Goal: Task Accomplishment & Management: Manage account settings

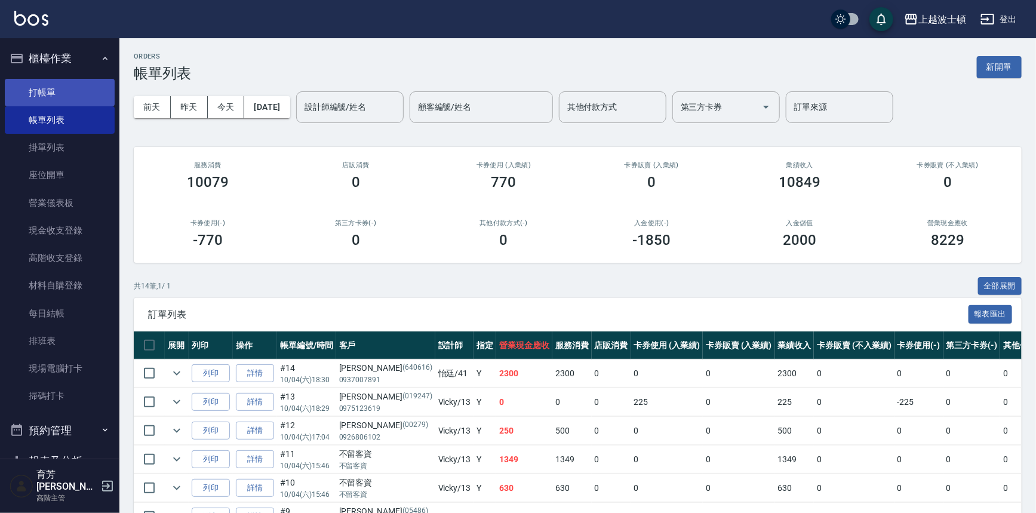
click at [51, 96] on link "打帳單" at bounding box center [60, 92] width 110 height 27
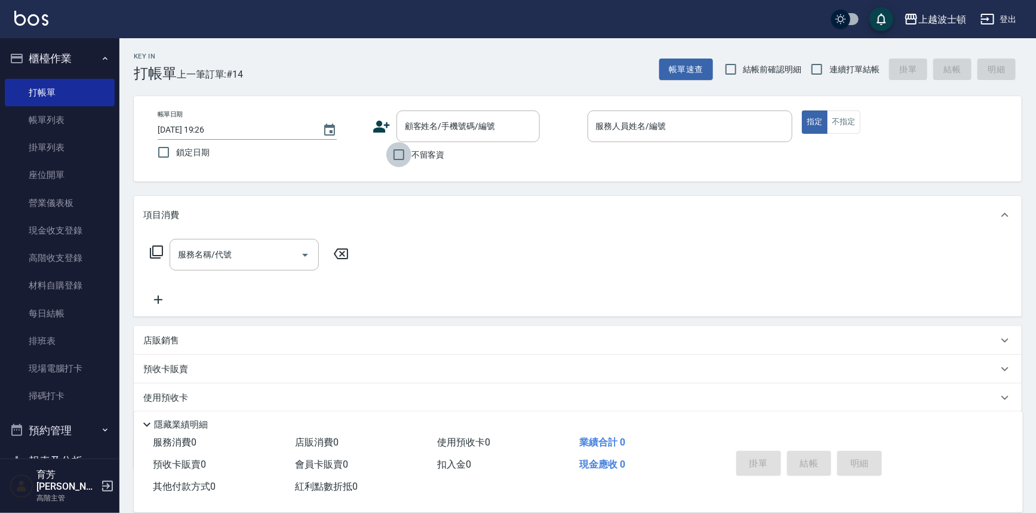
drag, startPoint x: 401, startPoint y: 151, endPoint x: 407, endPoint y: 152, distance: 6.0
click at [400, 155] on input "不留客資" at bounding box center [398, 154] width 25 height 25
checkbox input "true"
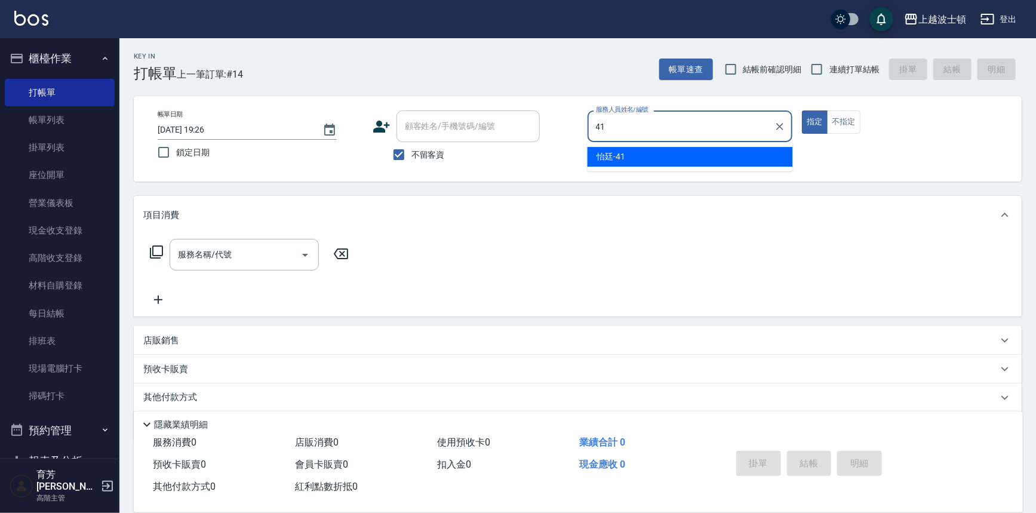
type input "怡廷-41"
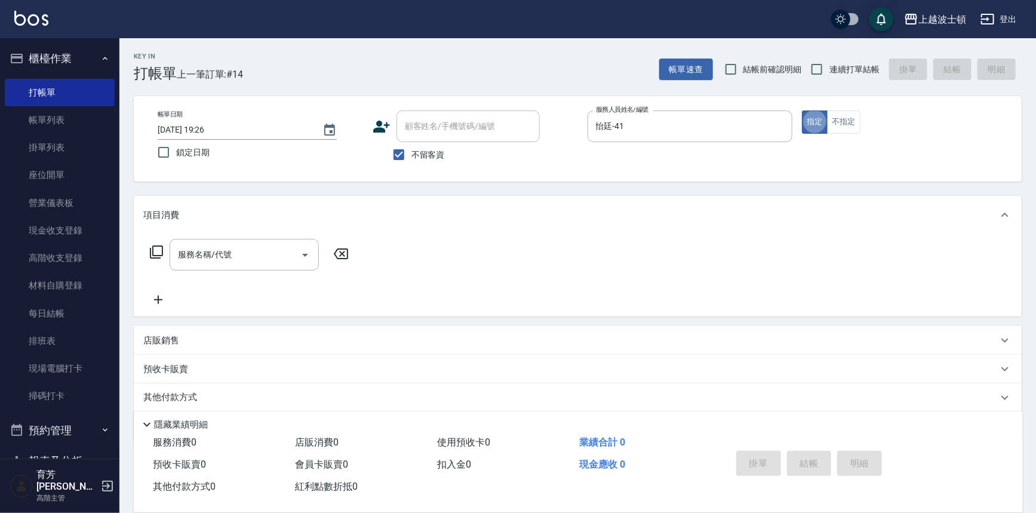
type button "true"
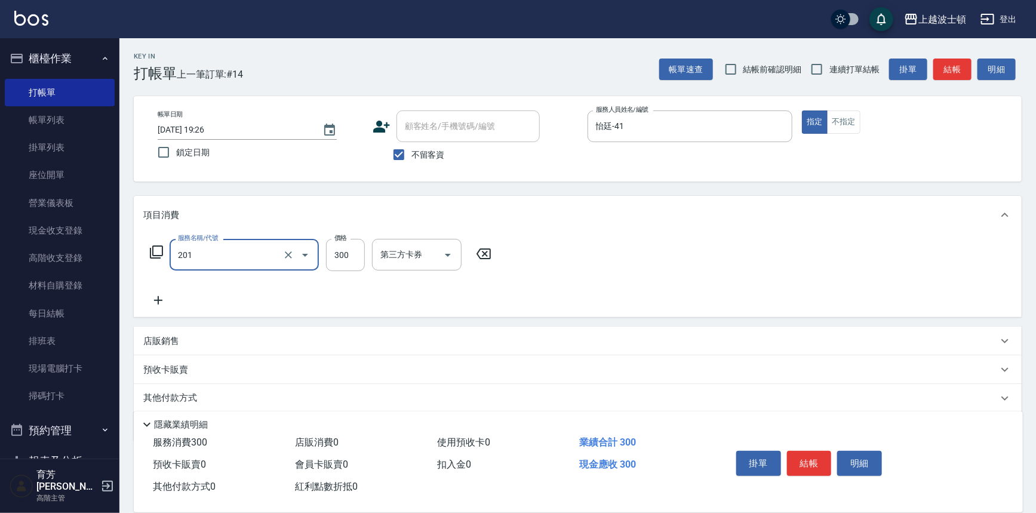
type input "洗髮(201)"
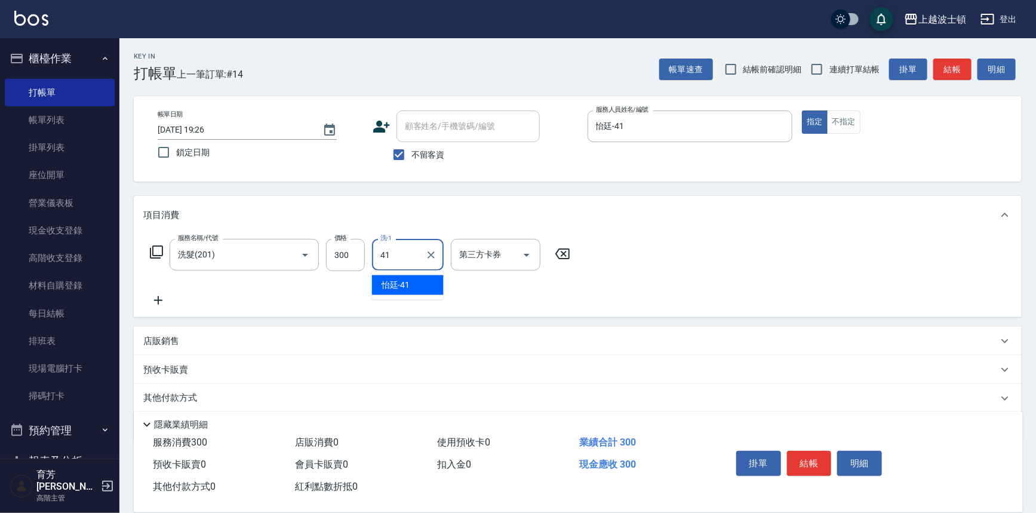
type input "怡廷-41"
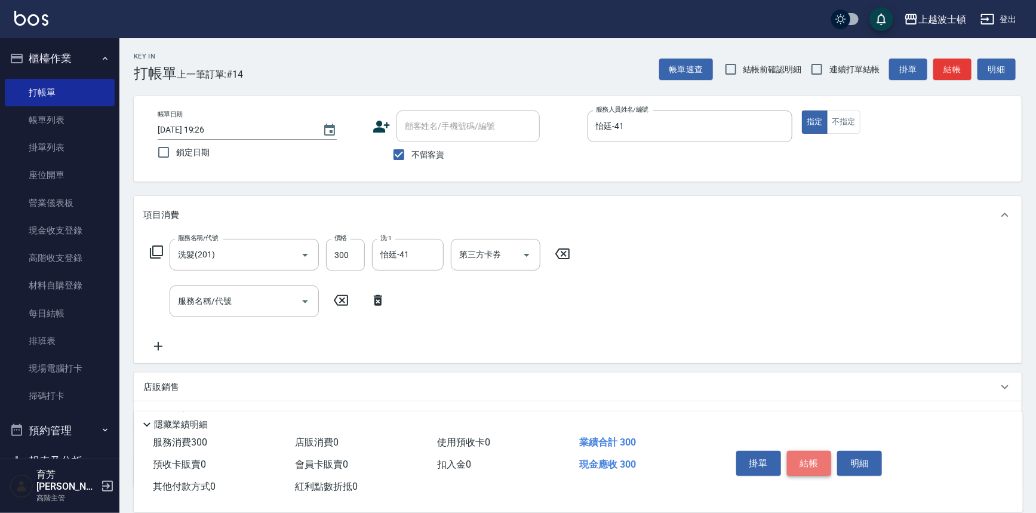
click at [814, 459] on button "結帳" at bounding box center [809, 463] width 45 height 25
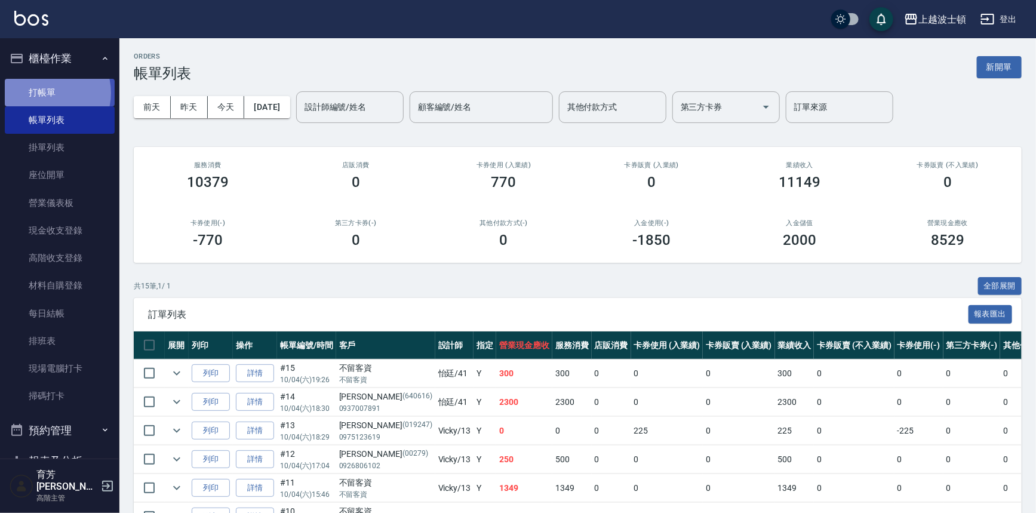
click at [48, 93] on link "打帳單" at bounding box center [60, 92] width 110 height 27
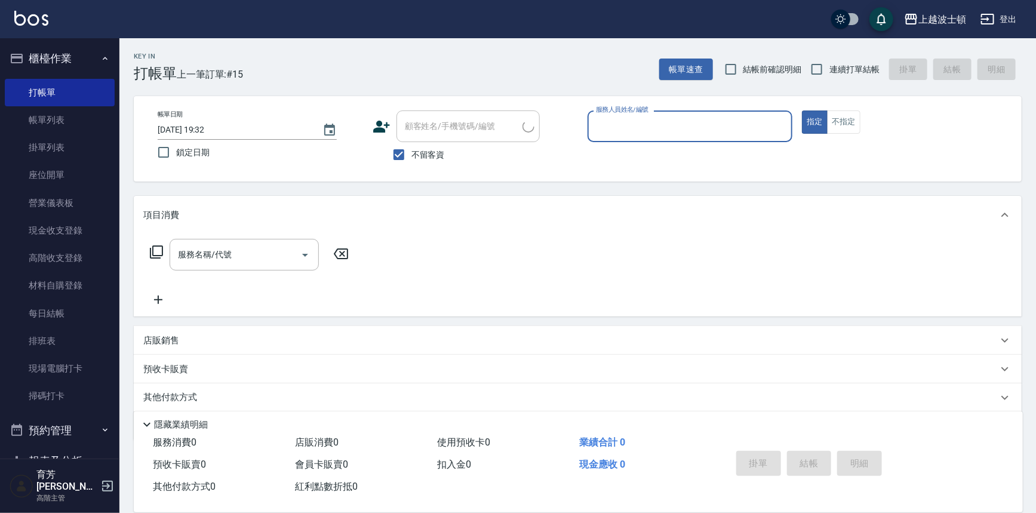
click at [421, 152] on span "不留客資" at bounding box center [427, 155] width 33 height 13
click at [411, 152] on input "不留客資" at bounding box center [398, 154] width 25 height 25
checkbox input "false"
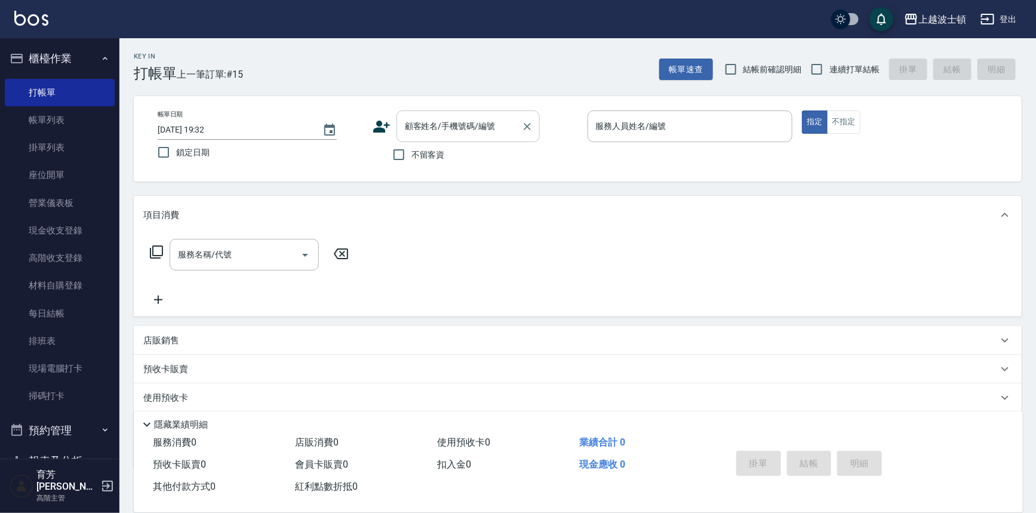
click at [426, 131] on input "顧客姓名/手機號碼/編號" at bounding box center [459, 126] width 115 height 21
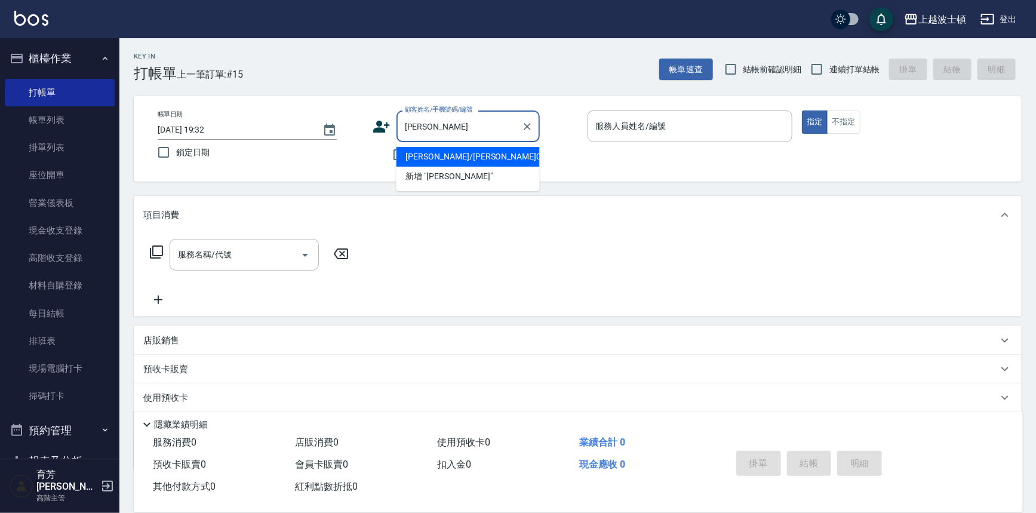
click at [427, 152] on li "[PERSON_NAME]/[PERSON_NAME]05486/05486" at bounding box center [467, 157] width 143 height 20
type input "[PERSON_NAME]/[PERSON_NAME]05486/05486"
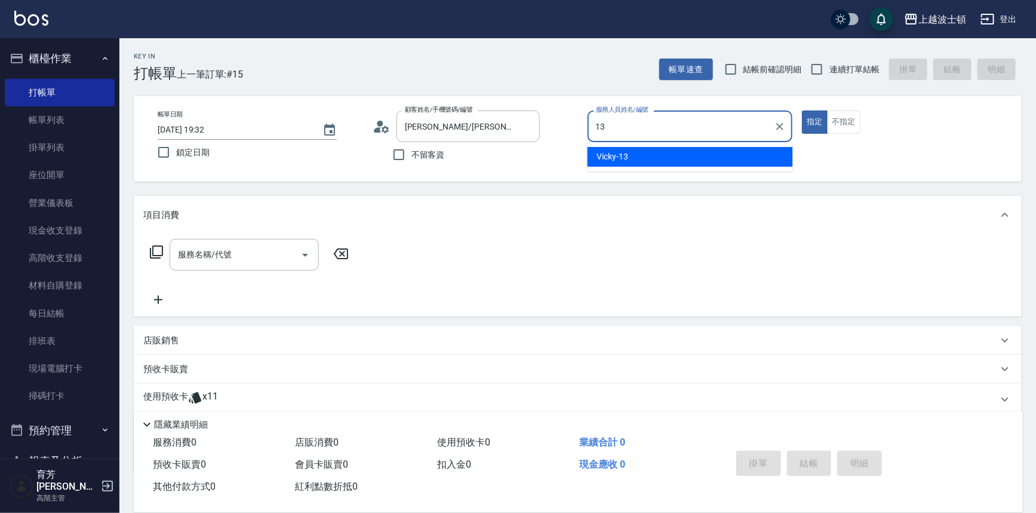
type input "Vicky-13"
type button "true"
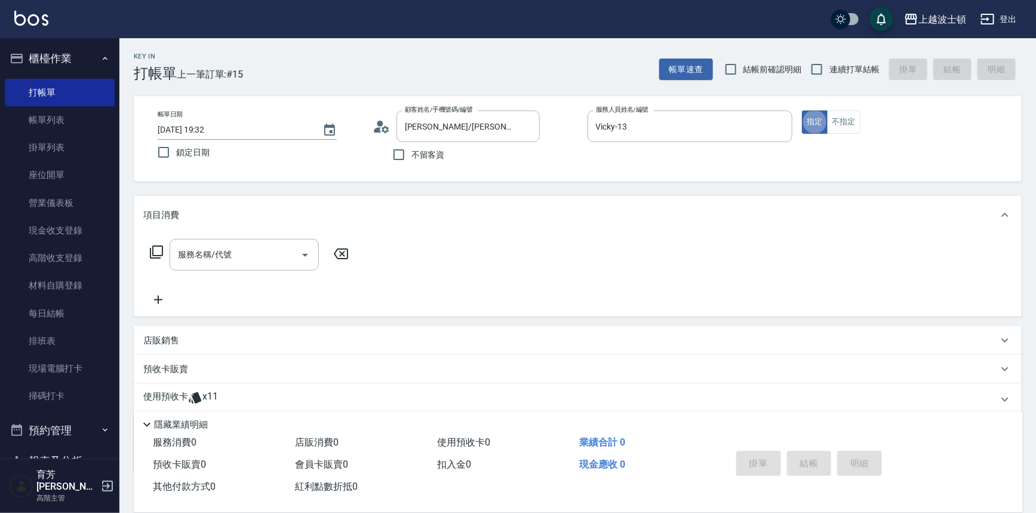
drag, startPoint x: 167, startPoint y: 392, endPoint x: 274, endPoint y: 377, distance: 107.9
click at [167, 392] on p "使用預收卡" at bounding box center [165, 399] width 45 height 18
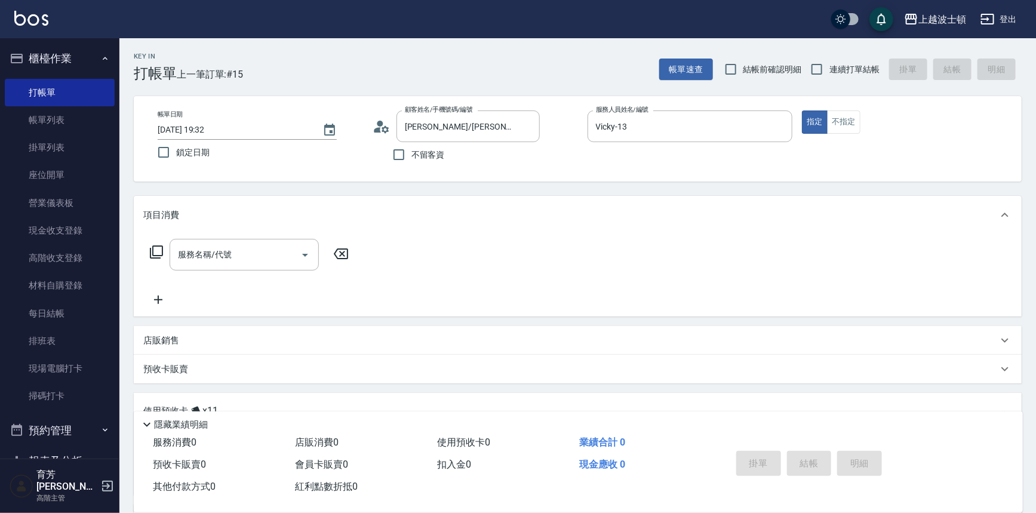
scroll to position [161, 0]
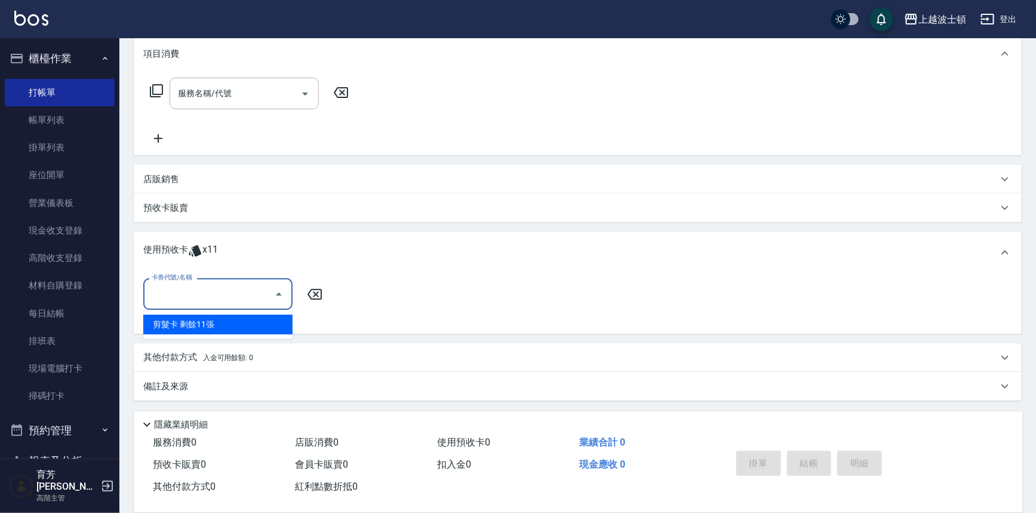
click at [256, 297] on input "卡券代號/名稱" at bounding box center [209, 294] width 121 height 21
click at [241, 325] on div "剪髮卡 剩餘11張" at bounding box center [217, 325] width 149 height 20
type input "剪髮卡"
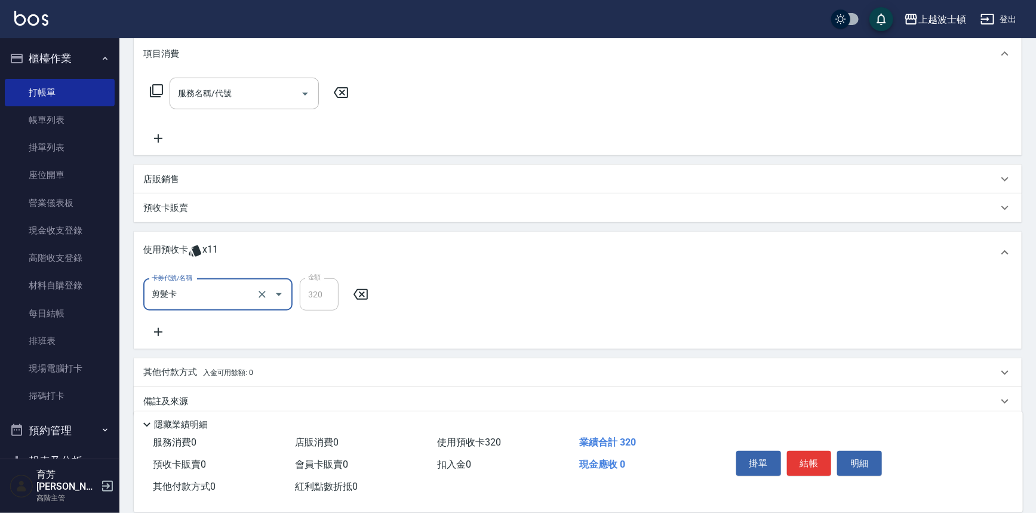
click at [152, 335] on icon at bounding box center [158, 332] width 30 height 14
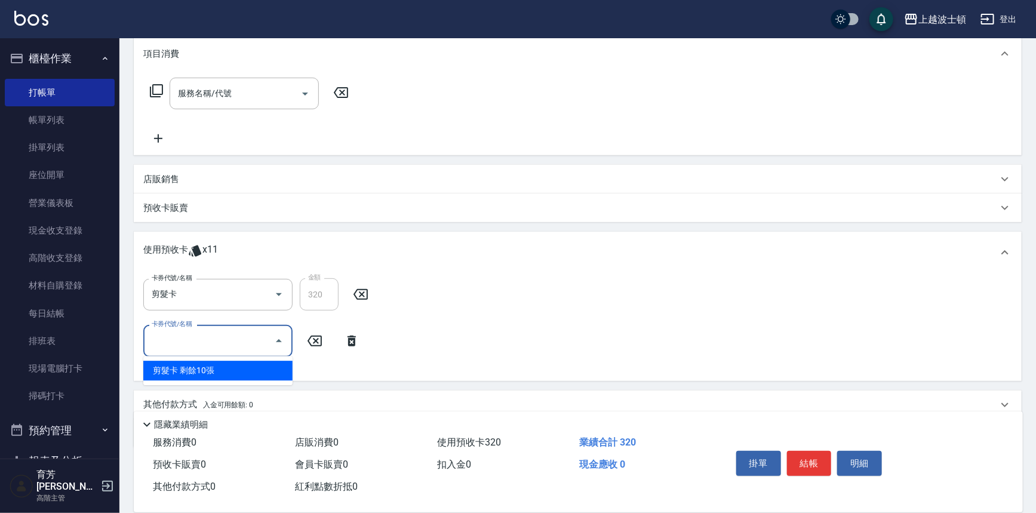
drag, startPoint x: 186, startPoint y: 338, endPoint x: 198, endPoint y: 354, distance: 20.1
click at [187, 338] on input "卡券代號/名稱" at bounding box center [209, 340] width 121 height 21
click at [207, 371] on div "剪髮卡 剩餘10張" at bounding box center [217, 371] width 149 height 20
type input "剪髮卡"
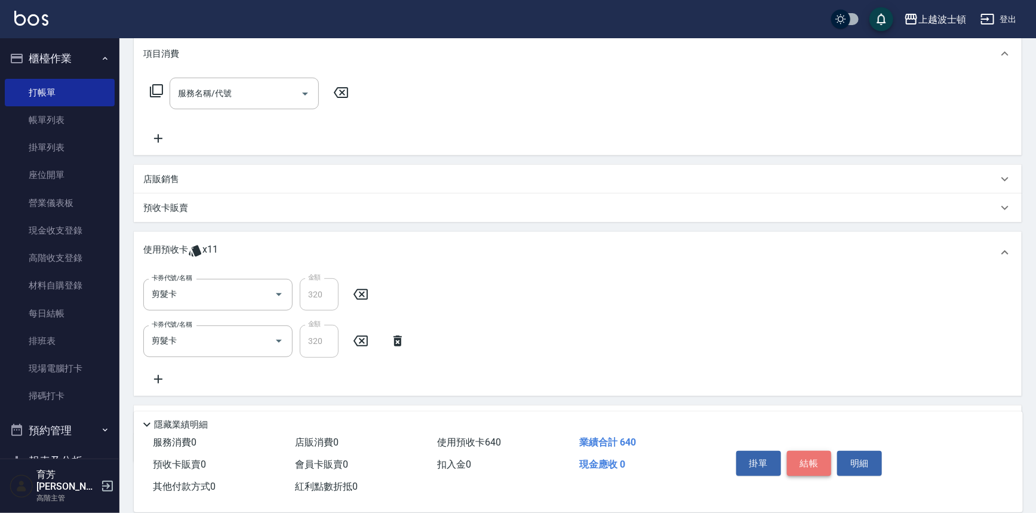
click at [807, 461] on button "結帳" at bounding box center [809, 463] width 45 height 25
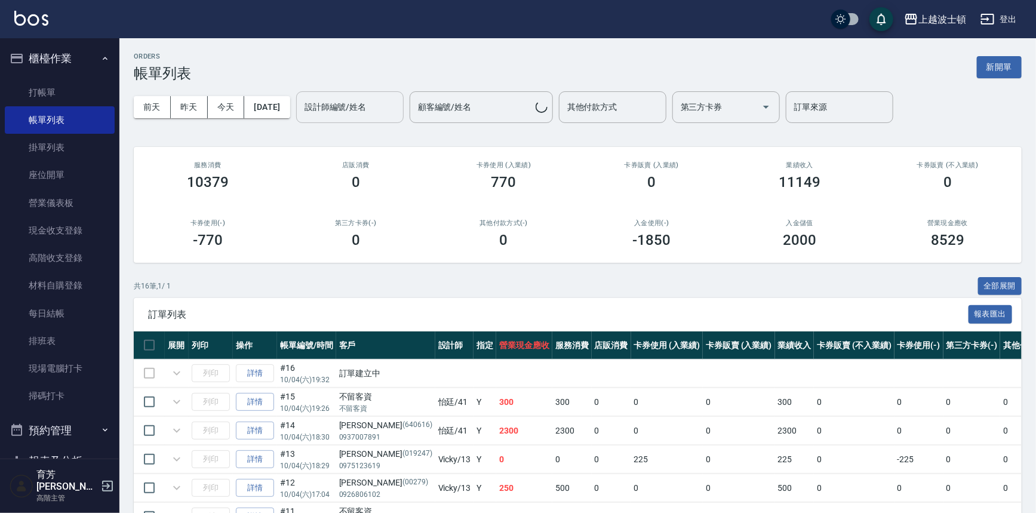
drag, startPoint x: 368, startPoint y: 104, endPoint x: 367, endPoint y: 110, distance: 6.1
click at [368, 109] on input "設計師編號/姓名" at bounding box center [349, 107] width 97 height 21
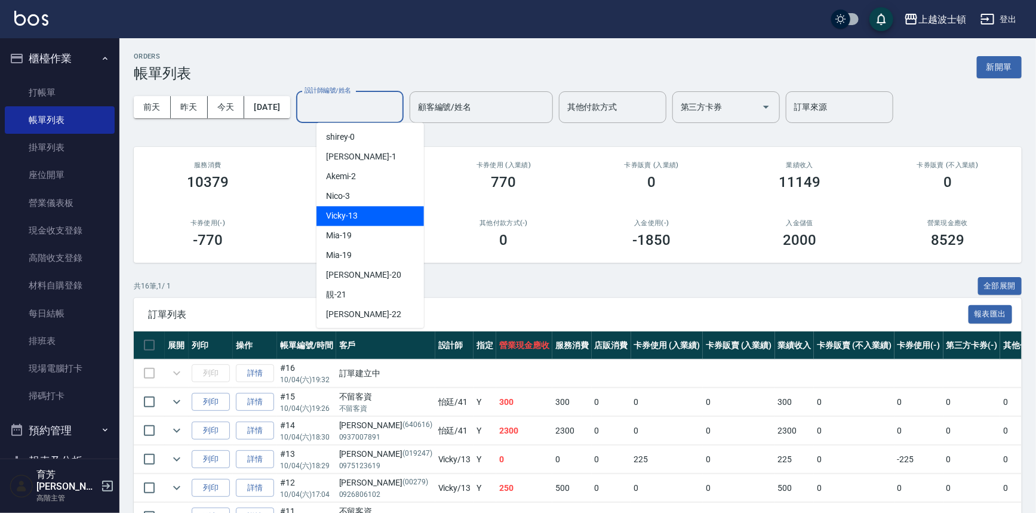
click at [352, 217] on span "Vicky -13" at bounding box center [342, 216] width 32 height 13
type input "Vicky-13"
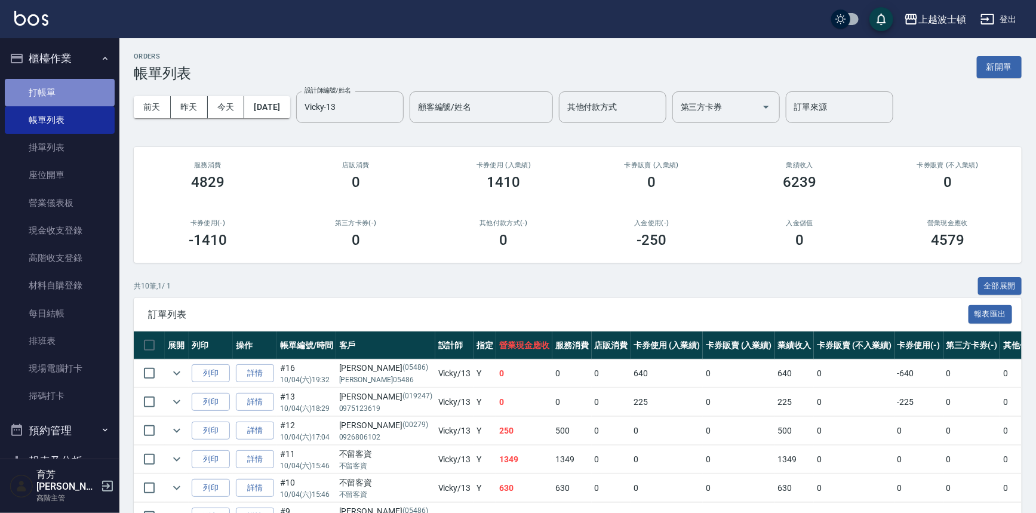
click at [60, 84] on link "打帳單" at bounding box center [60, 92] width 110 height 27
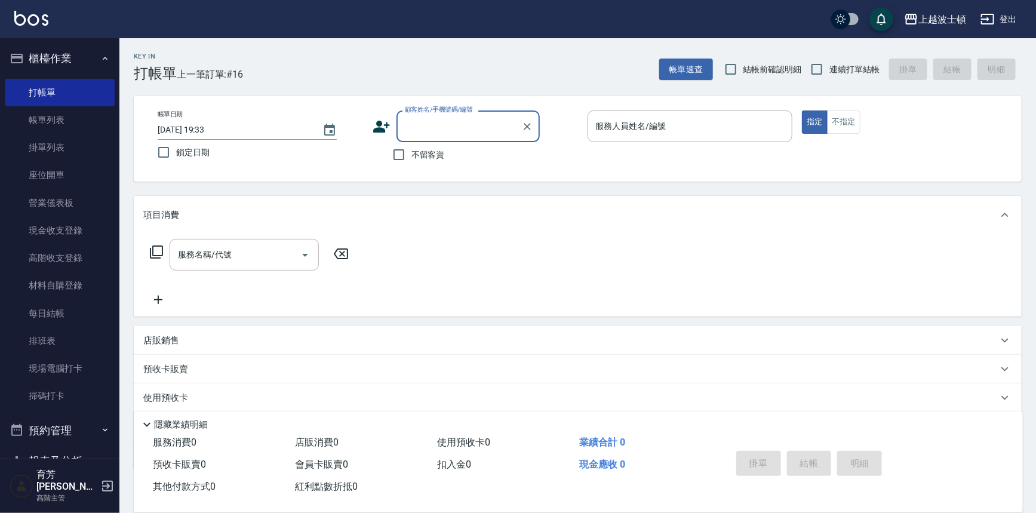
click at [414, 151] on span "不留客資" at bounding box center [427, 155] width 33 height 13
click at [411, 151] on input "不留客資" at bounding box center [398, 154] width 25 height 25
checkbox input "true"
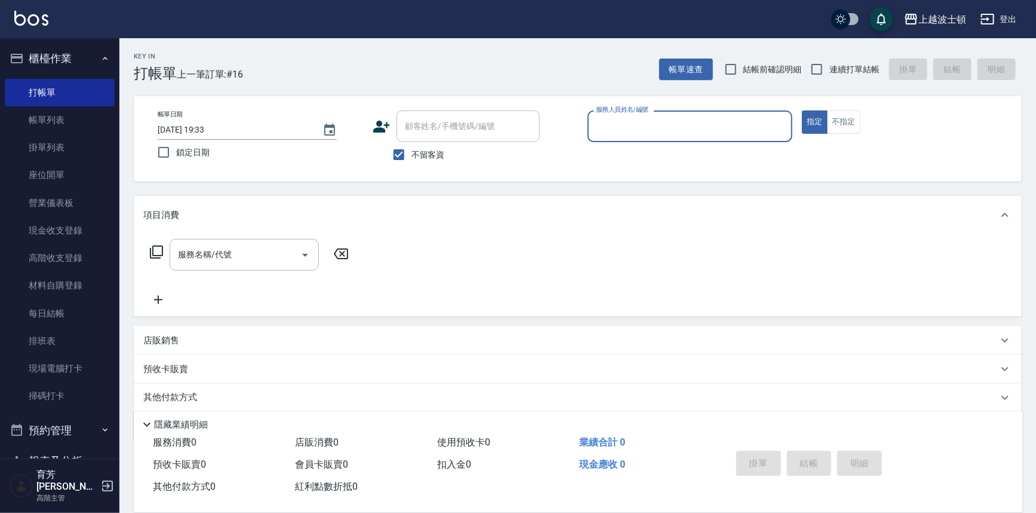
click at [688, 125] on input "服務人員姓名/編號" at bounding box center [690, 126] width 195 height 21
type input "思思-35"
type button "true"
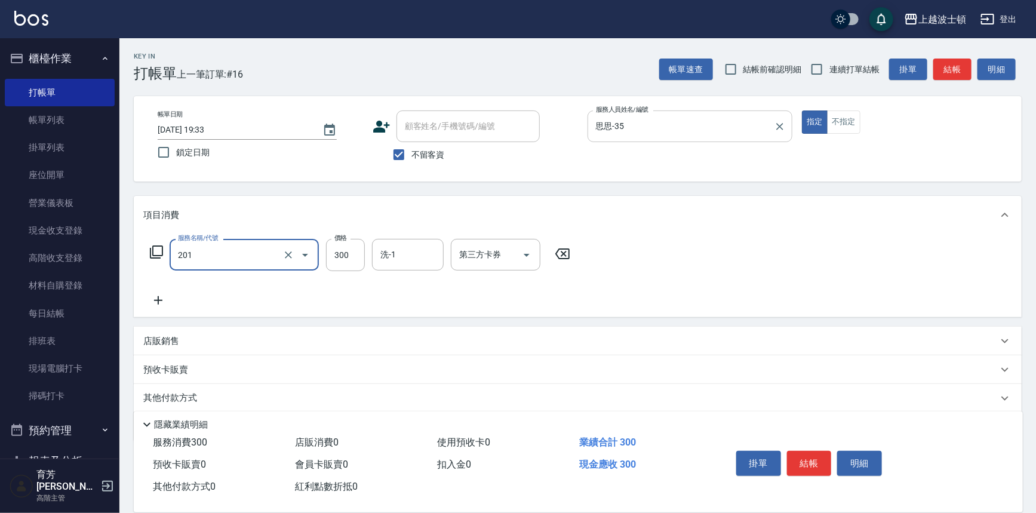
type input "洗髮(201)"
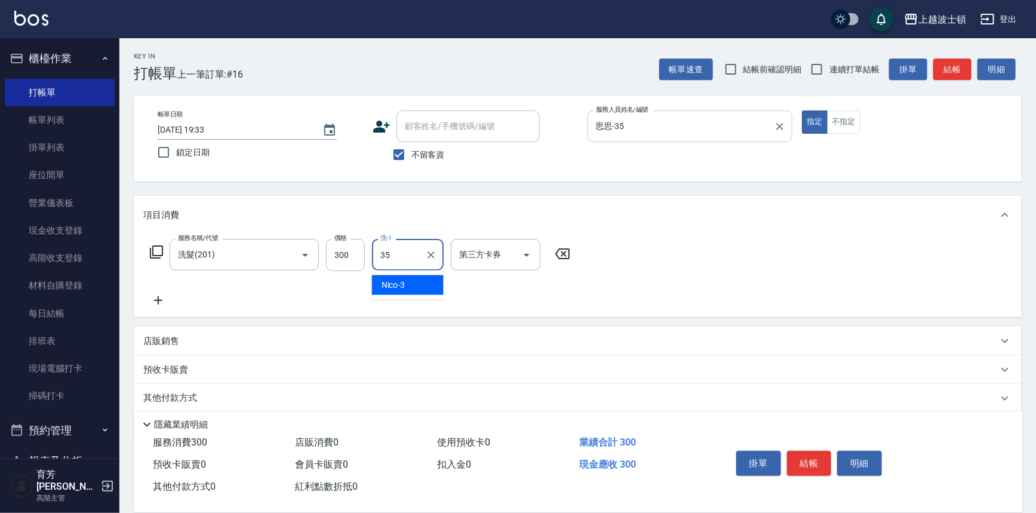
type input "思思-35"
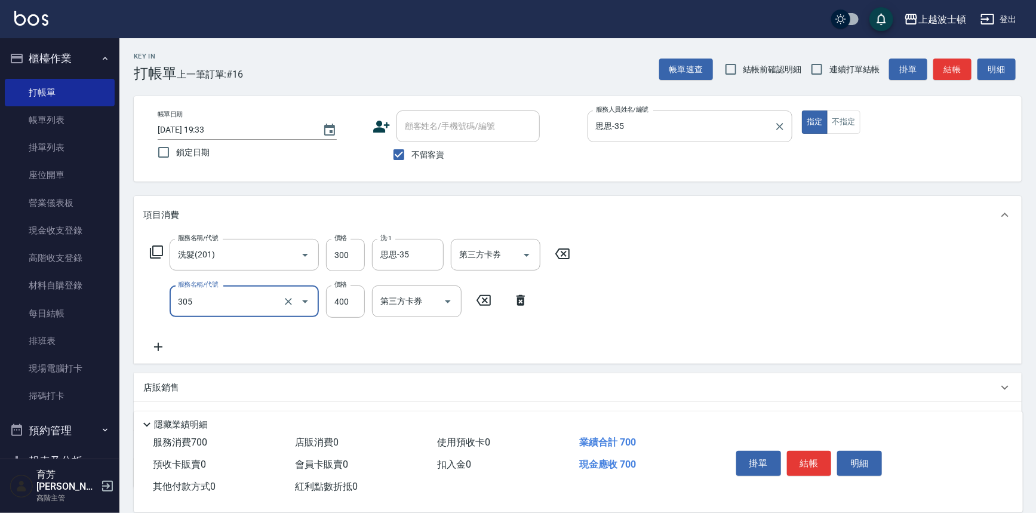
type input "剪髮(305)"
type input "350"
click at [858, 118] on button "不指定" at bounding box center [843, 121] width 33 height 23
click at [794, 460] on button "結帳" at bounding box center [809, 463] width 45 height 25
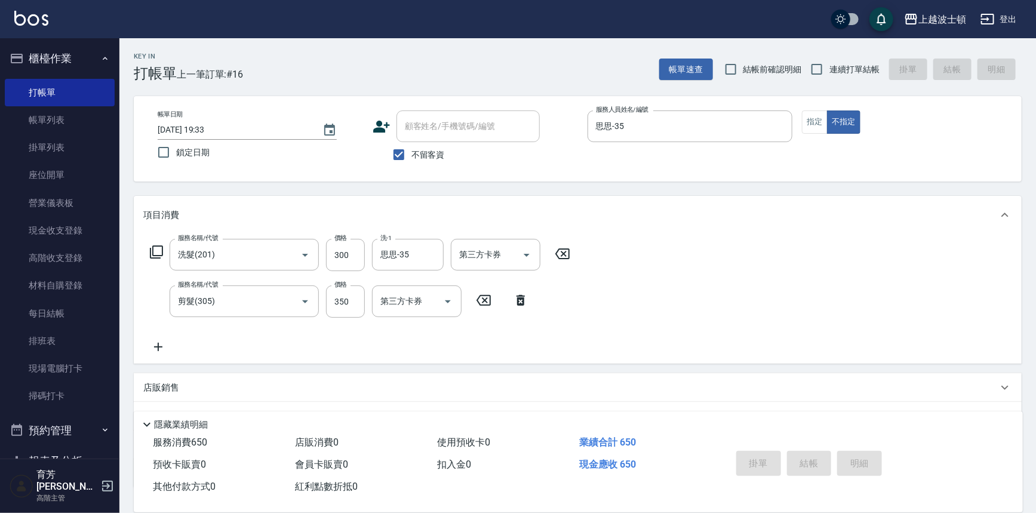
click at [23, 21] on img at bounding box center [31, 18] width 34 height 15
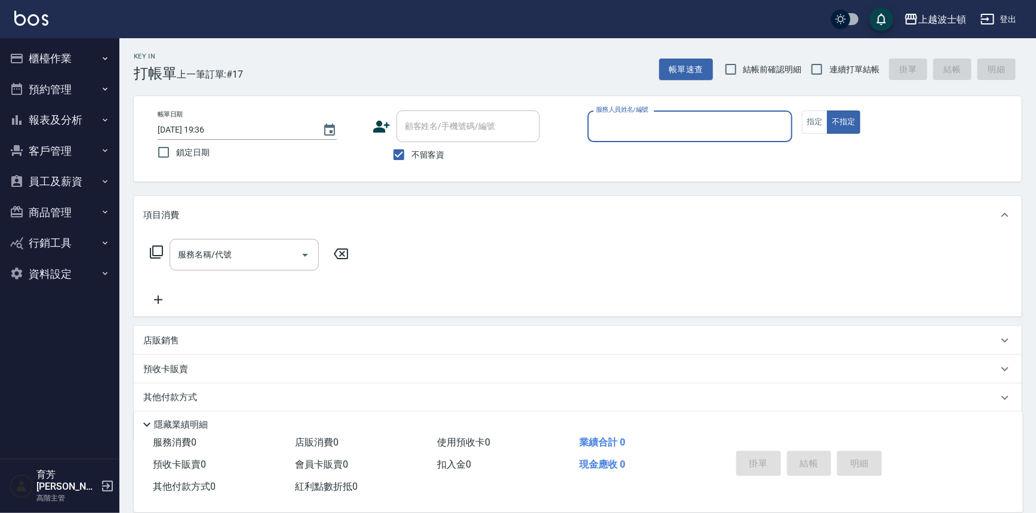
click at [718, 125] on input "服務人員姓名/編號" at bounding box center [690, 126] width 195 height 21
type input "35"
click at [827, 110] on button "不指定" at bounding box center [843, 121] width 33 height 23
type button "false"
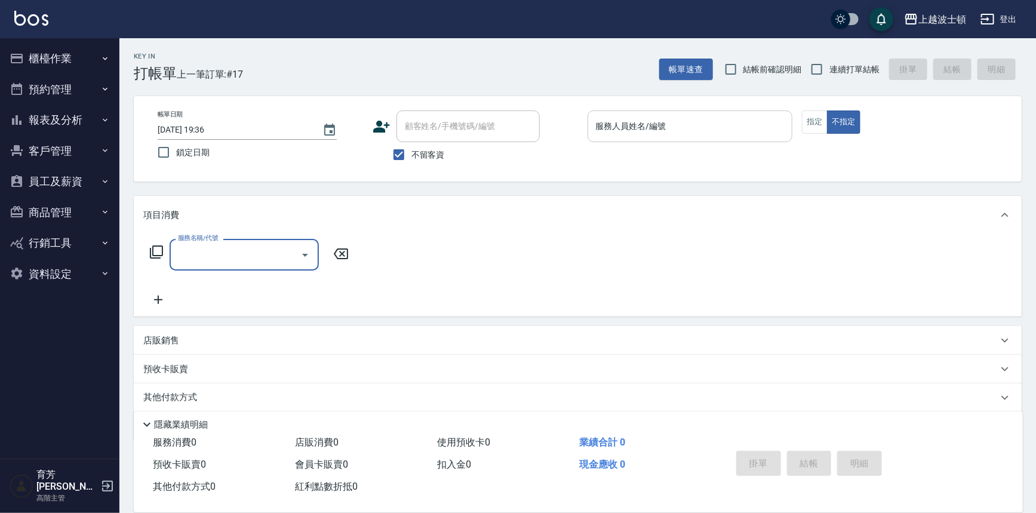
type input "2"
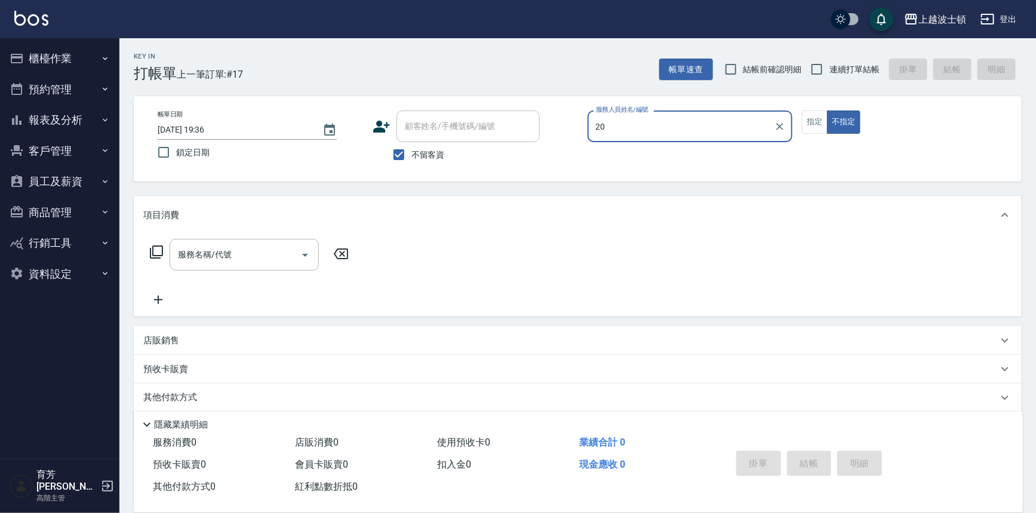
type input "2"
type input "35"
click at [827, 110] on button "不指定" at bounding box center [843, 121] width 33 height 23
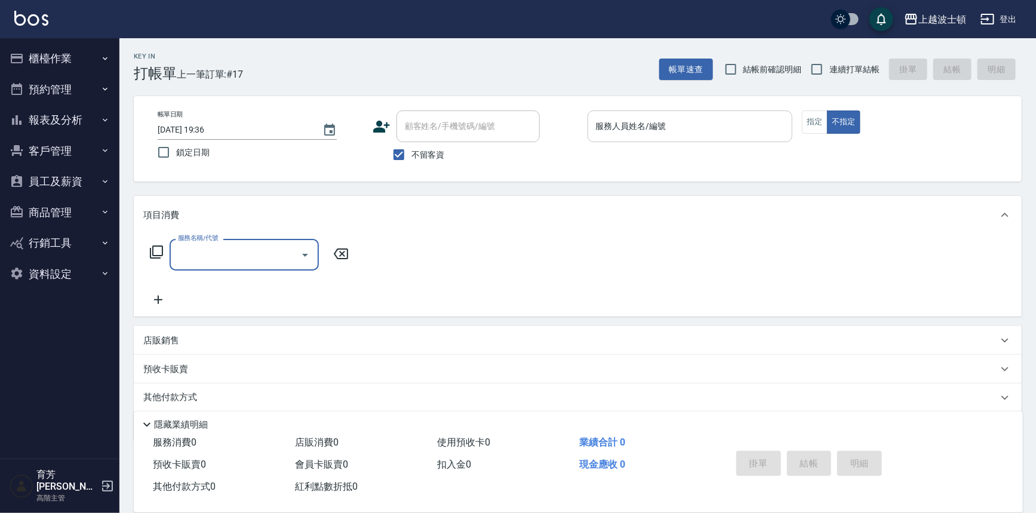
type input "2"
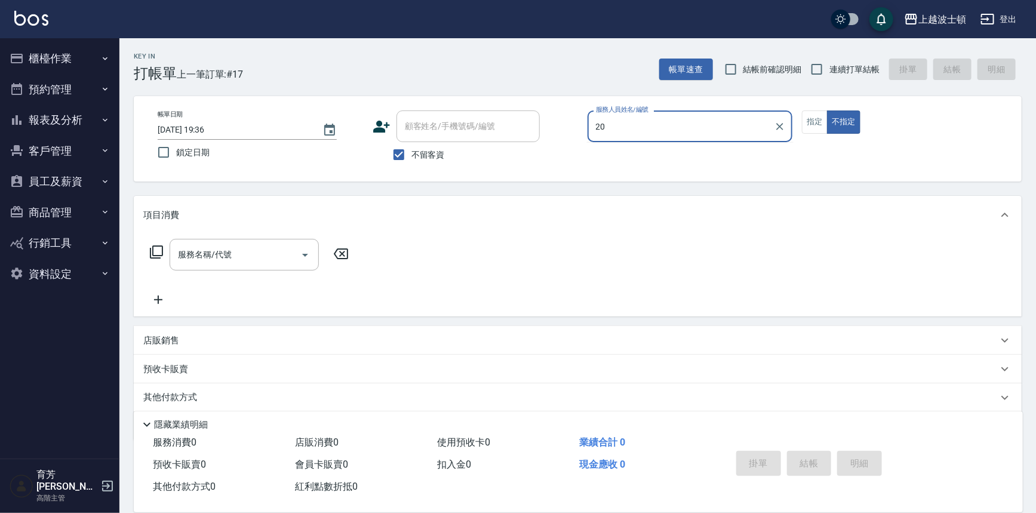
type input "2"
click at [827, 110] on button "不指定" at bounding box center [843, 121] width 33 height 23
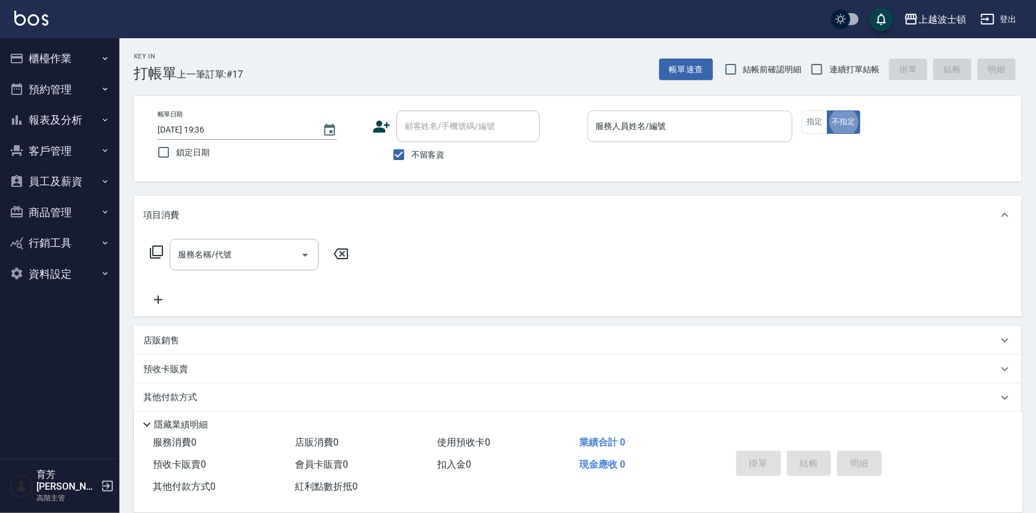
click at [711, 124] on input "服務人員姓名/編號" at bounding box center [690, 126] width 195 height 21
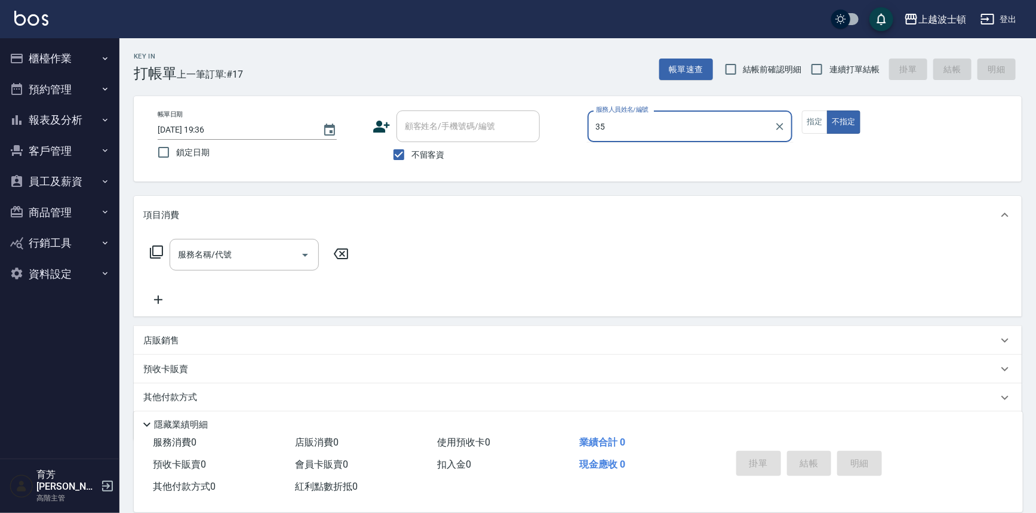
type input "35"
click at [827, 110] on button "不指定" at bounding box center [843, 121] width 33 height 23
click at [711, 124] on input "服務人員姓名/編號" at bounding box center [690, 126] width 195 height 21
click at [690, 137] on div "服務人員姓名/編號" at bounding box center [689, 126] width 205 height 32
click at [676, 161] on div "帳單日期 [DATE] 19:36 鎖定日期 顧客姓名/手機號碼/編號 顧客姓名/手機號碼/編號 不留客資 服務人員姓名/編號 服務人員姓名/編號 指定 不指定" at bounding box center [577, 138] width 859 height 57
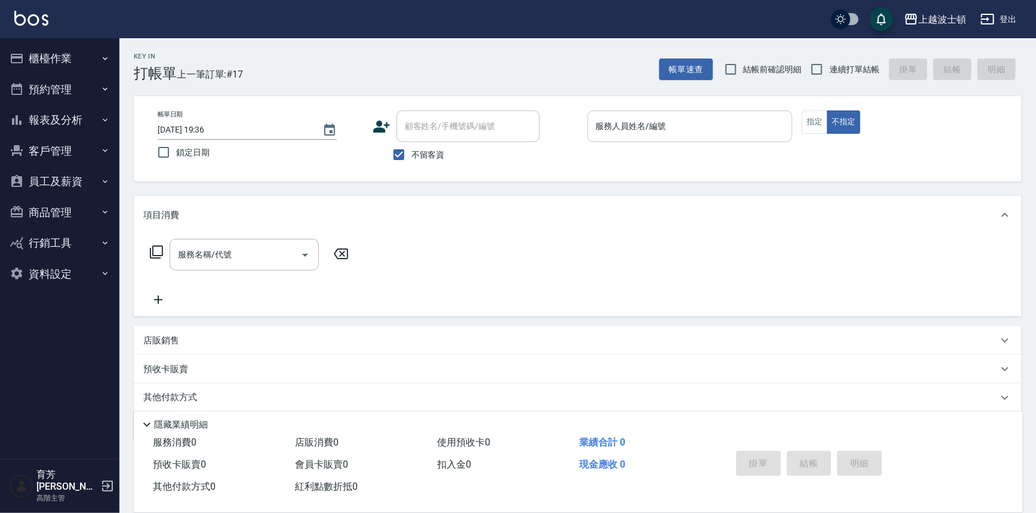
click at [667, 126] on input "服務人員姓名/編號" at bounding box center [690, 126] width 195 height 21
type input "35"
click at [827, 110] on button "不指定" at bounding box center [843, 121] width 33 height 23
click at [624, 124] on input "服務人員姓名/編號" at bounding box center [690, 126] width 195 height 21
type input "35"
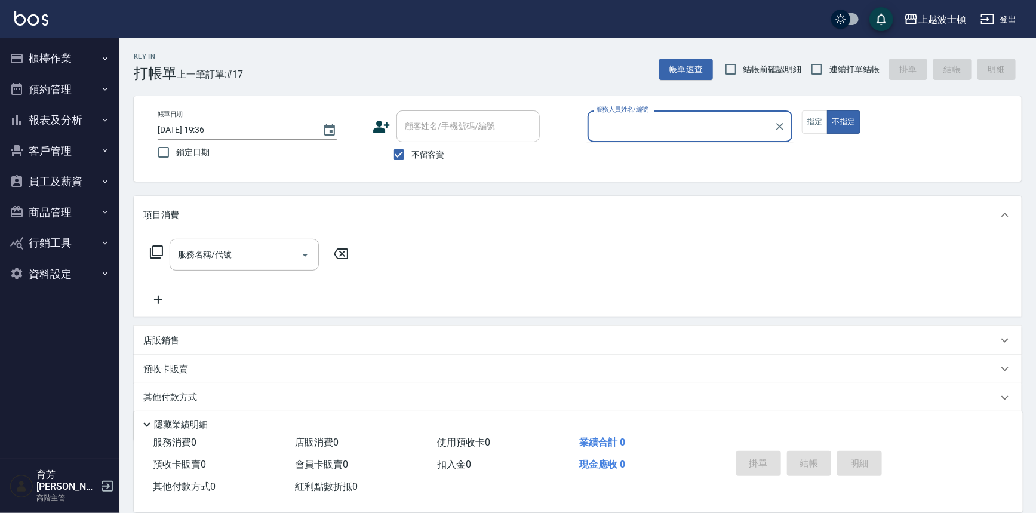
click at [633, 184] on div "Key In 打帳單 上一筆訂單:#17 帳單速查 結帳前確認明細 連續打單結帳 掛單 結帳 明細 帳單日期 [DATE] 19:36 鎖定日期 顧客姓名/手…" at bounding box center [577, 295] width 916 height 515
click at [626, 134] on input "服務人員姓名/編號" at bounding box center [690, 126] width 195 height 21
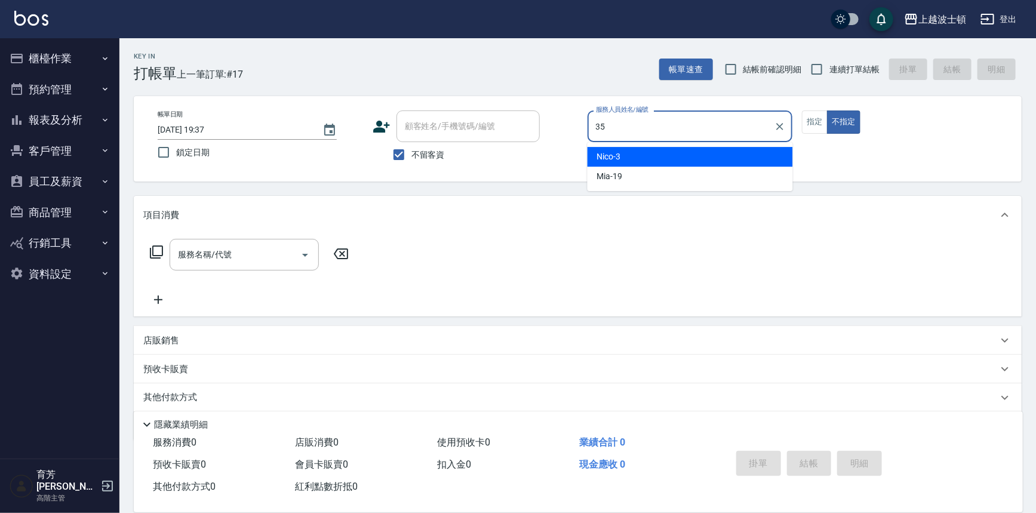
type input "思思-35"
type button "false"
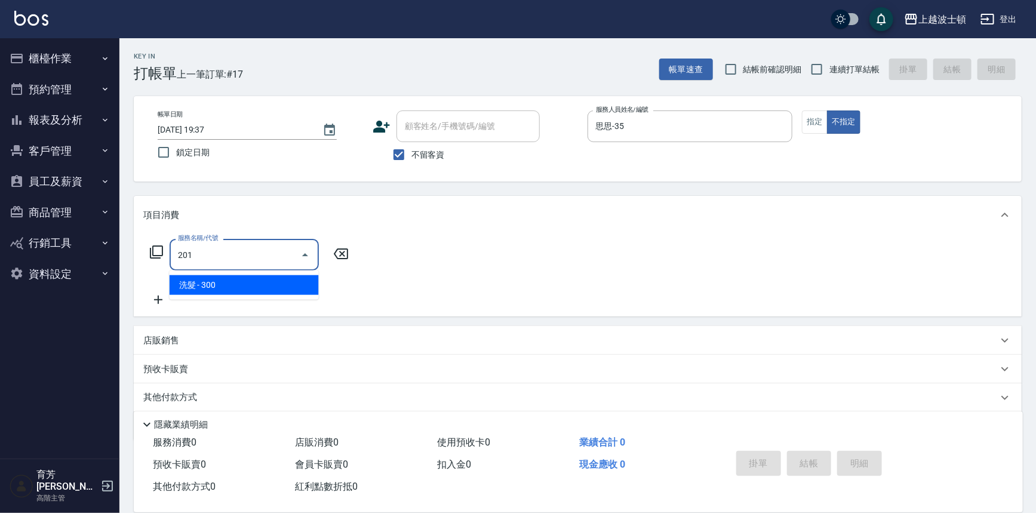
type input "洗髮(201)"
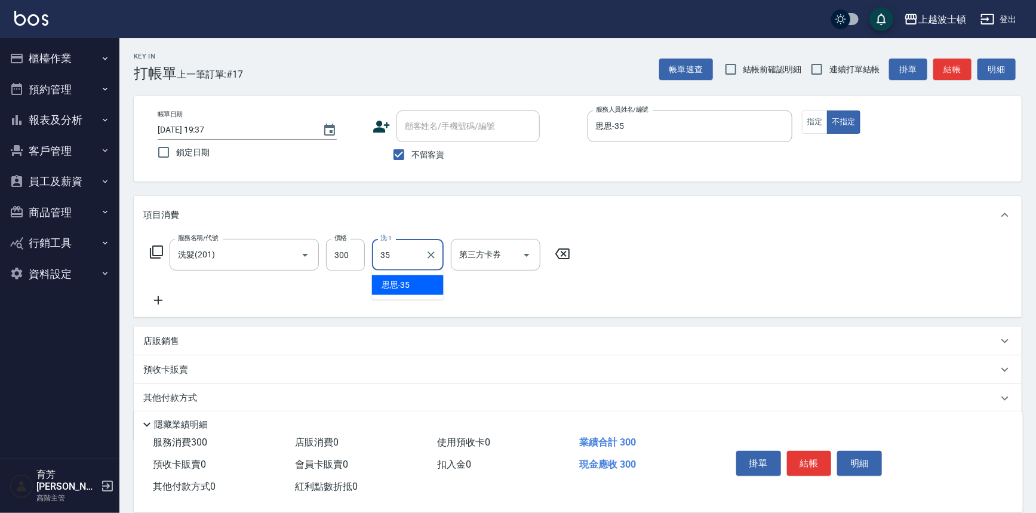
type input "思思-35"
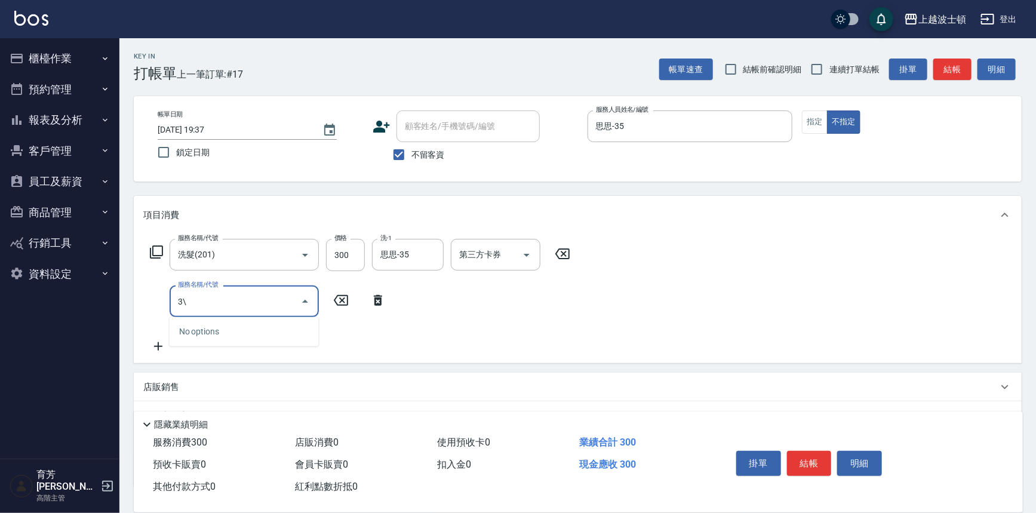
type input "3"
type input "洗髮加錢升等(206)"
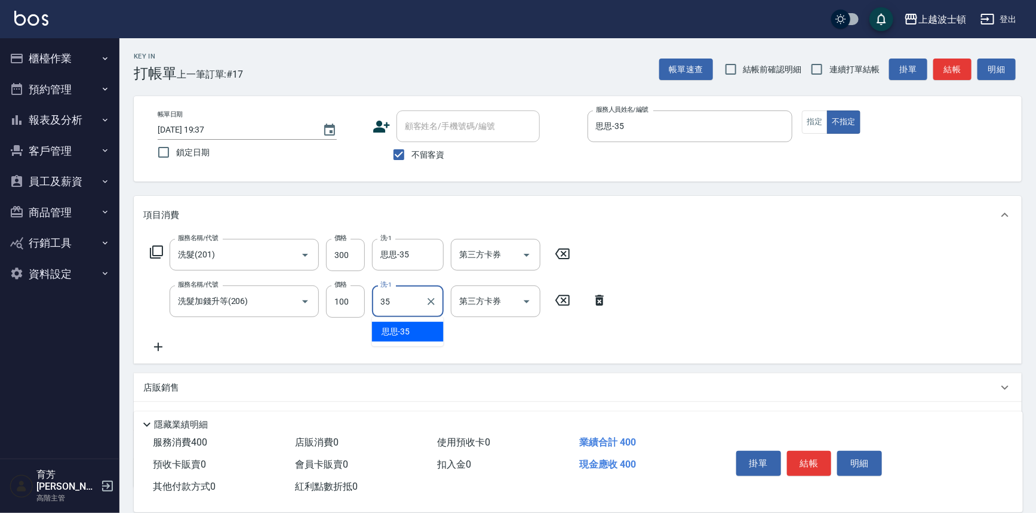
type input "思思-35"
click at [812, 461] on button "結帳" at bounding box center [809, 463] width 45 height 25
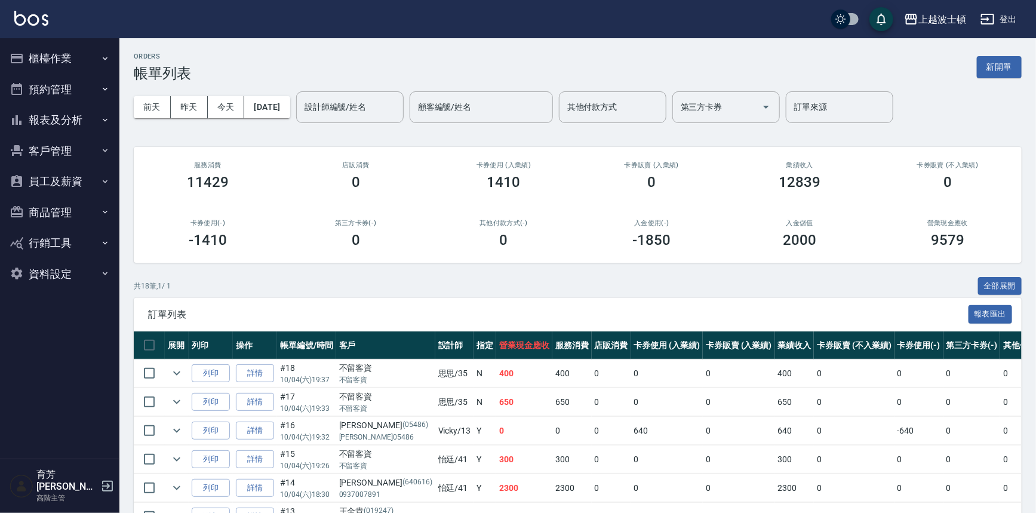
click at [368, 111] on input "設計師編號/姓名" at bounding box center [349, 107] width 97 height 21
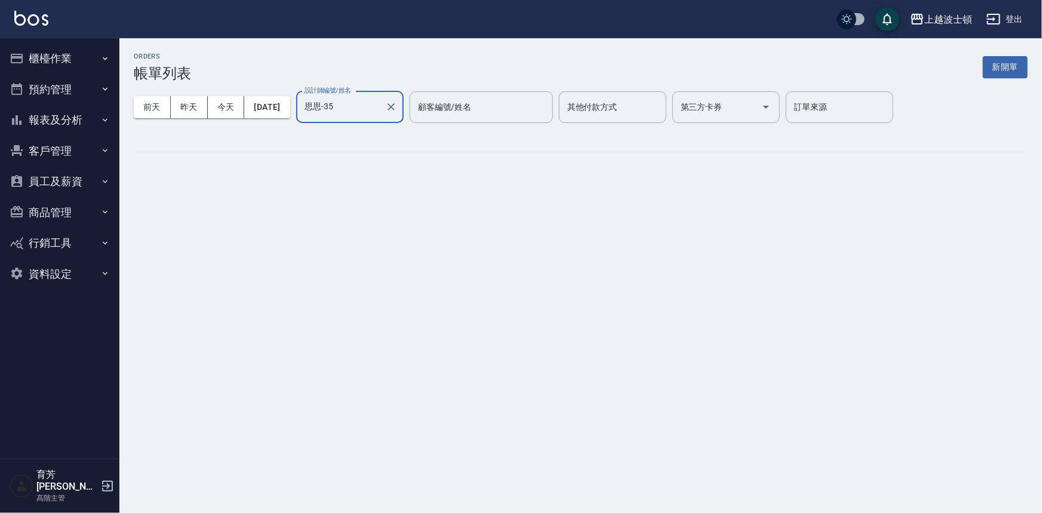
type input "思思-35"
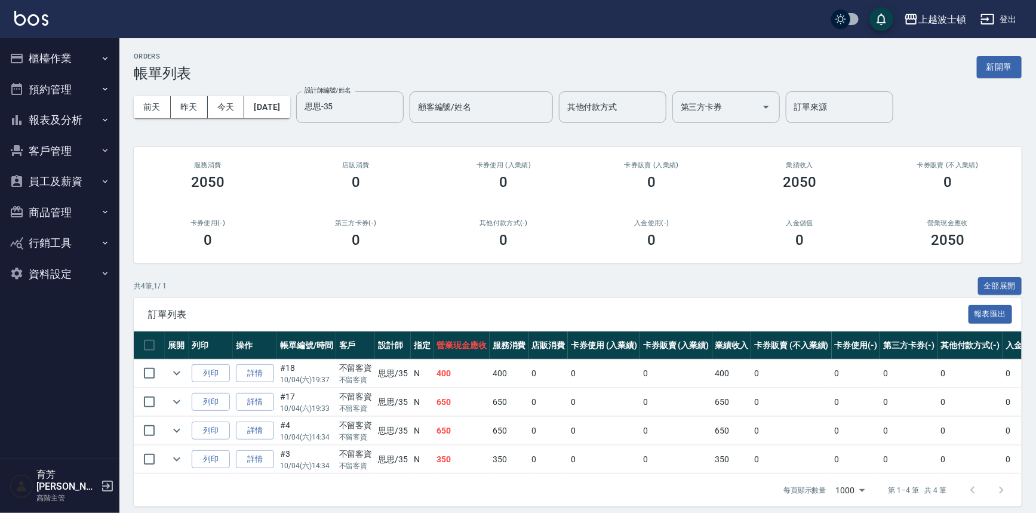
click at [38, 12] on img at bounding box center [31, 18] width 34 height 15
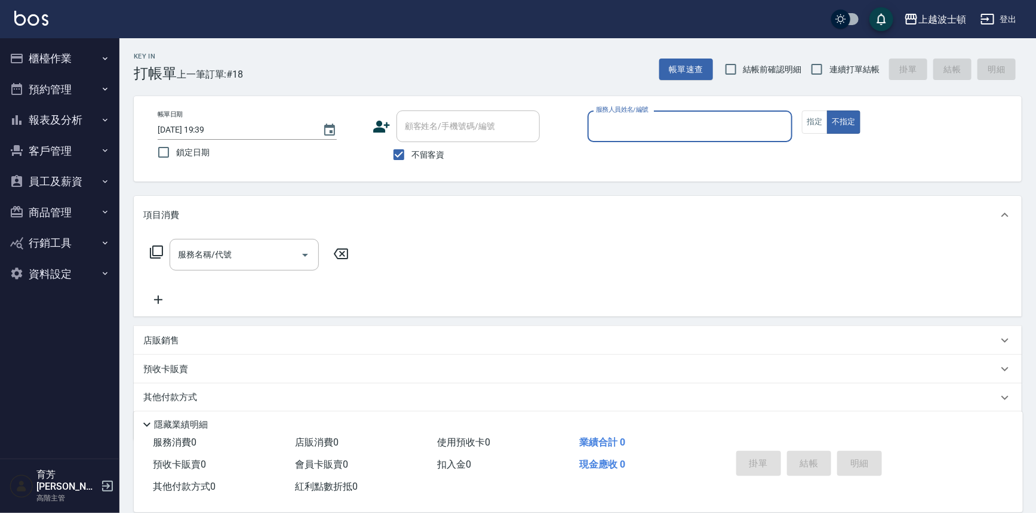
click at [68, 61] on button "櫃檯作業" at bounding box center [60, 58] width 110 height 31
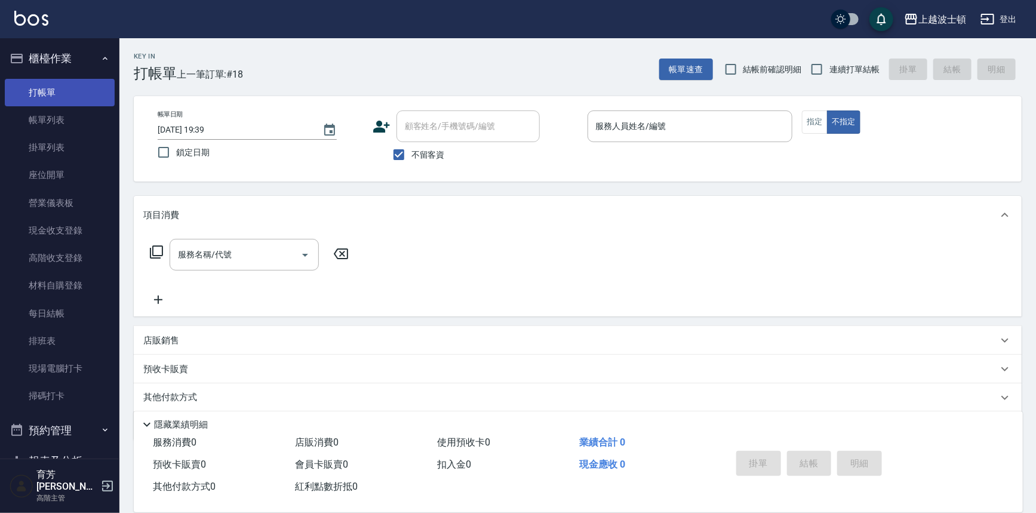
click at [62, 85] on link "打帳單" at bounding box center [60, 92] width 110 height 27
click at [59, 112] on link "帳單列表" at bounding box center [60, 119] width 110 height 27
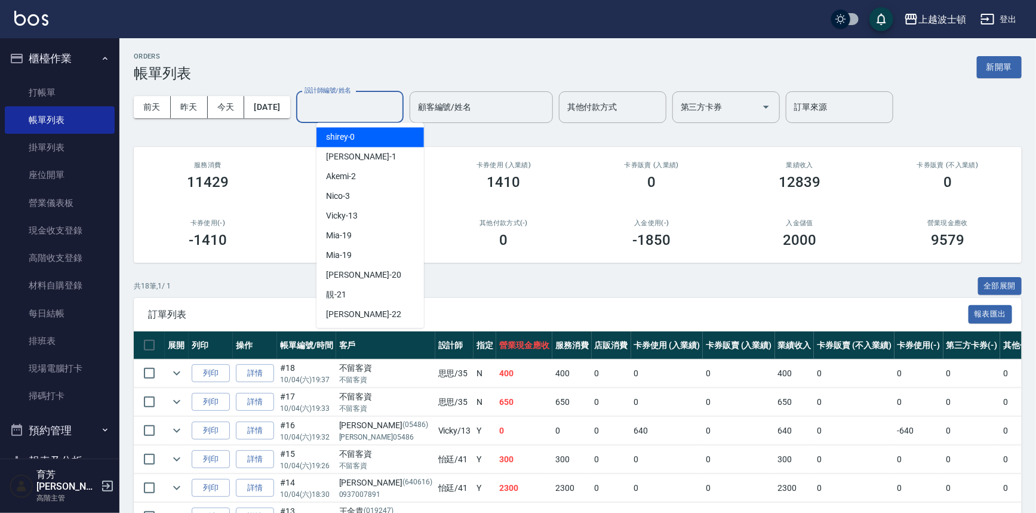
click at [339, 105] on input "設計師編號/姓名" at bounding box center [349, 107] width 97 height 21
click at [338, 131] on span "shirey -0" at bounding box center [340, 137] width 29 height 13
type input "shirey-0"
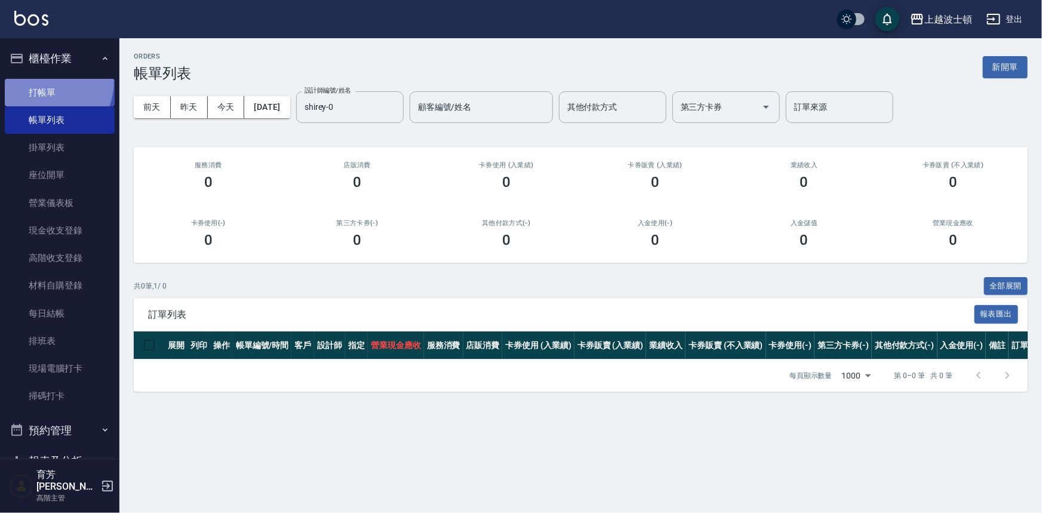
click at [39, 80] on link "打帳單" at bounding box center [60, 92] width 110 height 27
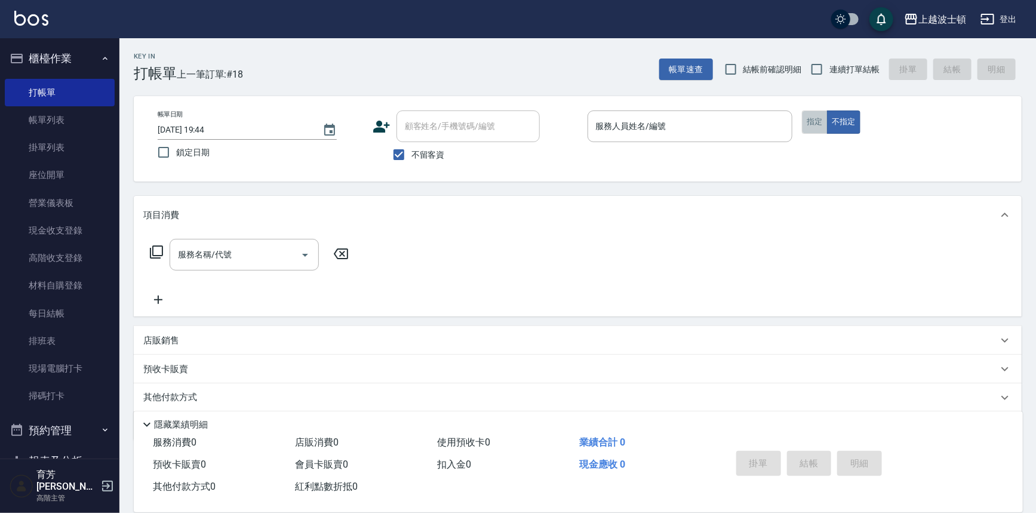
click at [806, 124] on button "指定" at bounding box center [815, 121] width 26 height 23
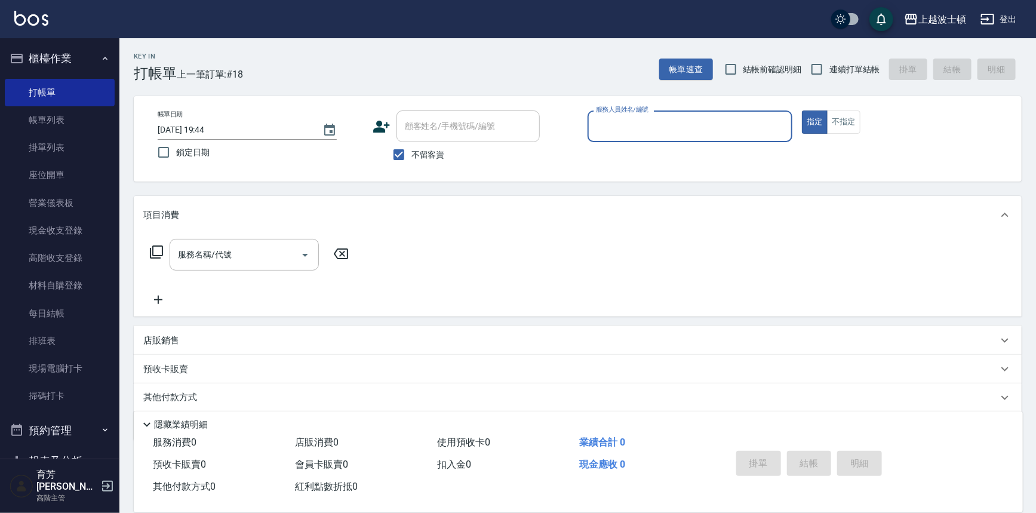
click at [644, 137] on div "服務人員姓名/編號" at bounding box center [689, 126] width 205 height 32
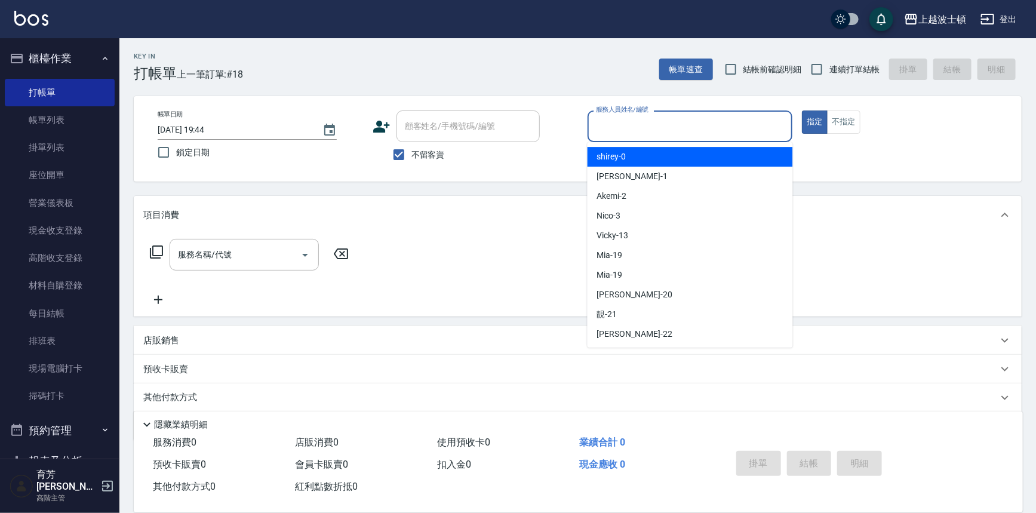
click at [645, 159] on div "shirey -0" at bounding box center [689, 157] width 205 height 20
type input "shirey-0"
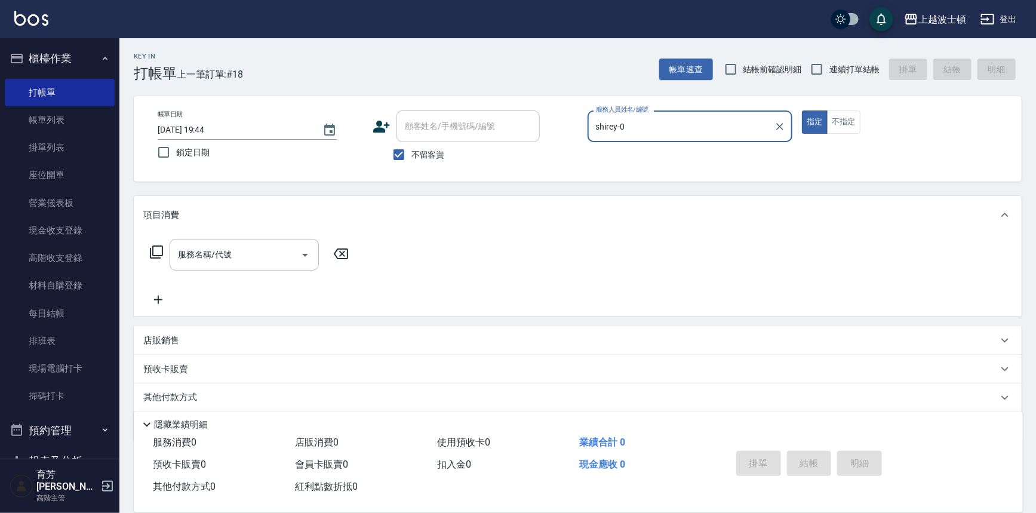
click at [412, 159] on span "不留客資" at bounding box center [427, 155] width 33 height 13
click at [411, 159] on input "不留客資" at bounding box center [398, 154] width 25 height 25
click at [411, 155] on span "不留客資" at bounding box center [427, 155] width 33 height 13
click at [411, 155] on input "不留客資" at bounding box center [398, 154] width 25 height 25
click at [410, 155] on input "不留客資" at bounding box center [398, 154] width 25 height 25
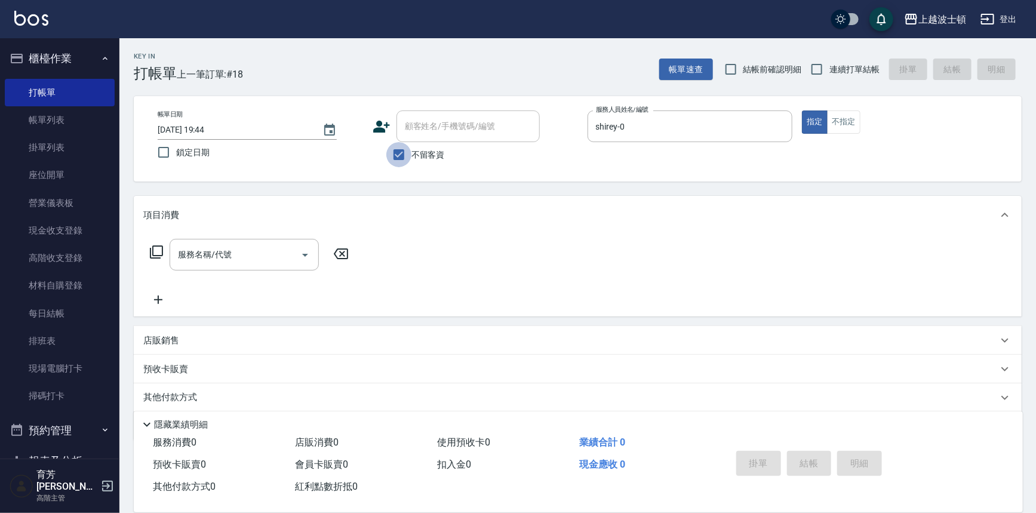
checkbox input "false"
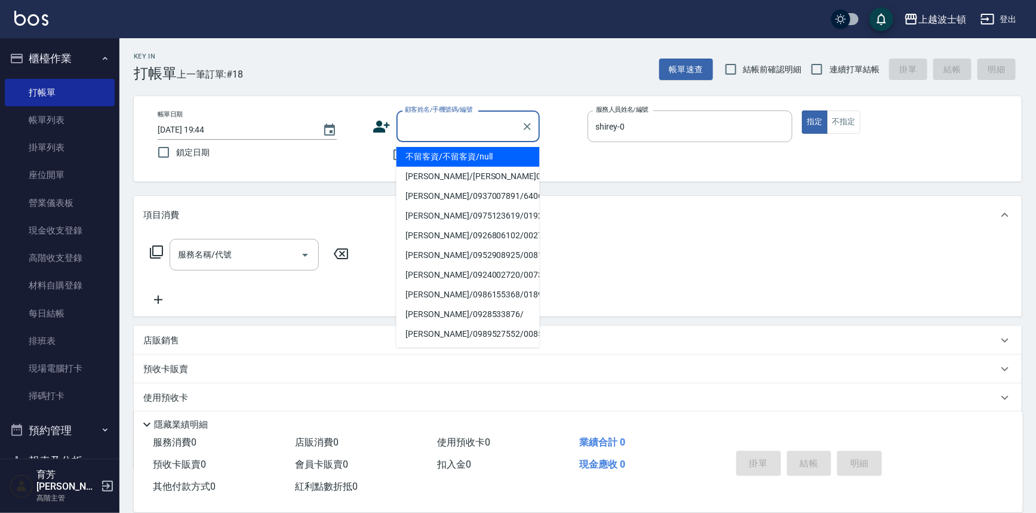
click at [424, 130] on input "顧客姓名/手機號碼/編號" at bounding box center [459, 126] width 115 height 21
click at [446, 155] on li "賴秀鶴/0933813878/0003" at bounding box center [467, 157] width 143 height 20
type input "賴秀鶴/0933813878/0003"
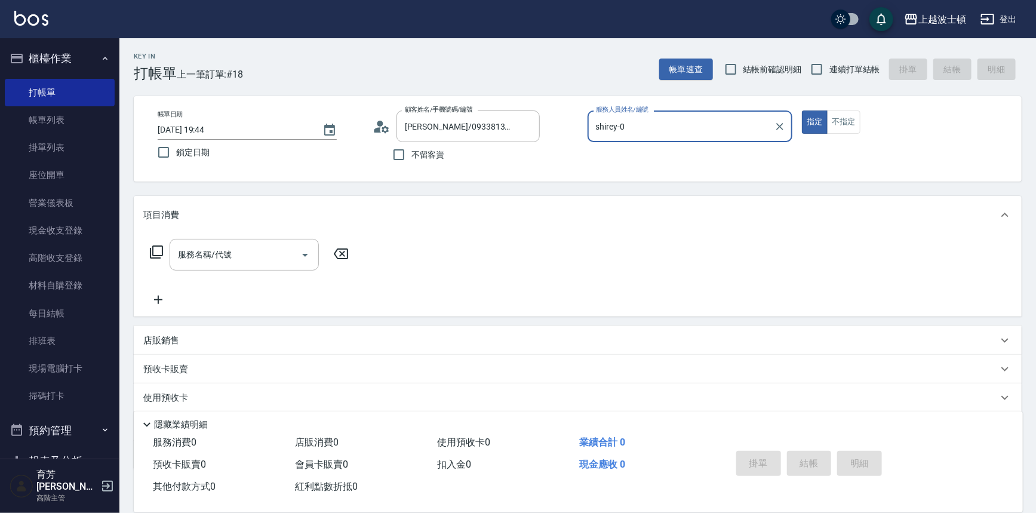
click at [155, 249] on icon at bounding box center [156, 252] width 14 height 14
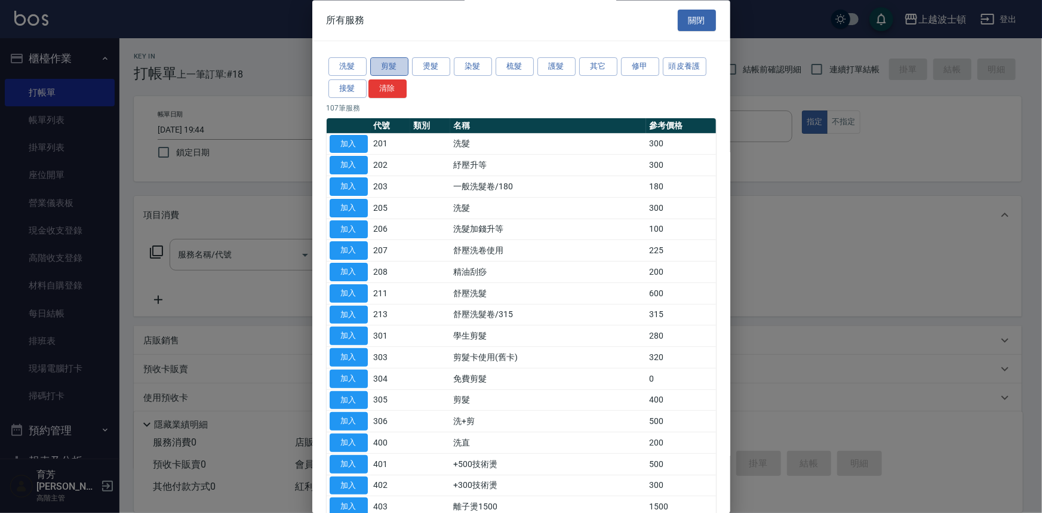
click at [387, 60] on button "剪髮" at bounding box center [389, 67] width 38 height 19
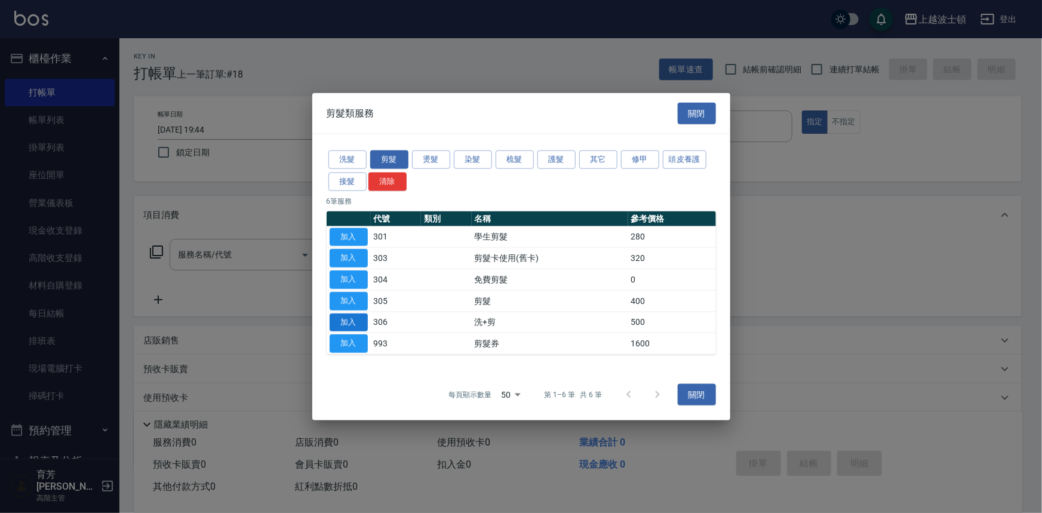
click at [340, 318] on button "加入" at bounding box center [349, 322] width 38 height 19
type input "洗+剪(306)"
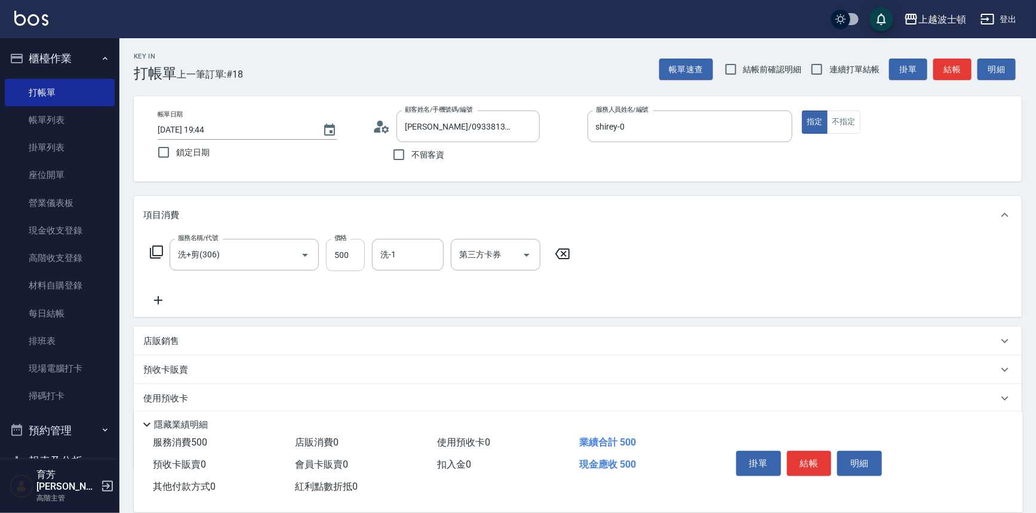
click at [356, 259] on input "500" at bounding box center [345, 255] width 39 height 32
type input "450"
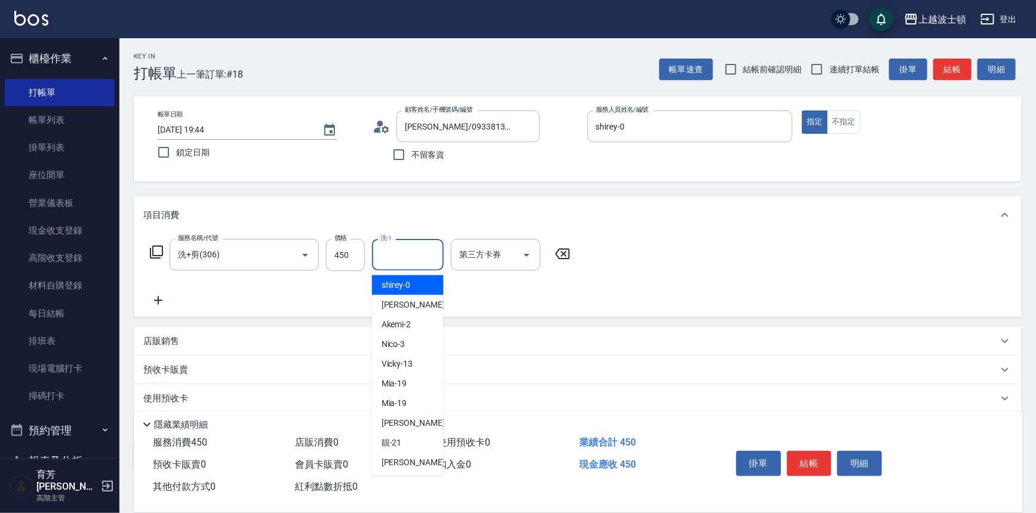
click at [412, 260] on input "洗-1" at bounding box center [407, 254] width 61 height 21
click at [416, 292] on div "shirey -0" at bounding box center [408, 285] width 72 height 20
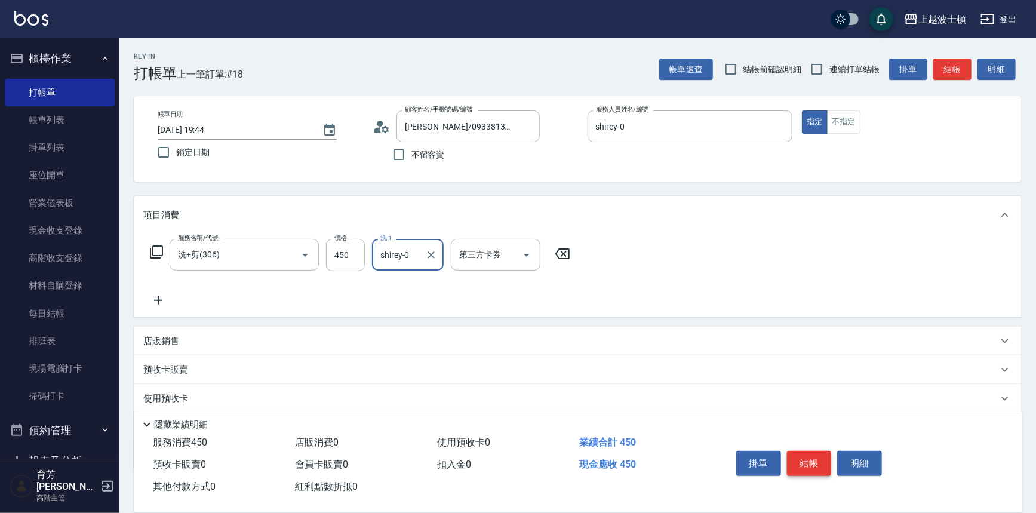
type input "shirey-0"
click at [799, 463] on button "結帳" at bounding box center [809, 463] width 45 height 25
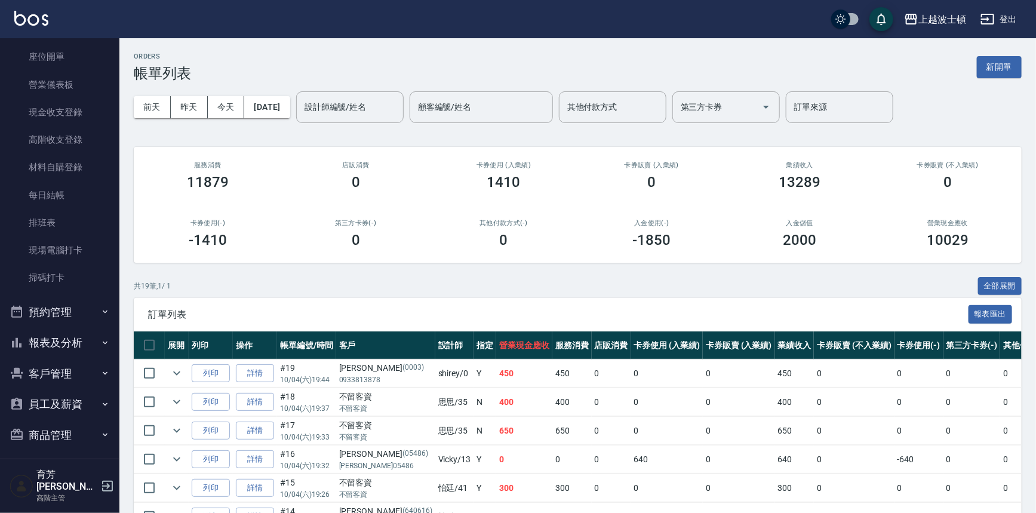
scroll to position [124, 0]
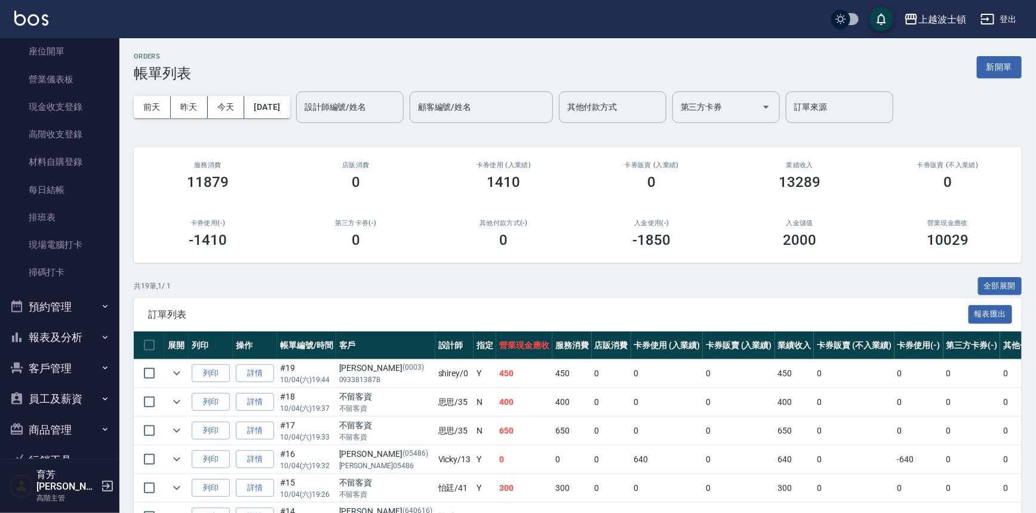
click at [81, 362] on button "客戶管理" at bounding box center [60, 368] width 110 height 31
click at [72, 399] on link "客戶列表" at bounding box center [60, 401] width 110 height 27
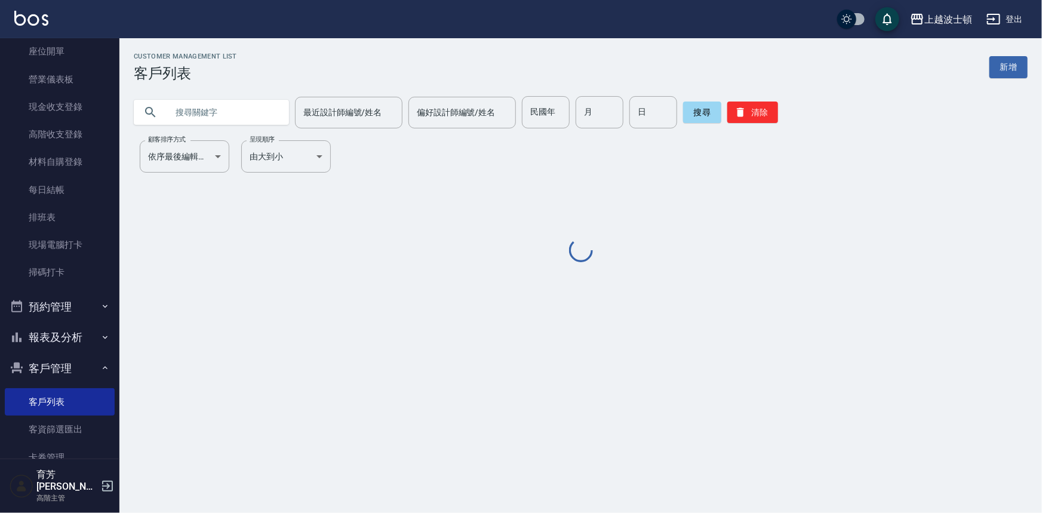
click at [220, 115] on input "text" at bounding box center [223, 112] width 112 height 32
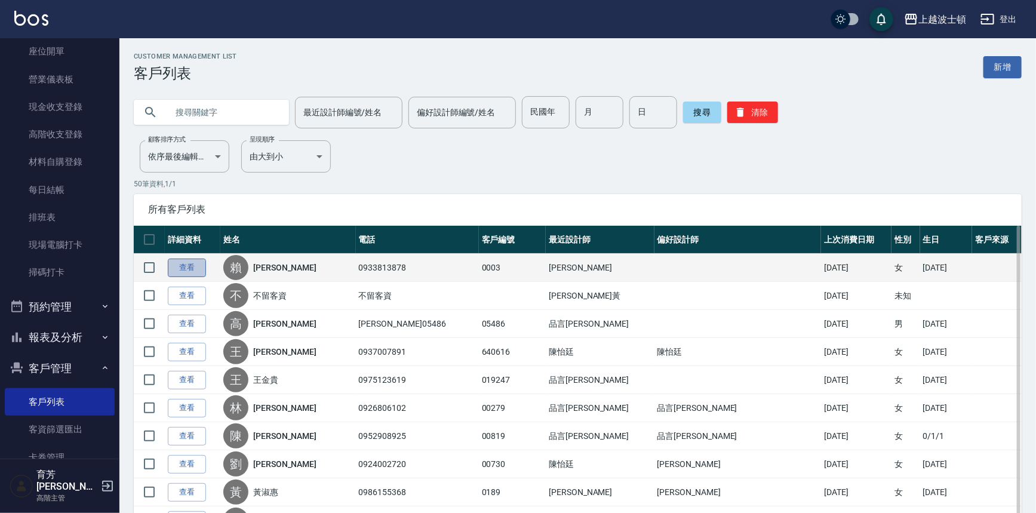
click at [179, 269] on link "查看" at bounding box center [187, 267] width 38 height 19
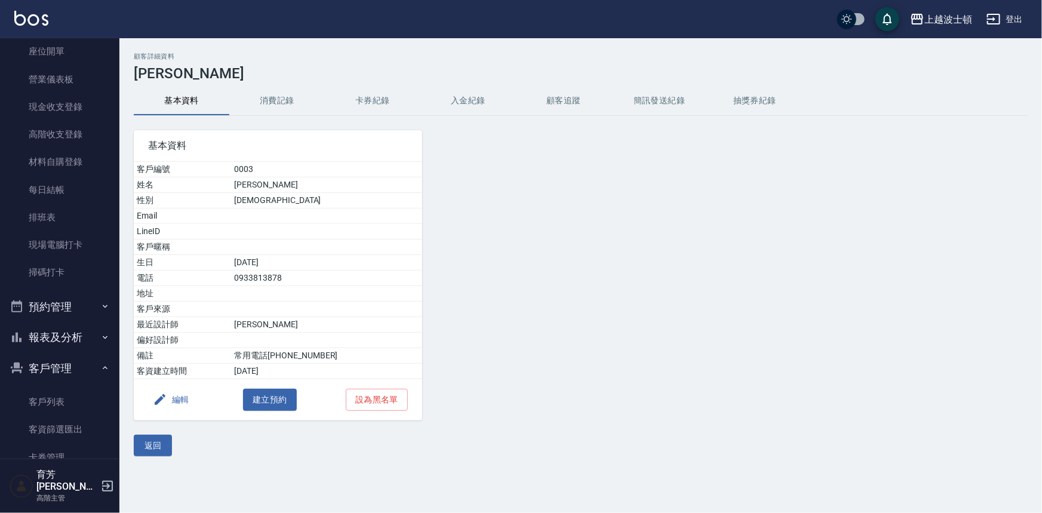
click at [289, 96] on button "消費記錄" at bounding box center [277, 101] width 96 height 29
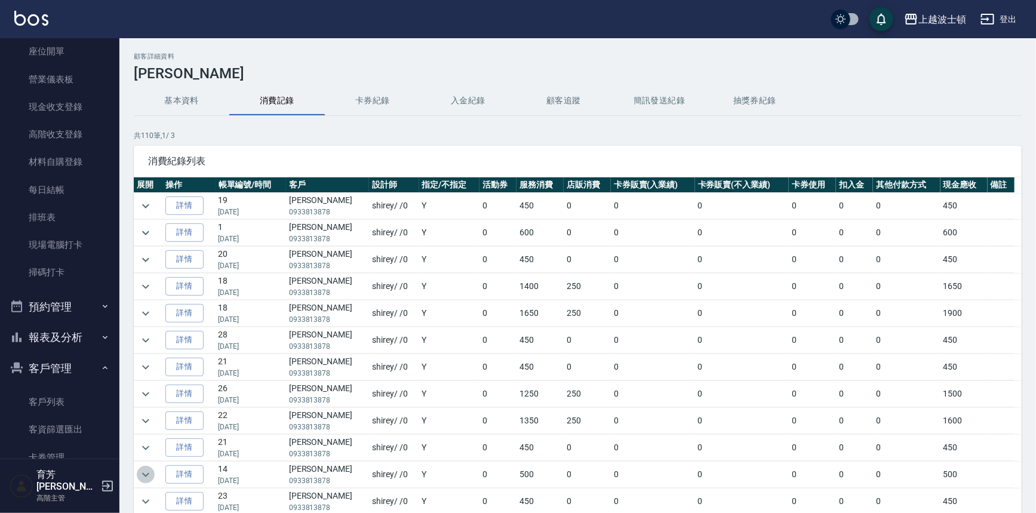
click at [153, 475] on button "expand row" at bounding box center [146, 475] width 18 height 18
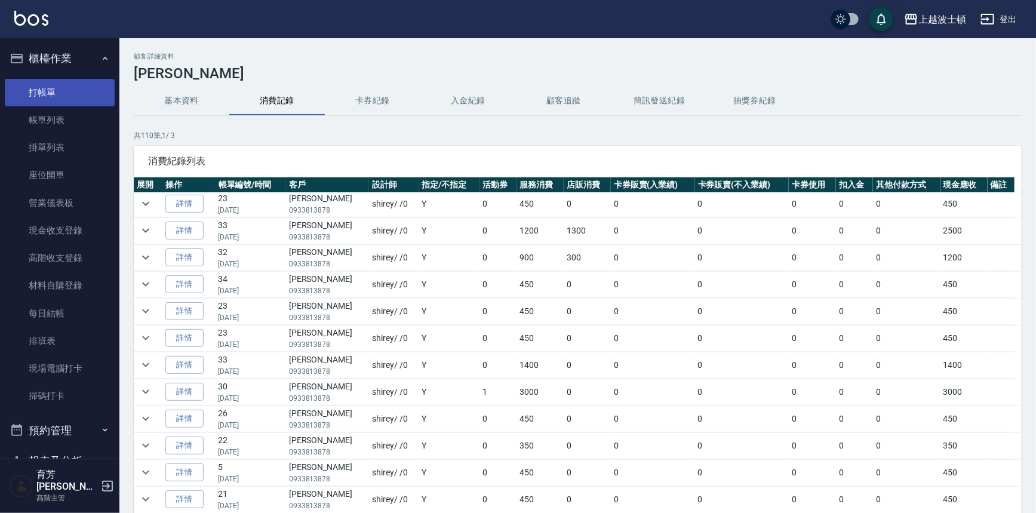
click at [63, 84] on link "打帳單" at bounding box center [60, 92] width 110 height 27
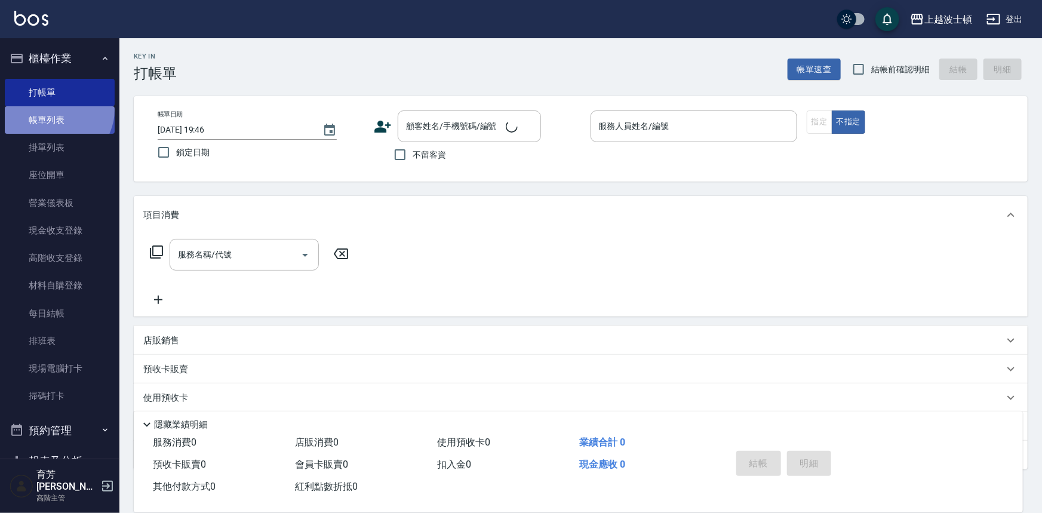
click at [57, 110] on link "帳單列表" at bounding box center [60, 119] width 110 height 27
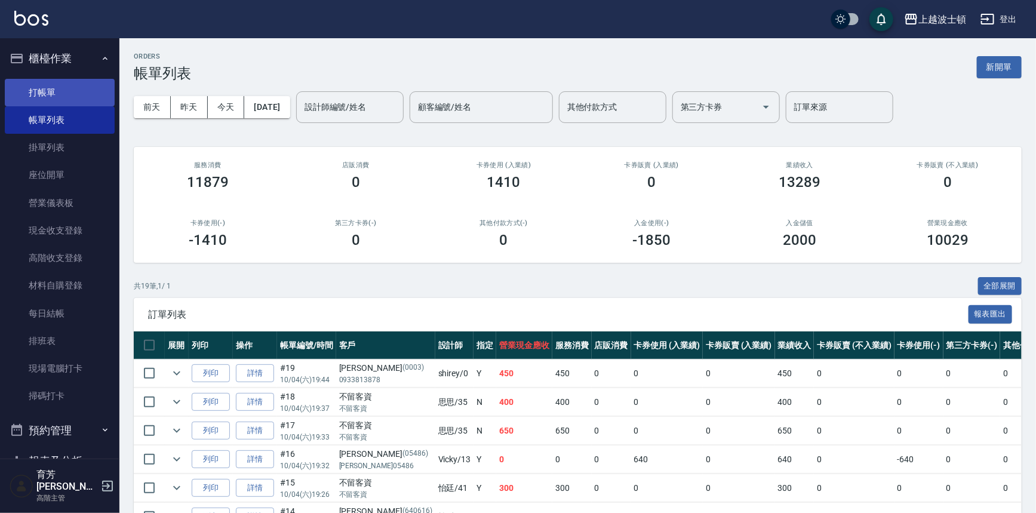
drag, startPoint x: 37, startPoint y: 90, endPoint x: 97, endPoint y: 92, distance: 59.7
click at [38, 90] on link "打帳單" at bounding box center [60, 92] width 110 height 27
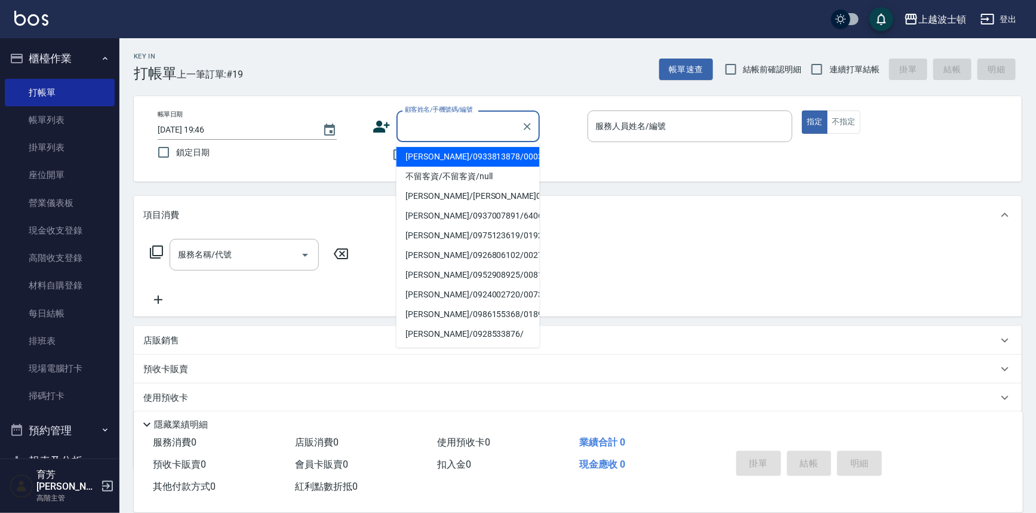
click at [441, 124] on input "顧客姓名/手機號碼/編號" at bounding box center [459, 126] width 115 height 21
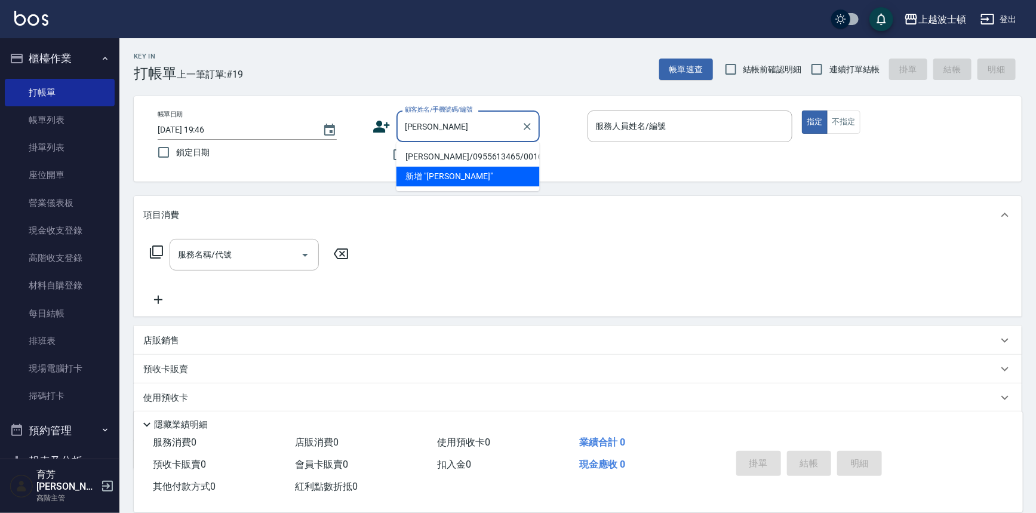
click at [436, 156] on li "梁小娟/0955613465/001624" at bounding box center [467, 157] width 143 height 20
type input "梁小娟/0955613465/001624"
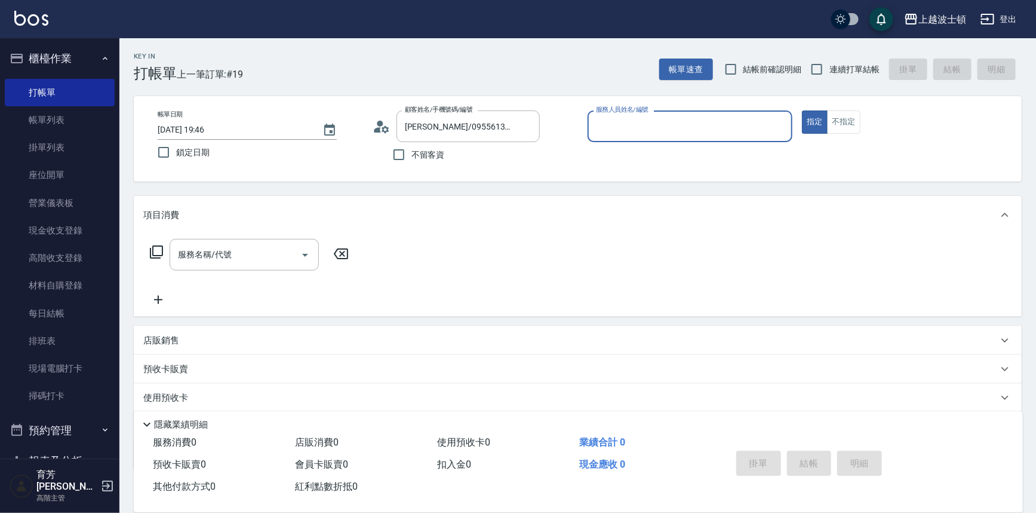
type input "shirey-0"
click at [154, 251] on icon at bounding box center [156, 252] width 14 height 14
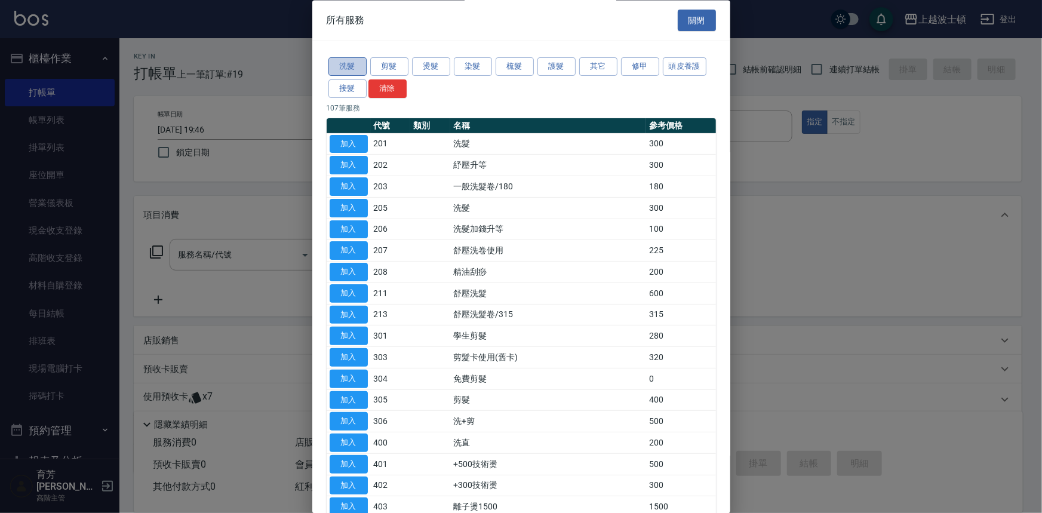
click at [357, 70] on button "洗髮" at bounding box center [347, 67] width 38 height 19
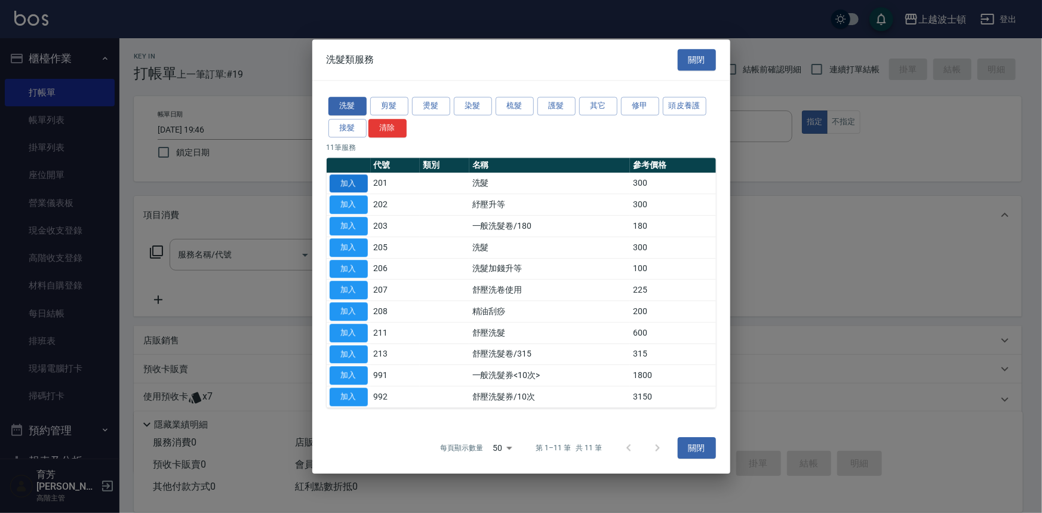
click at [347, 182] on button "加入" at bounding box center [349, 183] width 38 height 19
type input "洗髮(201)"
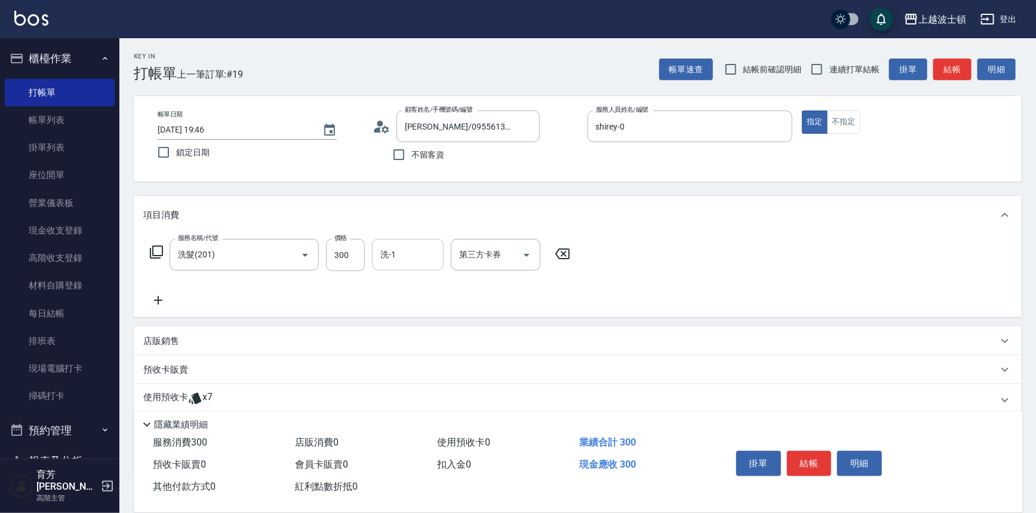
click at [406, 255] on input "洗-1" at bounding box center [407, 254] width 61 height 21
click at [400, 303] on span "雅如 -22" at bounding box center [418, 304] width 75 height 13
type input "雅如-22"
click at [152, 251] on icon at bounding box center [156, 252] width 14 height 14
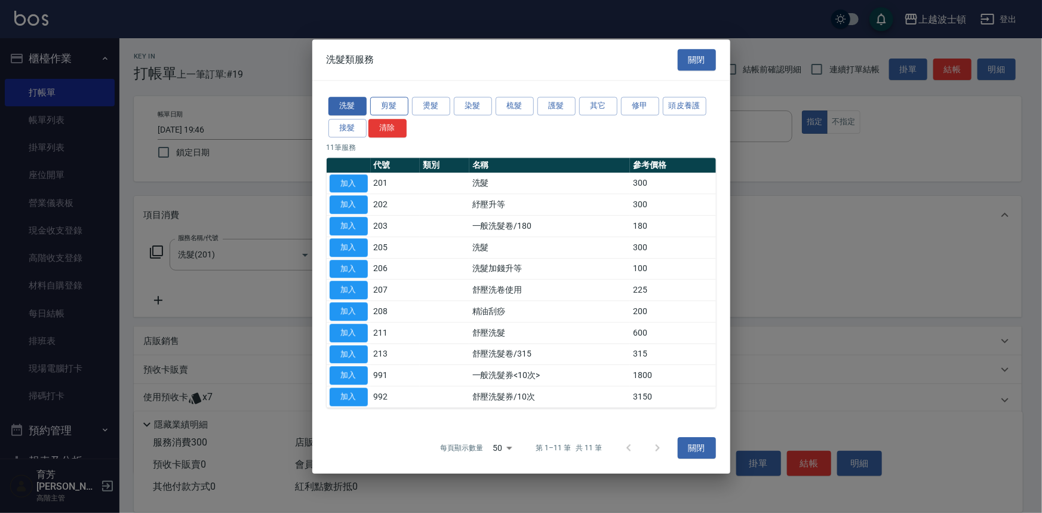
click at [393, 103] on button "剪髮" at bounding box center [389, 106] width 38 height 19
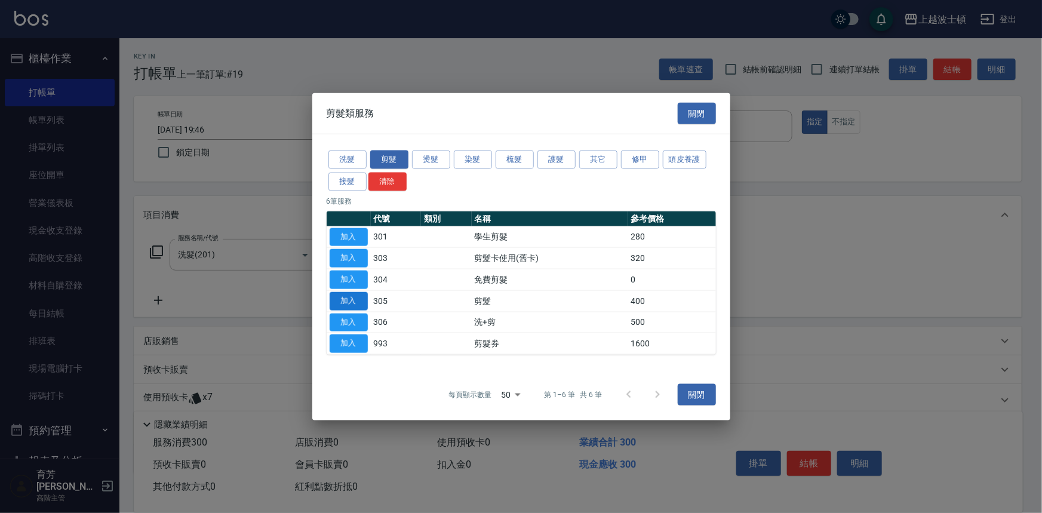
click at [361, 297] on button "加入" at bounding box center [349, 300] width 38 height 19
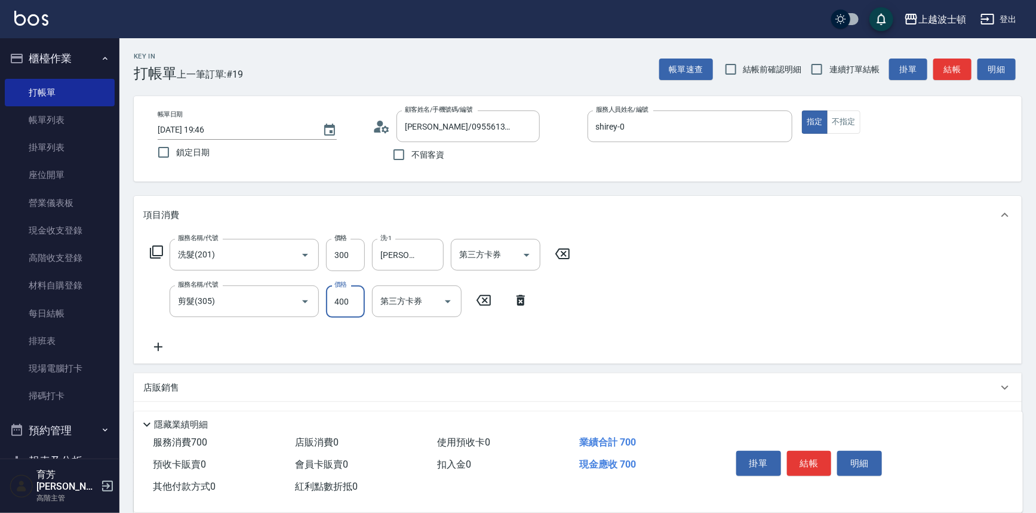
click at [359, 293] on input "400" at bounding box center [345, 301] width 39 height 32
type input "300"
click at [158, 247] on icon at bounding box center [156, 252] width 14 height 14
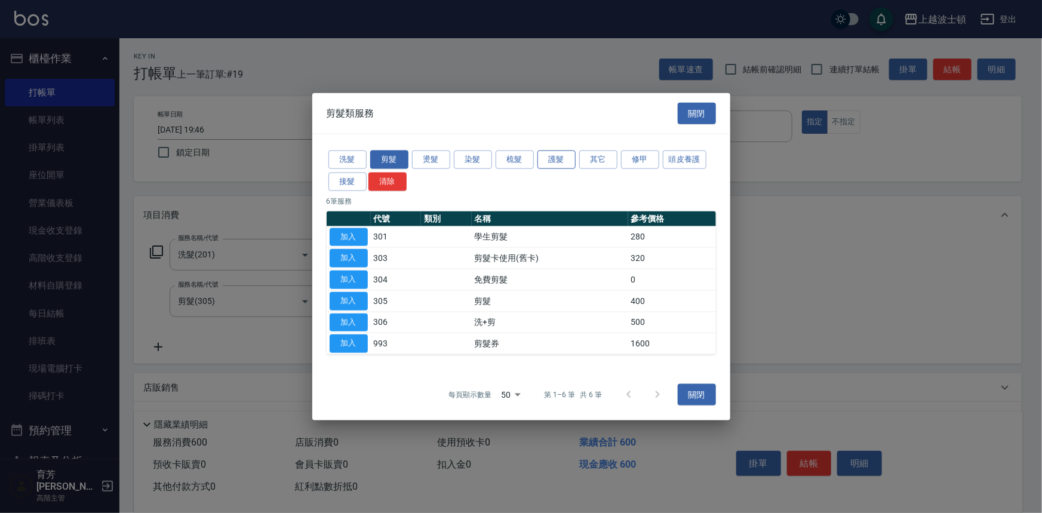
click at [556, 159] on button "護髮" at bounding box center [556, 159] width 38 height 19
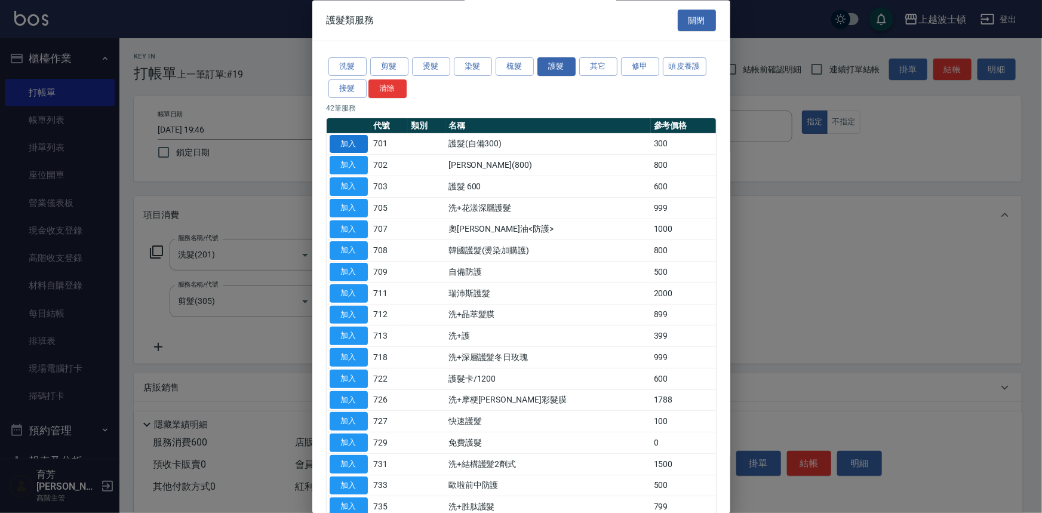
drag, startPoint x: 346, startPoint y: 145, endPoint x: 355, endPoint y: 150, distance: 10.4
click at [346, 144] on button "加入" at bounding box center [349, 144] width 38 height 19
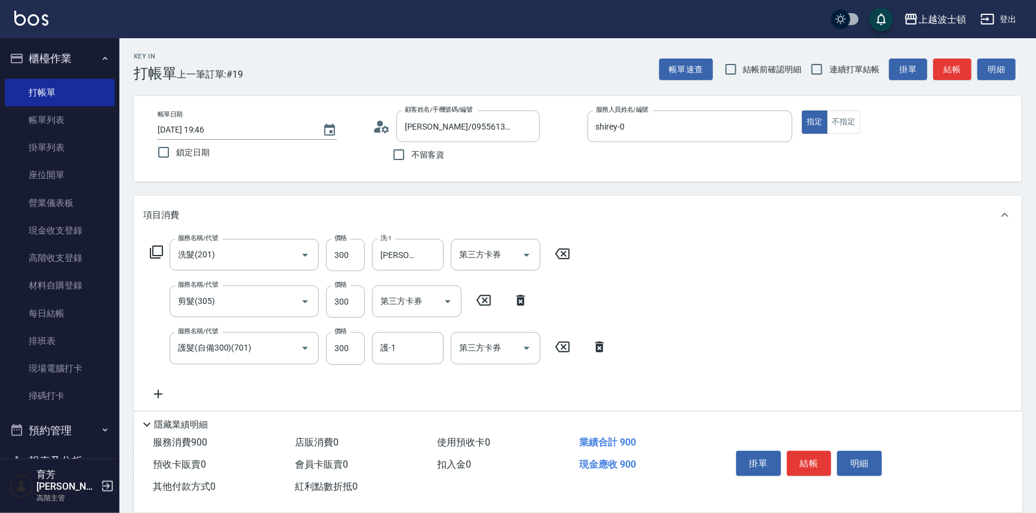
drag, startPoint x: 1030, startPoint y: 251, endPoint x: 1009, endPoint y: 376, distance: 126.6
click at [1009, 376] on div "Key In 打帳單 上一筆訂單:#19 帳單速查 結帳前確認明細 連續打單結帳 掛單 結帳 明細 帳單日期 2025/10/04 19:46 鎖定日期 顧客…" at bounding box center [577, 358] width 916 height 641
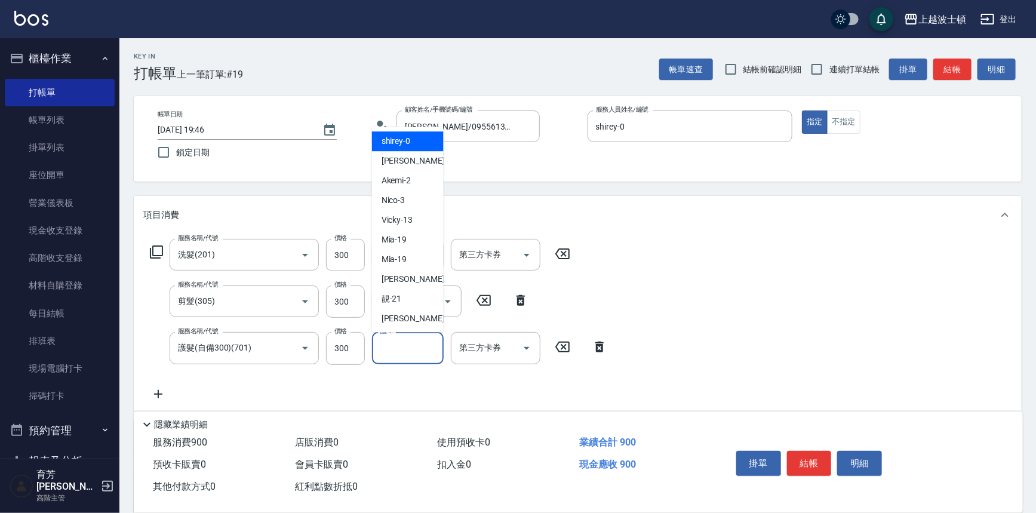
click at [420, 346] on input "護-1" at bounding box center [407, 347] width 61 height 21
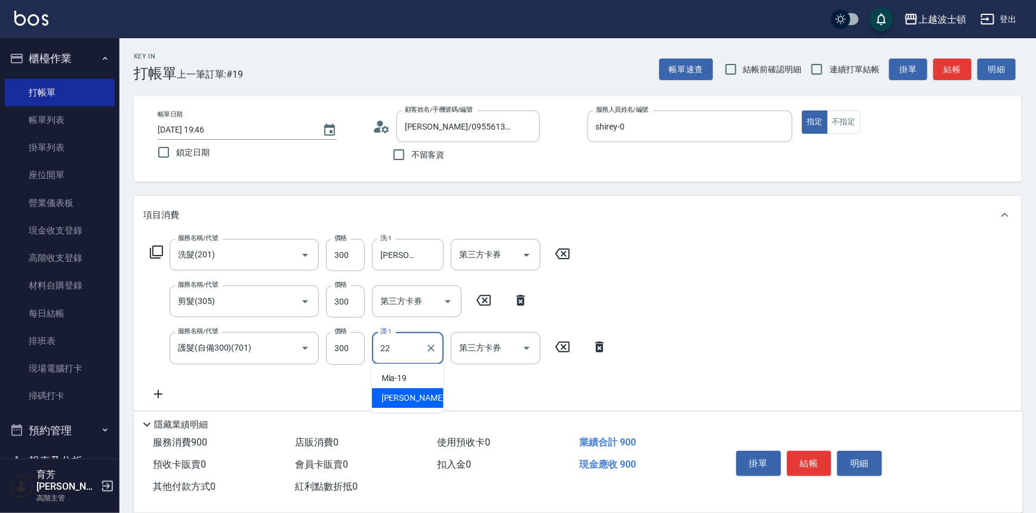
click at [415, 399] on div "雅如 -22" at bounding box center [408, 398] width 72 height 20
type input "雅如-22"
click at [153, 247] on icon at bounding box center [156, 252] width 14 height 14
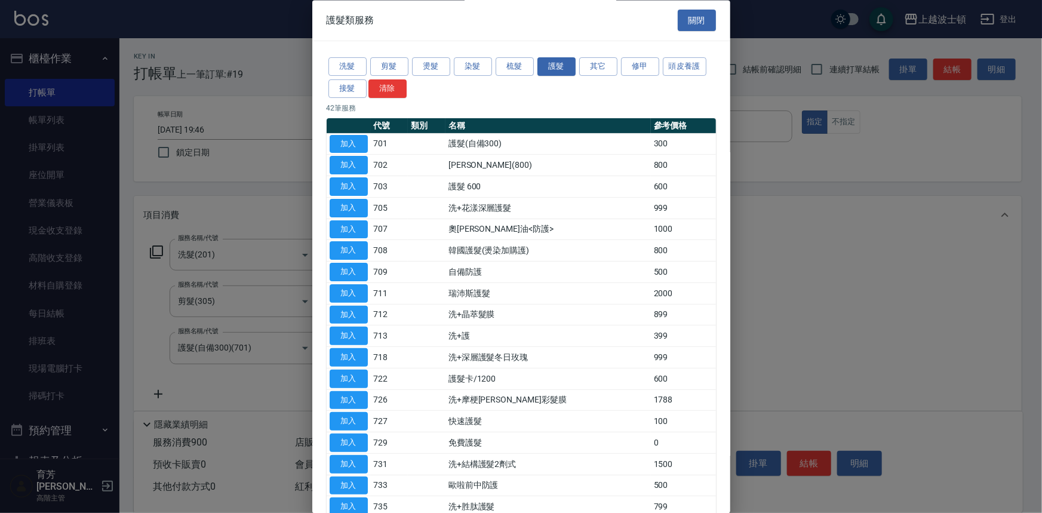
drag, startPoint x: 342, startPoint y: 137, endPoint x: 408, endPoint y: 181, distance: 80.0
click at [343, 136] on button "加入" at bounding box center [349, 144] width 38 height 19
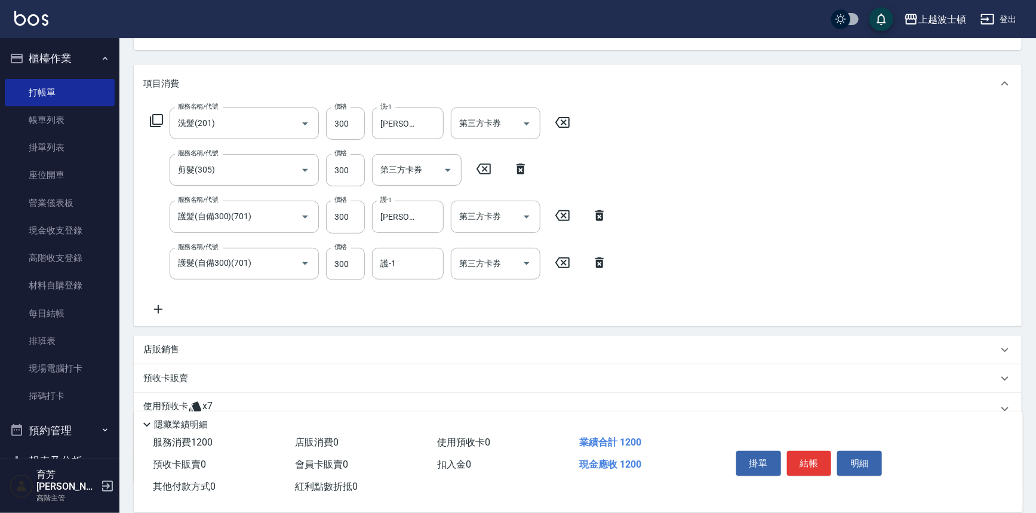
scroll to position [138, 0]
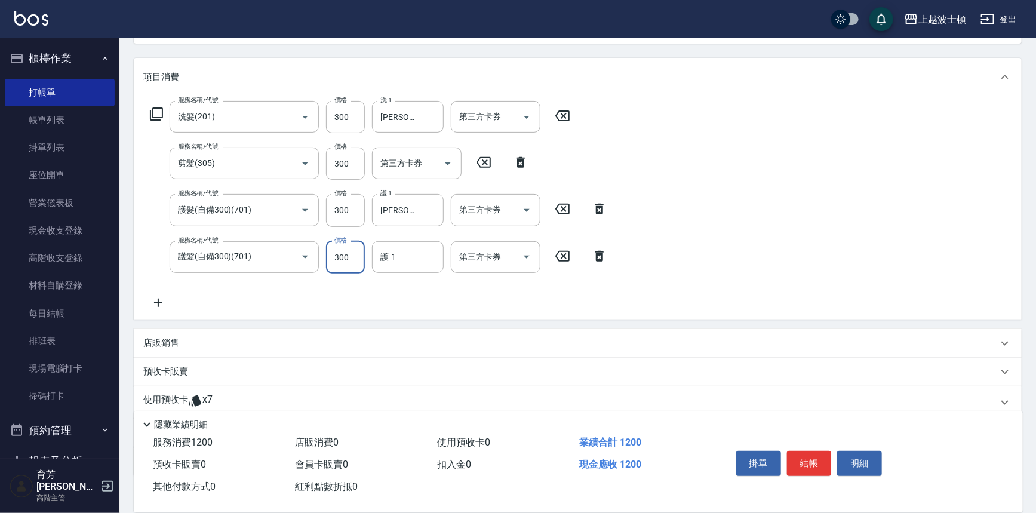
click at [341, 262] on input "300" at bounding box center [345, 257] width 39 height 32
type input "200"
click at [416, 251] on input "護-1" at bounding box center [407, 257] width 61 height 21
click at [423, 304] on div "雅如 -22" at bounding box center [408, 307] width 72 height 20
type input "雅如-22"
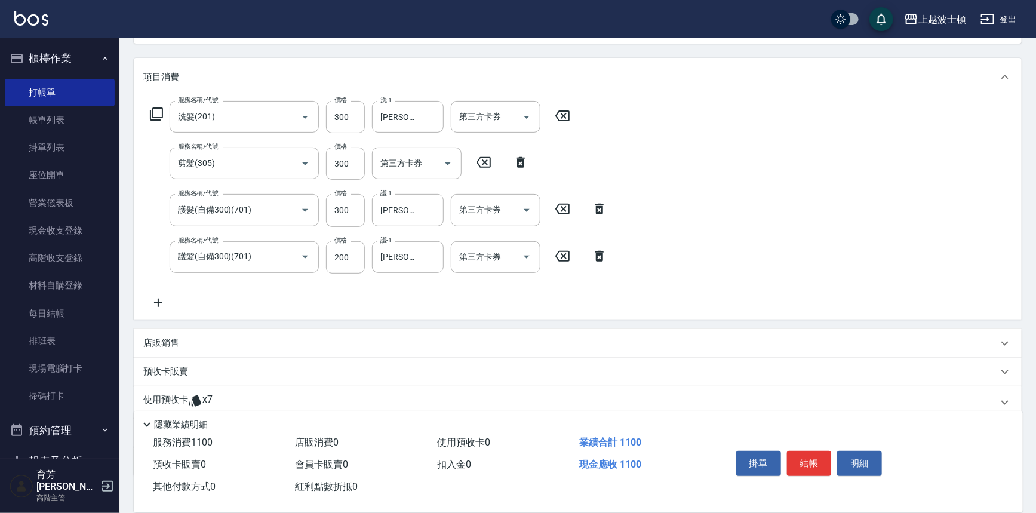
click at [157, 107] on icon at bounding box center [156, 113] width 13 height 13
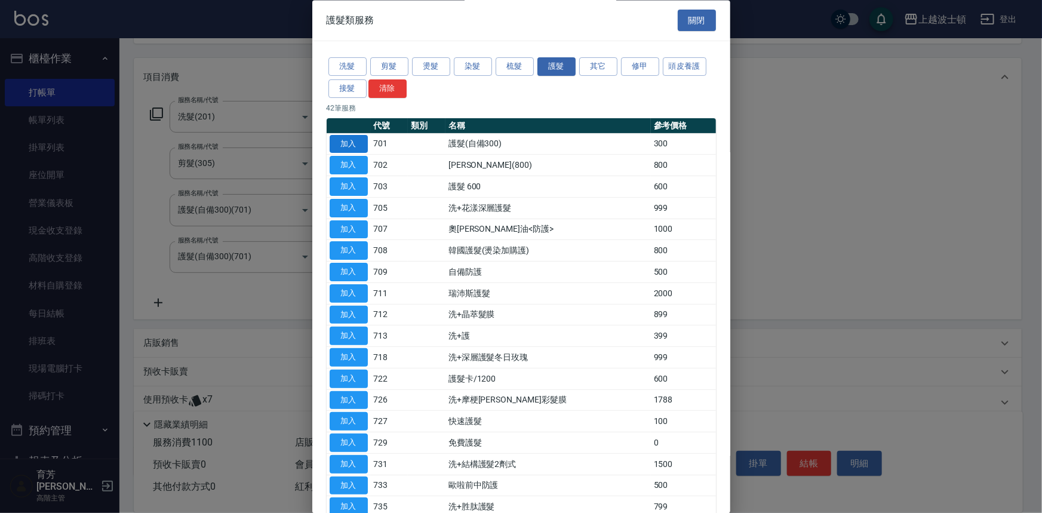
click at [353, 145] on button "加入" at bounding box center [349, 144] width 38 height 19
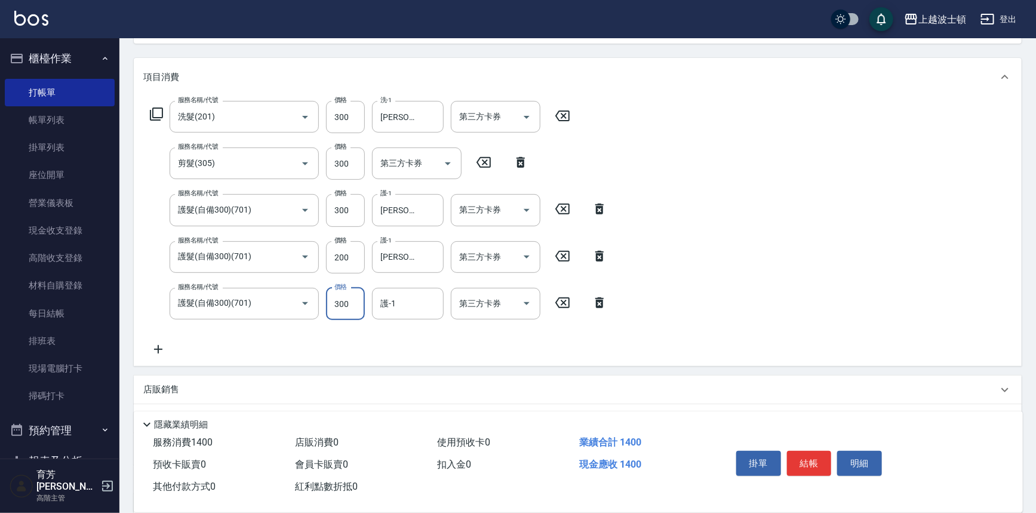
click at [345, 298] on input "300" at bounding box center [345, 304] width 39 height 32
type input "200"
click at [404, 300] on input "護-1" at bounding box center [407, 303] width 61 height 21
click at [417, 355] on div "雅如 -22" at bounding box center [408, 353] width 72 height 20
type input "雅如-22"
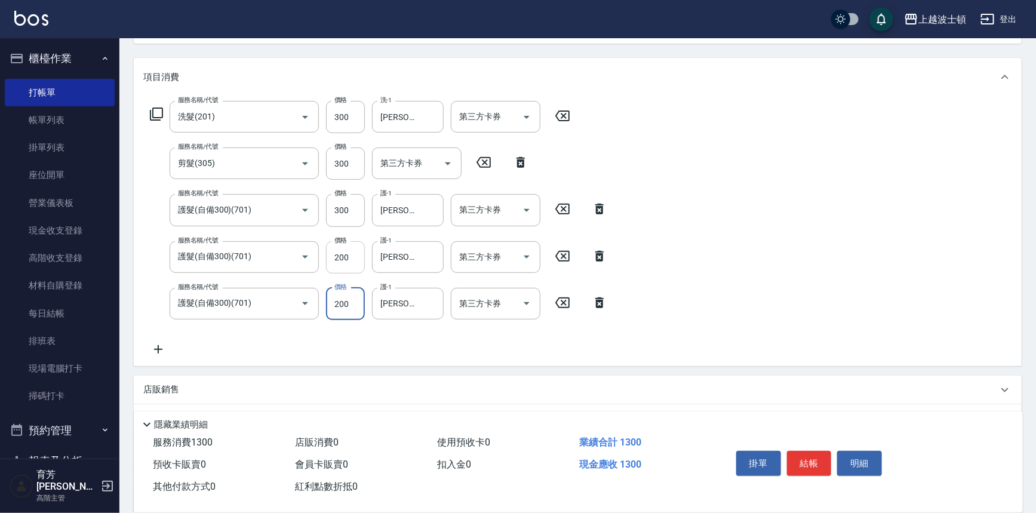
click at [356, 256] on input "200" at bounding box center [345, 257] width 39 height 32
click at [350, 250] on input "200" at bounding box center [345, 257] width 39 height 32
click at [771, 227] on div "服務名稱/代號 洗髮(201) 服務名稱/代號 價格 300 價格 洗-1 雅如-22 洗-1 第三方卡券 第三方卡券 服務名稱/代號 剪髮(305) 服務名…" at bounding box center [578, 231] width 888 height 270
click at [351, 208] on input "300" at bounding box center [345, 210] width 39 height 32
click at [770, 189] on div "服務名稱/代號 洗髮(201) 服務名稱/代號 價格 300 價格 洗-1 雅如-22 洗-1 第三方卡券 第三方卡券 服務名稱/代號 剪髮(305) 服務名…" at bounding box center [578, 231] width 888 height 270
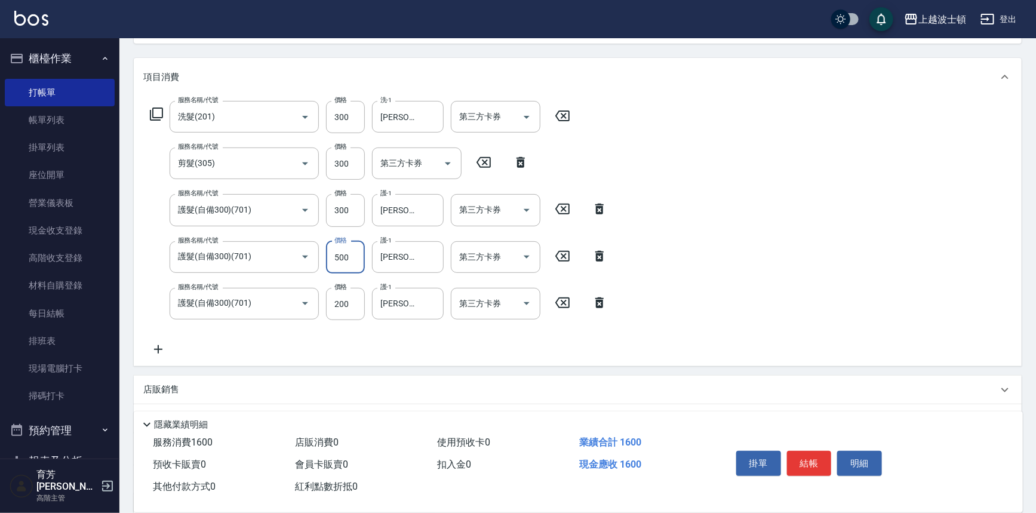
click at [352, 253] on input "500" at bounding box center [345, 257] width 39 height 32
type input "200"
click at [358, 208] on input "300" at bounding box center [345, 210] width 39 height 32
type input "500"
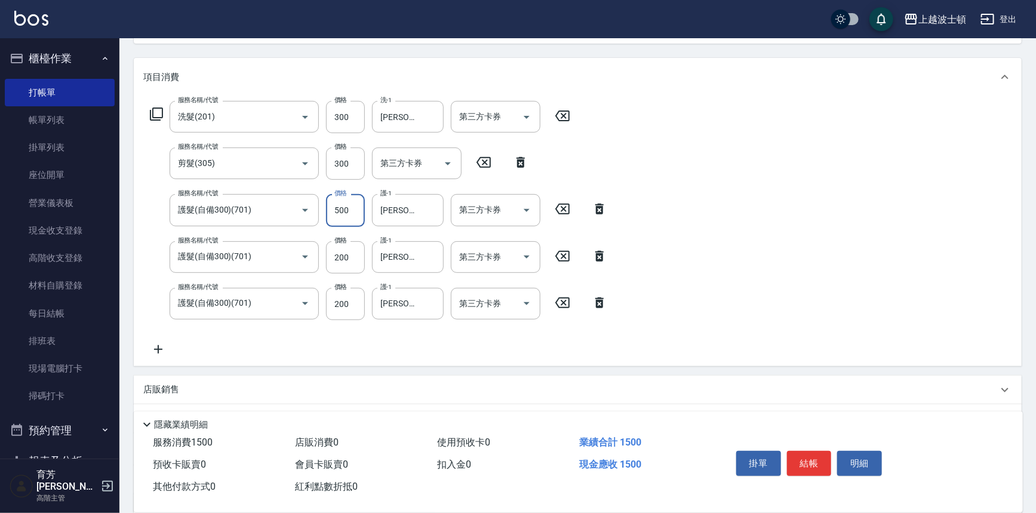
click at [753, 298] on div "服務名稱/代號 洗髮(201) 服務名稱/代號 價格 300 價格 洗-1 雅如-22 洗-1 第三方卡券 第三方卡券 服務名稱/代號 剪髮(305) 服務名…" at bounding box center [578, 231] width 888 height 270
click at [360, 252] on input "200" at bounding box center [345, 257] width 39 height 32
type input "300"
click at [352, 167] on input "300" at bounding box center [345, 163] width 39 height 32
type input "350"
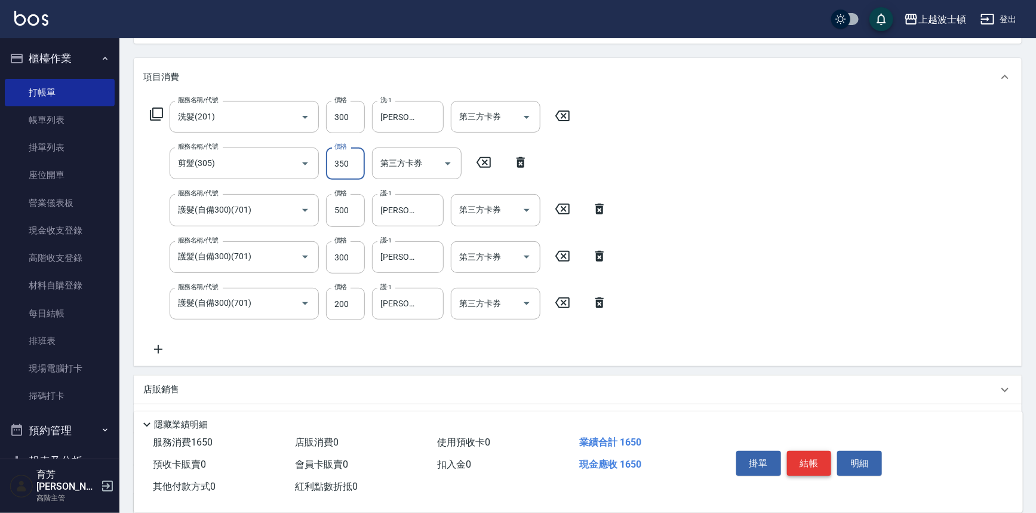
click at [802, 463] on button "結帳" at bounding box center [809, 463] width 45 height 25
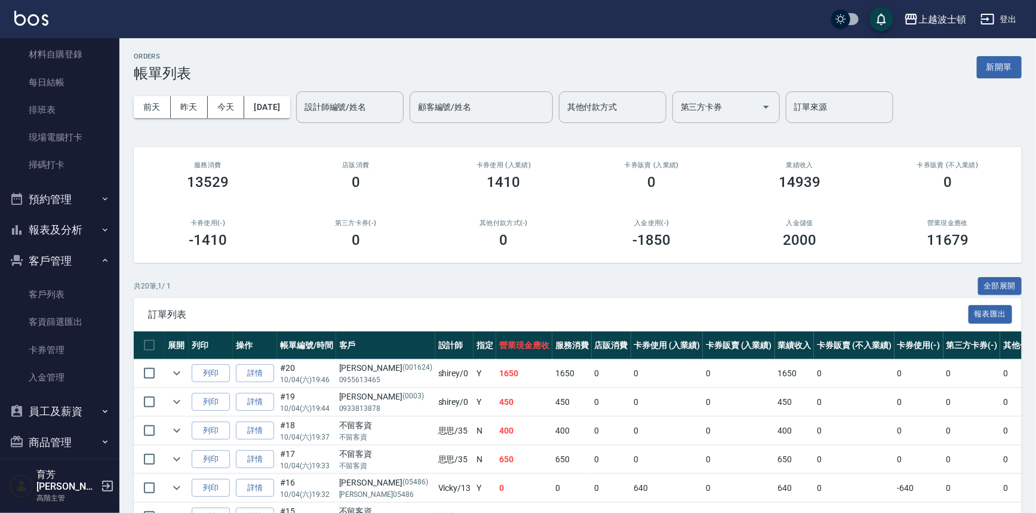
scroll to position [232, 0]
click at [84, 294] on link "客戶列表" at bounding box center [60, 292] width 110 height 27
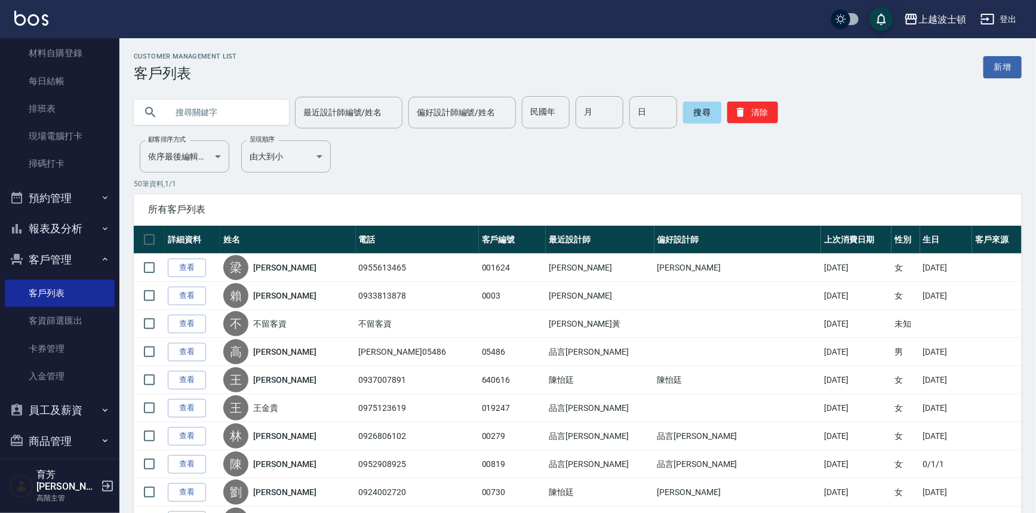
click at [220, 106] on input "text" at bounding box center [223, 112] width 112 height 32
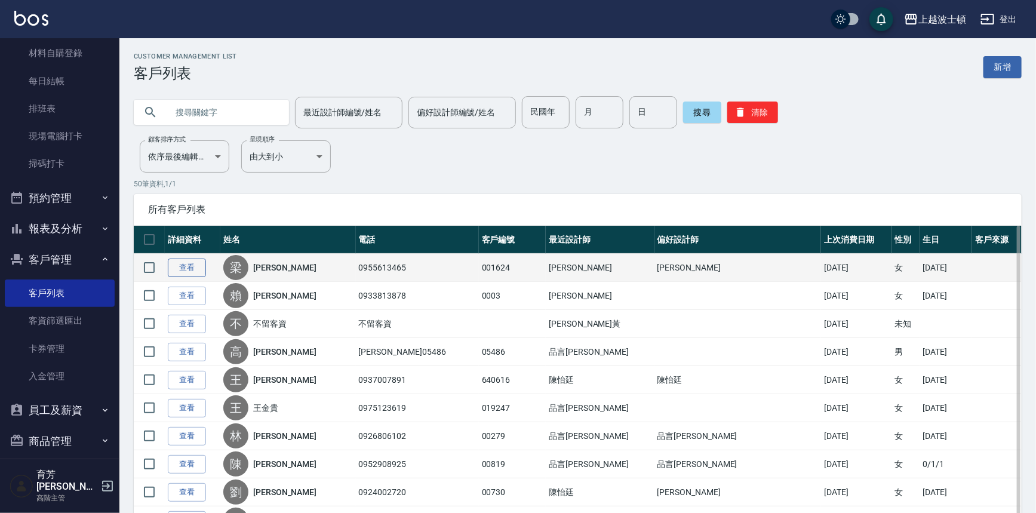
click at [189, 264] on link "查看" at bounding box center [187, 267] width 38 height 19
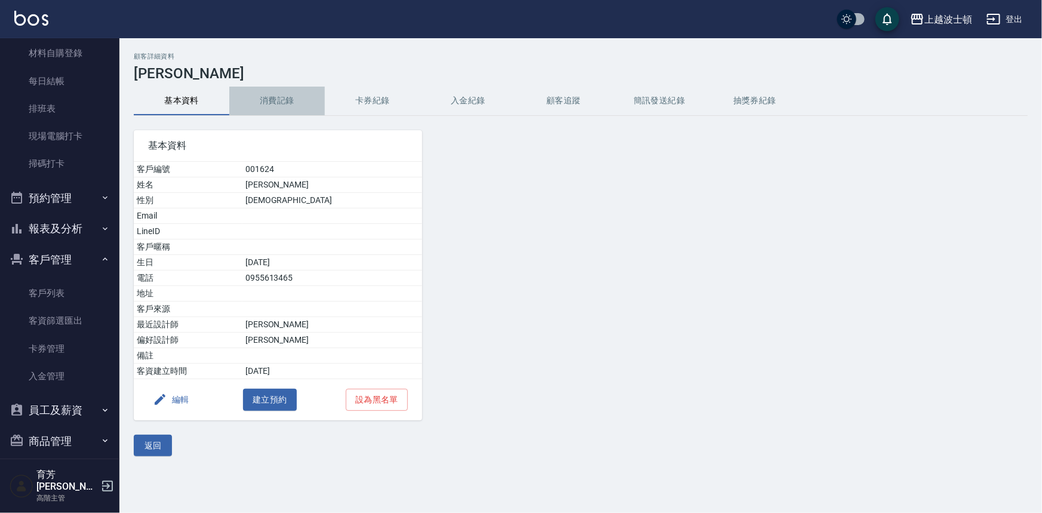
click at [267, 104] on button "消費記錄" at bounding box center [277, 101] width 96 height 29
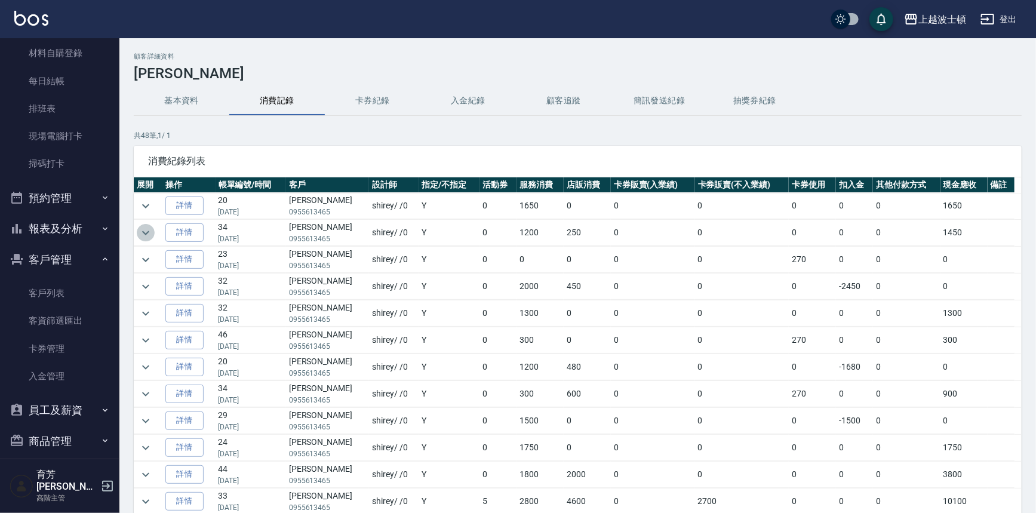
click at [149, 231] on icon "expand row" at bounding box center [146, 233] width 14 height 14
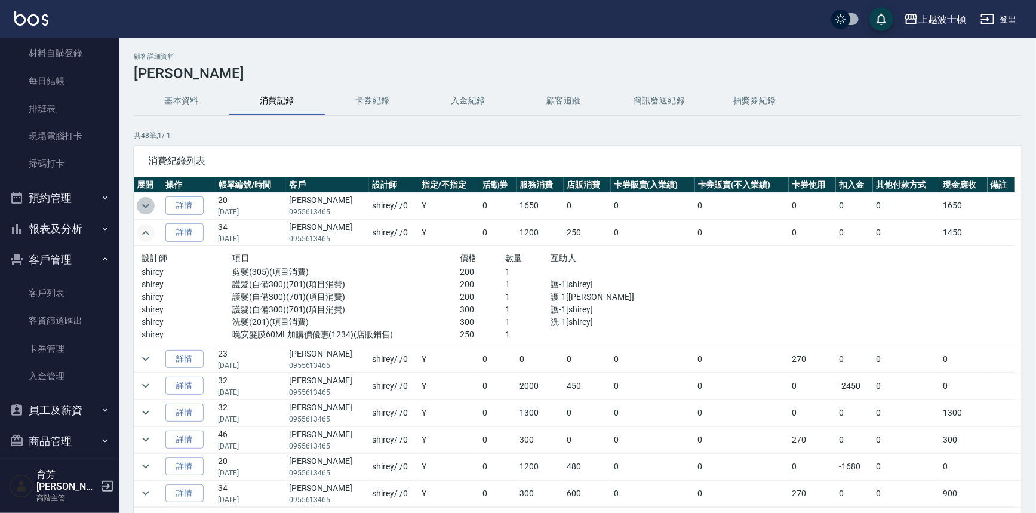
click at [140, 204] on icon "expand row" at bounding box center [146, 206] width 14 height 14
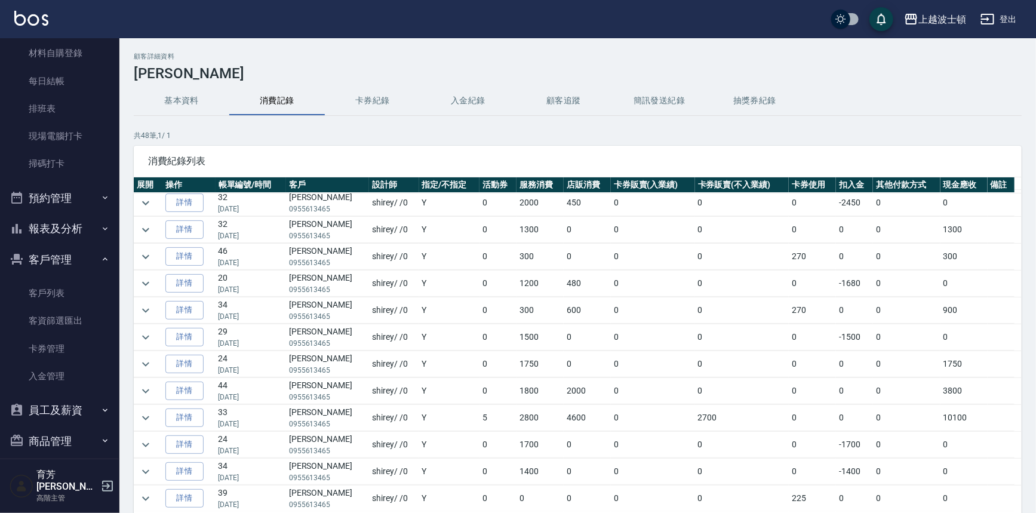
scroll to position [280, 0]
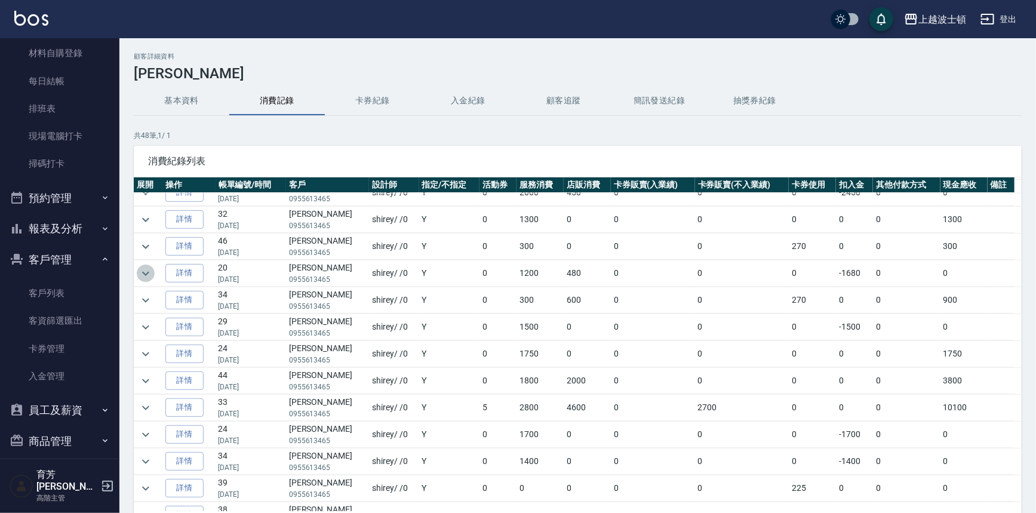
click at [147, 268] on icon "expand row" at bounding box center [146, 273] width 14 height 14
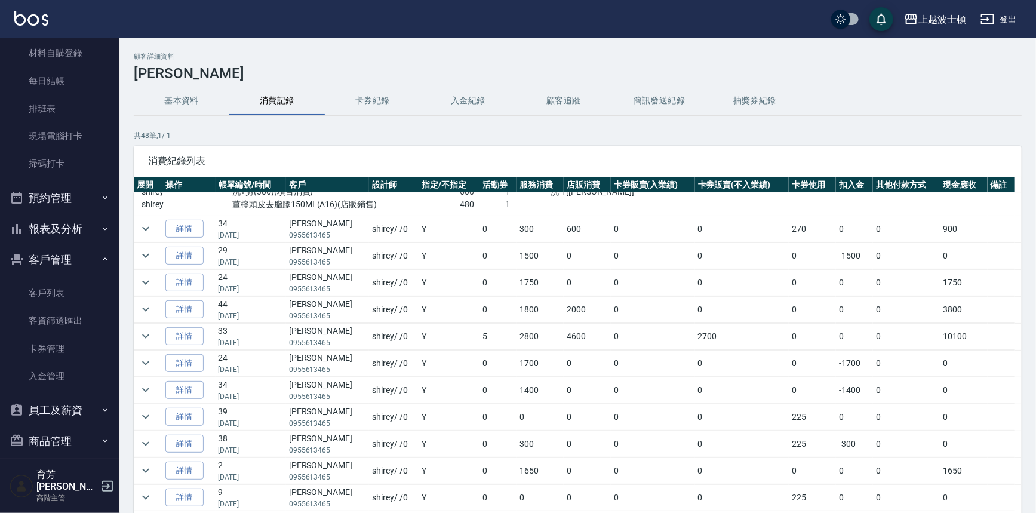
scroll to position [429, 0]
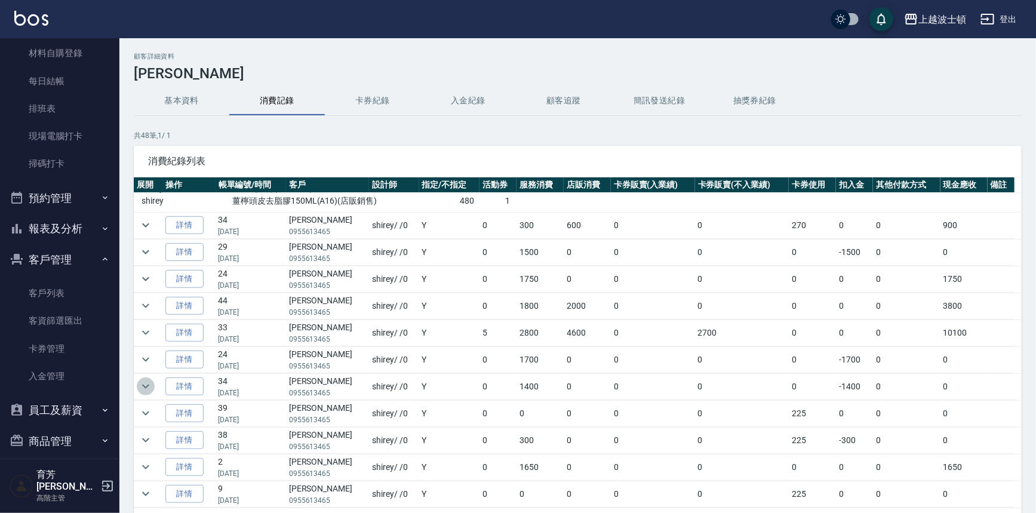
click at [140, 387] on icon "expand row" at bounding box center [146, 386] width 14 height 14
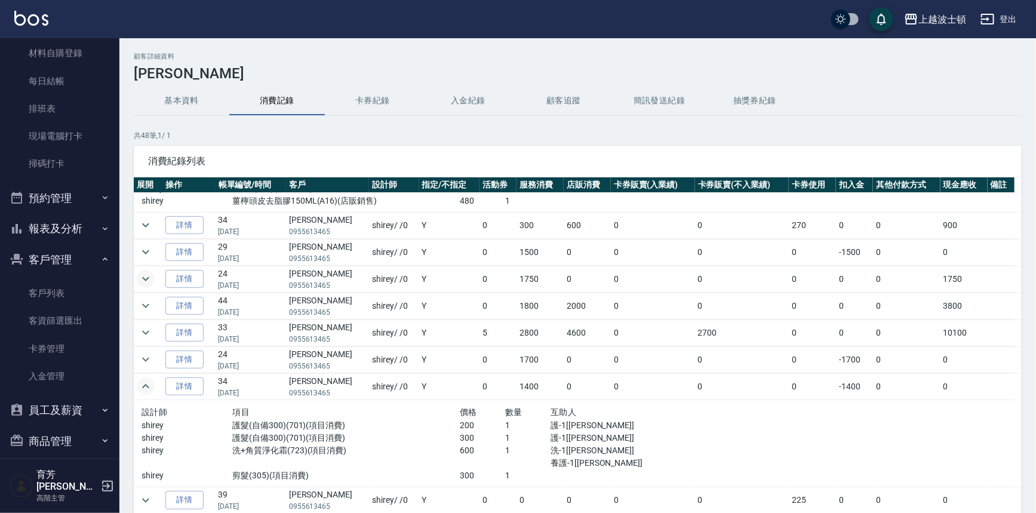
click at [144, 276] on icon "expand row" at bounding box center [146, 279] width 14 height 14
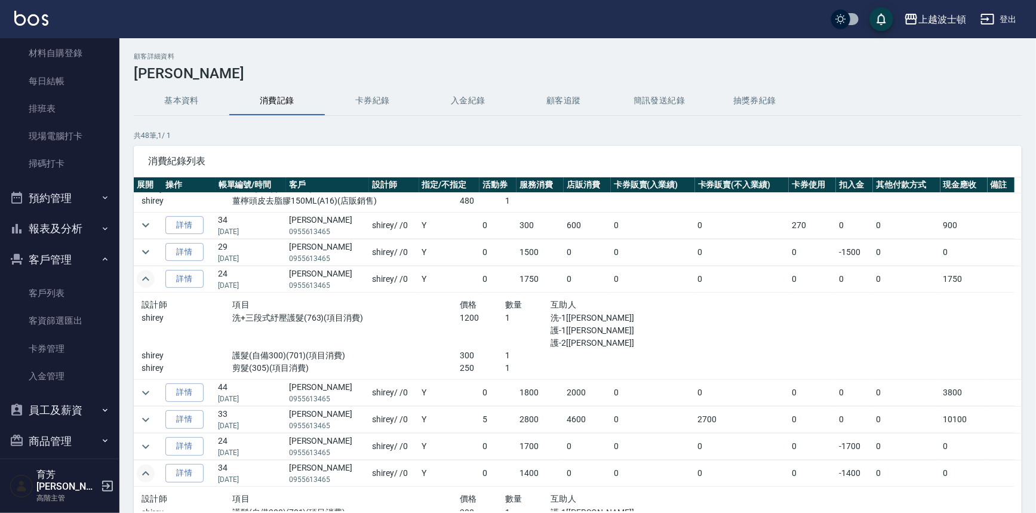
scroll to position [0, 0]
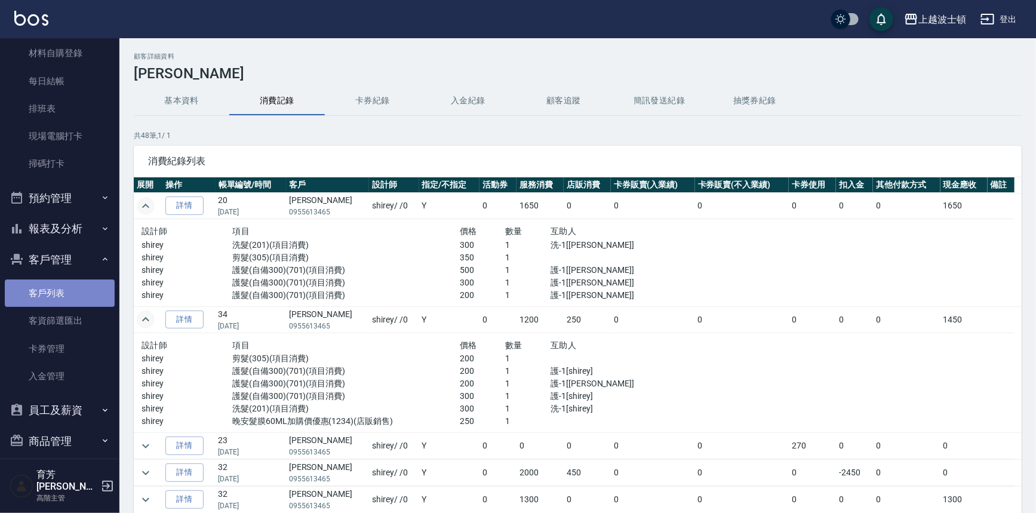
click at [66, 292] on link "客戶列表" at bounding box center [60, 292] width 110 height 27
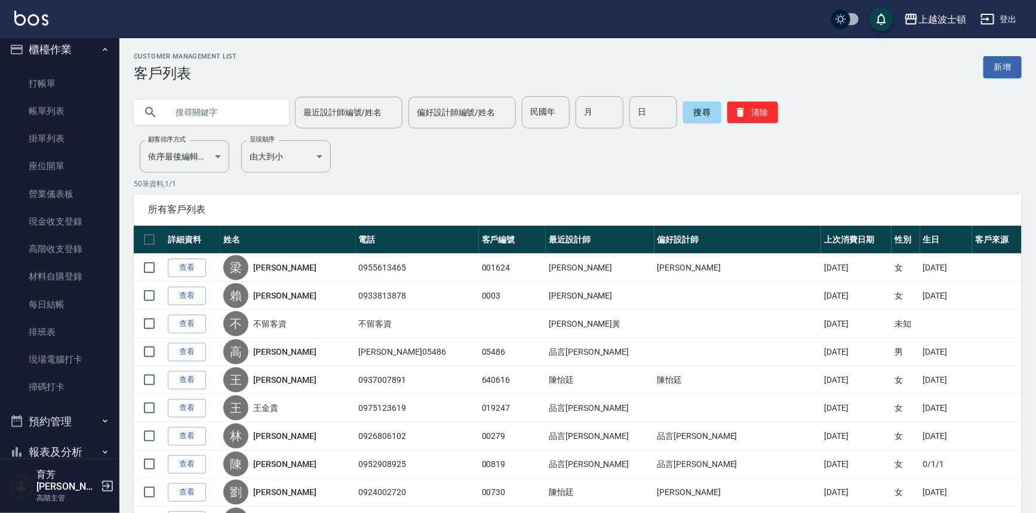
scroll to position [1, 0]
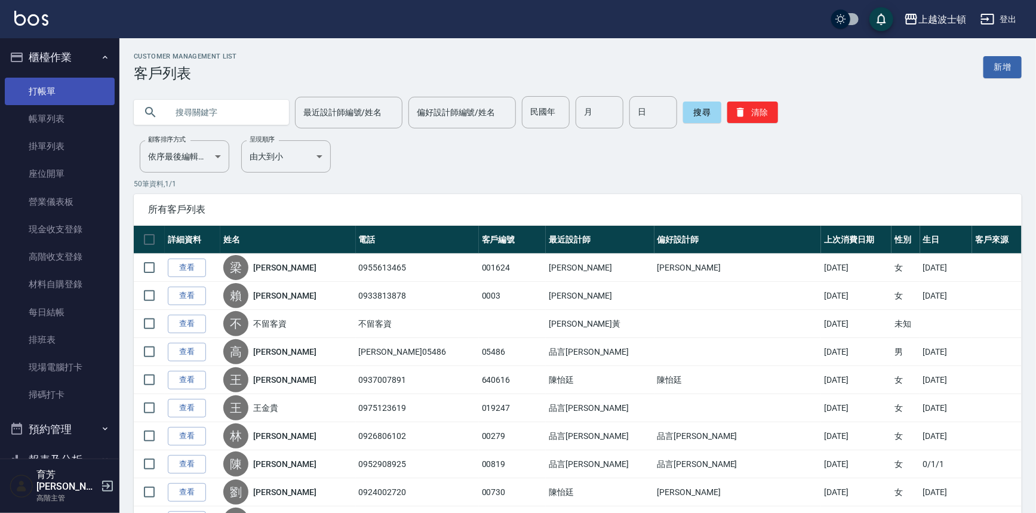
click at [66, 98] on link "打帳單" at bounding box center [60, 91] width 110 height 27
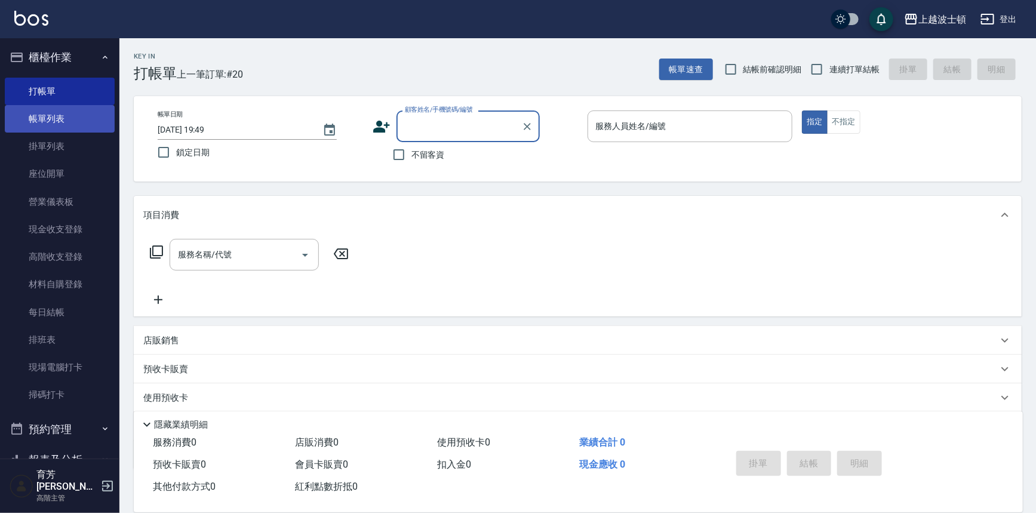
click at [49, 112] on link "帳單列表" at bounding box center [60, 118] width 110 height 27
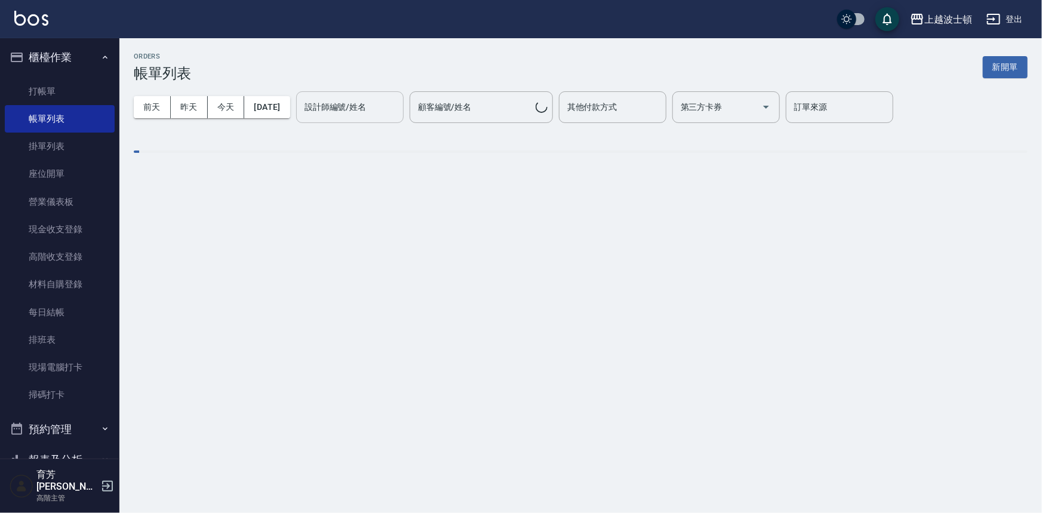
click at [361, 108] on input "設計師編號/姓名" at bounding box center [349, 107] width 97 height 21
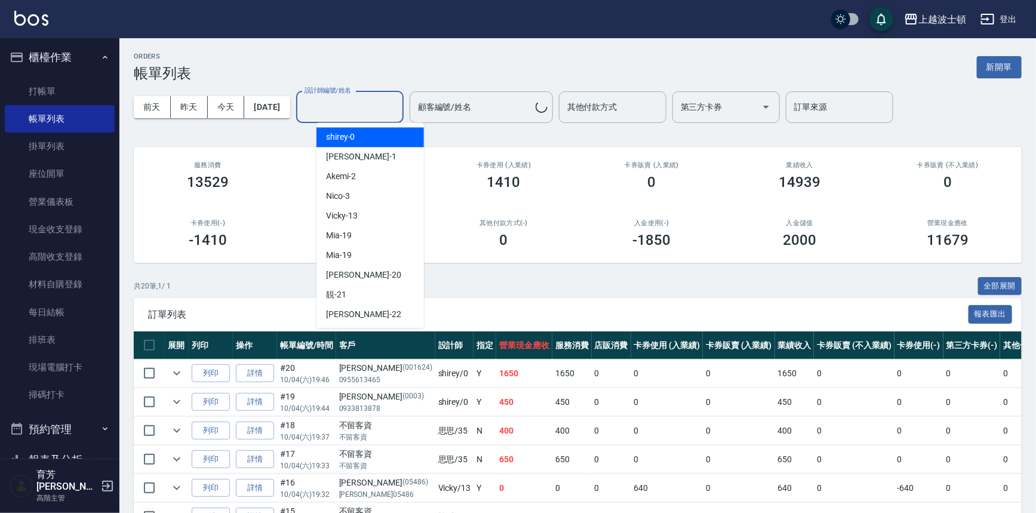
click at [372, 143] on div "shirey -0" at bounding box center [369, 137] width 107 height 20
type input "shirey-0"
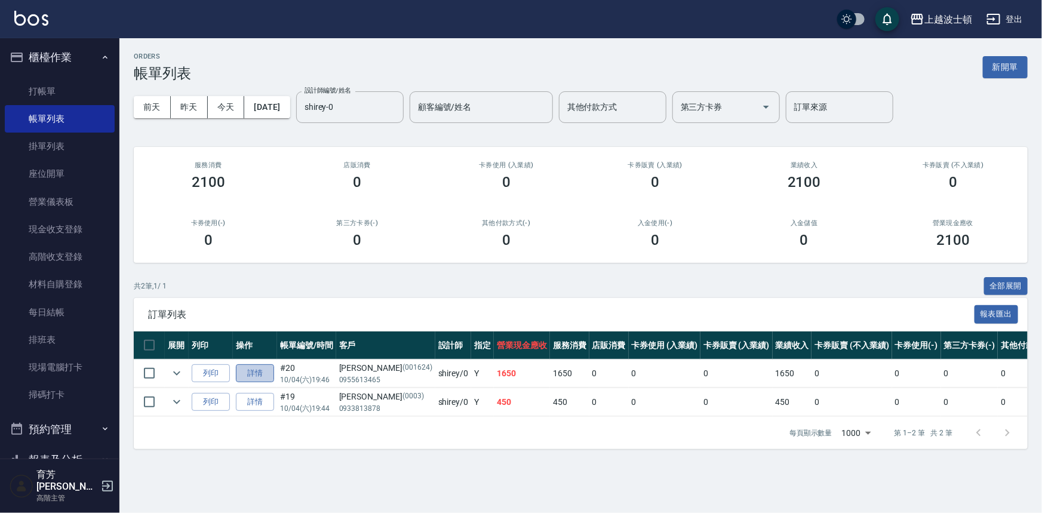
click at [252, 373] on link "詳情" at bounding box center [255, 373] width 38 height 19
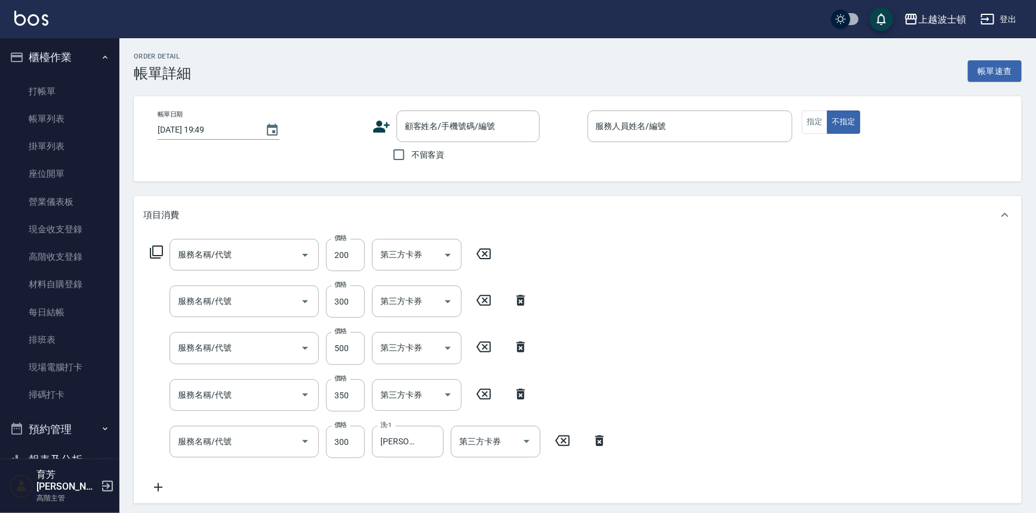
type input "2025/10/04 19:46"
type input "shirey-0"
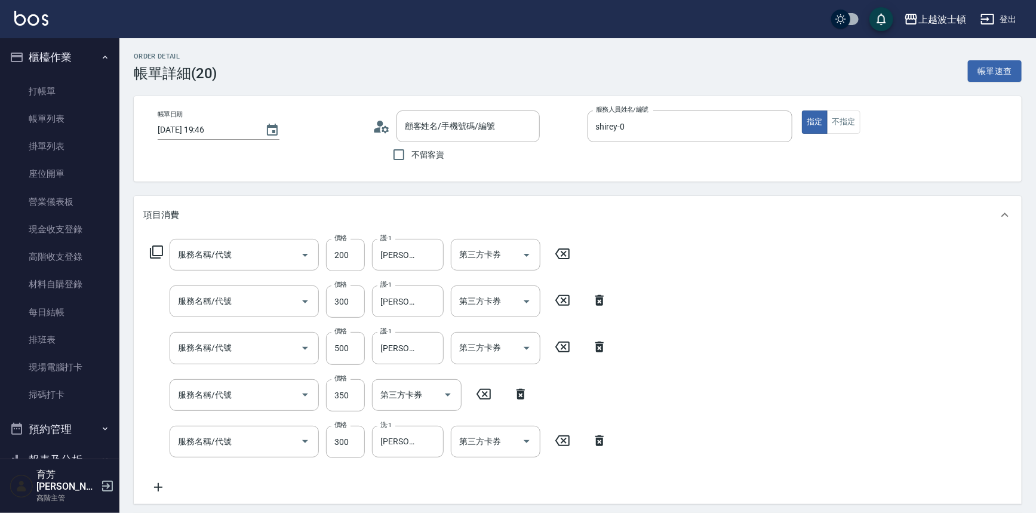
type input "護髮(自備300)(701)"
type input "剪髮(305)"
type input "洗髮(201)"
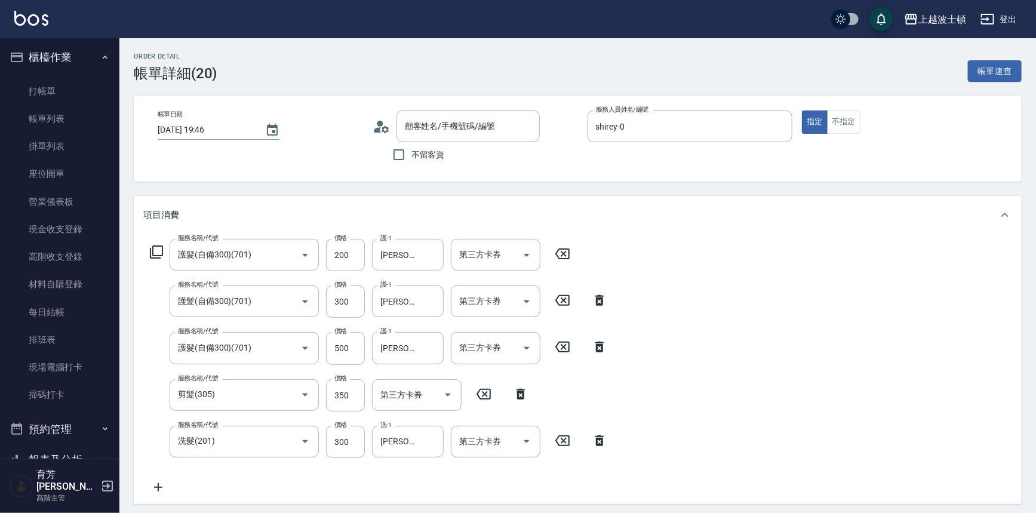
type input "梁小娟/0955613465/001624"
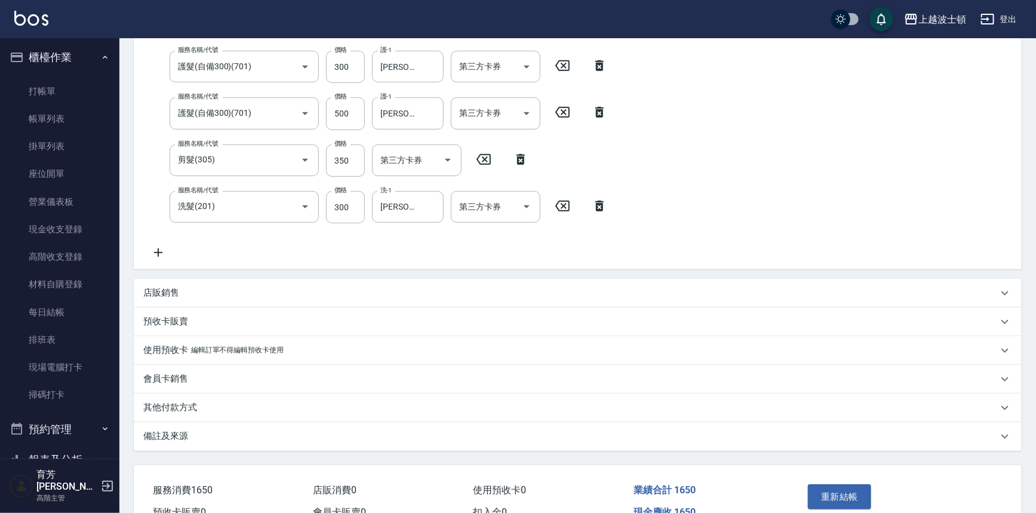
scroll to position [236, 0]
click at [240, 403] on div "其他付款方式" at bounding box center [570, 406] width 854 height 13
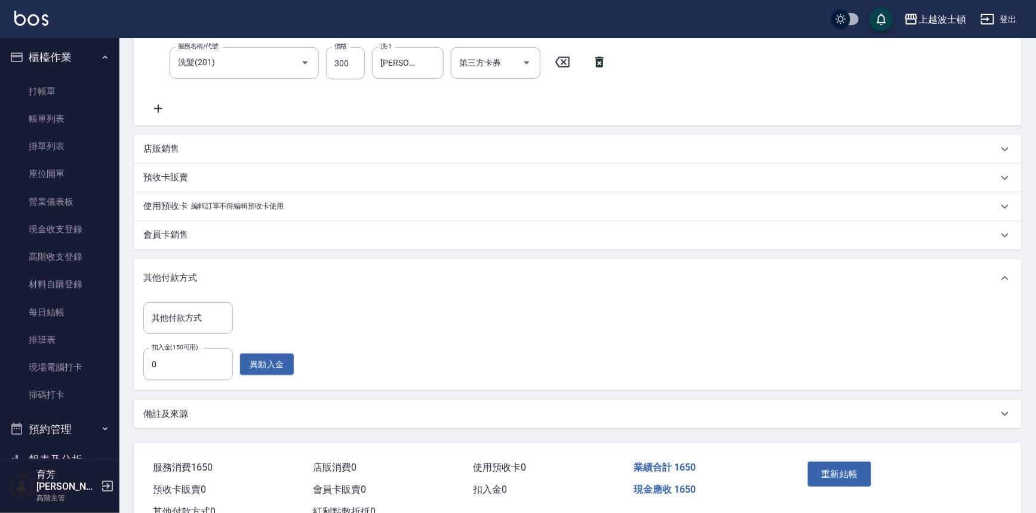
scroll to position [388, 0]
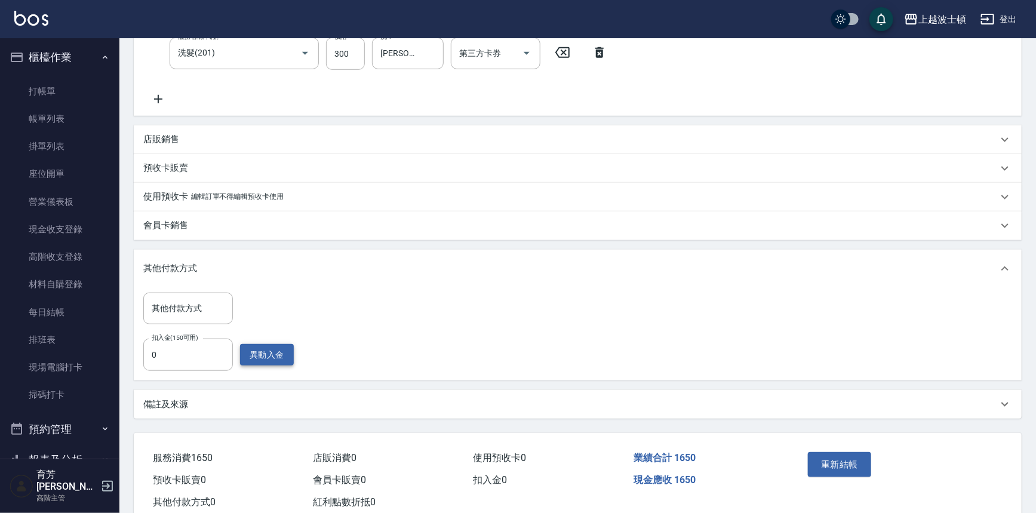
click at [290, 353] on button "異動入金" at bounding box center [267, 355] width 54 height 22
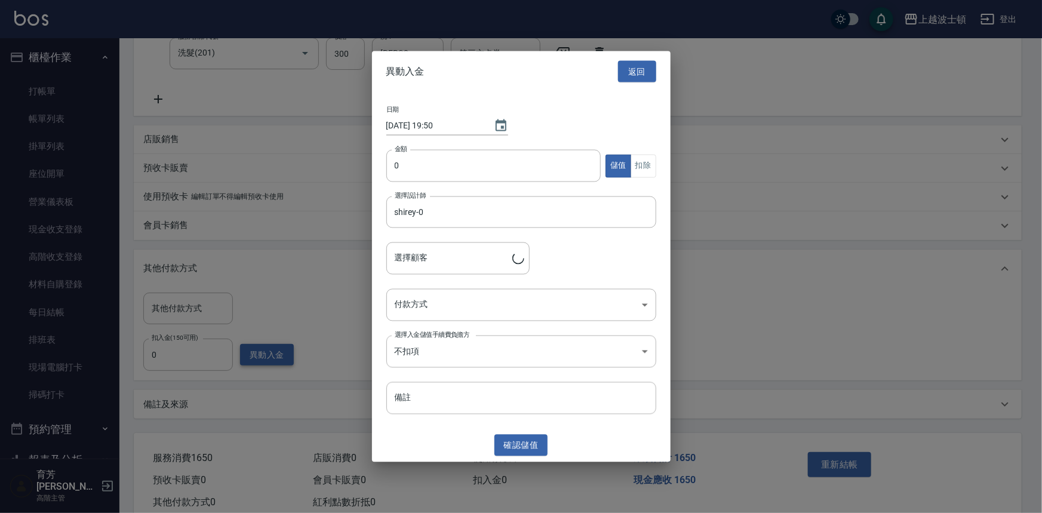
type input "梁小娟/0955613465/001624"
click at [411, 179] on input "0" at bounding box center [493, 166] width 215 height 32
type input "1650"
click at [638, 300] on body "上越波士頓 登出 櫃檯作業 打帳單 帳單列表 掛單列表 座位開單 營業儀表板 現金收支登錄 高階收支登錄 材料自購登錄 每日結帳 排班表 現場電腦打卡 掃碼打…" at bounding box center [521, 77] width 1042 height 930
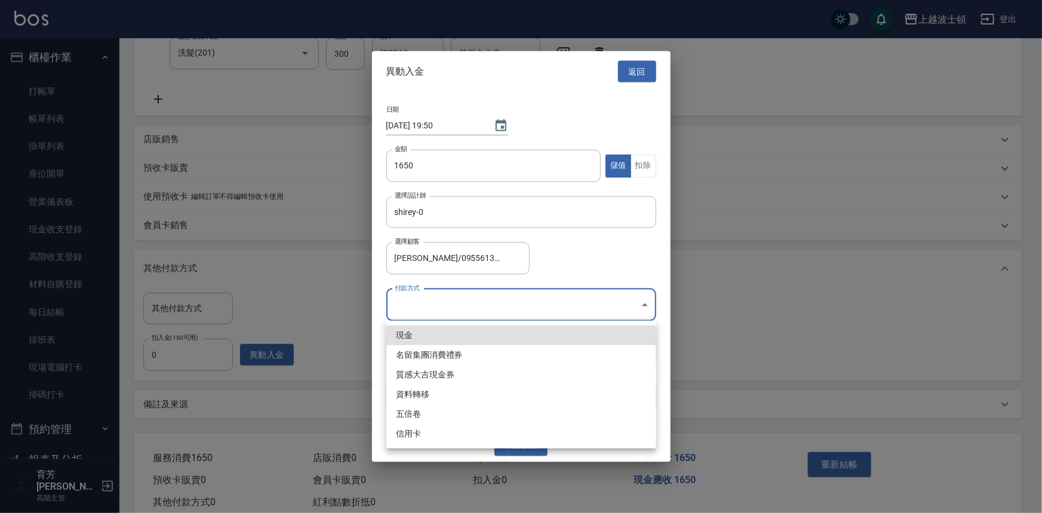
click at [410, 334] on li "現金" at bounding box center [521, 335] width 270 height 20
type input "現金"
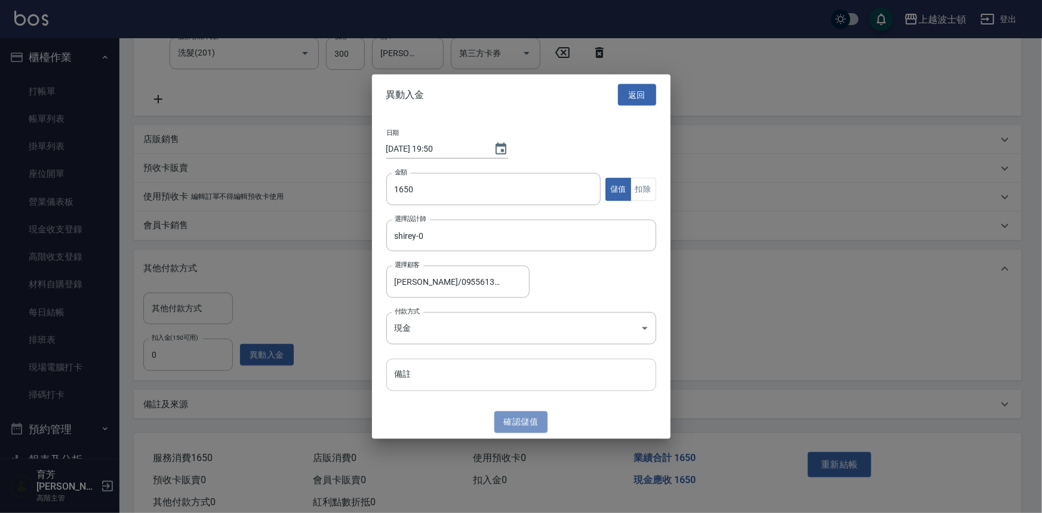
drag, startPoint x: 518, startPoint y: 421, endPoint x: 606, endPoint y: 378, distance: 98.3
click at [520, 421] on button "確認 儲值" at bounding box center [521, 422] width 54 height 22
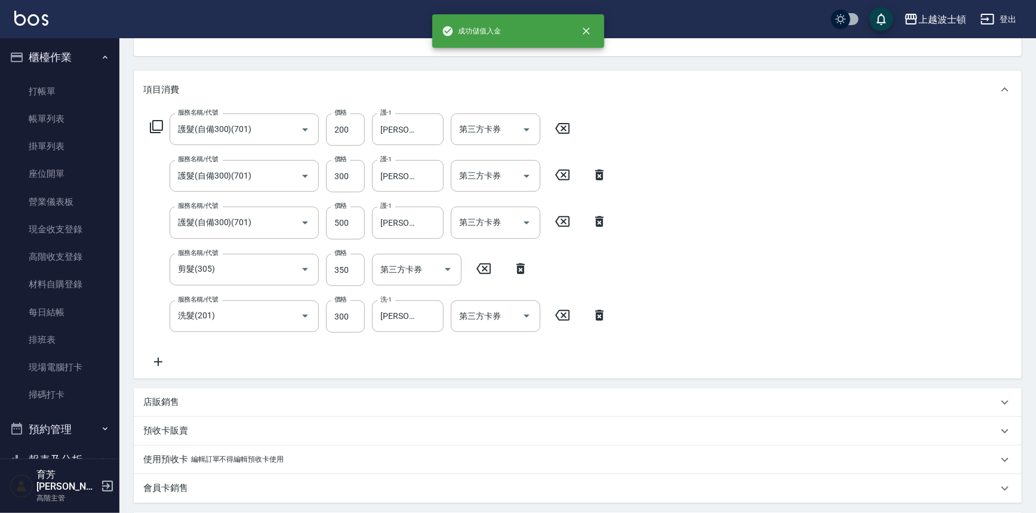
scroll to position [124, 0]
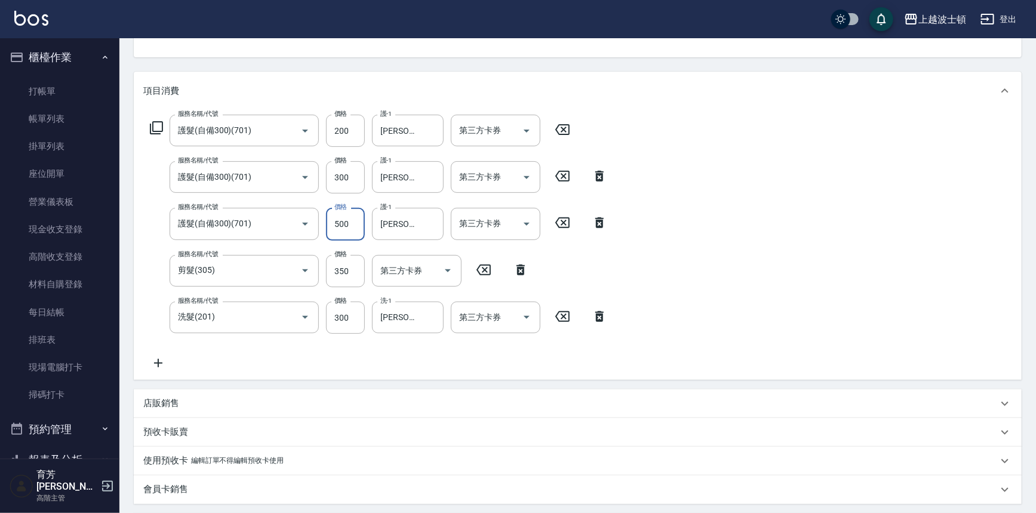
click at [353, 221] on input "500" at bounding box center [345, 224] width 39 height 32
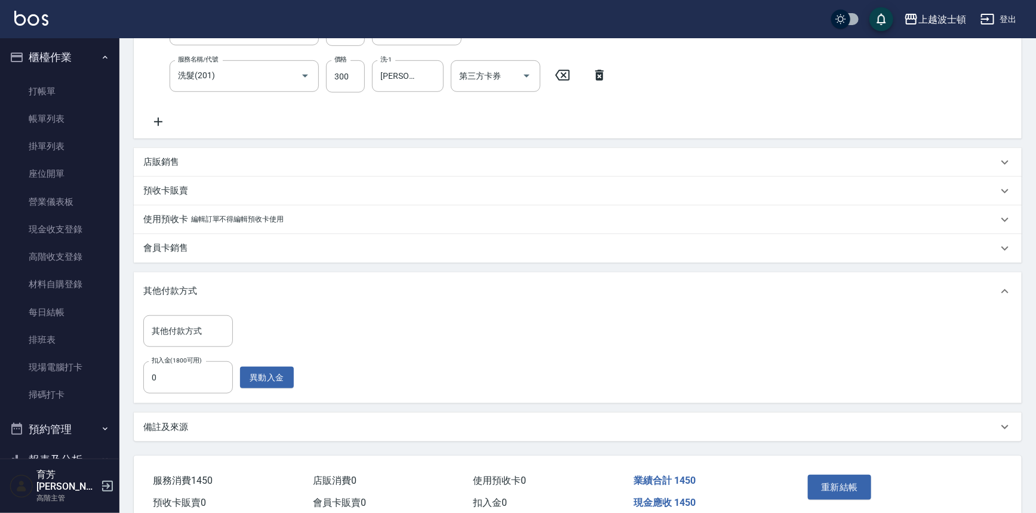
type input "300"
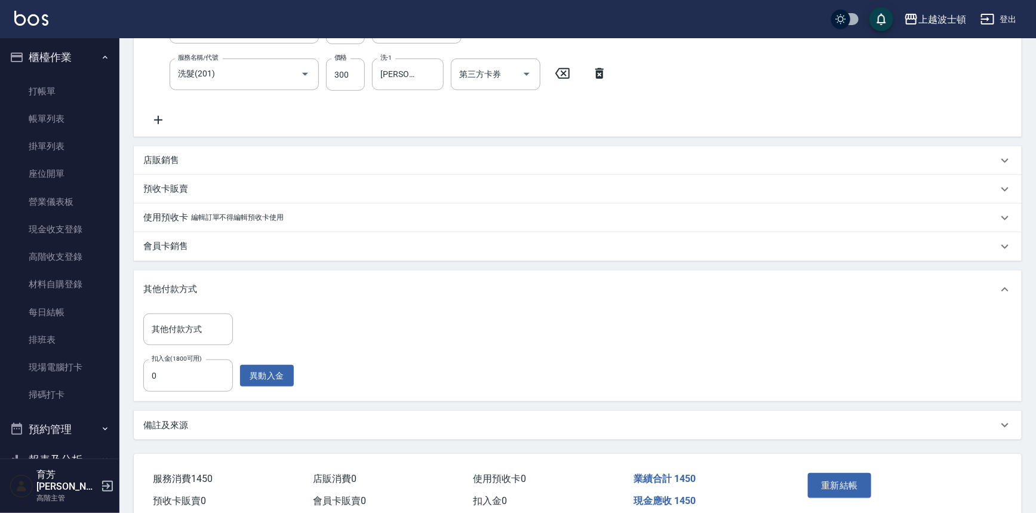
drag, startPoint x: 1020, startPoint y: 350, endPoint x: 1019, endPoint y: 377, distance: 26.3
click at [1019, 377] on div "其他付款方式 其他付款方式 扣入金(1800可用) 0 扣入金(1800可用) 異動入金" at bounding box center [578, 355] width 888 height 93
click at [197, 380] on input "0" at bounding box center [188, 375] width 90 height 32
drag, startPoint x: 179, startPoint y: 376, endPoint x: 138, endPoint y: 375, distance: 41.2
click at [138, 375] on div "其他付款方式 其他付款方式 扣入金(1800可用) 150 扣入金(1800可用) 異動入金" at bounding box center [578, 355] width 888 height 93
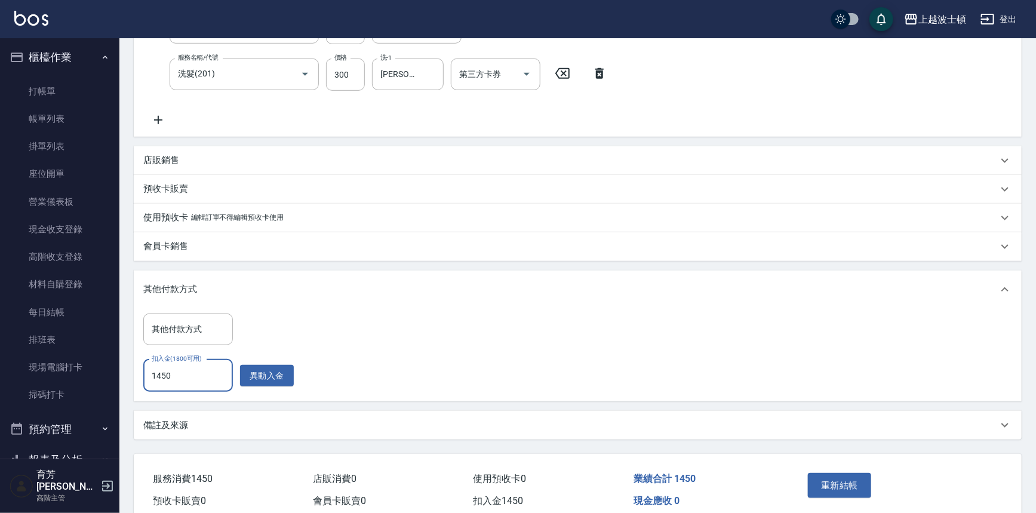
scroll to position [420, 0]
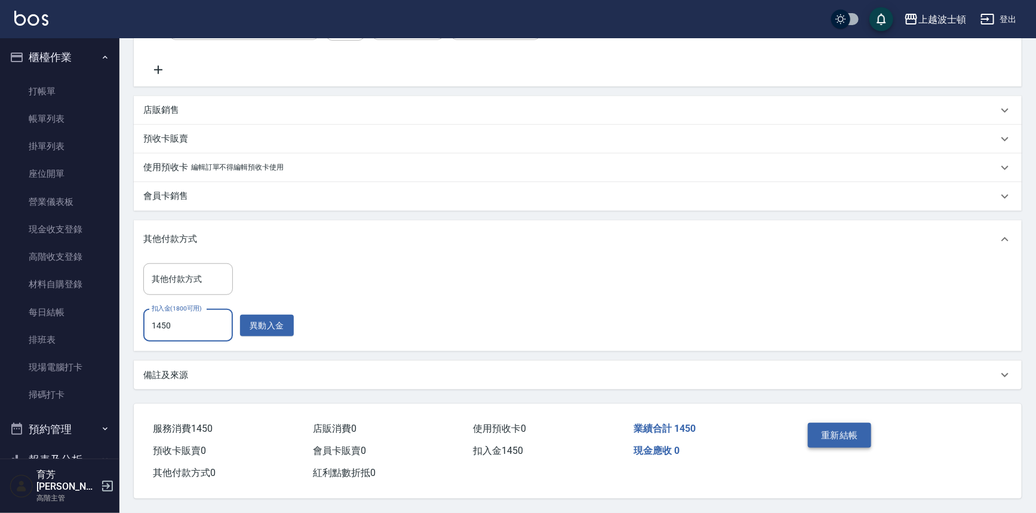
type input "1450"
click at [839, 440] on button "重新結帳" at bounding box center [839, 435] width 63 height 25
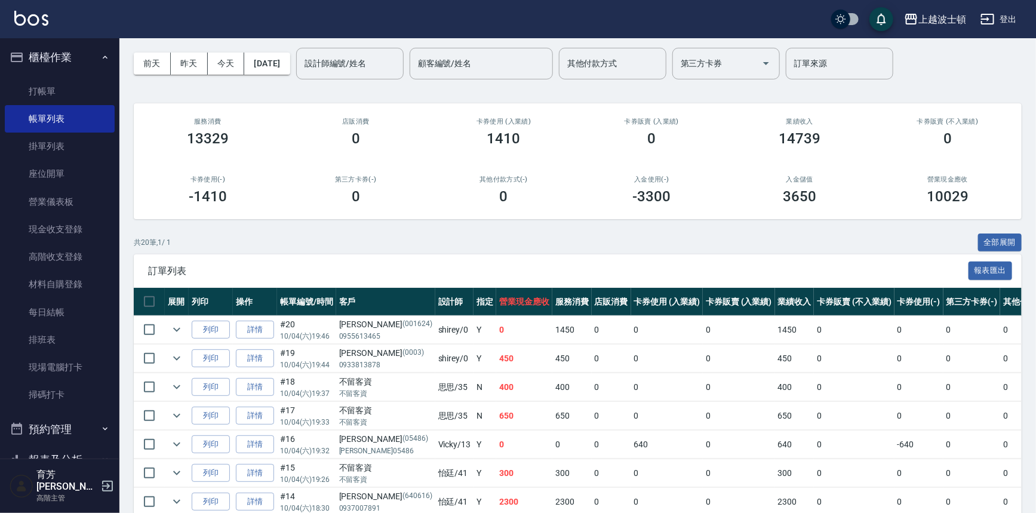
scroll to position [28, 0]
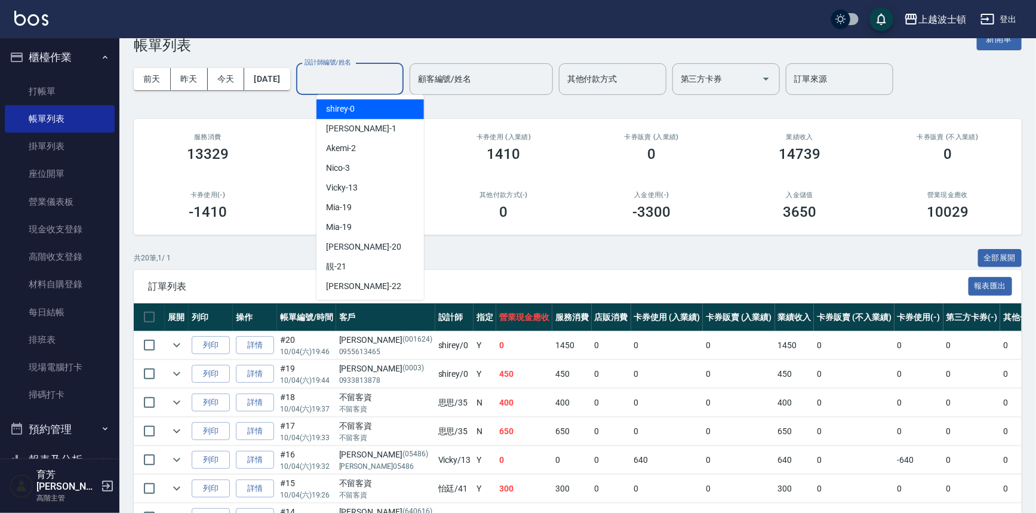
click at [364, 80] on input "設計師編號/姓名" at bounding box center [349, 79] width 97 height 21
drag, startPoint x: 362, startPoint y: 107, endPoint x: 414, endPoint y: 110, distance: 52.1
click at [414, 110] on div "shirey -0" at bounding box center [369, 109] width 107 height 20
type input "shirey-0"
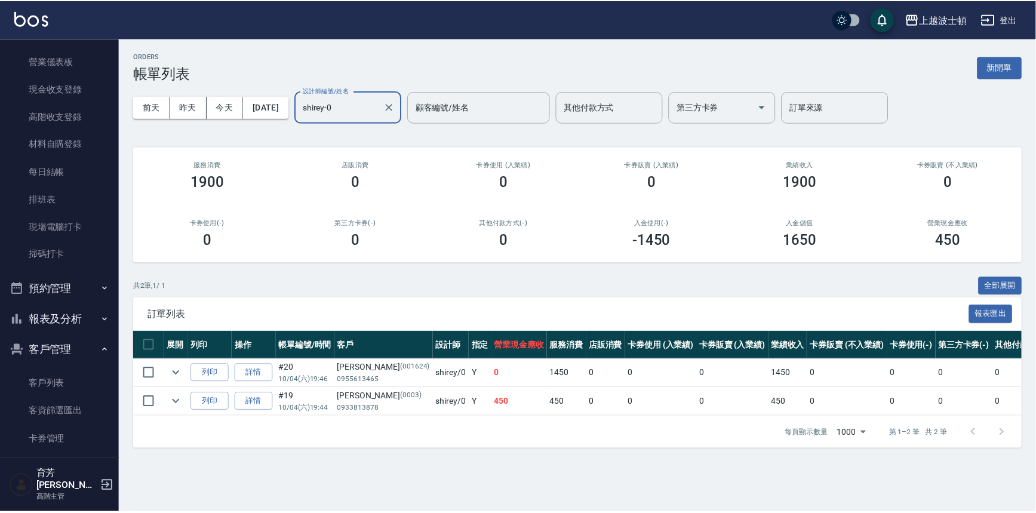
scroll to position [167, 0]
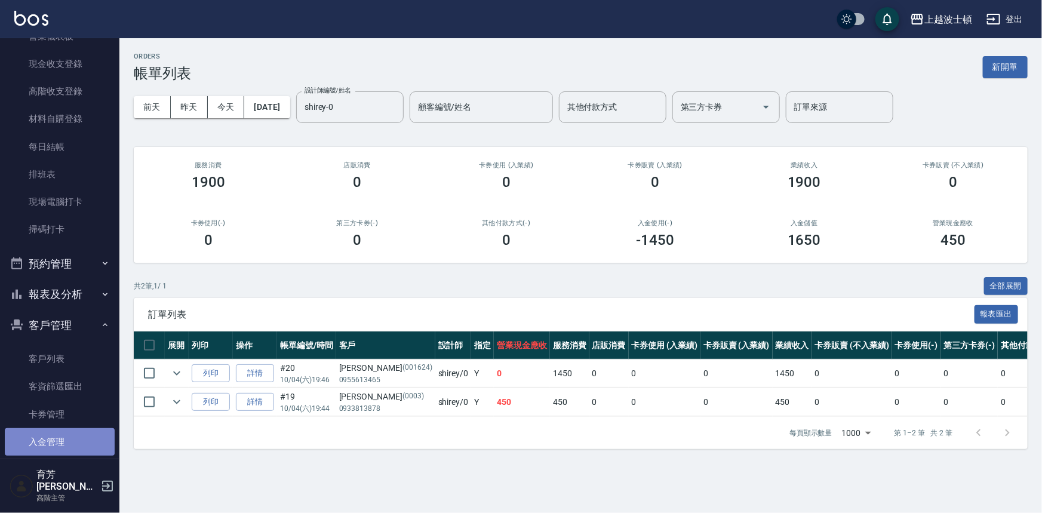
click at [84, 432] on link "入金管理" at bounding box center [60, 441] width 110 height 27
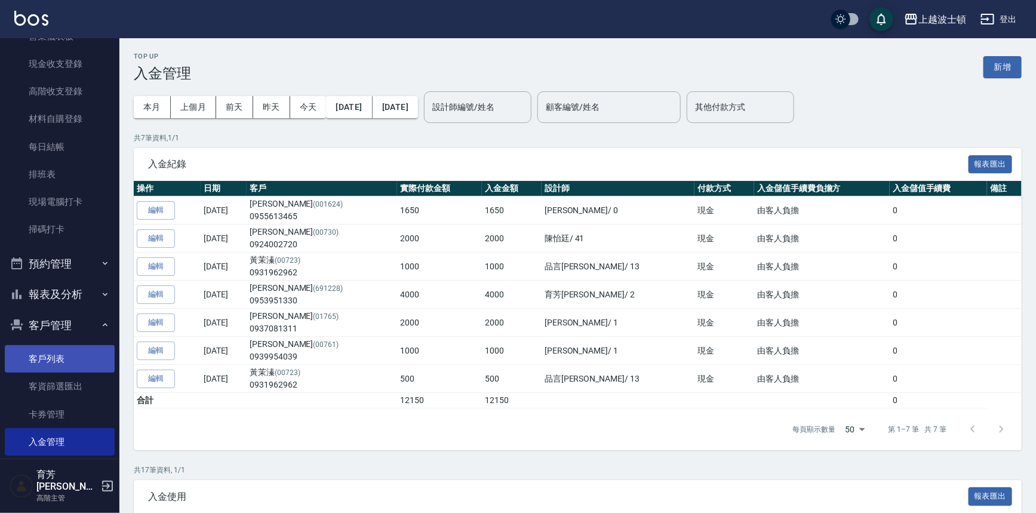
click at [77, 357] on link "客戶列表" at bounding box center [60, 358] width 110 height 27
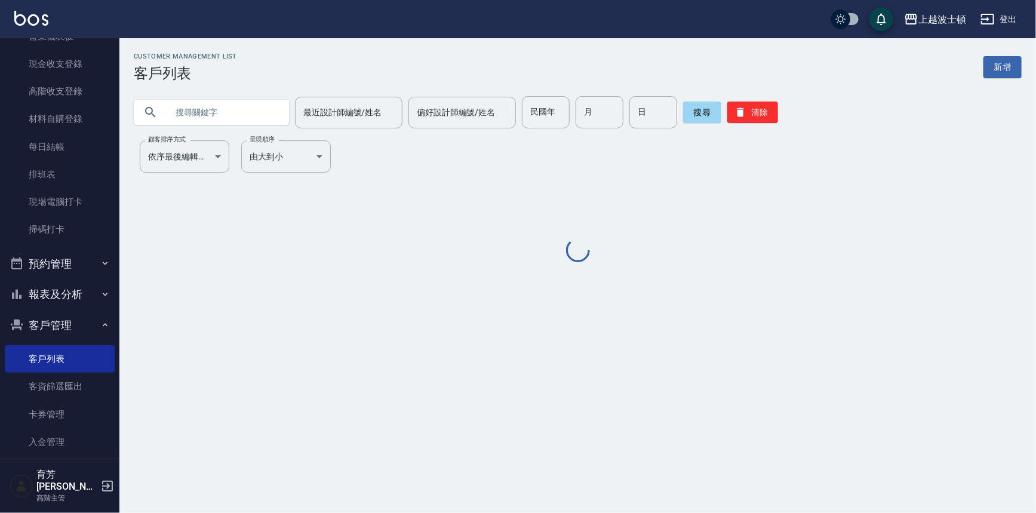
drag, startPoint x: 119, startPoint y: 140, endPoint x: 117, endPoint y: 117, distance: 23.4
click at [118, 120] on div "櫃檯作業 打帳單 帳單列表 掛單列表 座位開單 營業儀表板 現金收支登錄 高階收支登錄 材料自購登錄 每日結帳 排班表 現場電腦打卡 掃碼打卡 預約管理 預約…" at bounding box center [60, 275] width 120 height 475
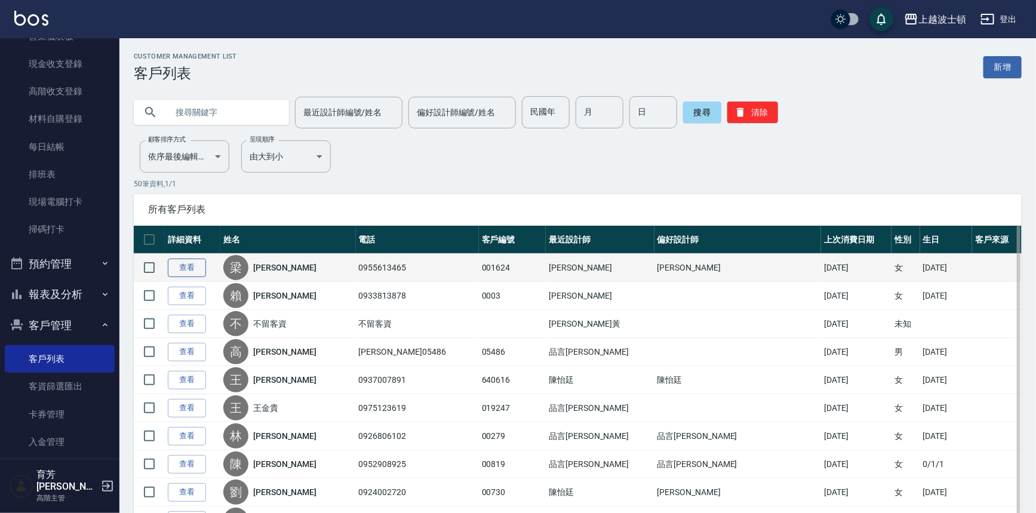
click at [189, 264] on link "查看" at bounding box center [187, 267] width 38 height 19
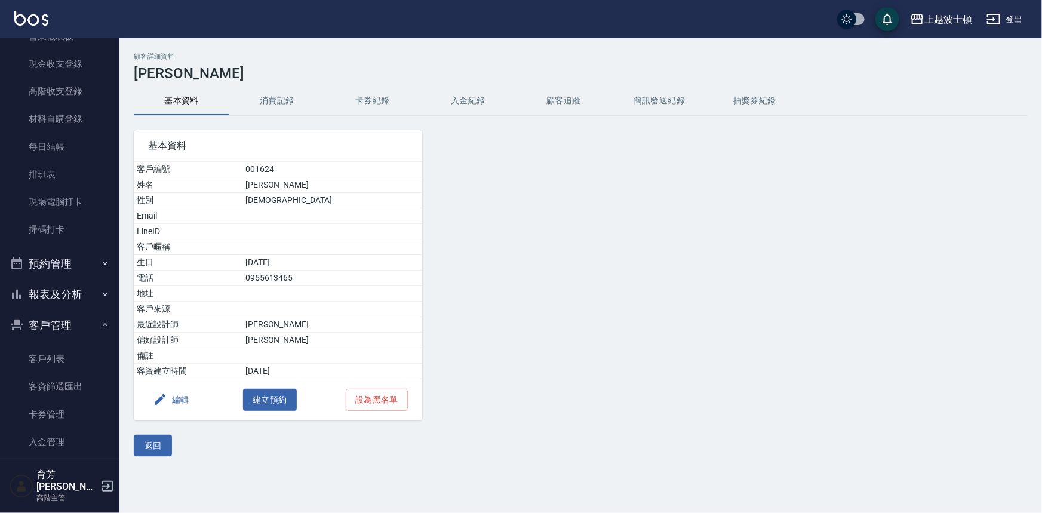
click at [269, 103] on button "消費記錄" at bounding box center [277, 101] width 96 height 29
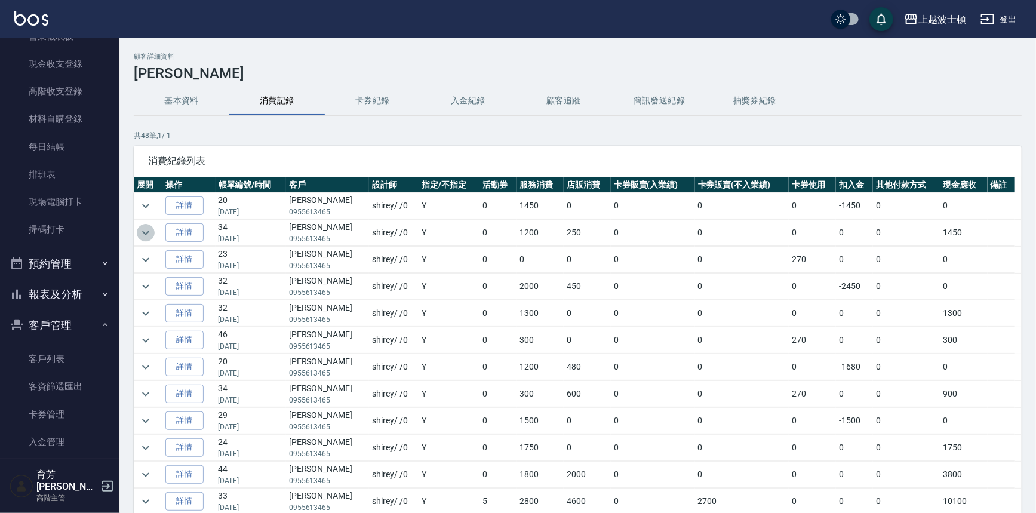
click at [141, 229] on icon "expand row" at bounding box center [146, 233] width 14 height 14
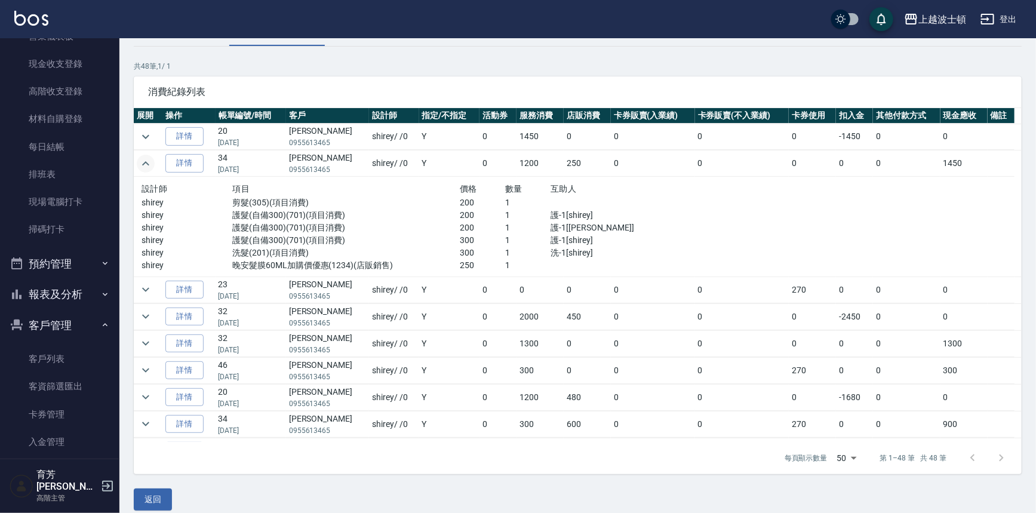
scroll to position [81, 0]
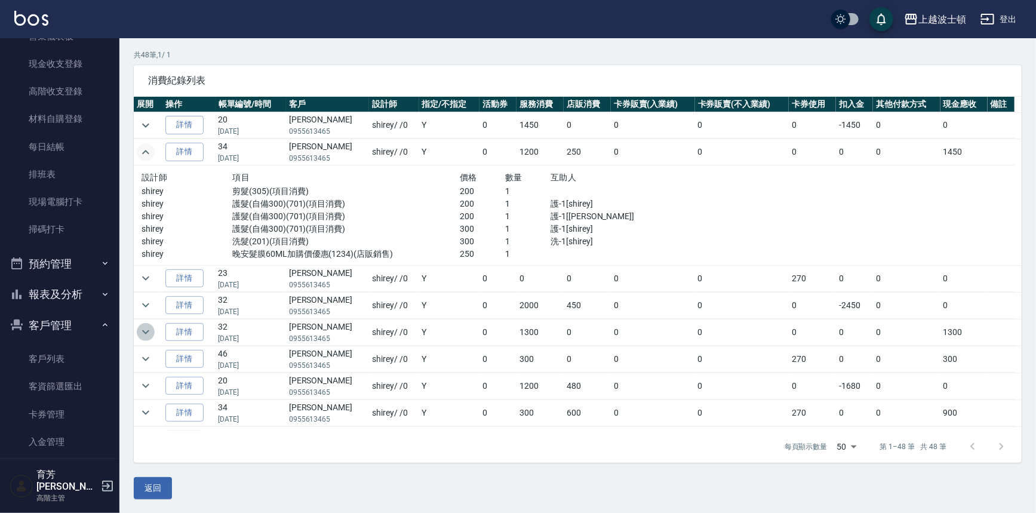
click at [146, 331] on icon "expand row" at bounding box center [145, 332] width 7 height 4
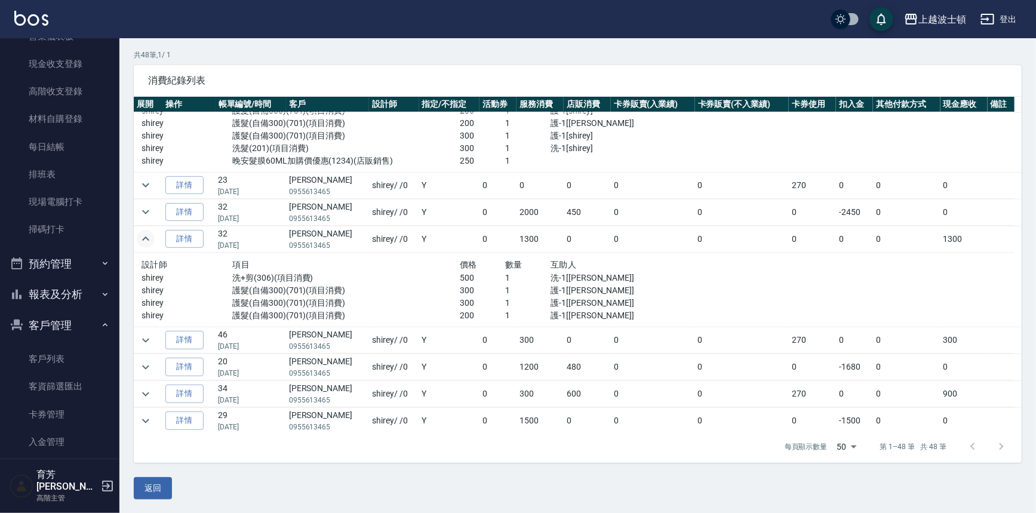
scroll to position [102, 0]
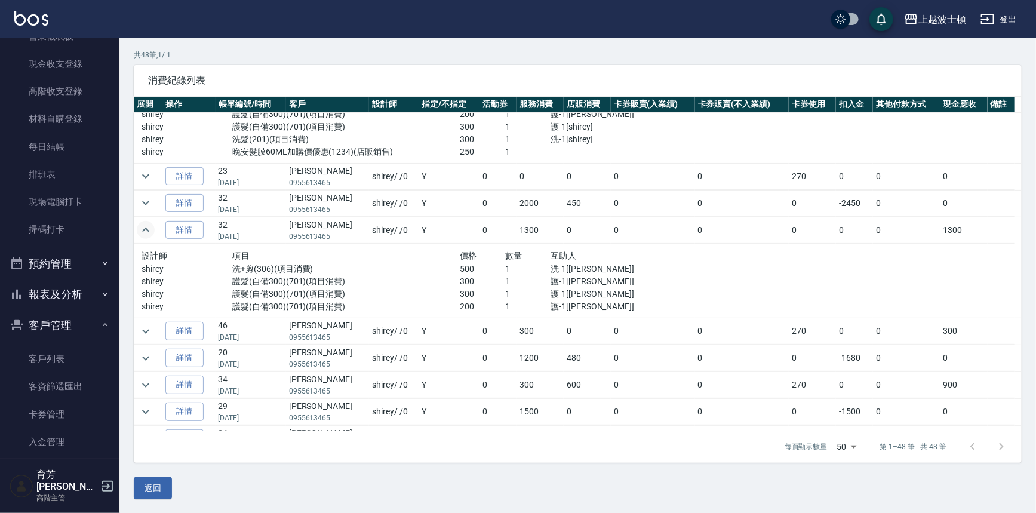
click at [1029, 187] on div "顧客詳細資料 梁小娟 基本資料 消費記錄 卡券紀錄 入金紀錄 顧客追蹤 簡訊發送紀錄 抽獎券紀錄 共 48 筆, 1 / 1 消費紀錄列表 展開 操作 帳單編…" at bounding box center [577, 235] width 916 height 527
click at [149, 201] on icon "expand row" at bounding box center [146, 203] width 14 height 14
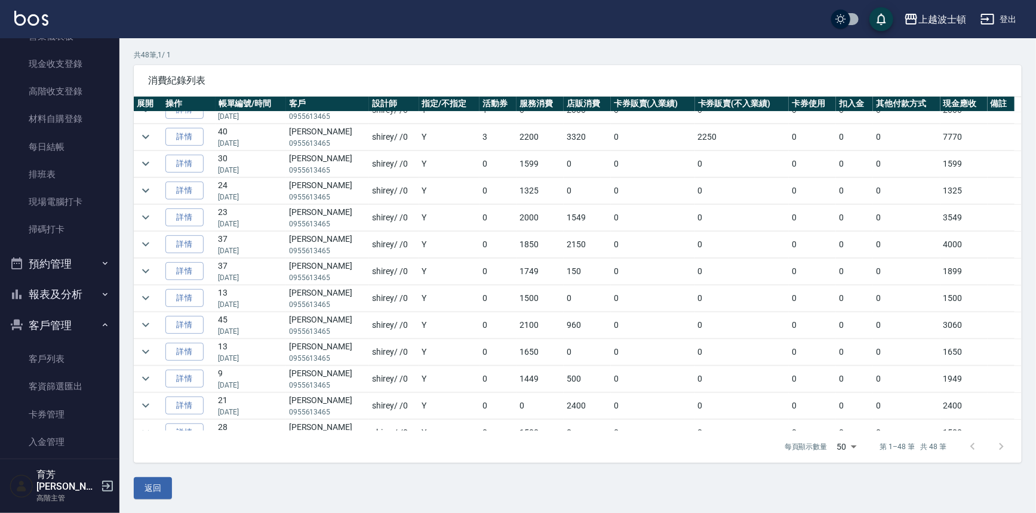
scroll to position [1263, 0]
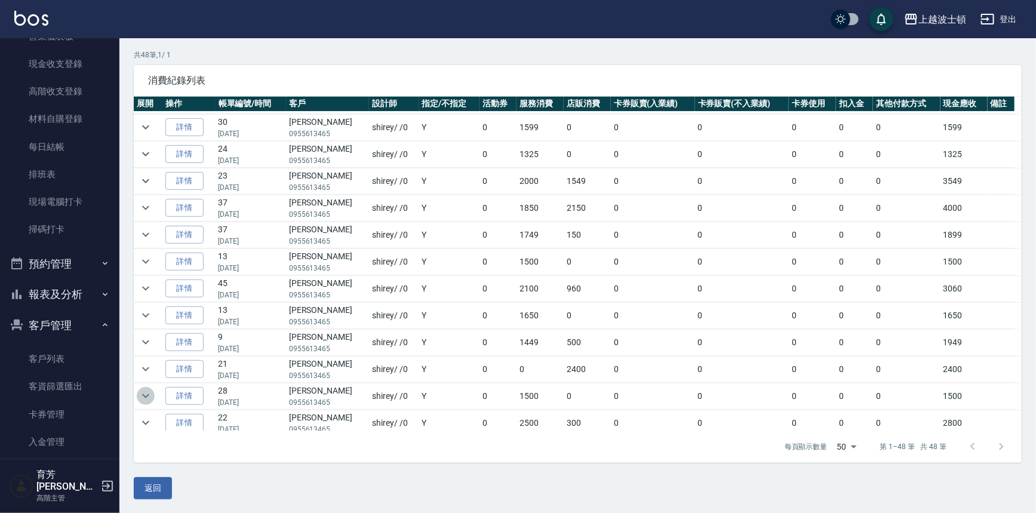
click at [140, 392] on icon "expand row" at bounding box center [146, 396] width 14 height 14
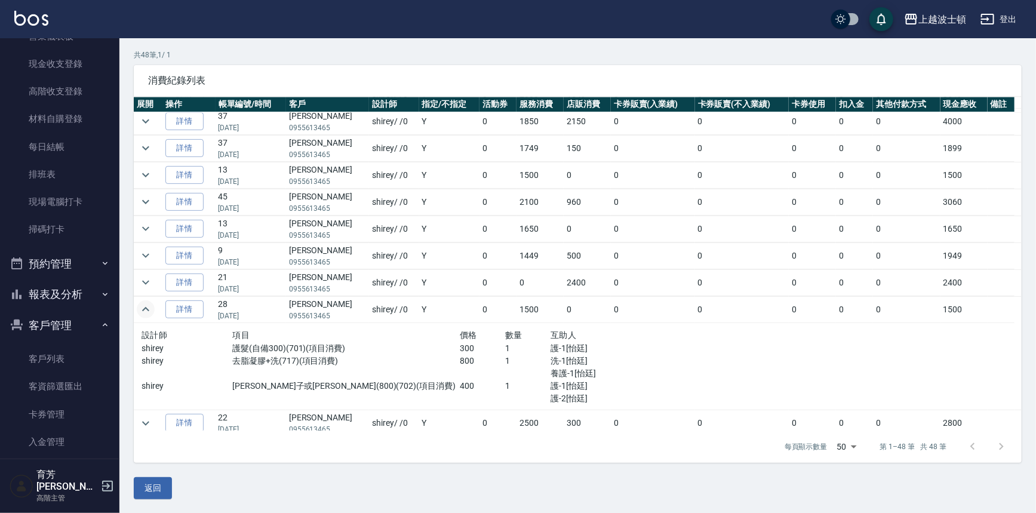
scroll to position [0, 0]
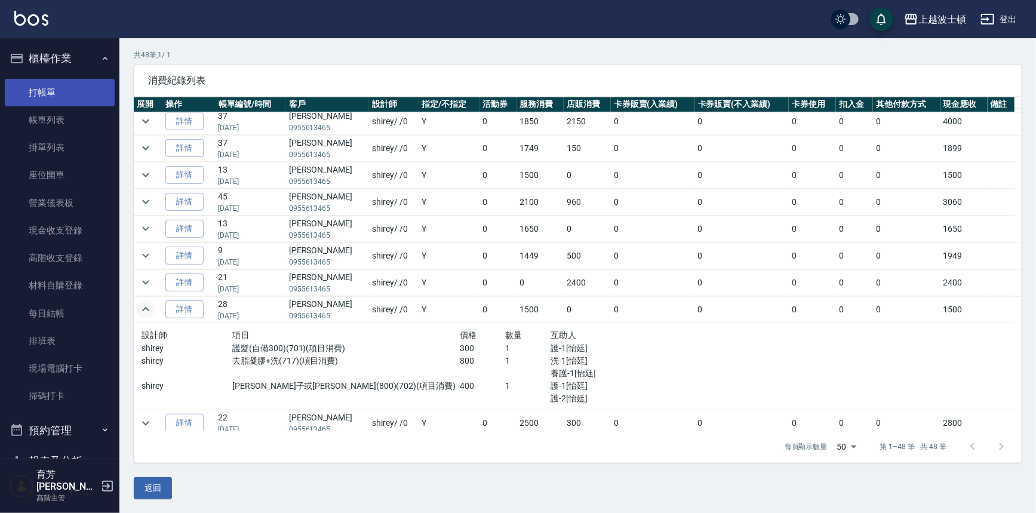
click at [72, 90] on link "打帳單" at bounding box center [60, 92] width 110 height 27
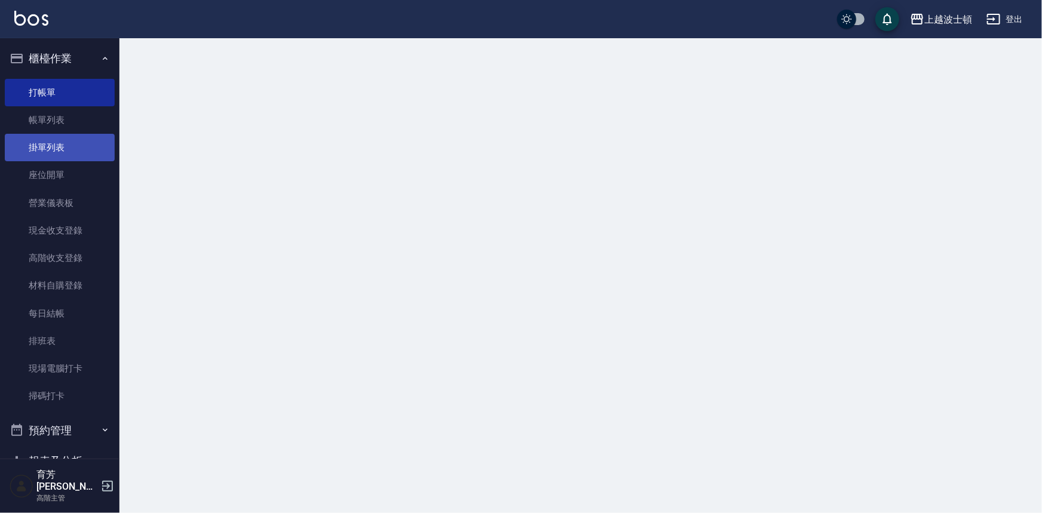
click at [60, 136] on link "掛單列表" at bounding box center [60, 147] width 110 height 27
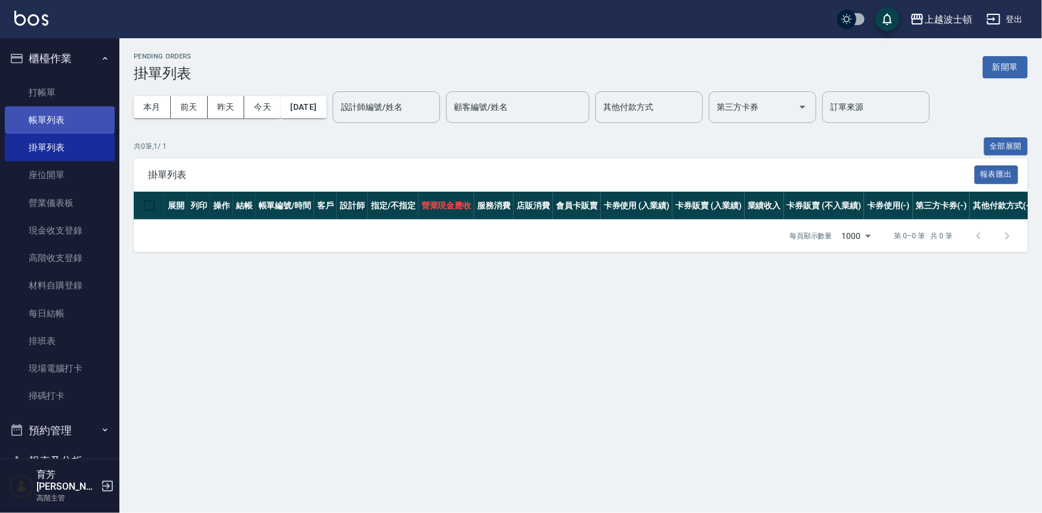
click at [59, 118] on link "帳單列表" at bounding box center [60, 119] width 110 height 27
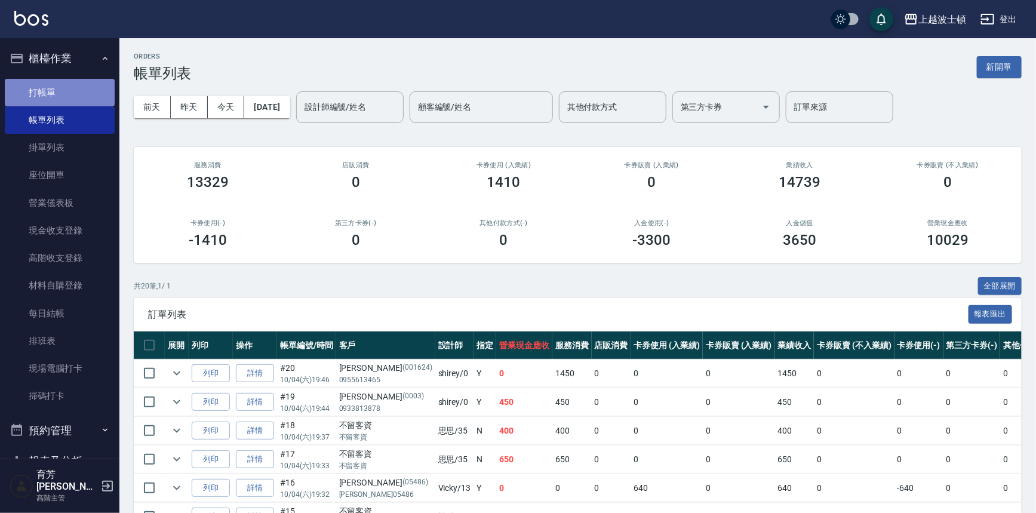
click at [63, 95] on link "打帳單" at bounding box center [60, 92] width 110 height 27
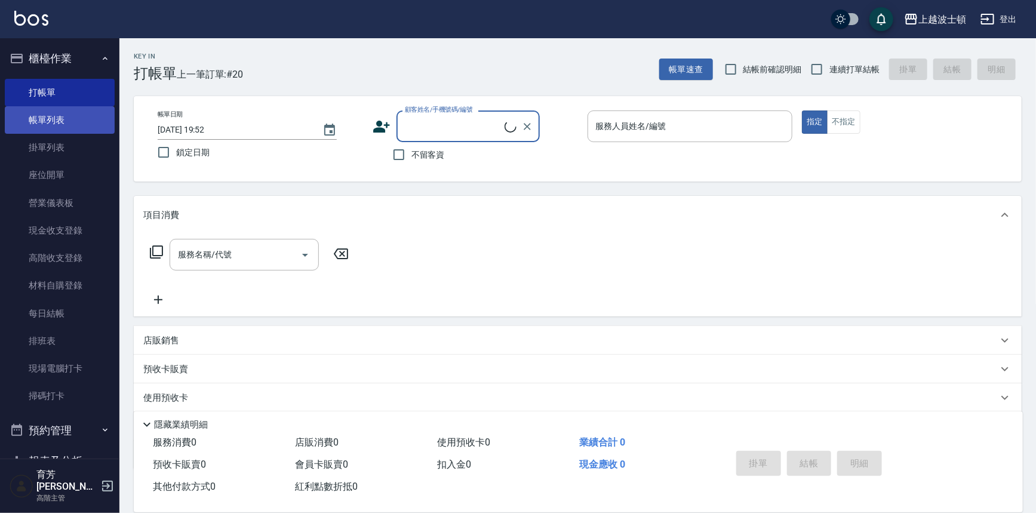
click at [67, 116] on link "帳單列表" at bounding box center [60, 119] width 110 height 27
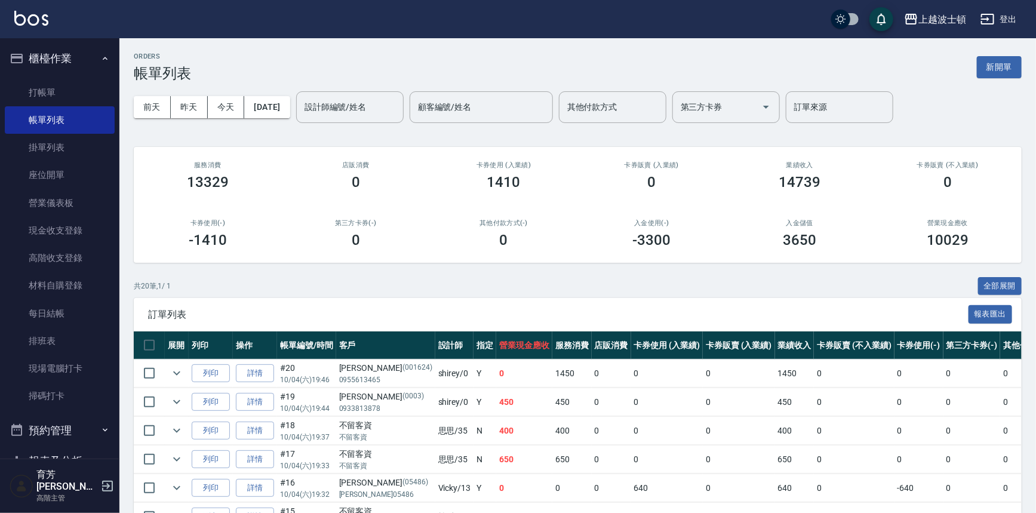
drag, startPoint x: 65, startPoint y: 93, endPoint x: 131, endPoint y: 106, distance: 66.9
click at [64, 93] on link "打帳單" at bounding box center [60, 92] width 110 height 27
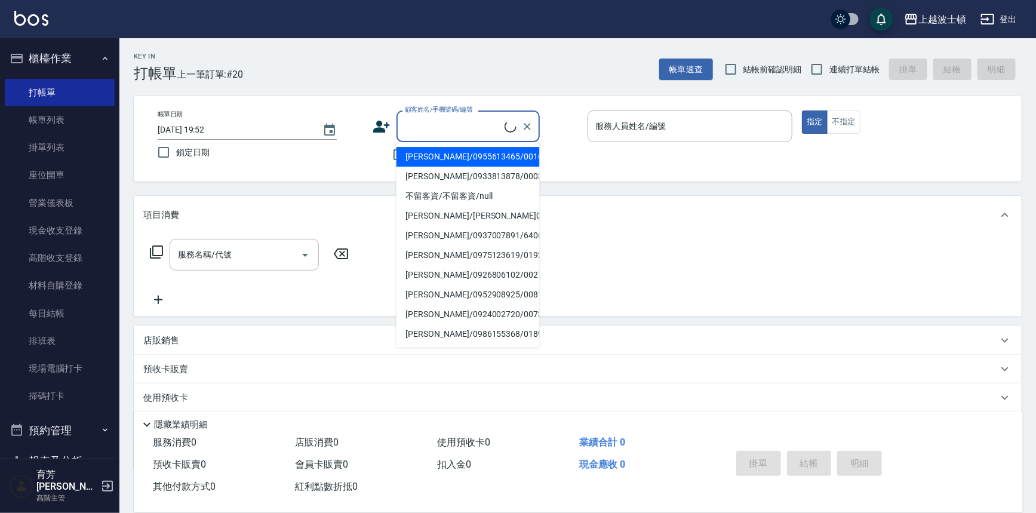
click at [423, 122] on input "顧客姓名/手機號碼/編號" at bounding box center [453, 126] width 103 height 21
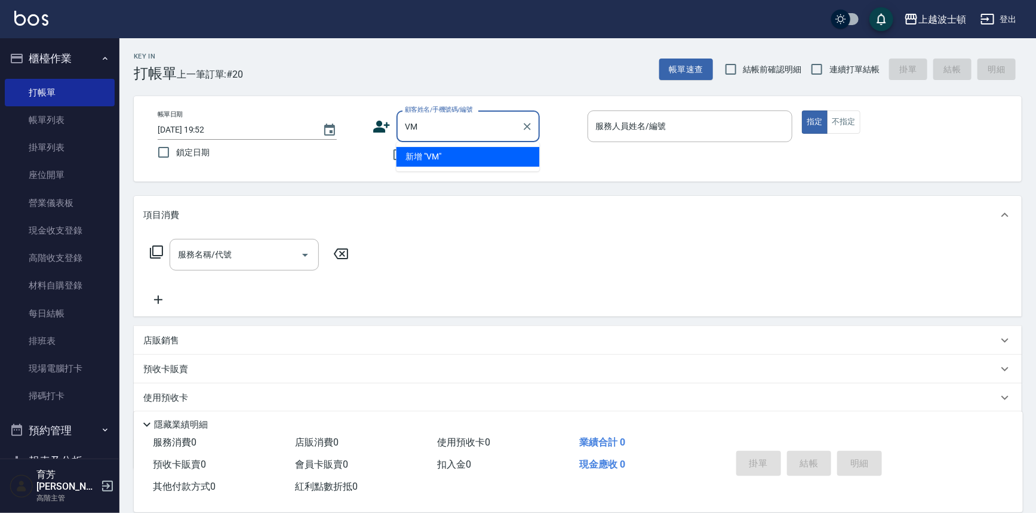
type input "V"
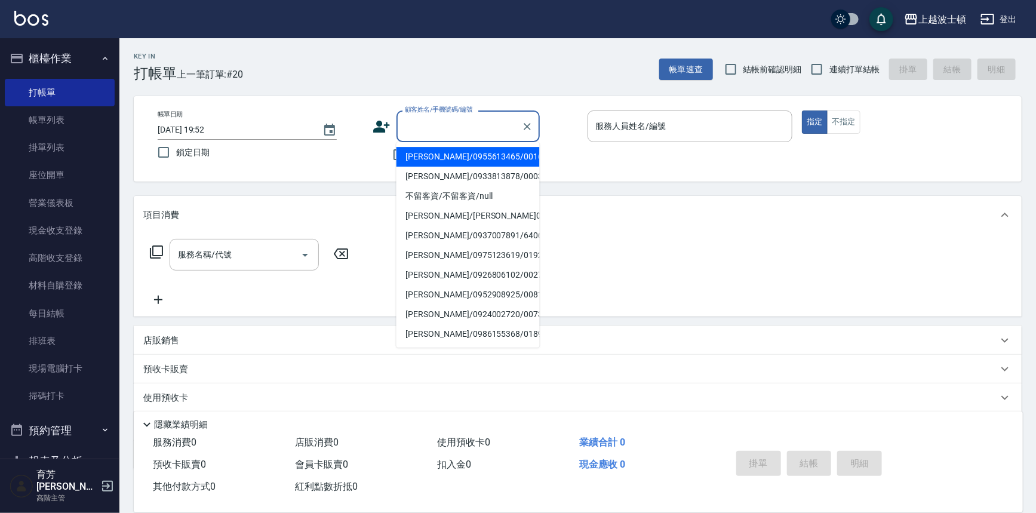
click at [423, 122] on input "顧客姓名/手機號碼/編號" at bounding box center [459, 126] width 115 height 21
click at [446, 148] on li "許麗鳳/0913089669/" at bounding box center [467, 157] width 143 height 20
type input "許麗鳳/0913089669/"
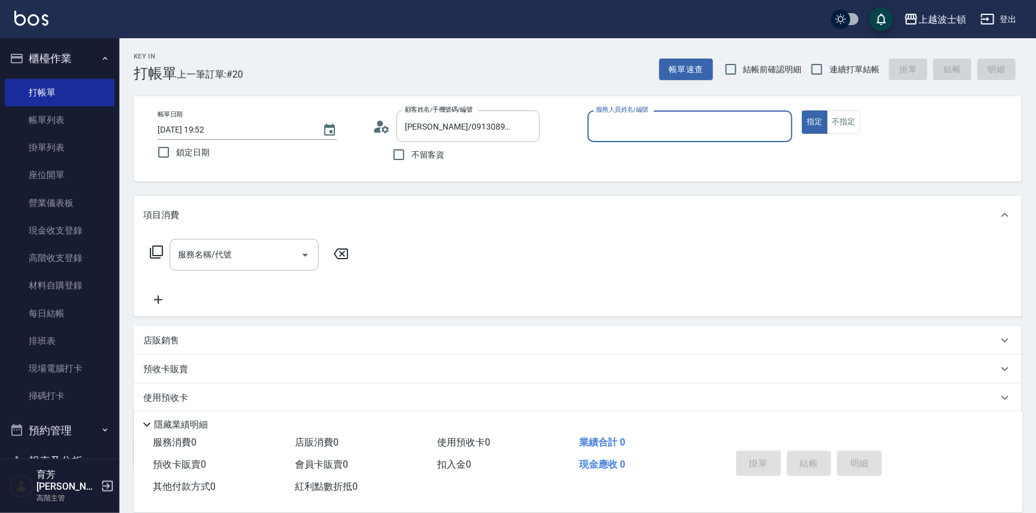
type input "shirey-0"
click at [150, 249] on icon at bounding box center [156, 251] width 13 height 13
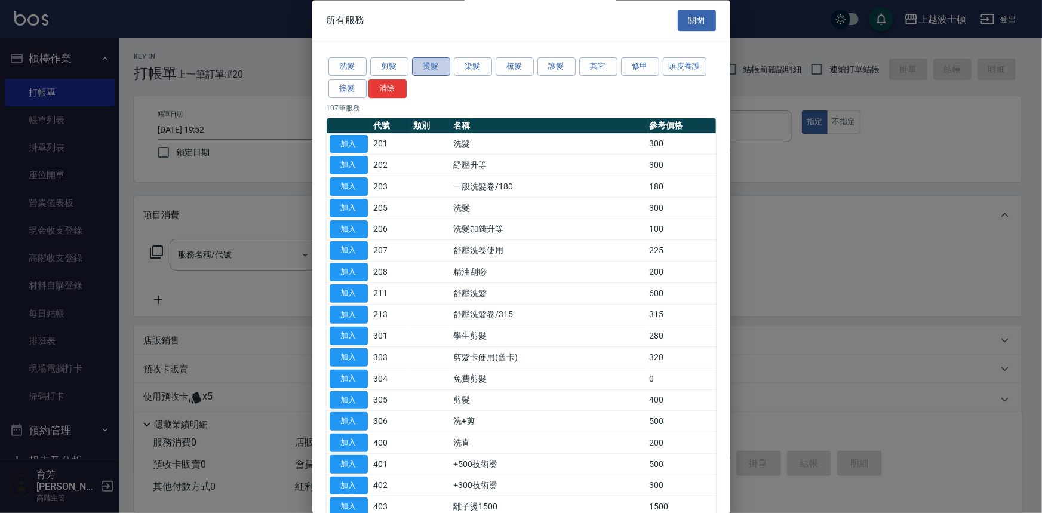
click at [435, 68] on button "燙髮" at bounding box center [431, 67] width 38 height 19
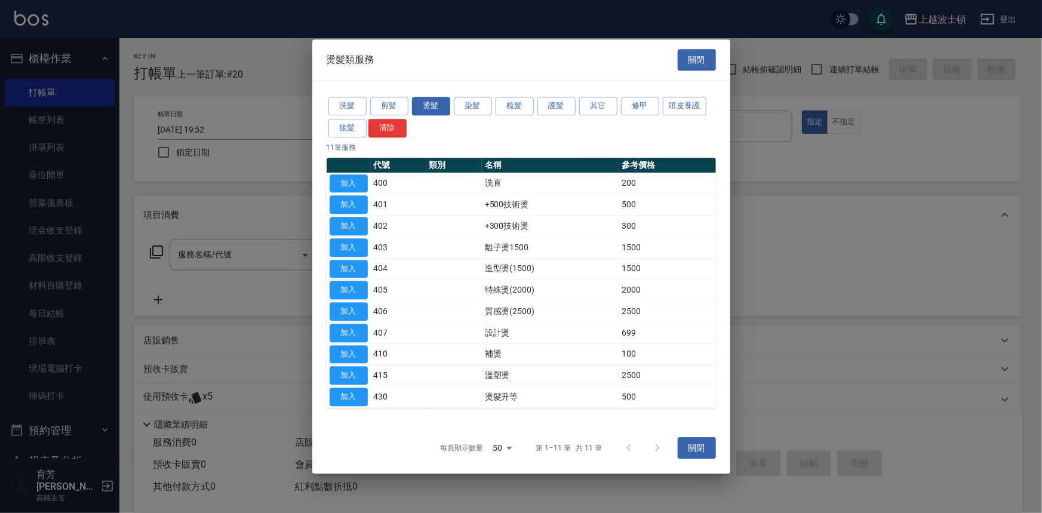
click at [370, 270] on td "加入" at bounding box center [349, 268] width 44 height 21
click at [359, 266] on button "加入" at bounding box center [349, 269] width 38 height 19
type input "造型燙(1500)(404)"
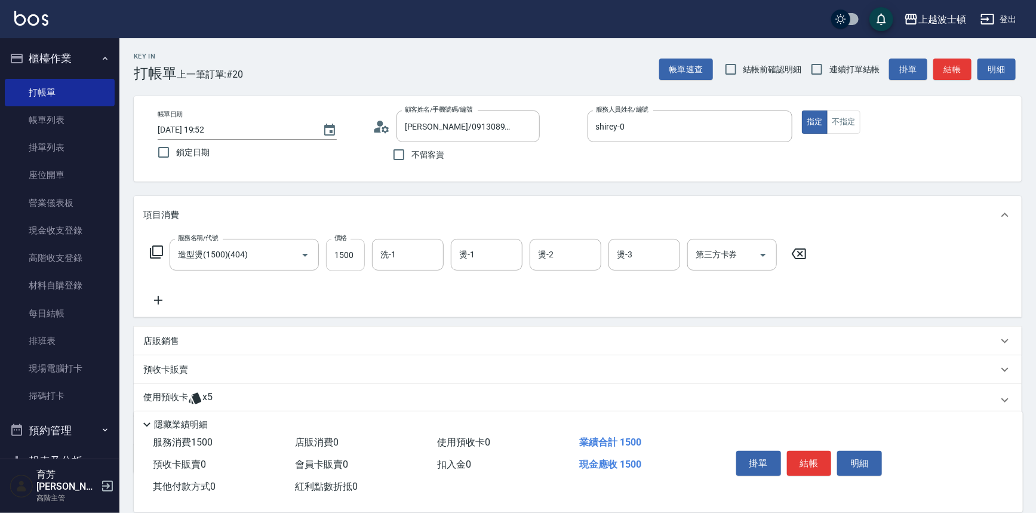
click at [348, 254] on input "1500" at bounding box center [345, 255] width 39 height 32
type input "1000"
click at [153, 250] on icon at bounding box center [156, 252] width 14 height 14
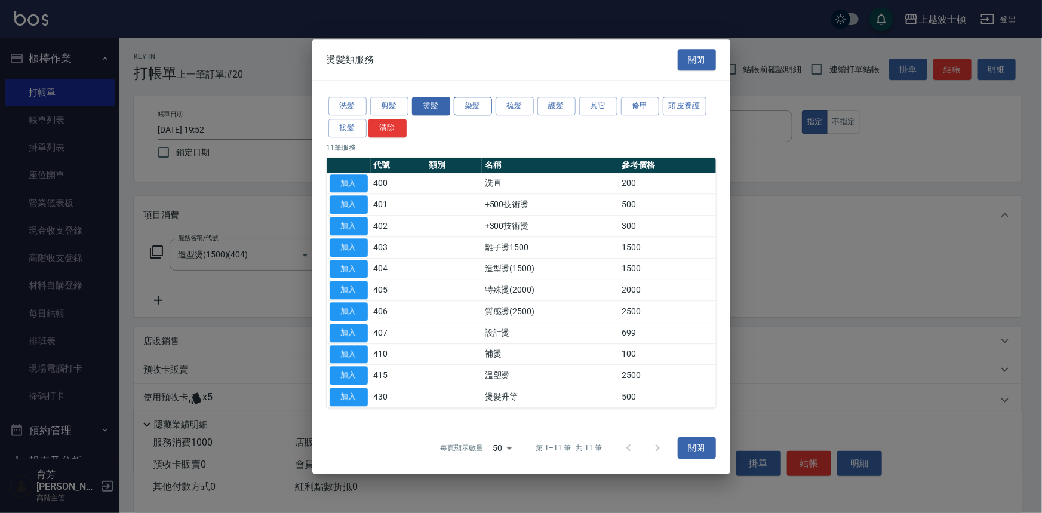
click at [470, 97] on button "染髮" at bounding box center [473, 106] width 38 height 19
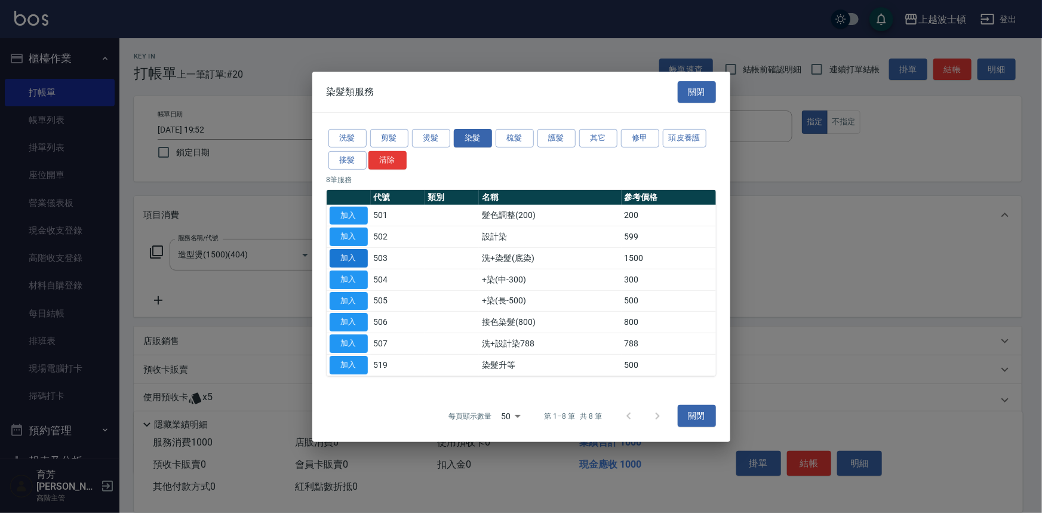
click at [358, 252] on button "加入" at bounding box center [349, 258] width 38 height 19
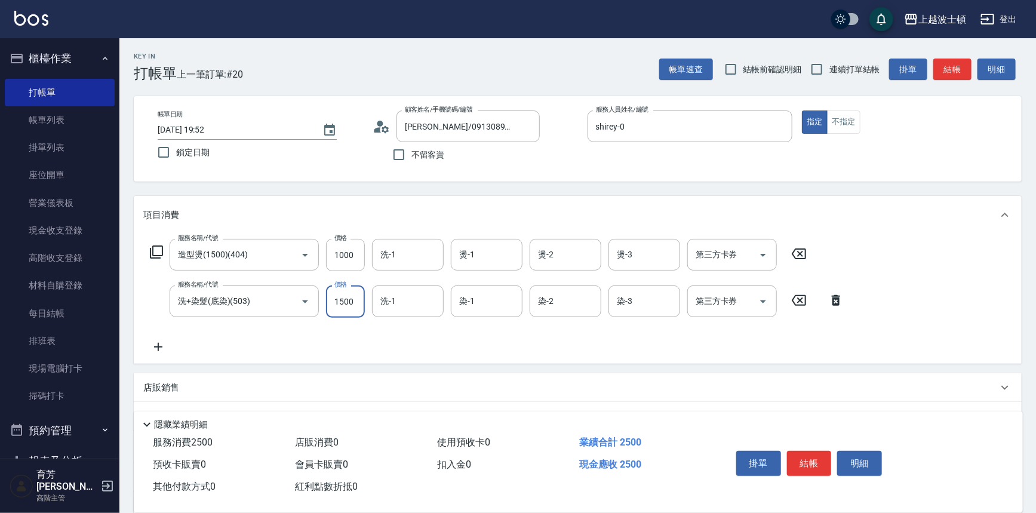
click at [358, 292] on input "1500" at bounding box center [345, 301] width 39 height 32
drag, startPoint x: 358, startPoint y: 292, endPoint x: 339, endPoint y: 302, distance: 21.6
click at [340, 301] on input "1500" at bounding box center [345, 301] width 39 height 32
drag, startPoint x: 329, startPoint y: 296, endPoint x: 364, endPoint y: 298, distance: 34.7
click at [364, 298] on input "1500" at bounding box center [345, 301] width 39 height 32
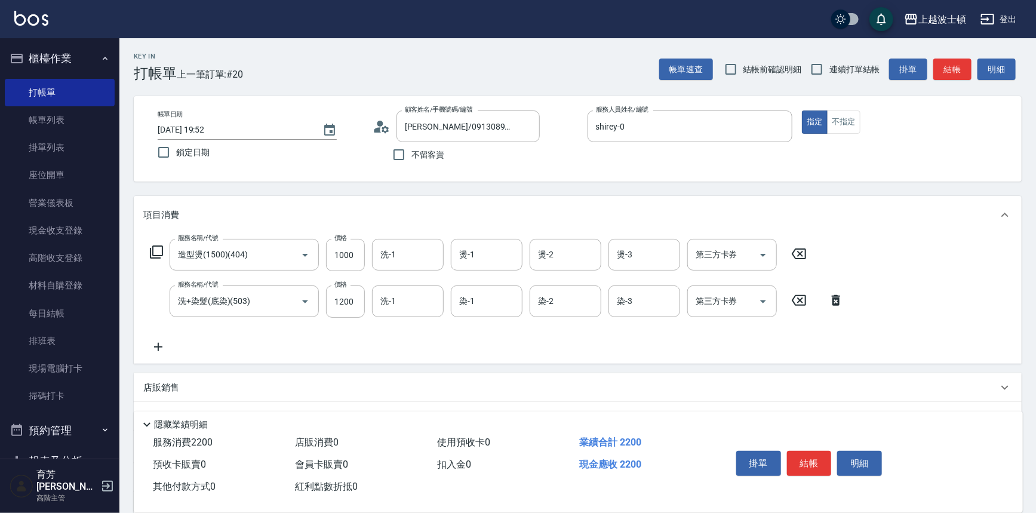
click at [152, 250] on icon at bounding box center [156, 252] width 14 height 14
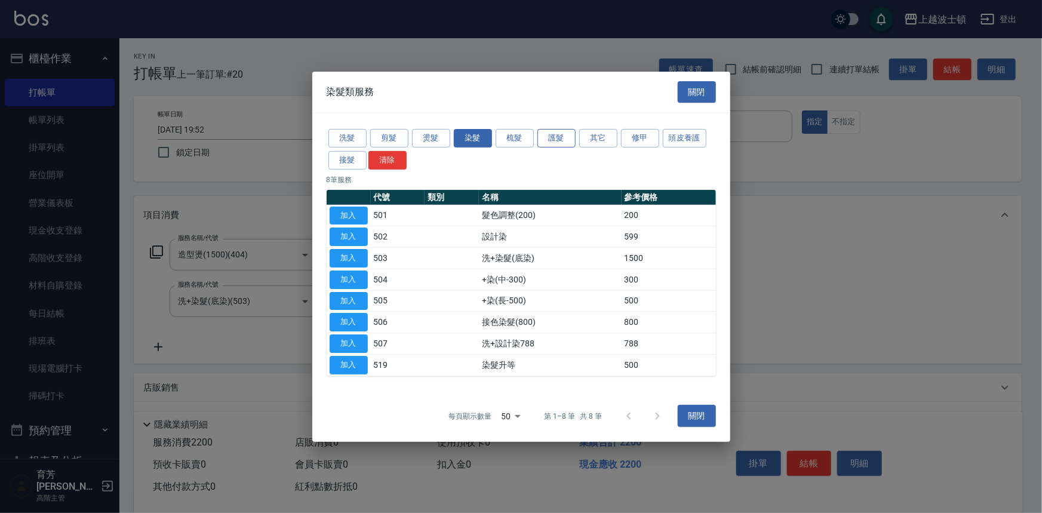
click at [555, 137] on button "護髮" at bounding box center [556, 138] width 38 height 19
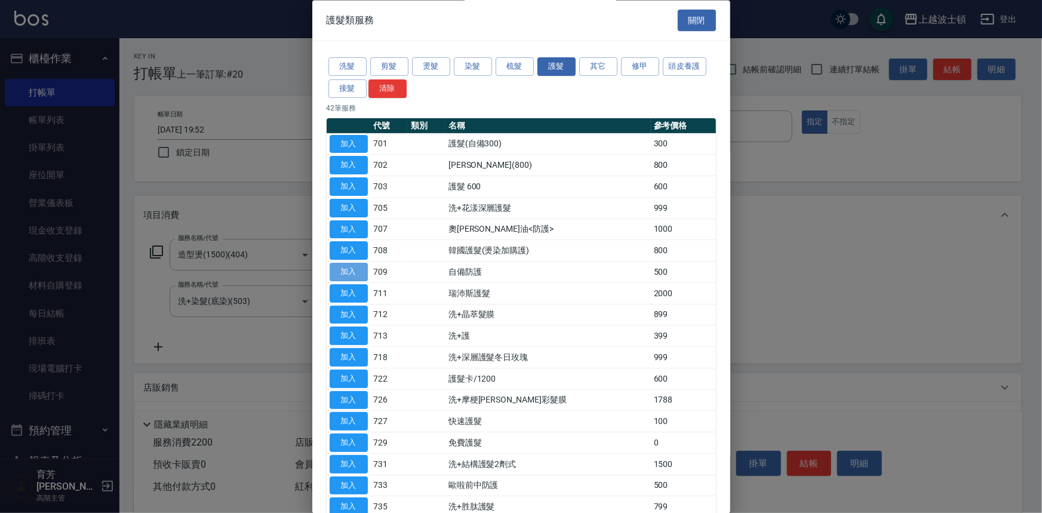
click at [346, 270] on button "加入" at bounding box center [349, 272] width 38 height 19
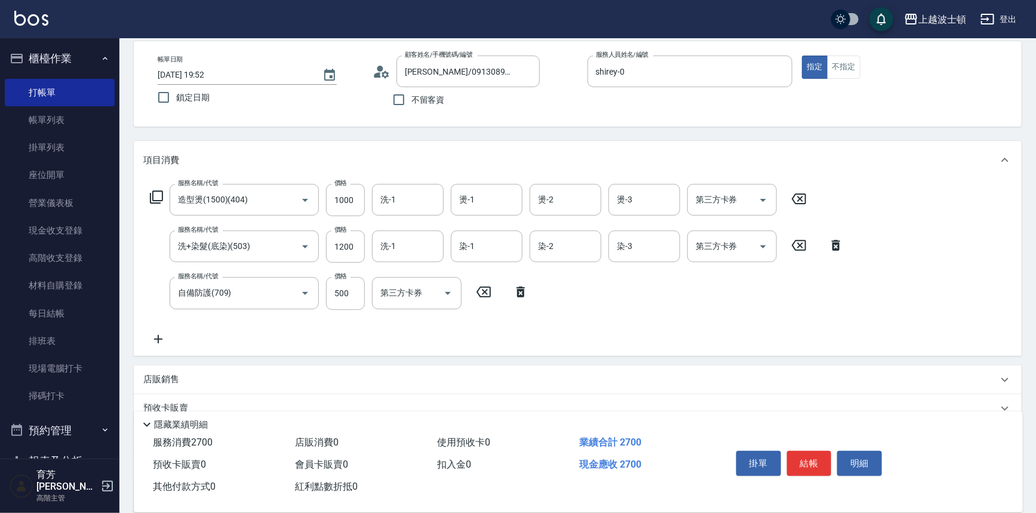
scroll to position [56, 0]
click at [350, 240] on input "1200" at bounding box center [345, 246] width 39 height 32
type input "1300"
click at [156, 192] on icon at bounding box center [156, 196] width 14 height 14
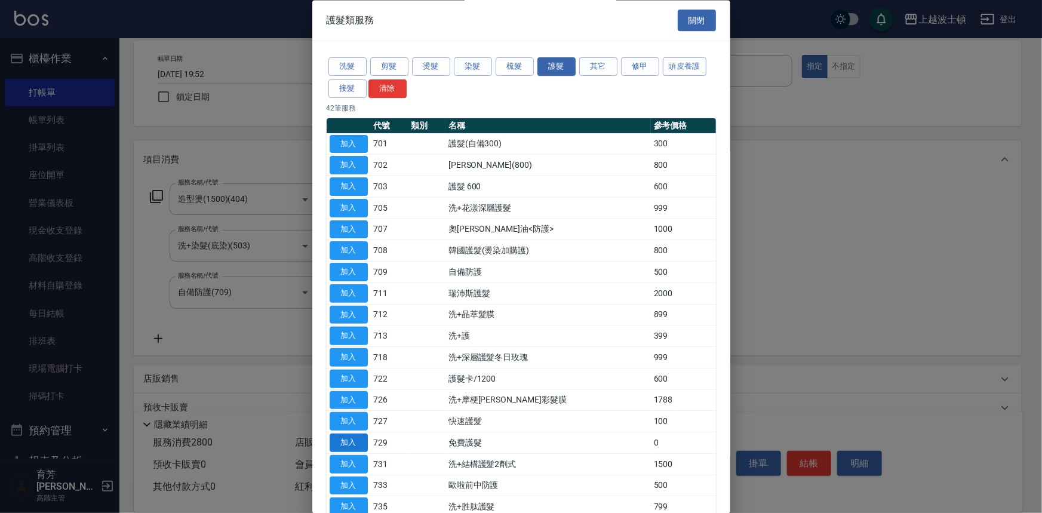
click at [362, 442] on button "加入" at bounding box center [349, 443] width 38 height 19
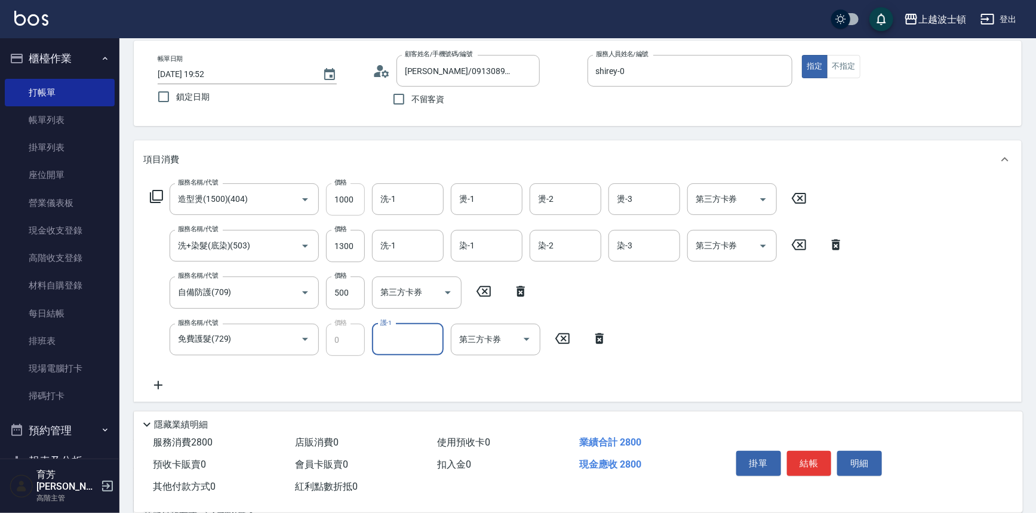
click at [356, 196] on input "1000" at bounding box center [345, 199] width 39 height 32
click at [355, 195] on input "1000" at bounding box center [345, 199] width 39 height 32
click at [349, 197] on input "1000" at bounding box center [345, 199] width 39 height 32
click at [356, 201] on input "1000" at bounding box center [345, 199] width 39 height 32
click at [412, 340] on input "護-1" at bounding box center [407, 339] width 61 height 21
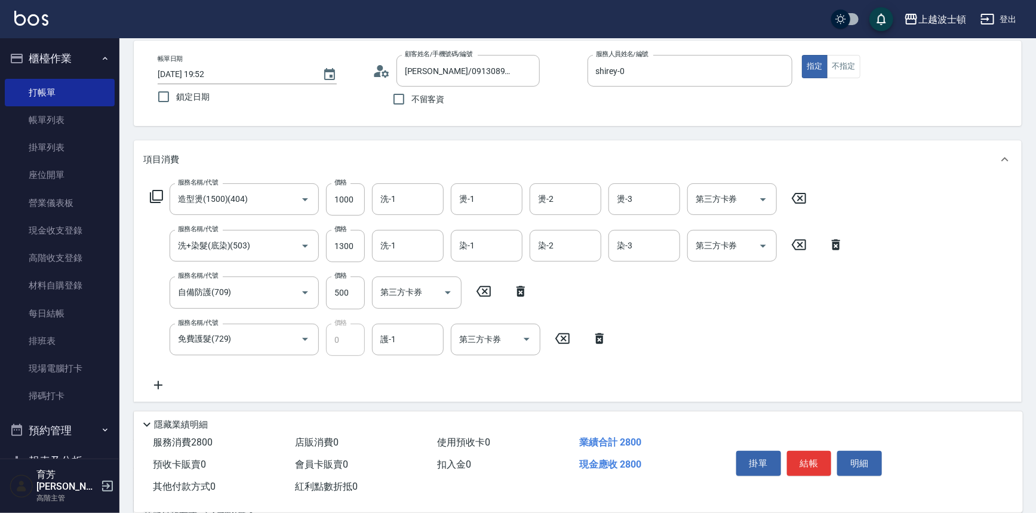
click at [514, 153] on div "項目消費" at bounding box center [570, 159] width 854 height 13
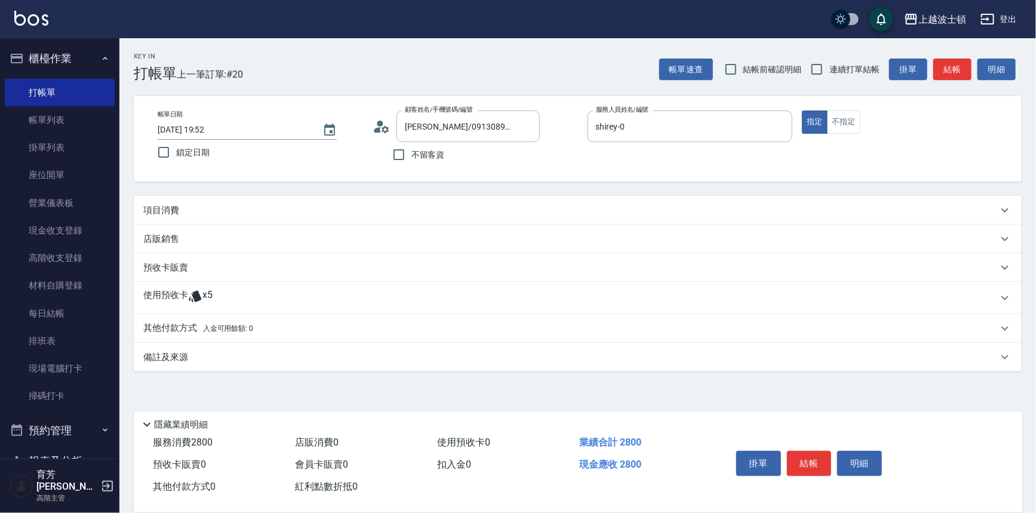
scroll to position [0, 0]
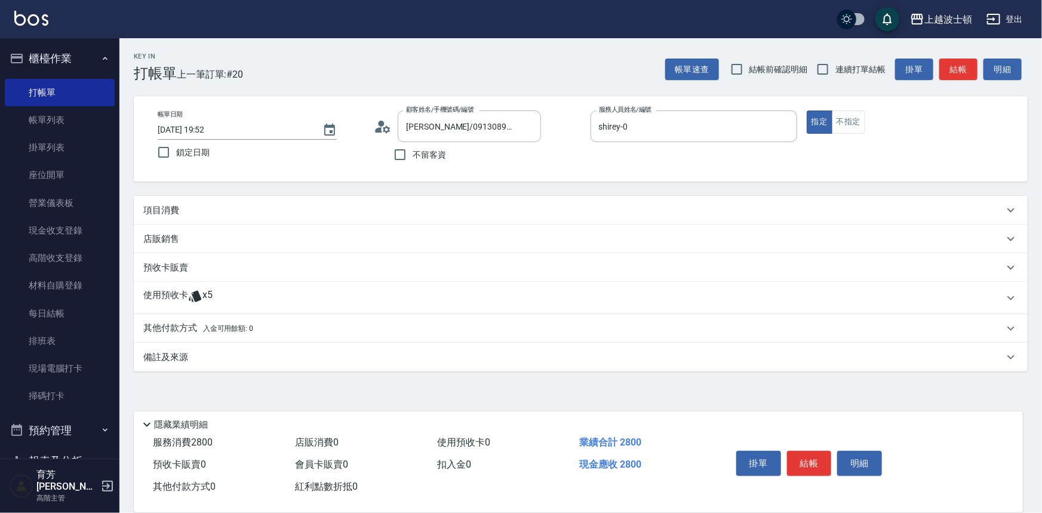
click at [175, 214] on p "項目消費" at bounding box center [161, 210] width 36 height 13
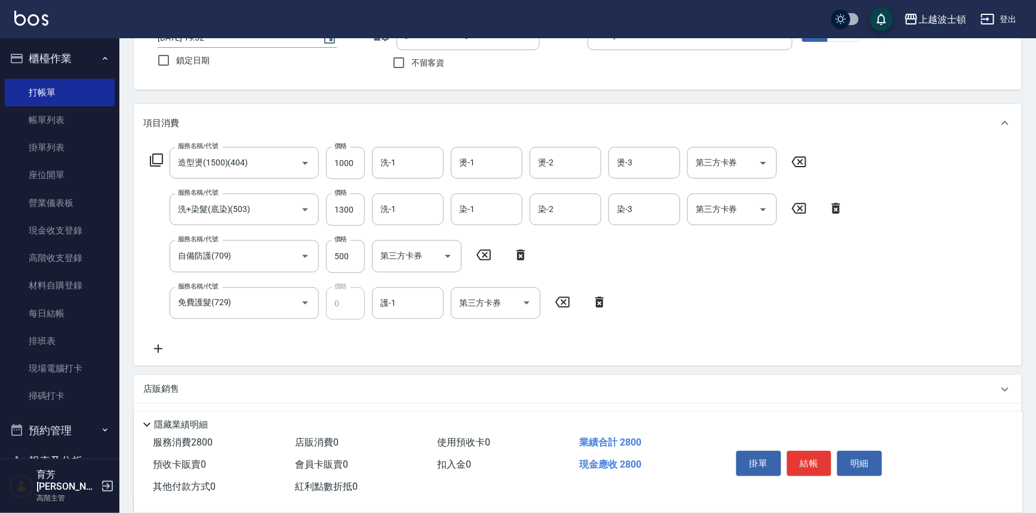
scroll to position [94, 0]
click at [401, 160] on input "洗-1" at bounding box center [407, 160] width 61 height 21
click at [673, 254] on div "服務名稱/代號 造型燙(1500)(404) 服務名稱/代號 價格 1000 價格 洗-1 洗-1 燙-1 燙-1 燙-2 燙-2 燙-3 燙-3 第三方卡券…" at bounding box center [496, 249] width 707 height 209
click at [360, 206] on input "1300" at bounding box center [345, 208] width 39 height 32
click at [355, 206] on input "1300" at bounding box center [345, 208] width 39 height 32
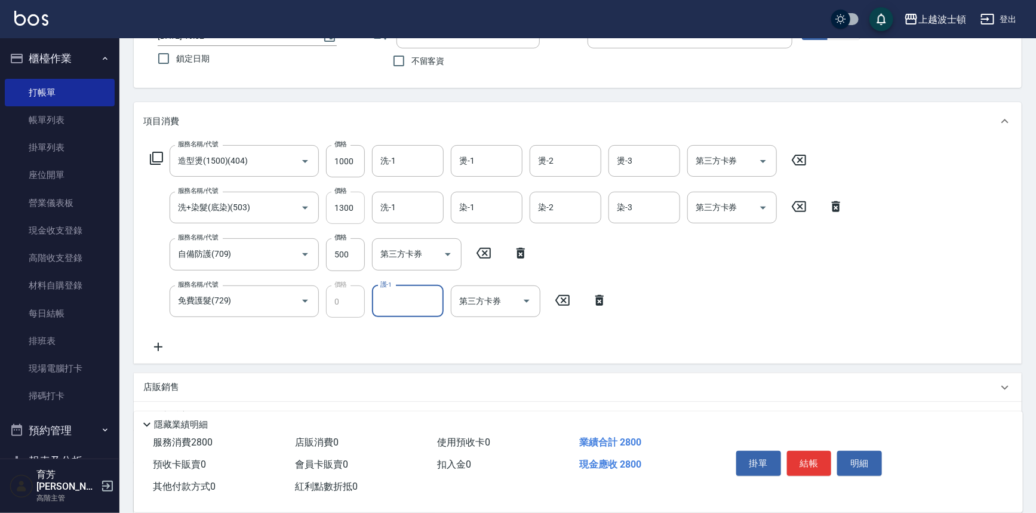
click at [355, 206] on input "1300" at bounding box center [345, 208] width 39 height 32
click at [340, 206] on input "1300" at bounding box center [345, 208] width 39 height 32
drag, startPoint x: 327, startPoint y: 204, endPoint x: 358, endPoint y: 203, distance: 31.0
click at [358, 203] on input "1300" at bounding box center [345, 208] width 39 height 32
click at [359, 203] on input "1300" at bounding box center [345, 208] width 39 height 32
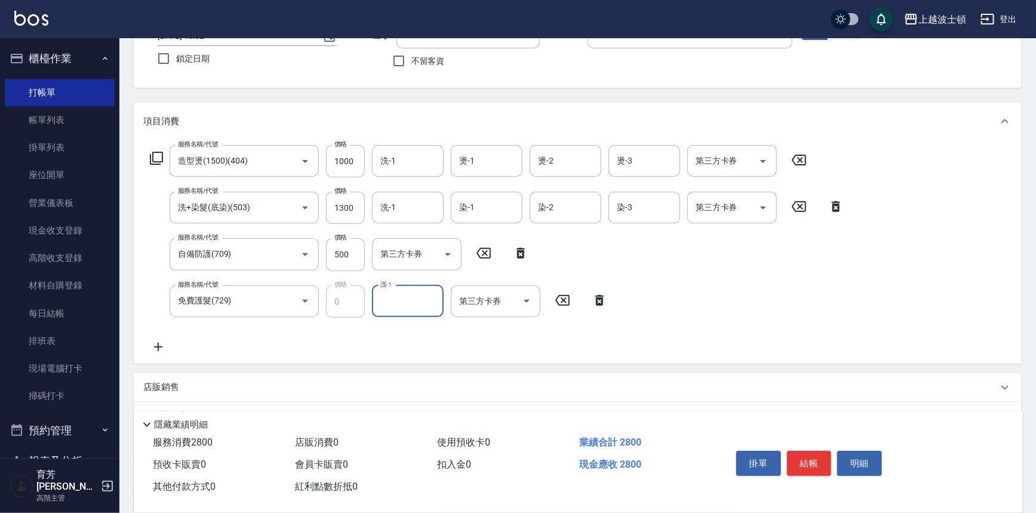
drag, startPoint x: 400, startPoint y: 293, endPoint x: 409, endPoint y: 292, distance: 9.0
click at [404, 293] on input "護-1" at bounding box center [407, 301] width 61 height 21
click at [652, 123] on div "項目消費" at bounding box center [570, 121] width 854 height 13
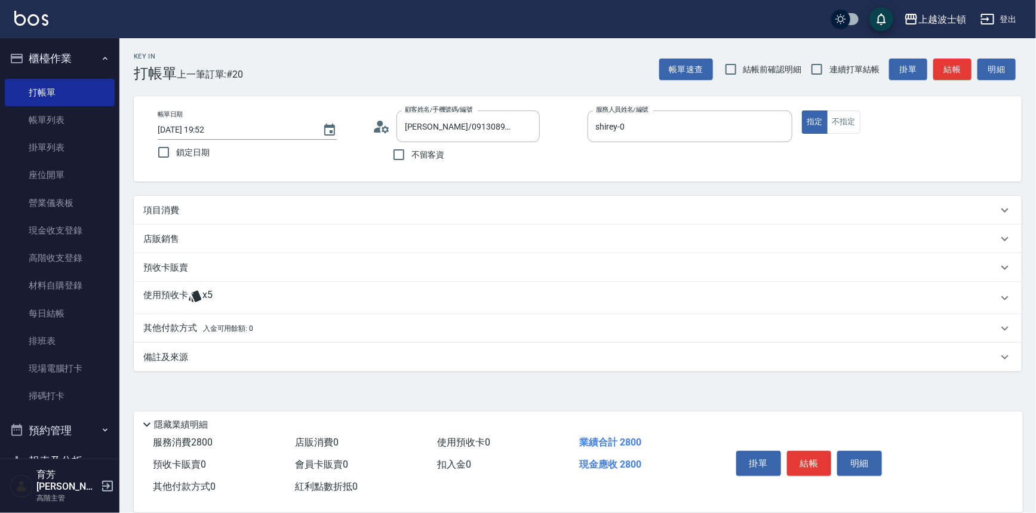
scroll to position [0, 0]
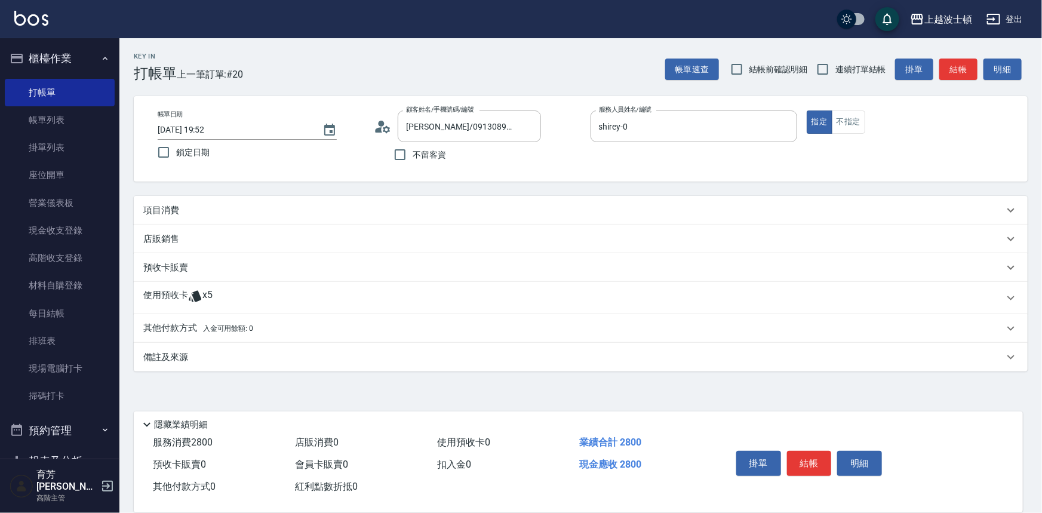
click at [177, 214] on p "項目消費" at bounding box center [161, 210] width 36 height 13
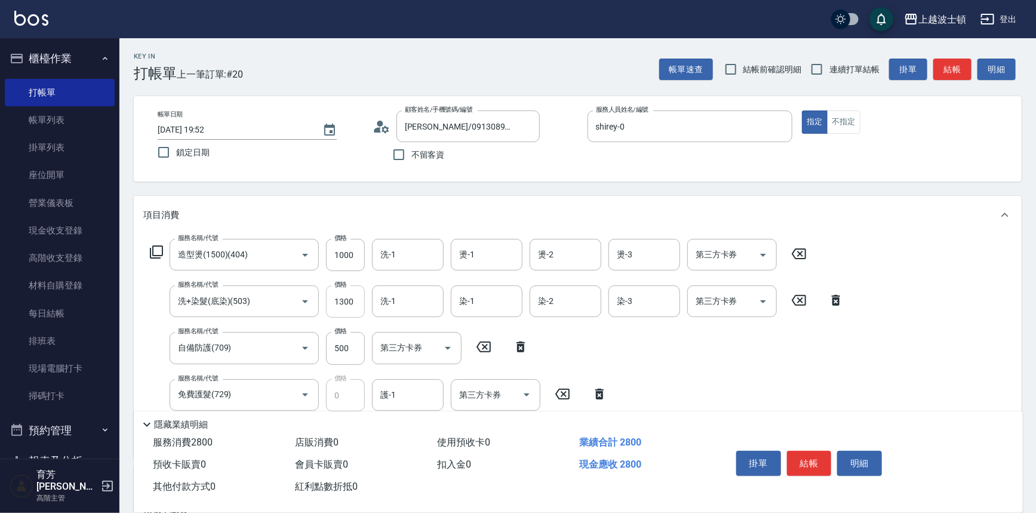
click at [352, 294] on input "1300" at bounding box center [345, 301] width 39 height 32
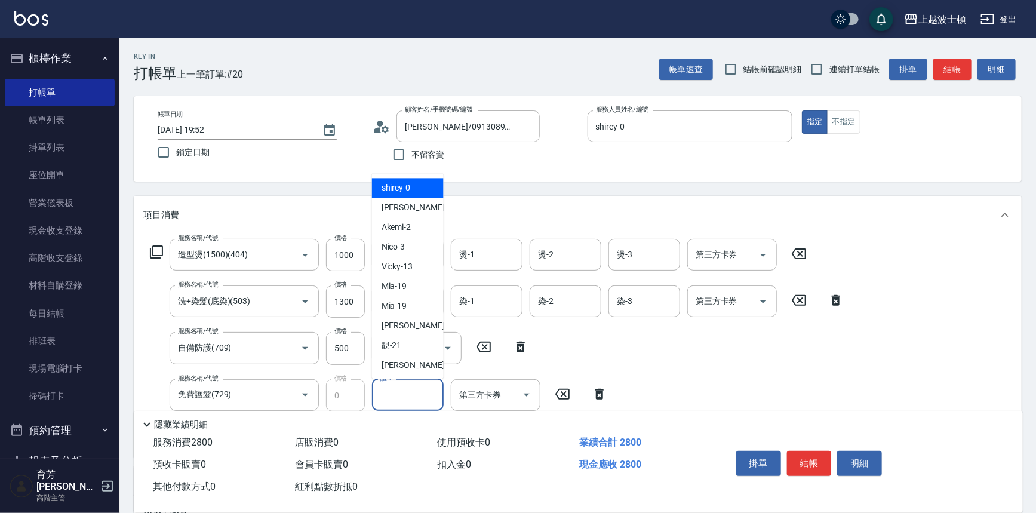
click at [414, 397] on input "護-1" at bounding box center [407, 394] width 61 height 21
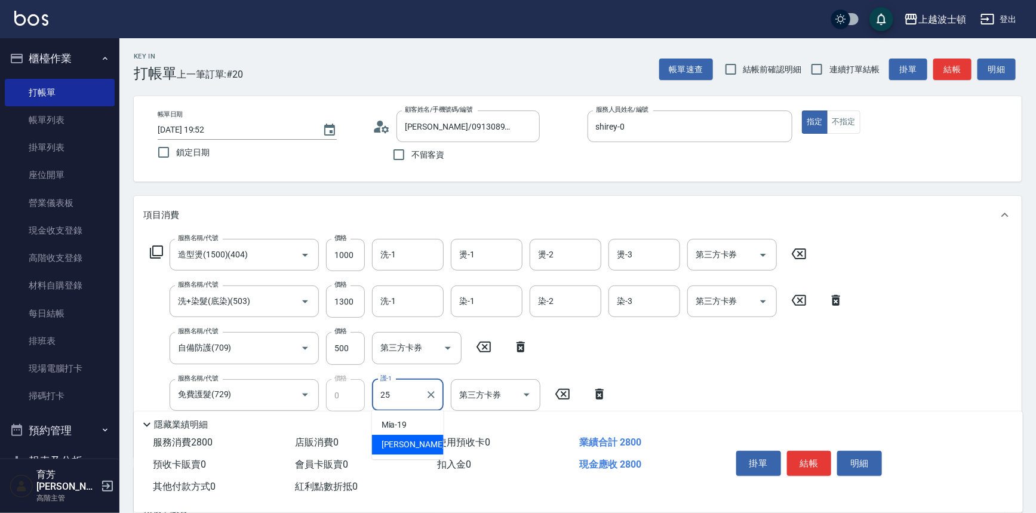
click at [411, 442] on span "林佩姍 -25" at bounding box center [418, 444] width 75 height 13
type input "林佩姍-25"
click at [353, 304] on input "1300" at bounding box center [345, 301] width 39 height 32
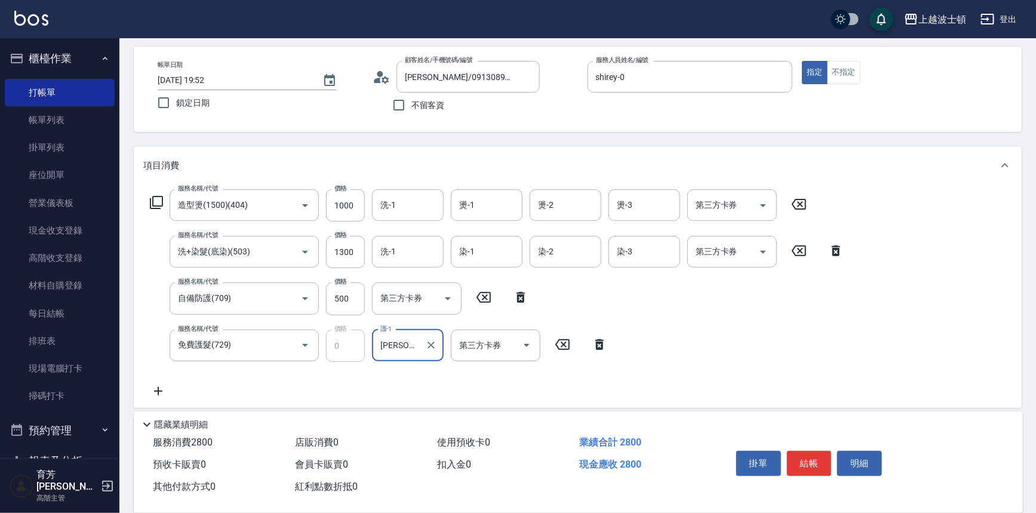
scroll to position [78, 0]
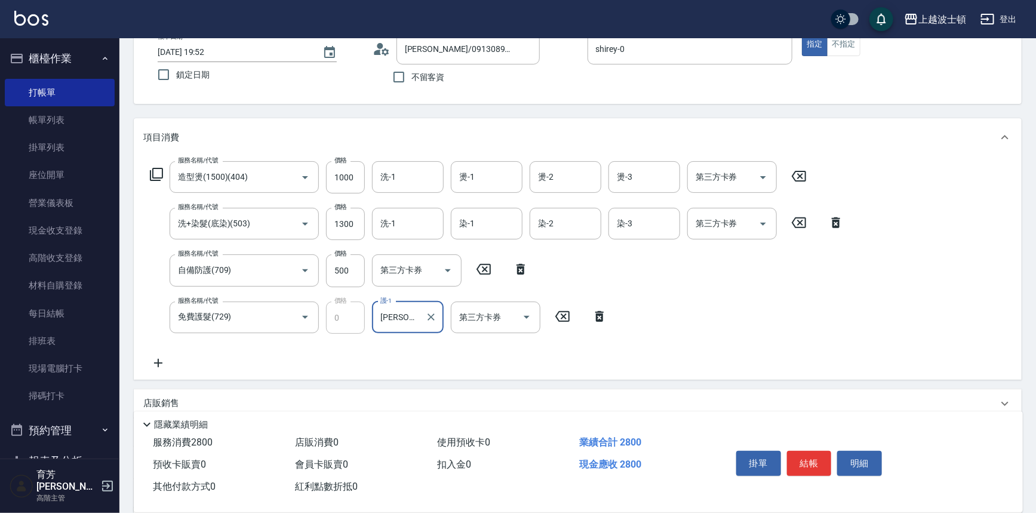
click at [832, 220] on icon at bounding box center [836, 222] width 8 height 11
type input "自備防護(709)"
type input "500"
type input "免費護髮(729)"
type input "0"
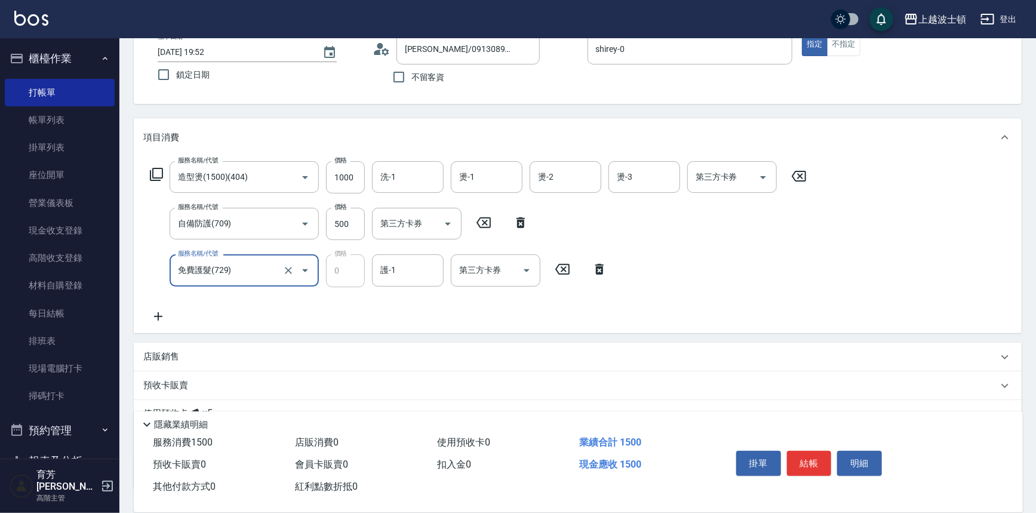
click at [153, 173] on icon at bounding box center [156, 174] width 14 height 14
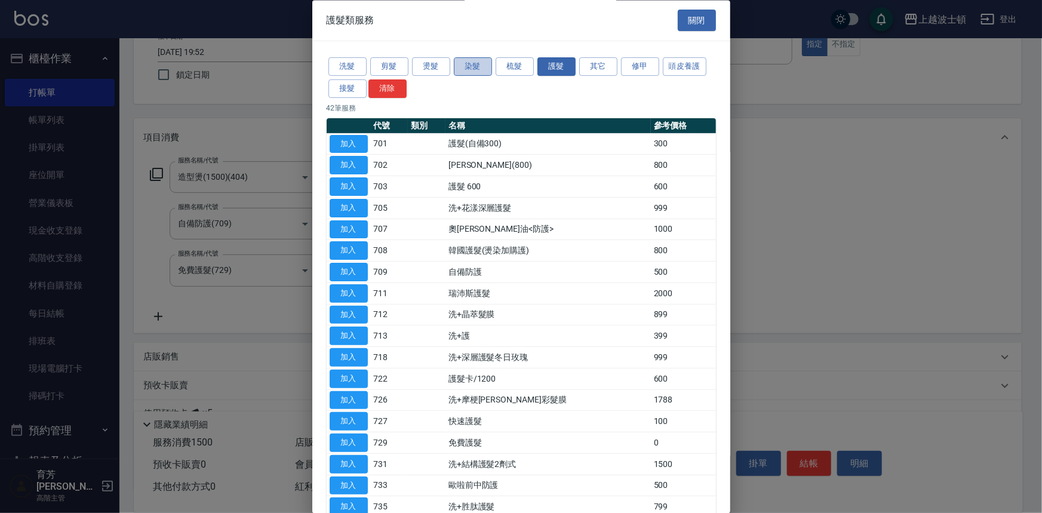
click at [477, 63] on button "染髮" at bounding box center [473, 67] width 38 height 19
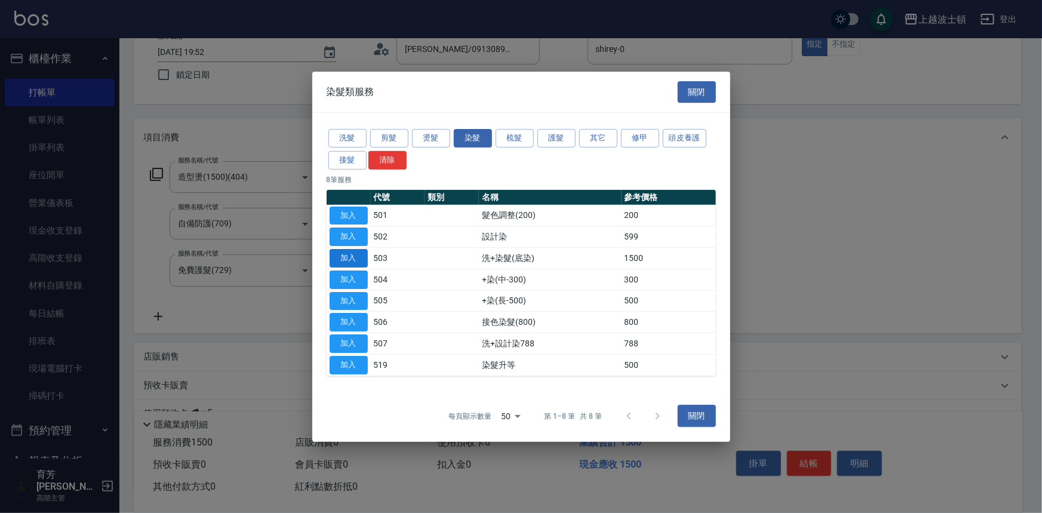
click at [348, 256] on button "加入" at bounding box center [349, 258] width 38 height 19
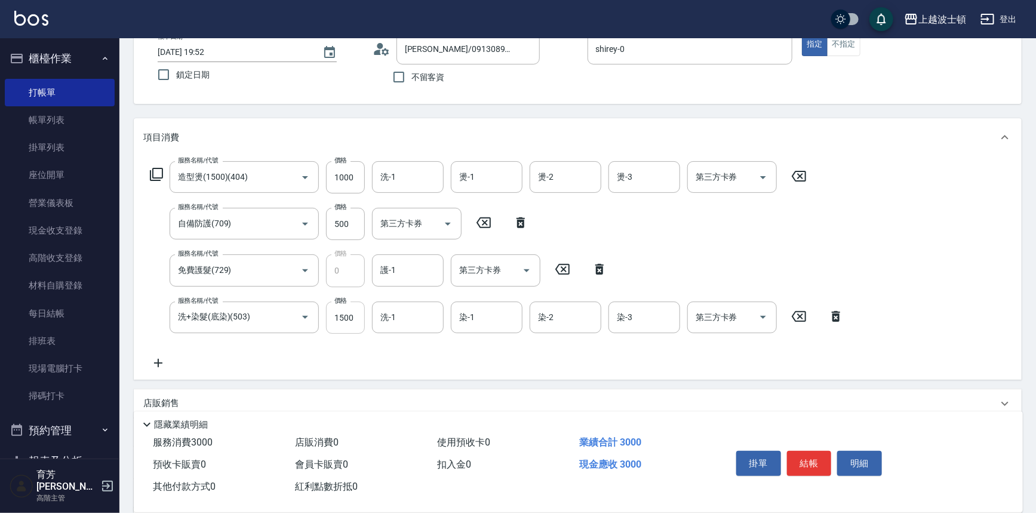
click at [354, 314] on input "1500" at bounding box center [345, 317] width 39 height 32
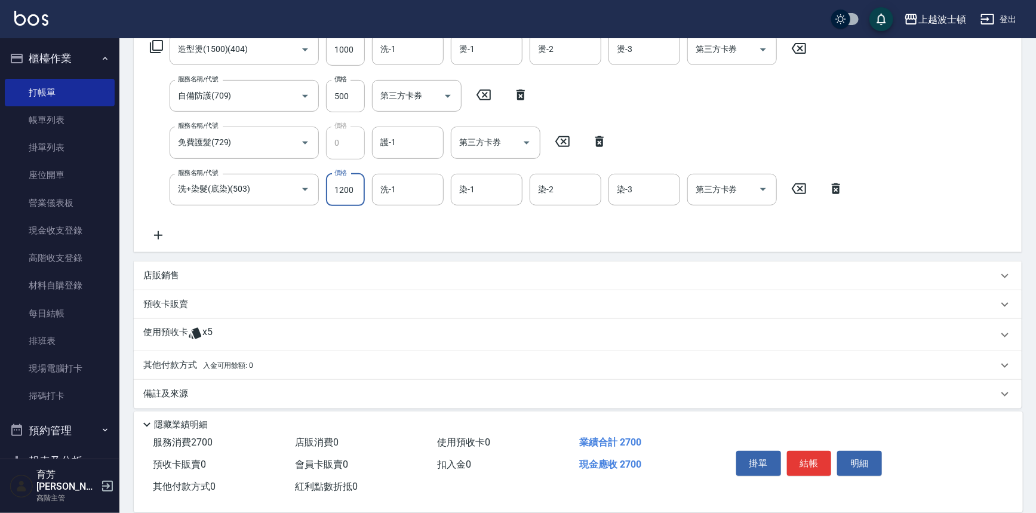
scroll to position [212, 0]
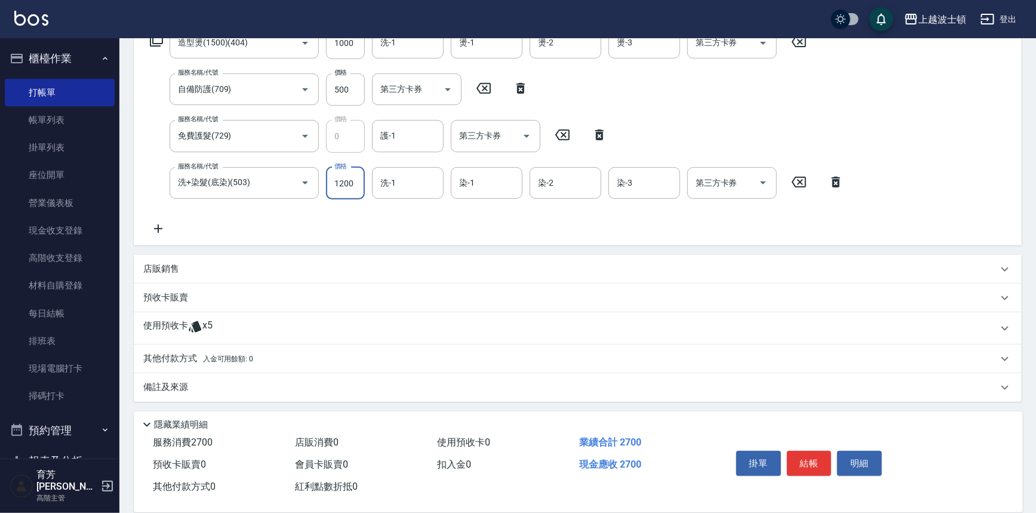
type input "1200"
click at [225, 355] on span "入金可用餘額: 0" at bounding box center [228, 359] width 51 height 8
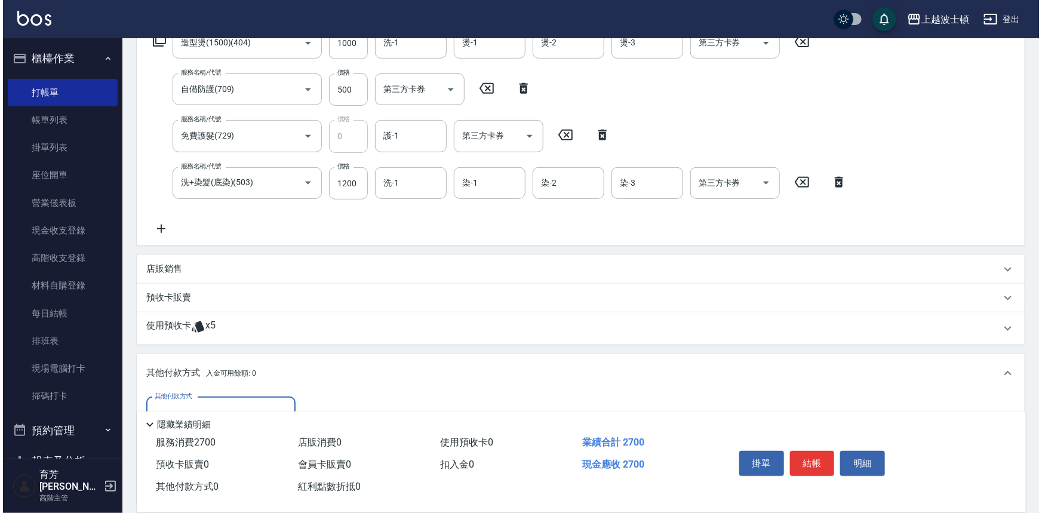
scroll to position [352, 0]
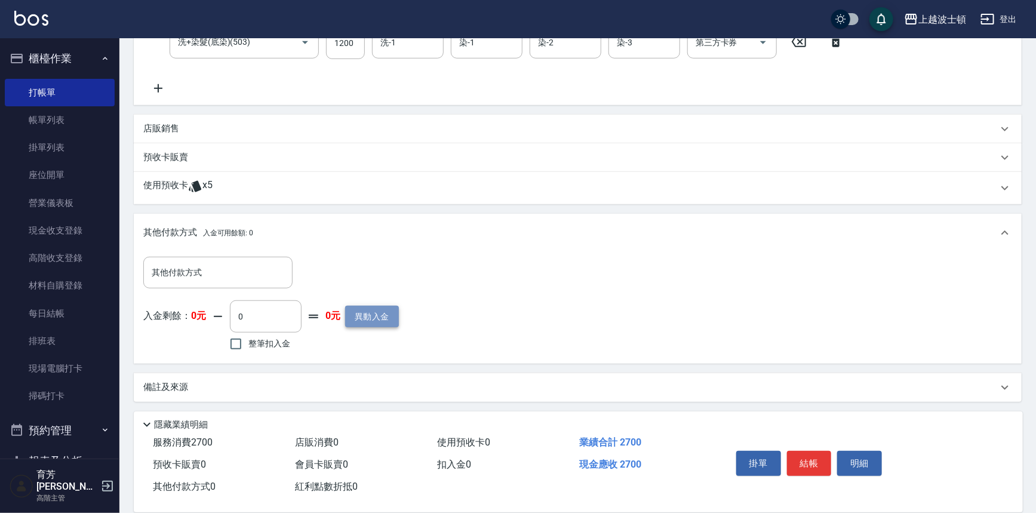
click at [379, 306] on button "異動入金" at bounding box center [372, 317] width 54 height 22
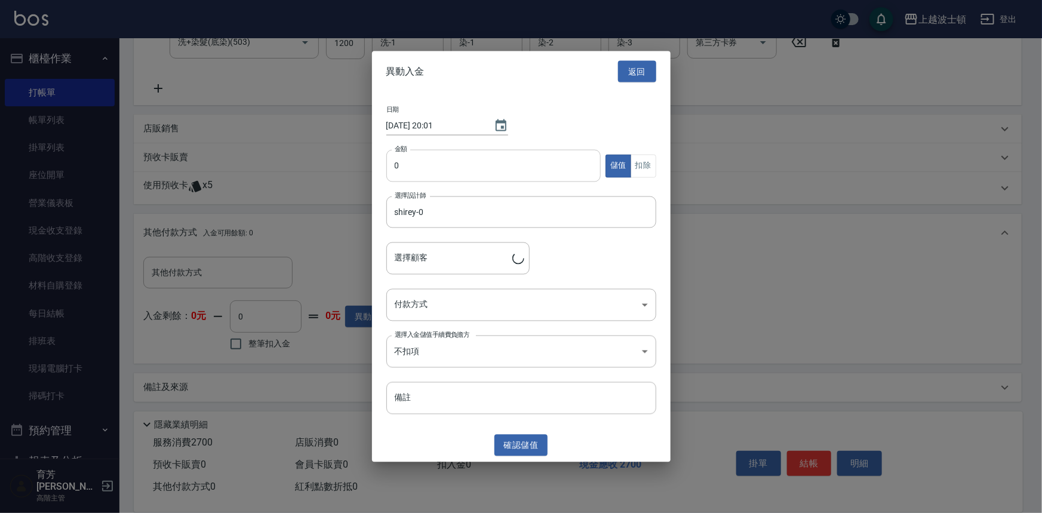
click at [414, 159] on input "0" at bounding box center [493, 166] width 215 height 32
type input "3000"
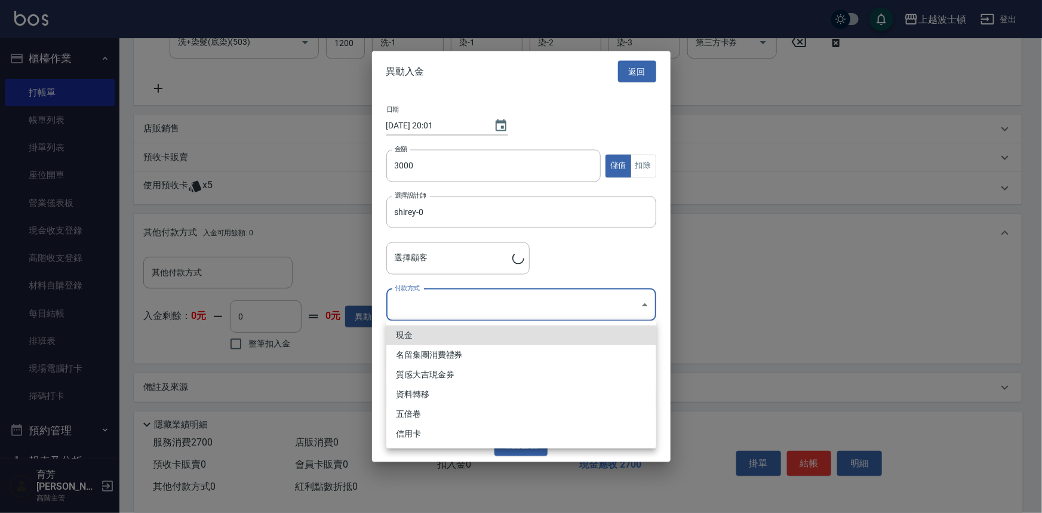
click at [644, 301] on body "上越波士頓 登出 櫃檯作業 打帳單 帳單列表 掛單列表 座位開單 營業儀表板 現金收支登錄 高階收支登錄 材料自購登錄 每日結帳 排班表 現場電腦打卡 掃碼打…" at bounding box center [521, 81] width 1042 height 866
type input "許麗鳳/0913089669/"
click at [410, 338] on li "現金" at bounding box center [521, 335] width 270 height 20
type input "現金"
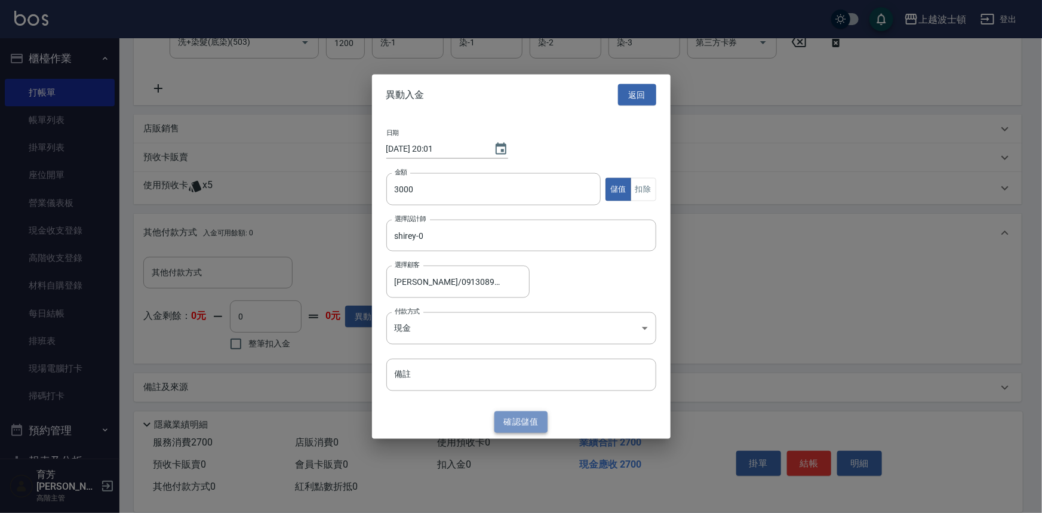
click at [518, 424] on button "確認 儲值" at bounding box center [521, 422] width 54 height 22
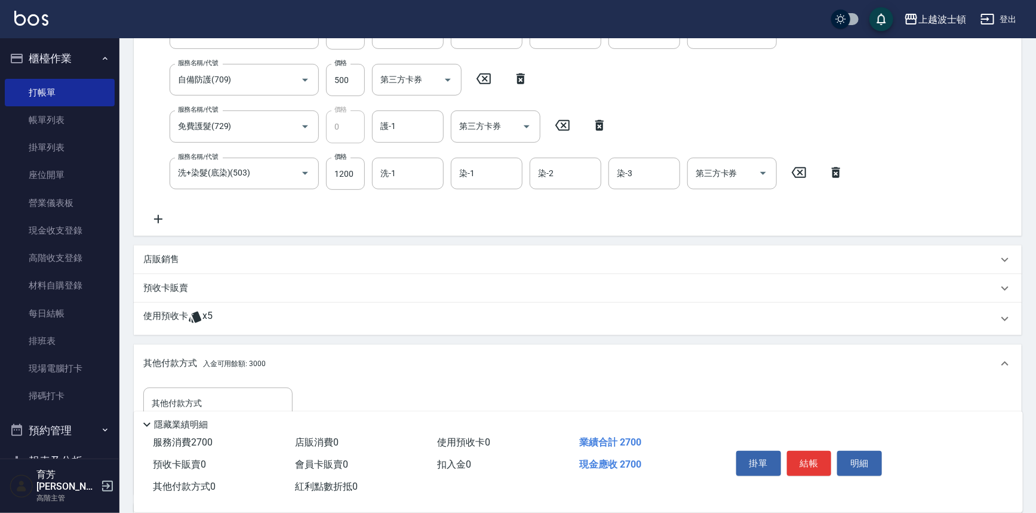
scroll to position [185, 0]
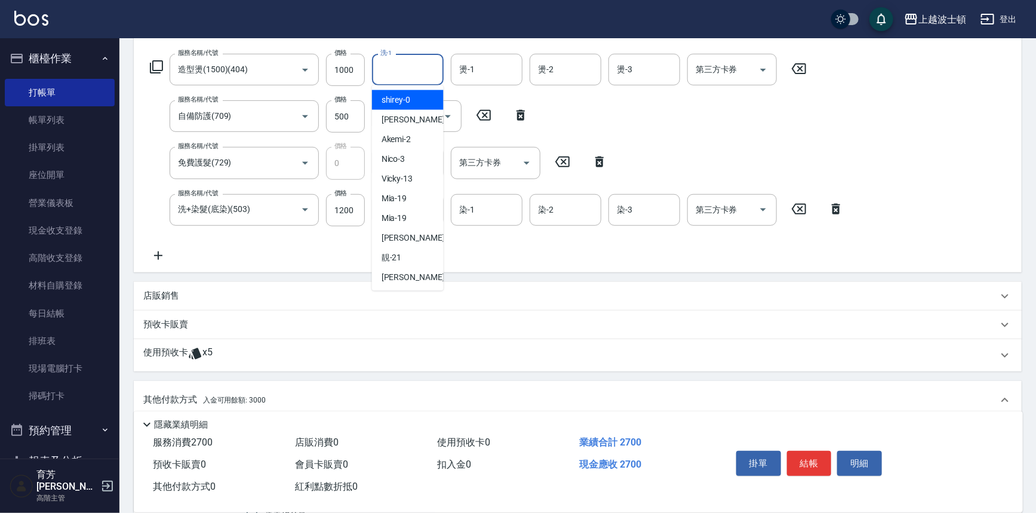
click at [424, 71] on input "洗-1" at bounding box center [407, 69] width 61 height 21
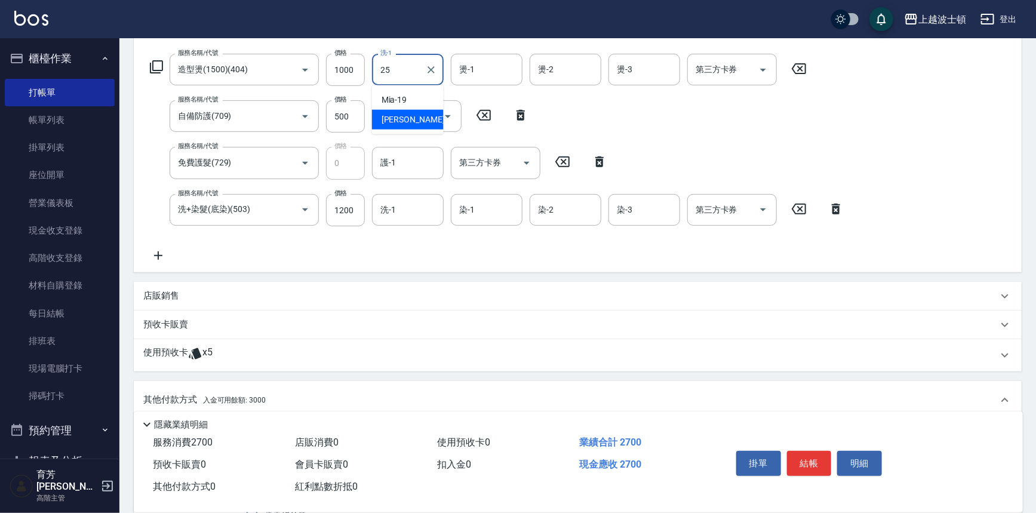
drag, startPoint x: 420, startPoint y: 115, endPoint x: 477, endPoint y: 84, distance: 64.9
click at [421, 115] on div "林佩姍 -25" at bounding box center [408, 120] width 72 height 20
type input "林佩姍-25"
click at [482, 77] on input "燙-1" at bounding box center [486, 69] width 61 height 21
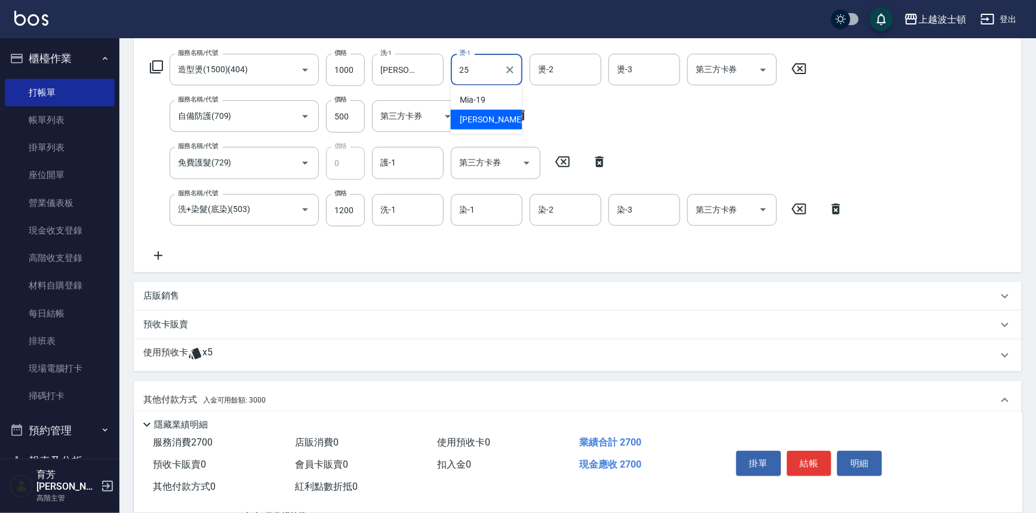
click at [479, 115] on span "林佩姍 -25" at bounding box center [497, 119] width 75 height 13
type input "林佩姍-25"
click at [557, 77] on input "燙-2" at bounding box center [565, 69] width 61 height 21
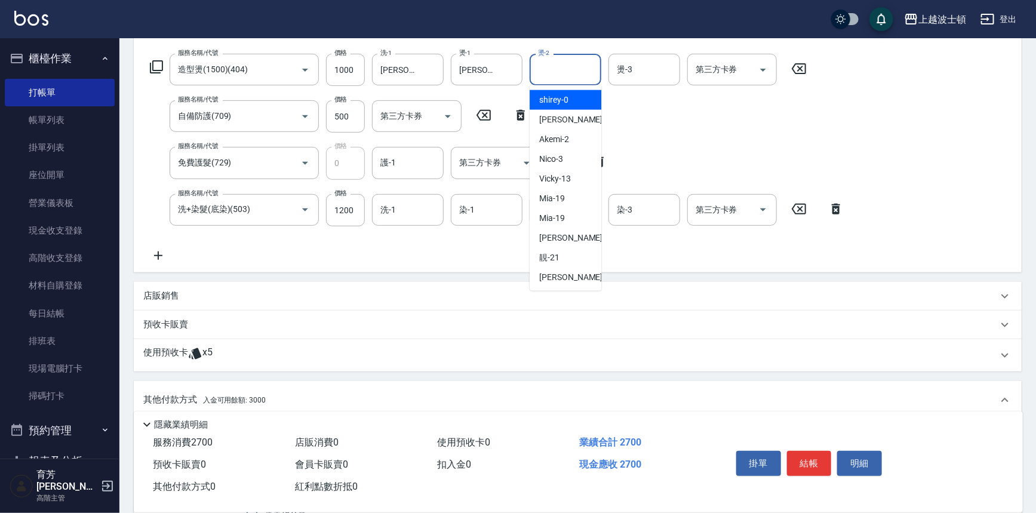
drag, startPoint x: 559, startPoint y: 101, endPoint x: 596, endPoint y: 90, distance: 39.1
click at [561, 101] on span "shirey -0" at bounding box center [553, 100] width 29 height 13
type input "shirey-0"
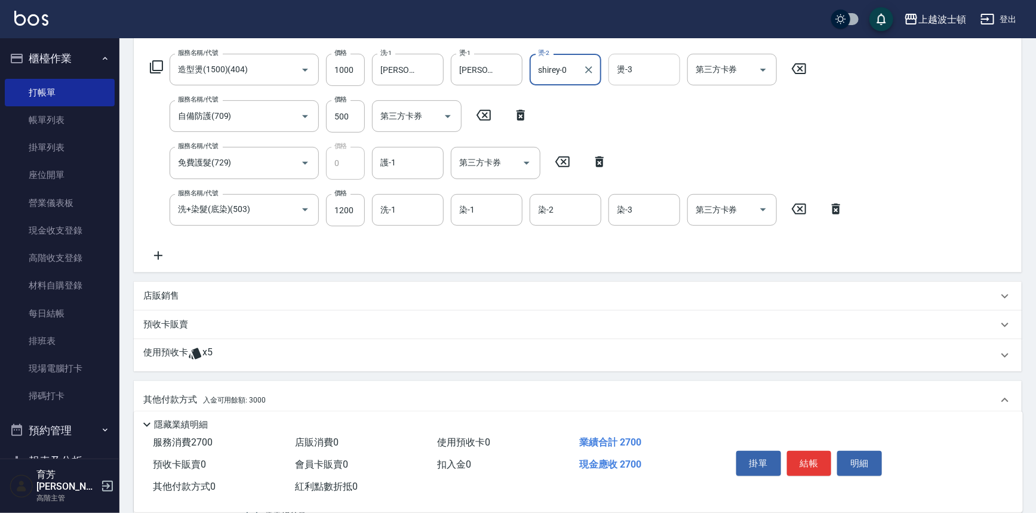
click at [650, 70] on input "燙-3" at bounding box center [644, 69] width 61 height 21
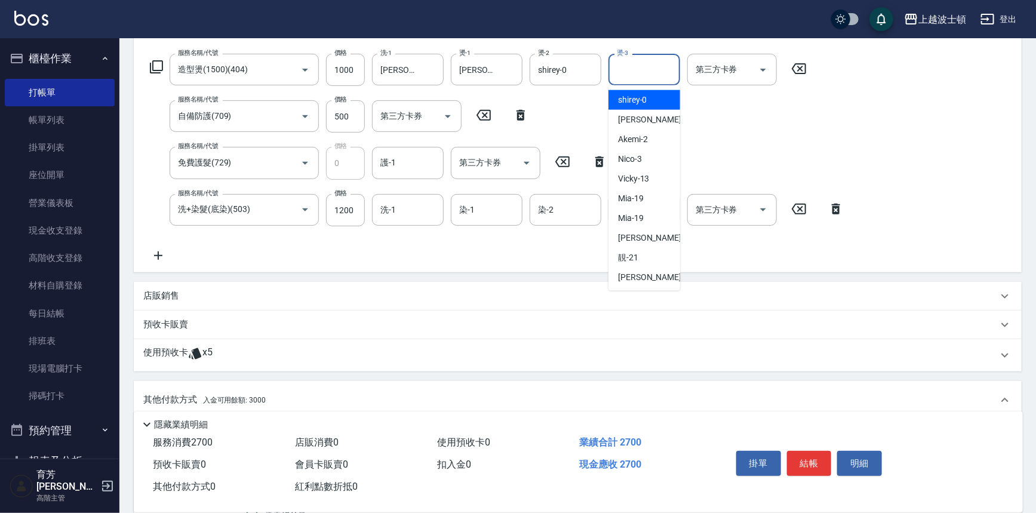
click at [650, 99] on div "shirey -0" at bounding box center [644, 100] width 72 height 20
type input "shirey-0"
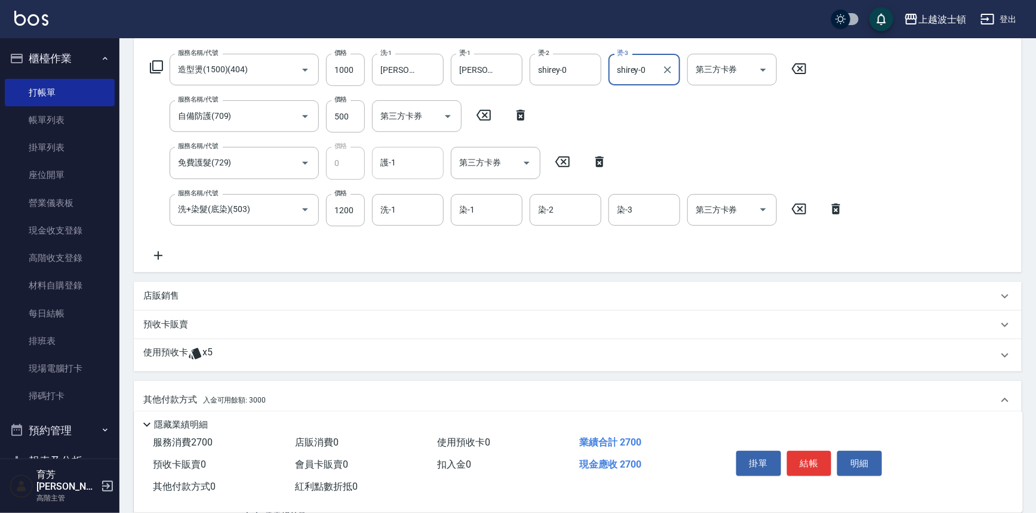
click at [416, 161] on input "護-1" at bounding box center [407, 162] width 61 height 21
click at [410, 208] on span "林佩姍 -25" at bounding box center [418, 213] width 75 height 13
type input "林佩姍-25"
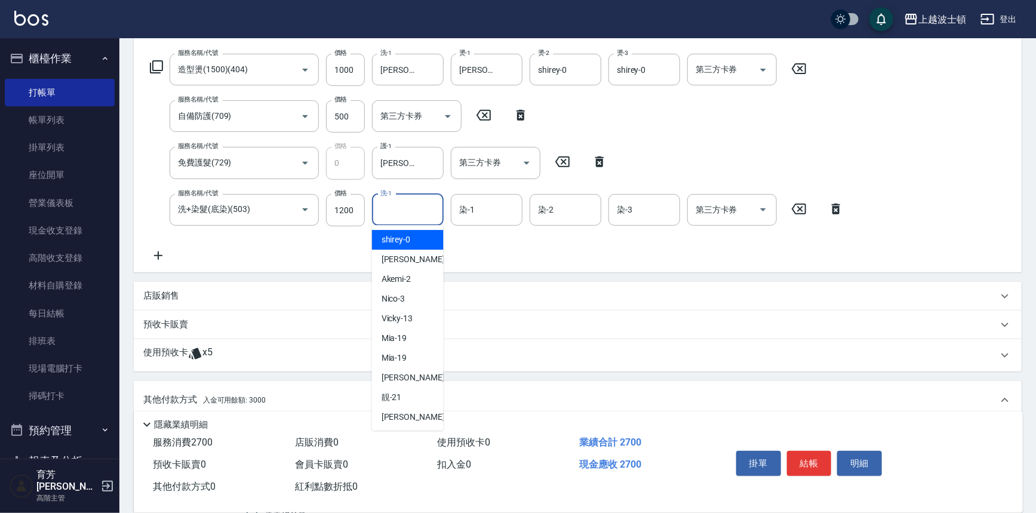
click at [410, 210] on input "洗-1" at bounding box center [407, 209] width 61 height 21
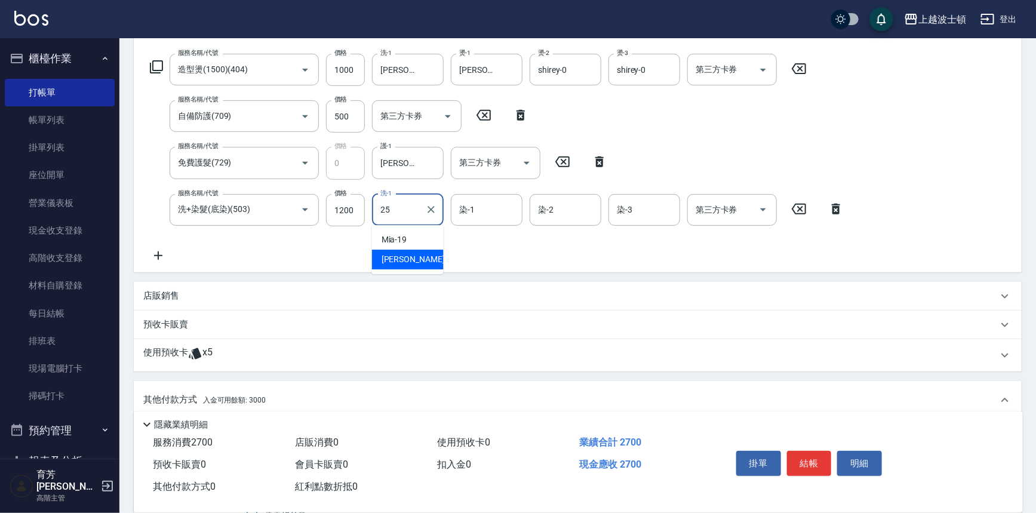
drag, startPoint x: 410, startPoint y: 254, endPoint x: 471, endPoint y: 228, distance: 66.9
click at [424, 253] on div "林佩姍 -25" at bounding box center [408, 260] width 72 height 20
type input "林佩姍-25"
click at [481, 210] on input "染-1" at bounding box center [486, 209] width 61 height 21
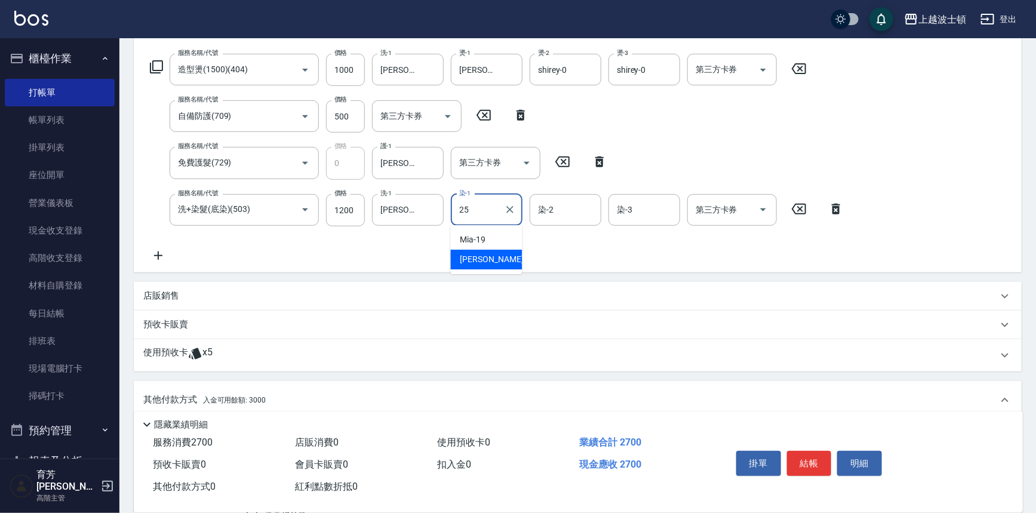
drag, startPoint x: 482, startPoint y: 263, endPoint x: 571, endPoint y: 245, distance: 90.7
click at [485, 263] on span "林佩姍 -25" at bounding box center [497, 259] width 75 height 13
type input "林佩姍-25"
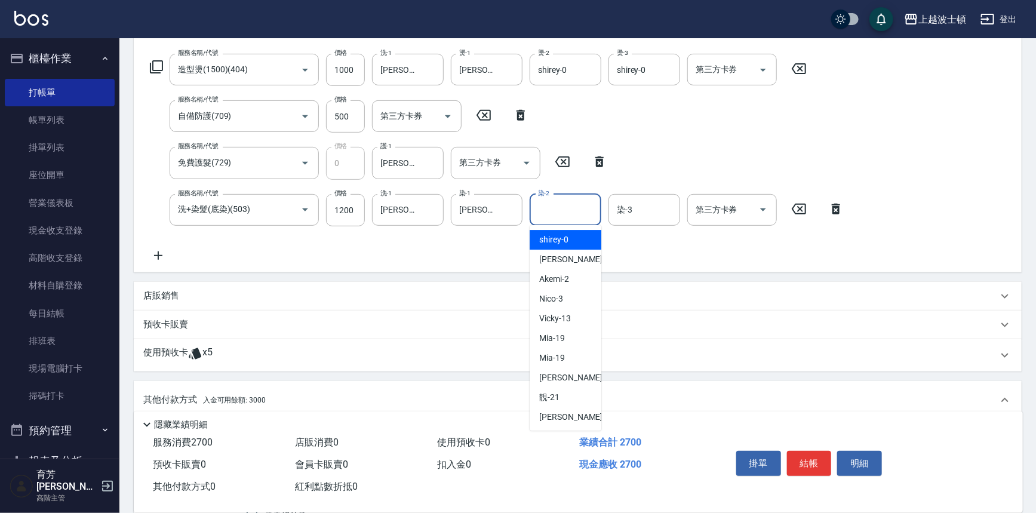
click at [576, 214] on input "染-2" at bounding box center [565, 209] width 61 height 21
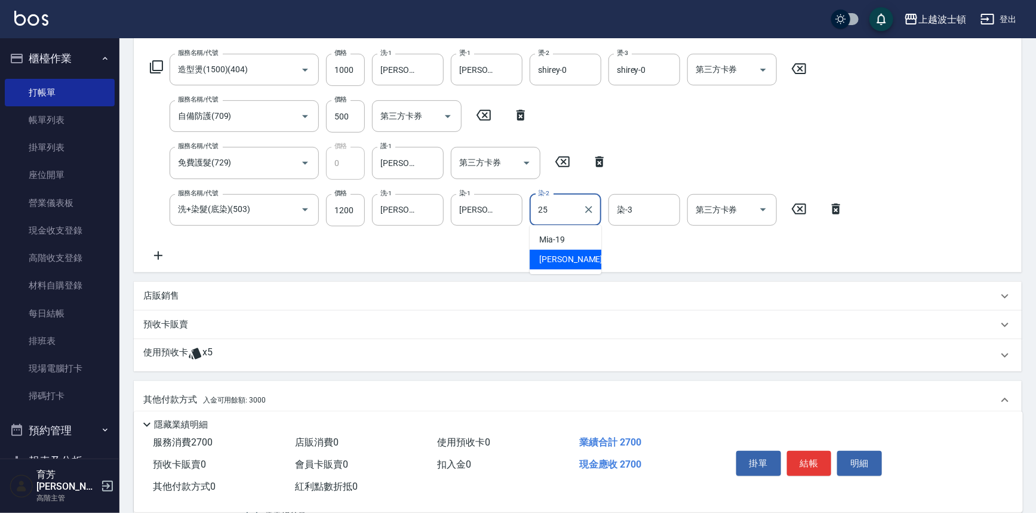
click at [576, 256] on span "林佩姍 -25" at bounding box center [576, 259] width 75 height 13
type input "林佩姍-25"
click at [651, 208] on input "染-3" at bounding box center [644, 209] width 61 height 21
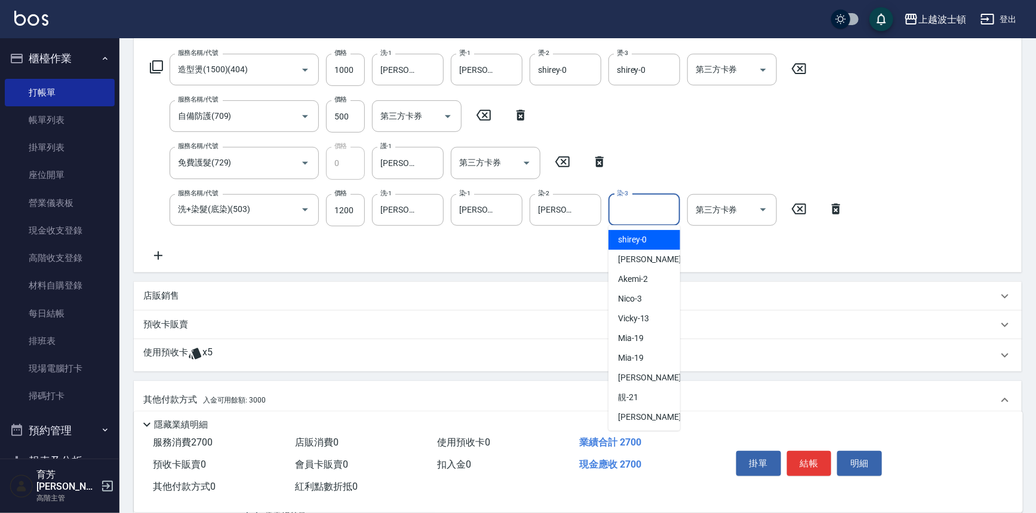
click at [639, 236] on span "shirey -0" at bounding box center [632, 239] width 29 height 13
type input "shirey-0"
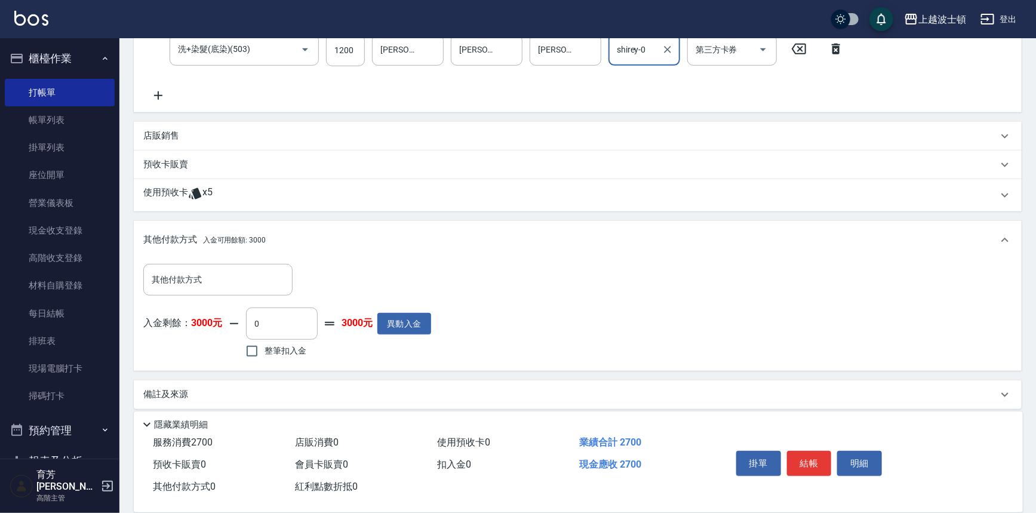
scroll to position [352, 0]
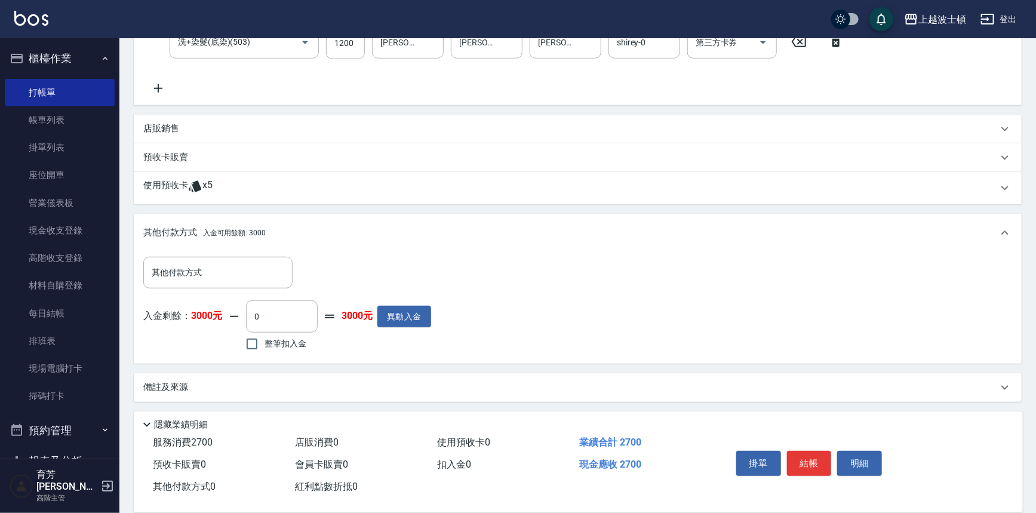
click at [267, 348] on span "整筆扣入金" at bounding box center [285, 343] width 42 height 13
click at [264, 348] on input "整筆扣入金" at bounding box center [251, 343] width 25 height 25
checkbox input "true"
type input "2700"
drag, startPoint x: 813, startPoint y: 460, endPoint x: 746, endPoint y: 430, distance: 73.2
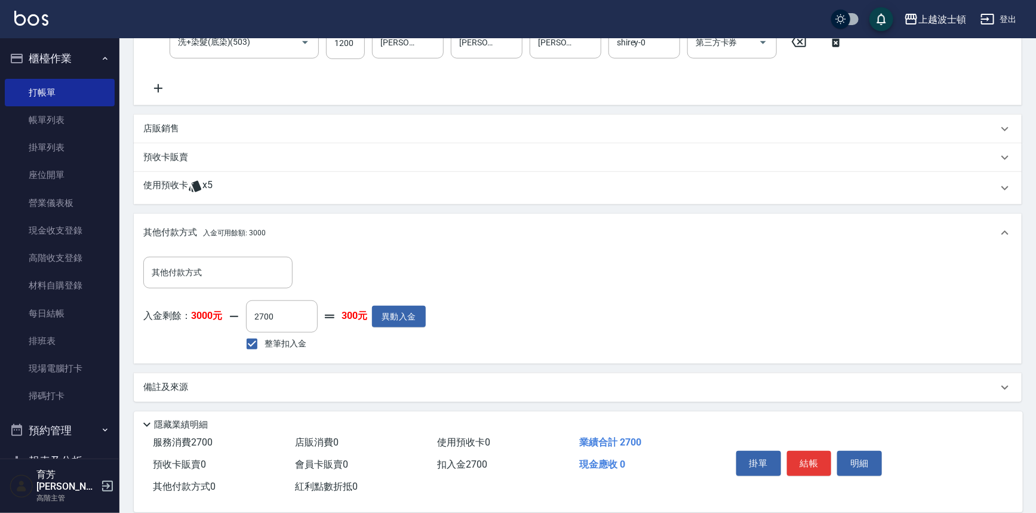
click at [812, 460] on button "結帳" at bounding box center [809, 463] width 45 height 25
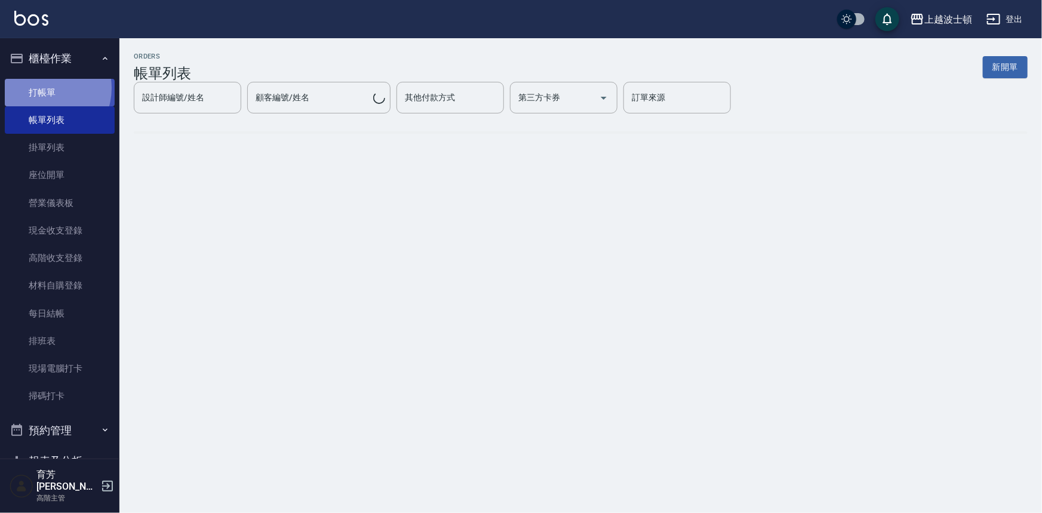
click at [45, 88] on link "打帳單" at bounding box center [60, 92] width 110 height 27
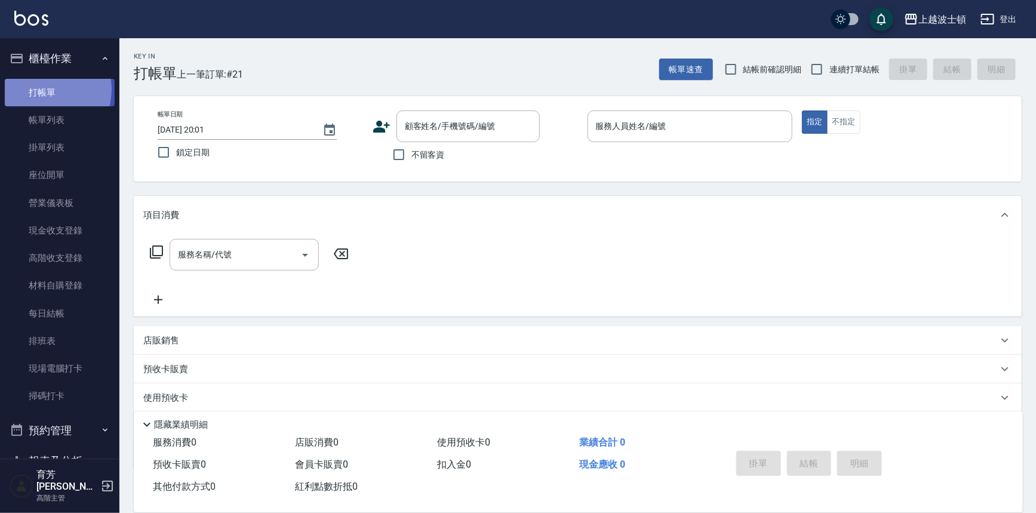
click at [45, 89] on link "打帳單" at bounding box center [60, 92] width 110 height 27
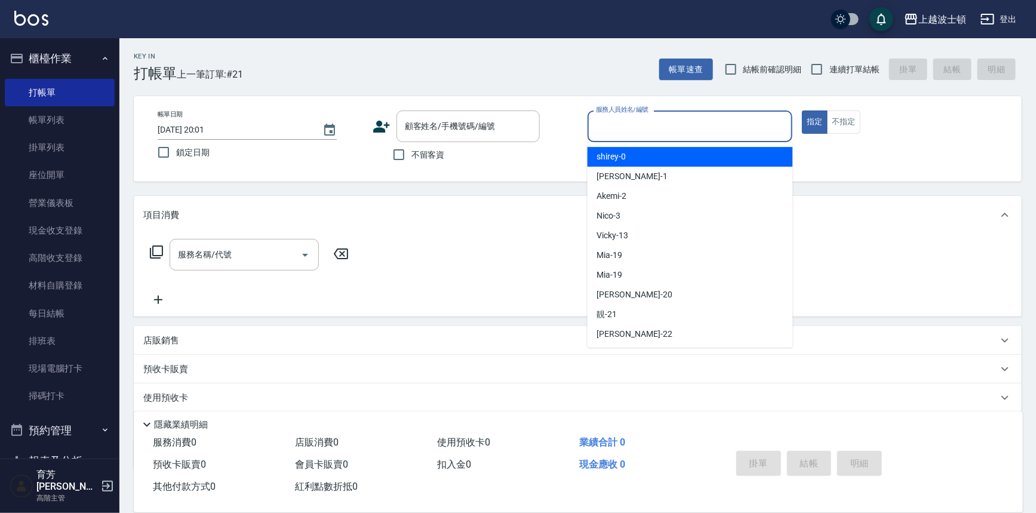
drag, startPoint x: 678, startPoint y: 128, endPoint x: 675, endPoint y: 141, distance: 14.1
click at [679, 128] on input "服務人員姓名/編號" at bounding box center [690, 126] width 195 height 21
click at [671, 158] on div "shirey -0" at bounding box center [689, 157] width 205 height 20
type input "shirey-0"
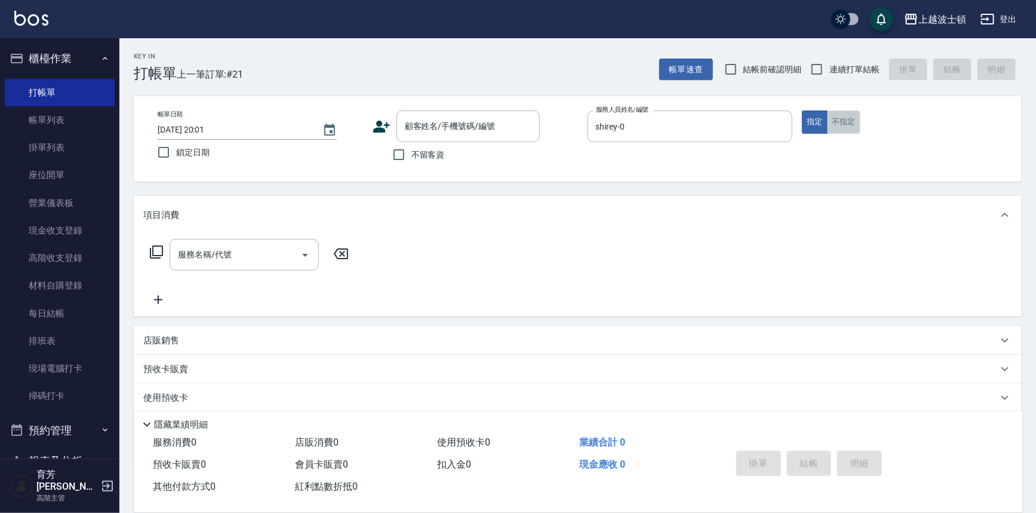
click at [832, 118] on button "不指定" at bounding box center [843, 121] width 33 height 23
click at [397, 153] on input "不留客資" at bounding box center [398, 154] width 25 height 25
checkbox input "true"
click at [156, 253] on icon at bounding box center [156, 252] width 14 height 14
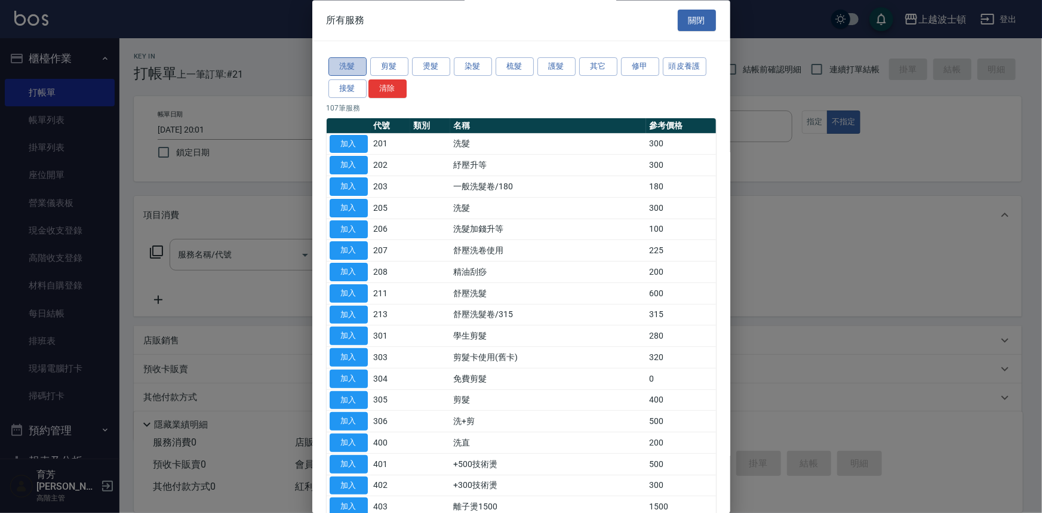
click at [351, 67] on button "洗髮" at bounding box center [347, 67] width 38 height 19
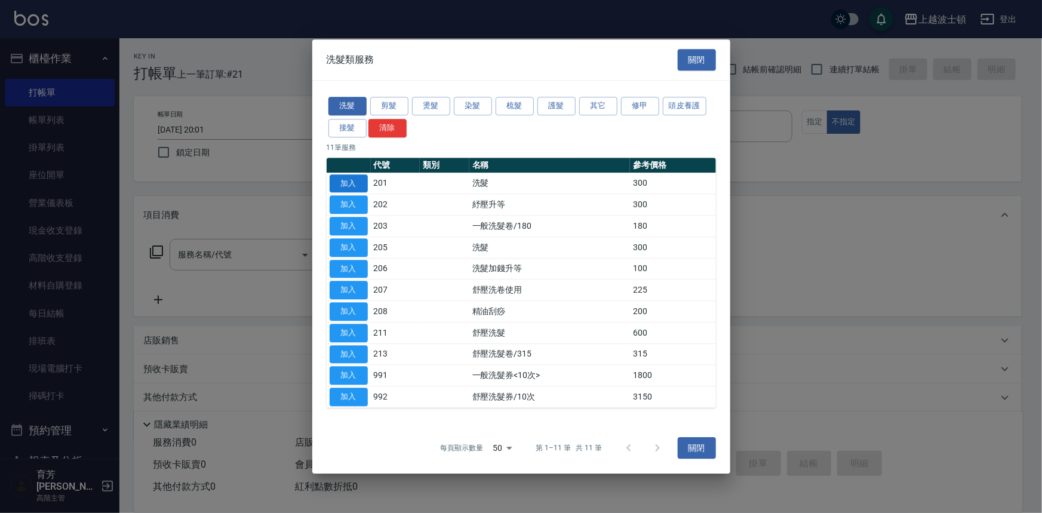
click at [353, 177] on button "加入" at bounding box center [349, 183] width 38 height 19
type input "洗髮(201)"
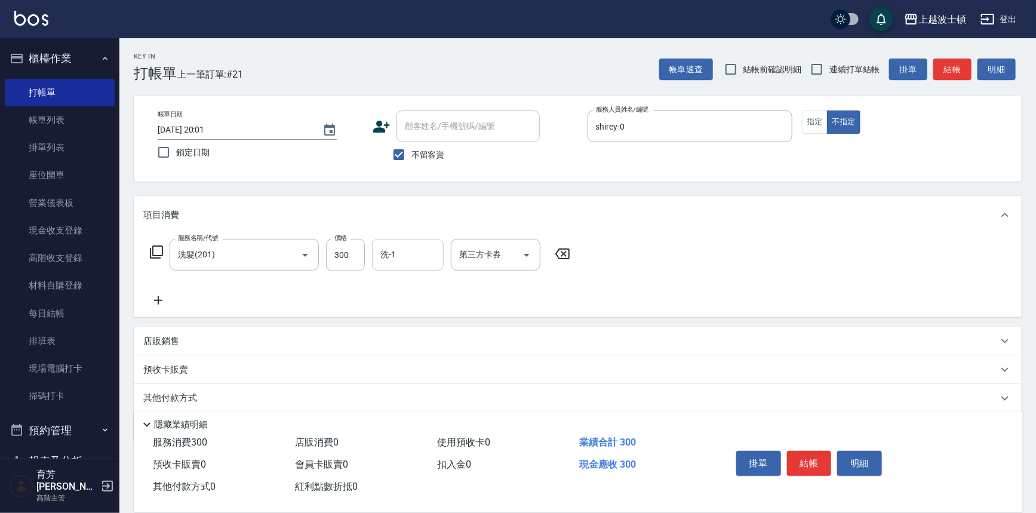
click at [413, 263] on input "洗-1" at bounding box center [407, 254] width 61 height 21
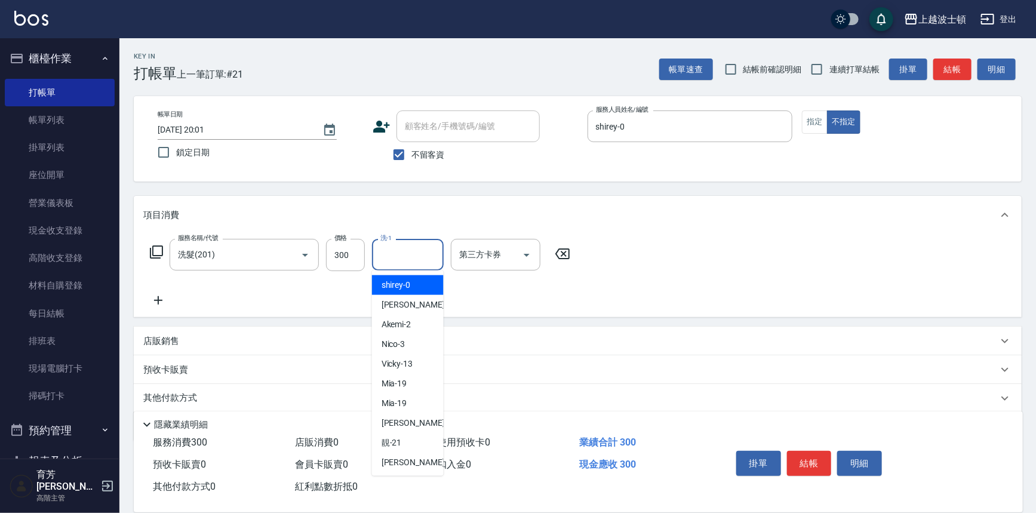
click at [396, 281] on span "shirey -0" at bounding box center [395, 285] width 29 height 13
type input "shirey-0"
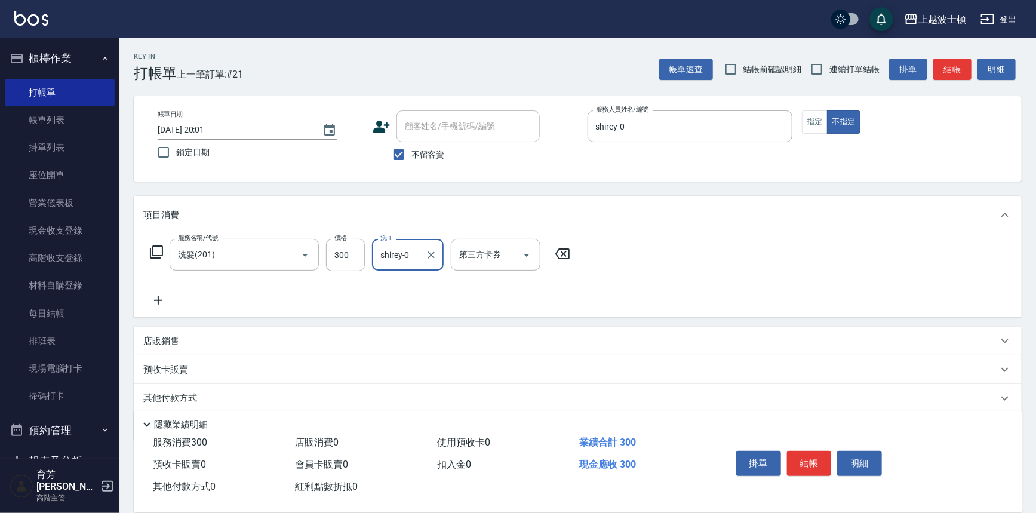
drag, startPoint x: 432, startPoint y: 251, endPoint x: 414, endPoint y: 252, distance: 18.5
click at [432, 252] on icon "Clear" at bounding box center [431, 255] width 12 height 12
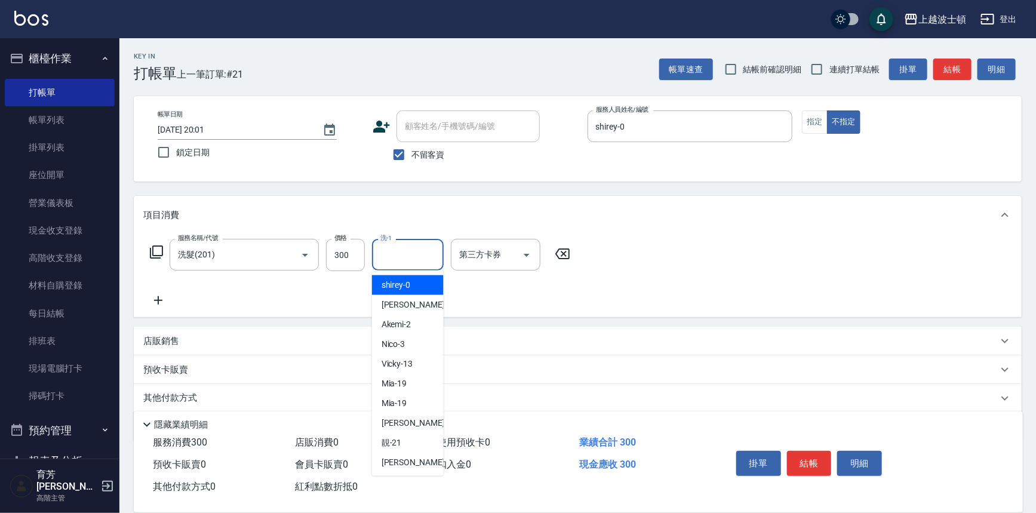
click at [406, 251] on input "洗-1" at bounding box center [407, 254] width 61 height 21
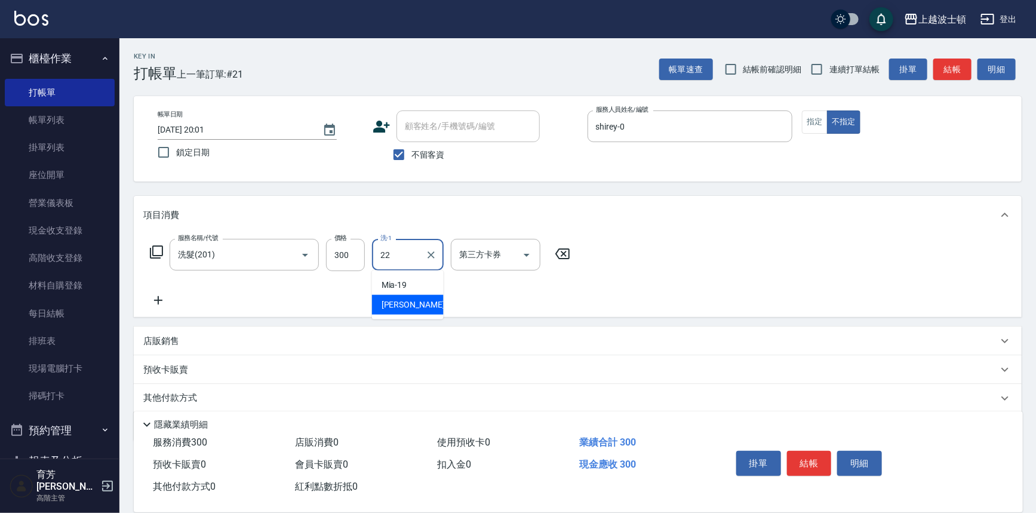
click at [405, 302] on span "雅如 -22" at bounding box center [418, 304] width 75 height 13
type input "雅如-22"
click at [160, 251] on icon at bounding box center [156, 252] width 14 height 14
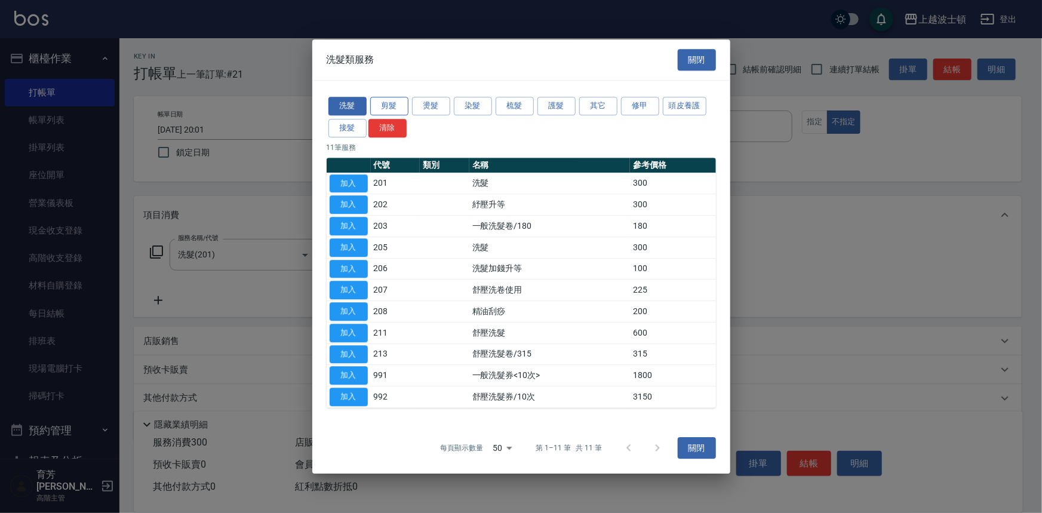
click at [386, 101] on button "剪髮" at bounding box center [389, 106] width 38 height 19
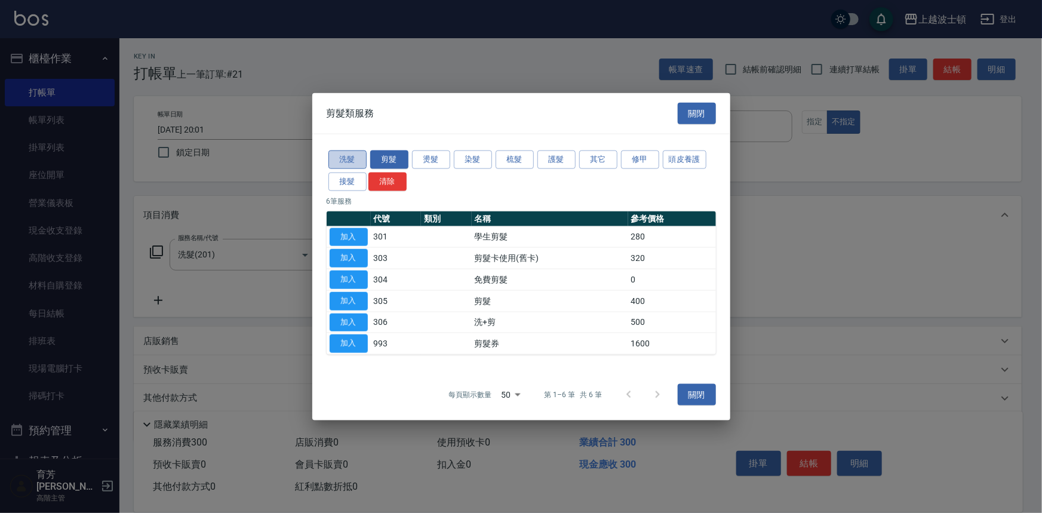
click at [355, 154] on button "洗髮" at bounding box center [347, 159] width 38 height 19
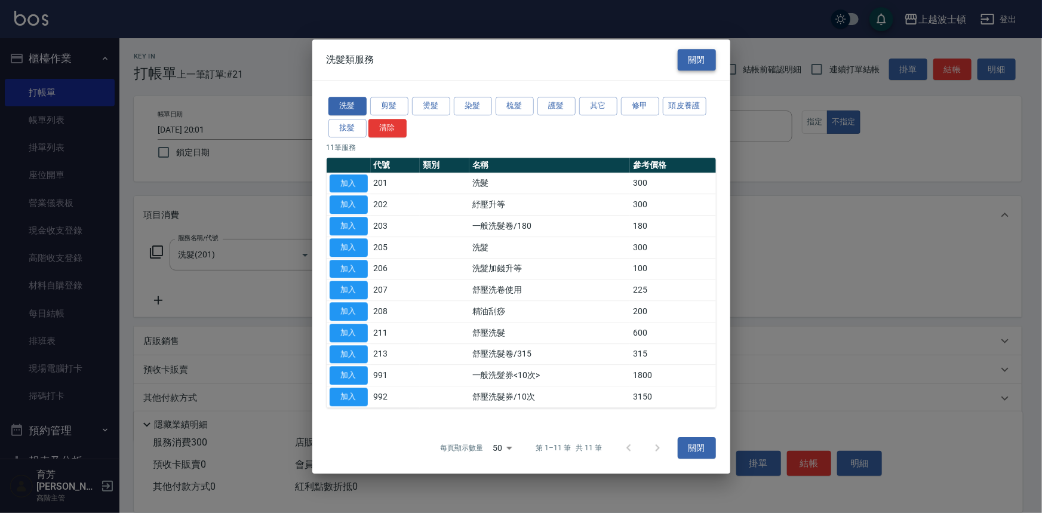
click at [685, 52] on button "關閉" at bounding box center [697, 60] width 38 height 22
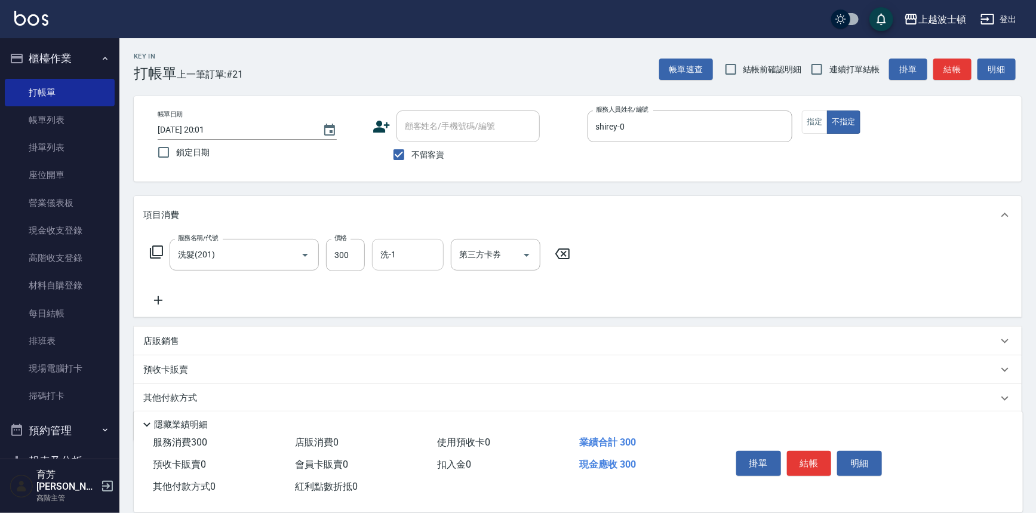
click at [392, 257] on input "洗-1" at bounding box center [407, 254] width 61 height 21
click at [405, 303] on span "雅如 -22" at bounding box center [418, 304] width 75 height 13
type input "雅如-22"
click at [159, 248] on icon at bounding box center [156, 252] width 14 height 14
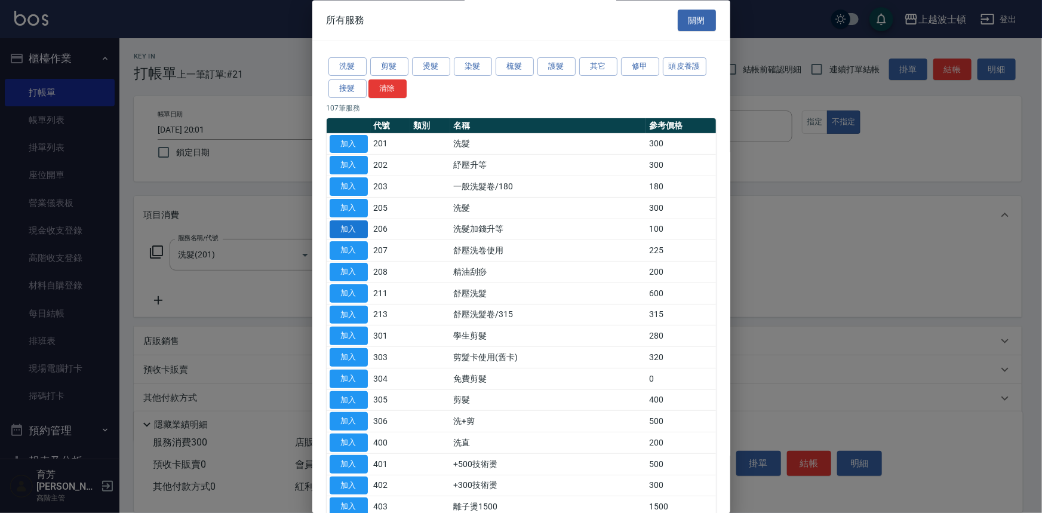
click at [355, 226] on button "加入" at bounding box center [349, 229] width 38 height 19
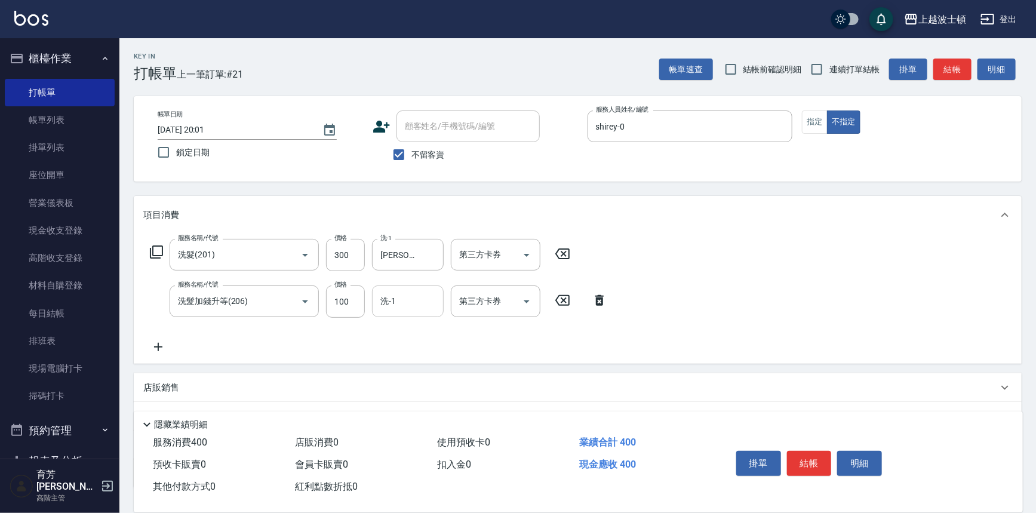
click at [410, 316] on div "洗-1" at bounding box center [408, 301] width 72 height 32
click at [417, 346] on div "雅如 -22" at bounding box center [408, 351] width 72 height 20
type input "雅如-22"
click at [808, 454] on button "結帳" at bounding box center [809, 463] width 45 height 25
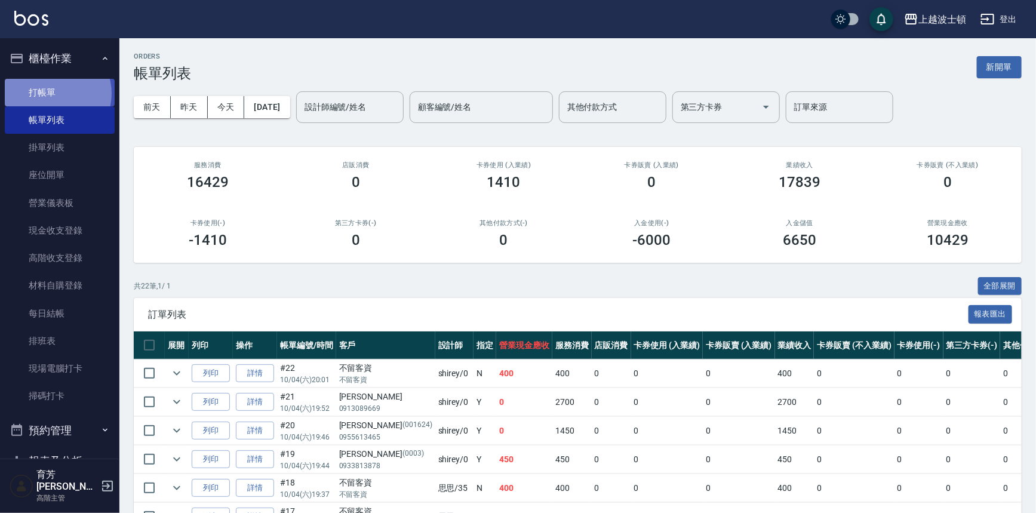
click at [53, 93] on link "打帳單" at bounding box center [60, 92] width 110 height 27
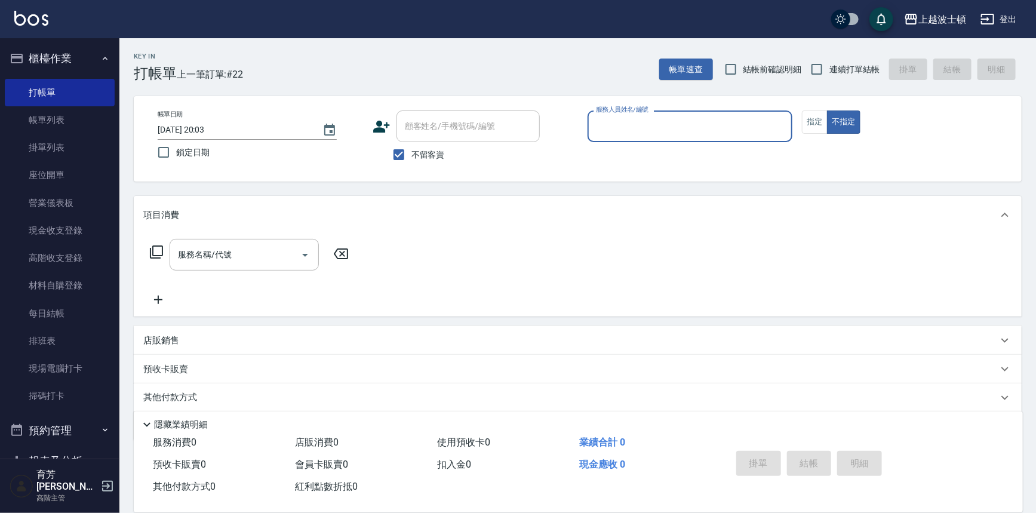
drag, startPoint x: 413, startPoint y: 151, endPoint x: 436, endPoint y: 127, distance: 33.8
click at [413, 149] on span "不留客資" at bounding box center [427, 155] width 33 height 13
click at [411, 149] on input "不留客資" at bounding box center [398, 154] width 25 height 25
checkbox input "false"
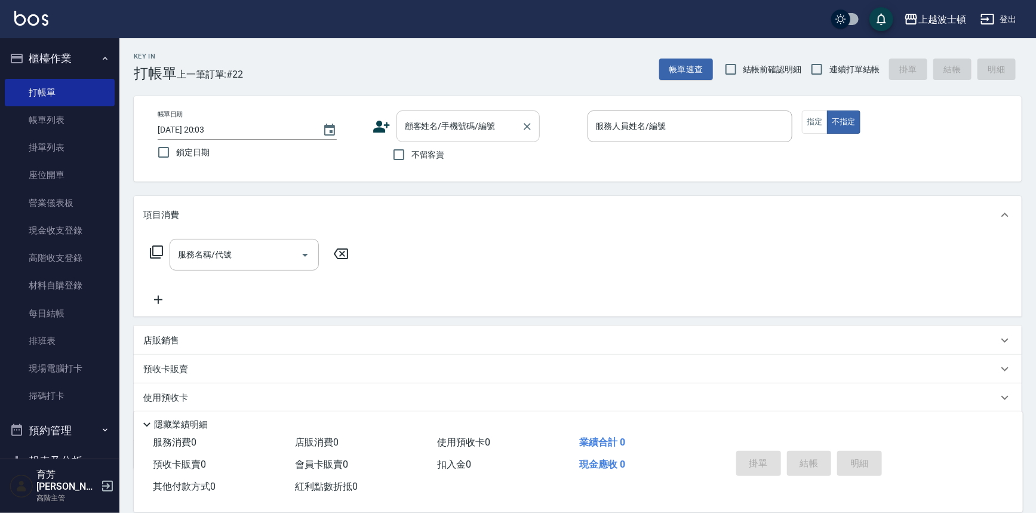
click at [439, 125] on input "顧客姓名/手機號碼/編號" at bounding box center [459, 126] width 115 height 21
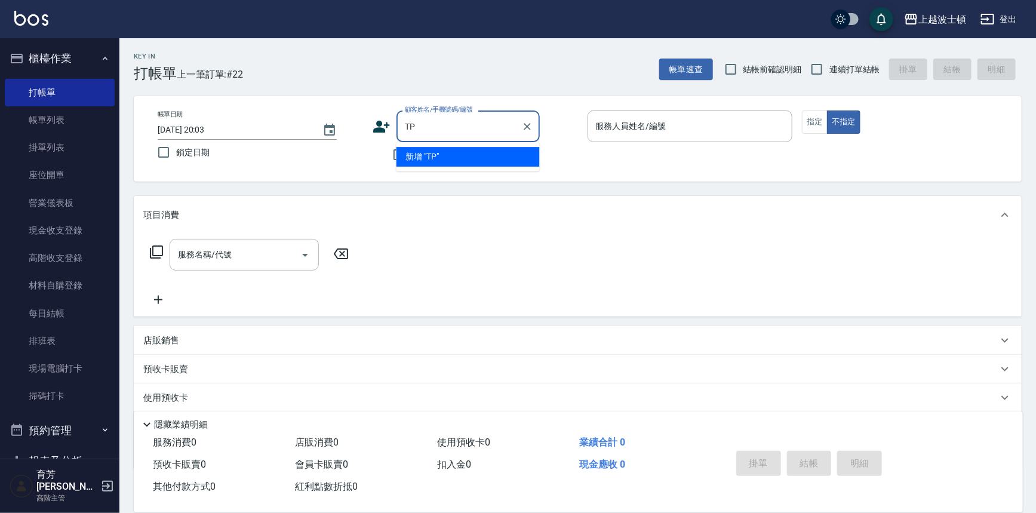
type input "T"
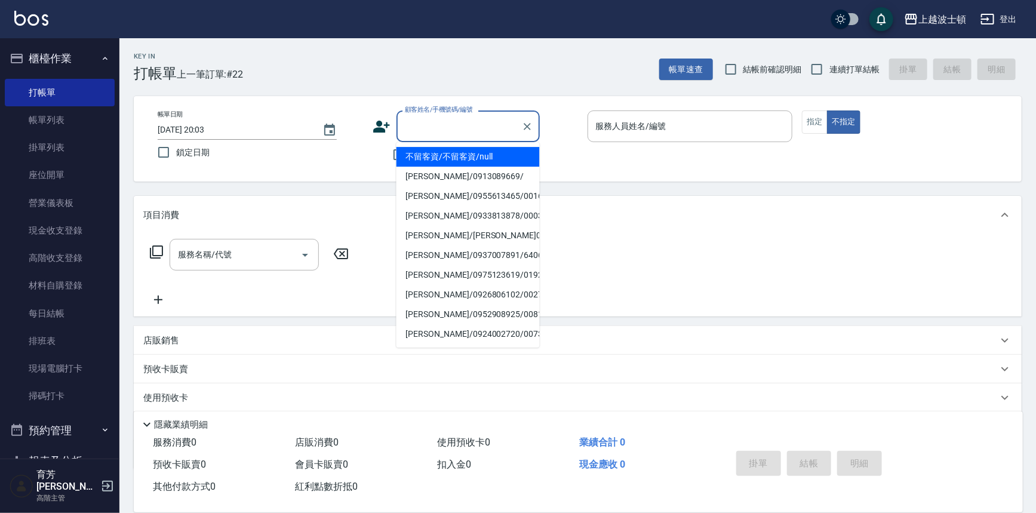
click at [413, 118] on input "顧客姓名/手機號碼/編號" at bounding box center [459, 126] width 115 height 21
click at [472, 180] on li "陳素珍/0282821260/00733" at bounding box center [467, 177] width 143 height 20
type input "陳素珍/0282821260/00733"
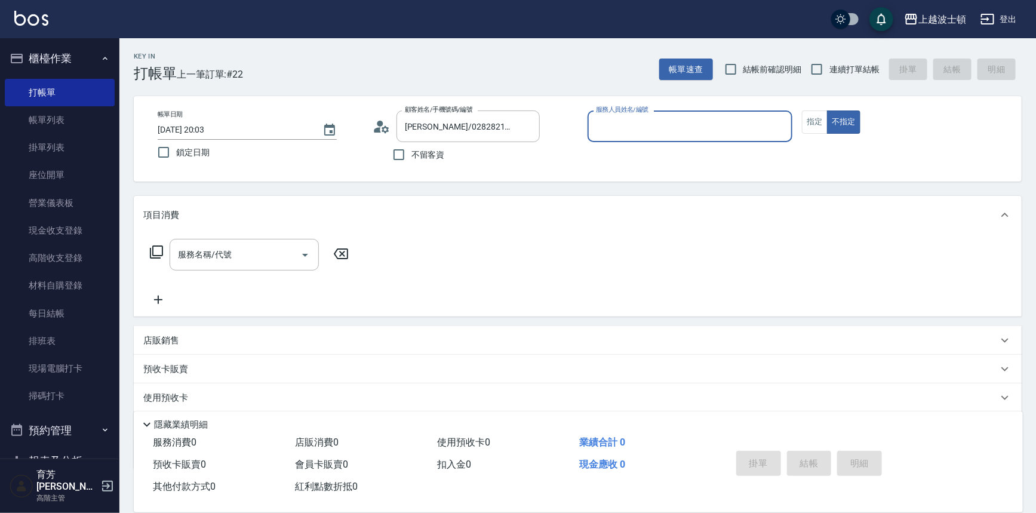
type input "shirey-0"
click at [161, 247] on icon at bounding box center [156, 252] width 14 height 14
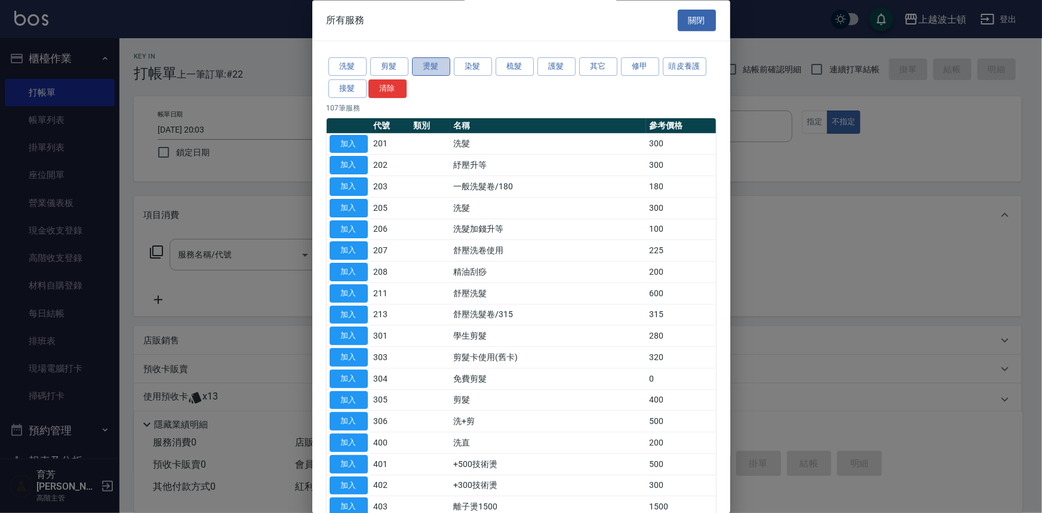
click at [442, 60] on button "燙髮" at bounding box center [431, 67] width 38 height 19
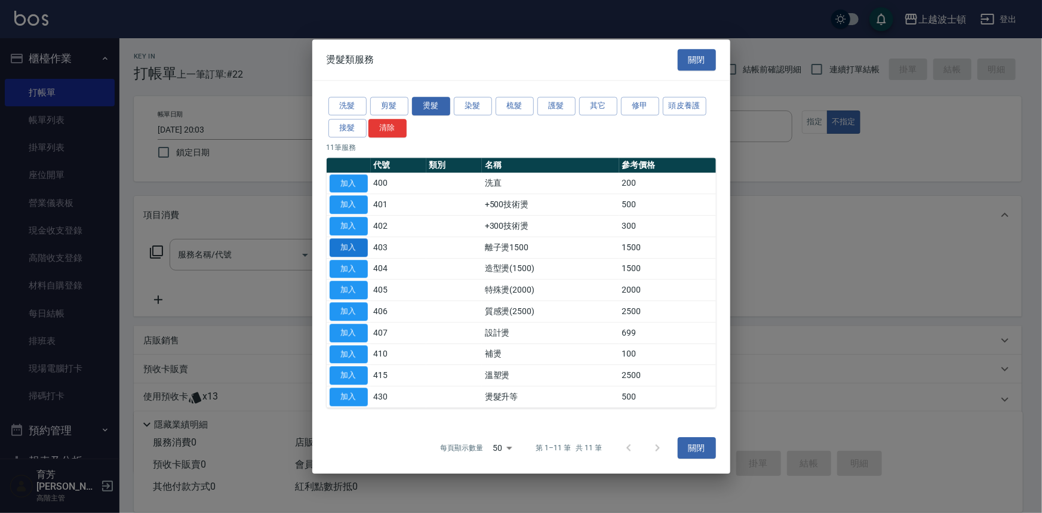
click at [354, 248] on button "加入" at bounding box center [349, 247] width 38 height 19
type input "離子燙1500(403)"
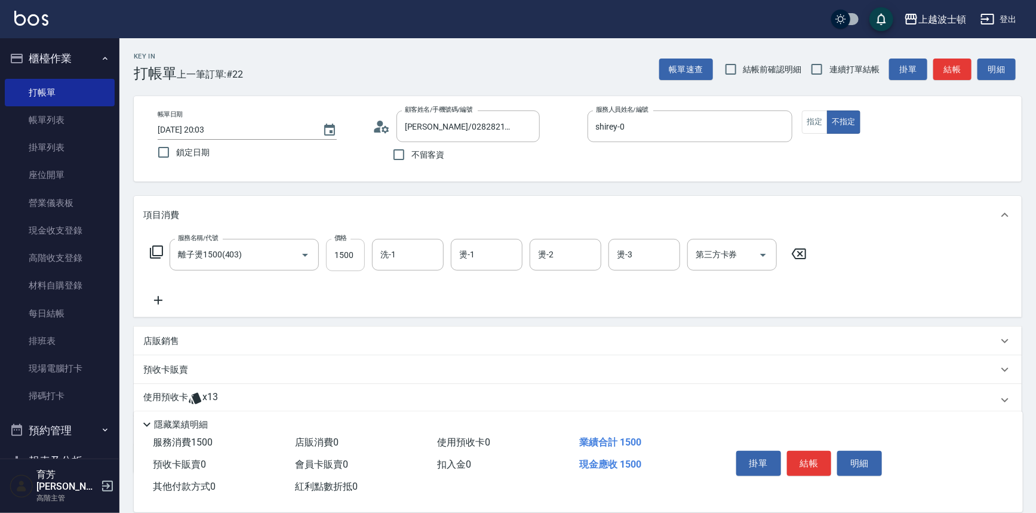
click at [356, 247] on input "1500" at bounding box center [345, 255] width 39 height 32
type input "1000"
click at [156, 249] on icon at bounding box center [156, 252] width 14 height 14
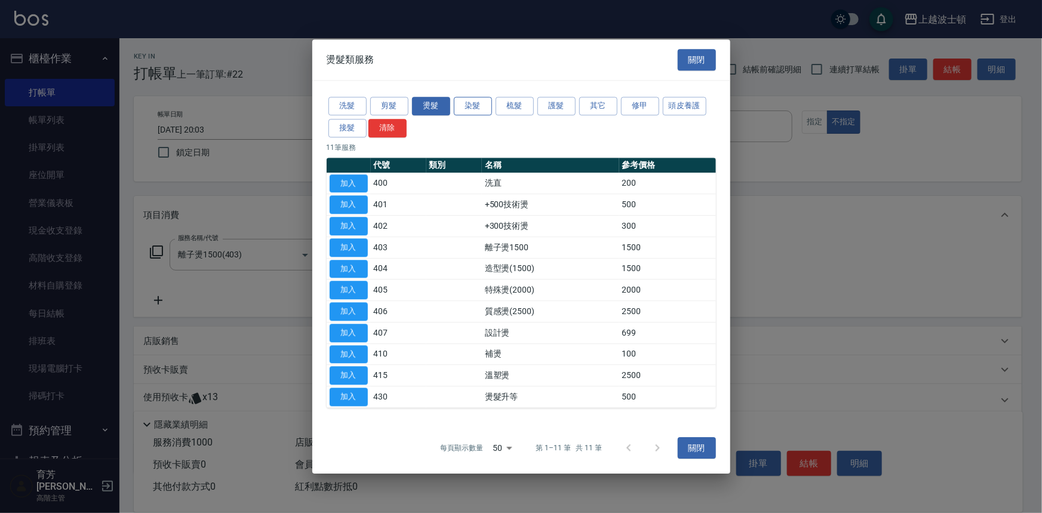
click at [464, 109] on button "染髮" at bounding box center [473, 106] width 38 height 19
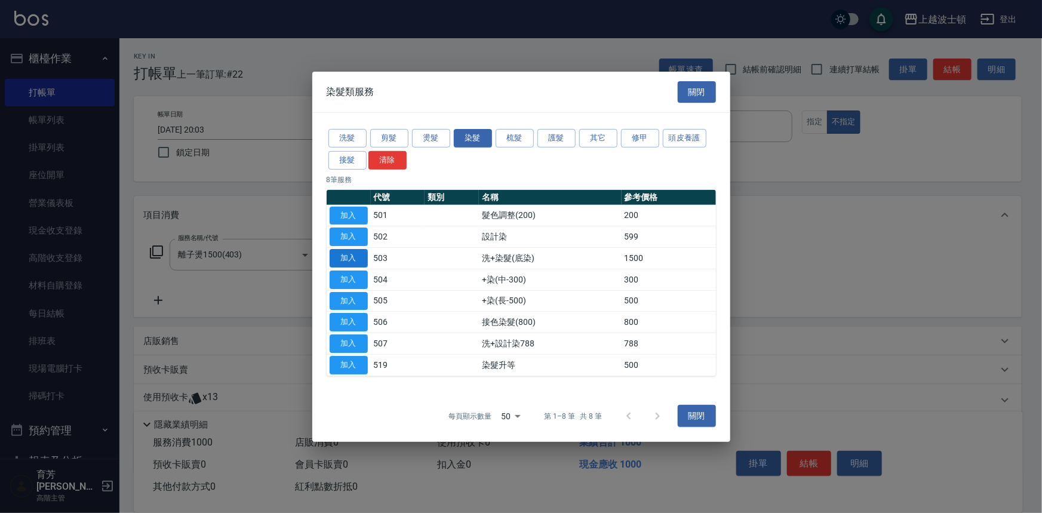
click at [353, 256] on button "加入" at bounding box center [349, 258] width 38 height 19
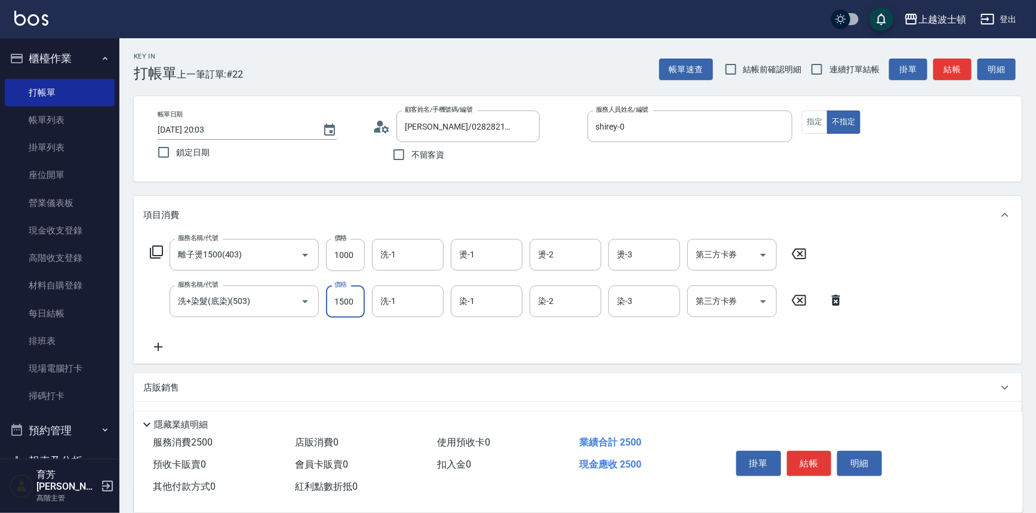
click at [362, 298] on input "1500" at bounding box center [345, 301] width 39 height 32
drag, startPoint x: 362, startPoint y: 298, endPoint x: 322, endPoint y: 302, distance: 40.8
click at [322, 302] on div "服務名稱/代號 洗+染髮(底染)(503) 服務名稱/代號 價格 1500 價格 洗-1 洗-1 染-1 染-1 染-2 染-2 染-3 染-3 第三方卡券 …" at bounding box center [496, 301] width 707 height 32
type input "1200"
click at [155, 248] on icon at bounding box center [156, 252] width 14 height 14
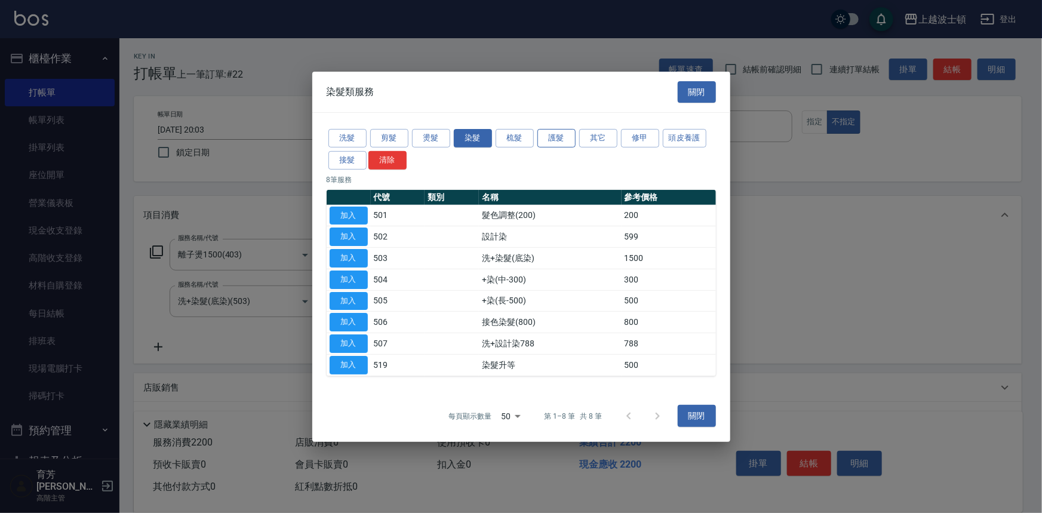
click at [555, 136] on button "護髮" at bounding box center [556, 138] width 38 height 19
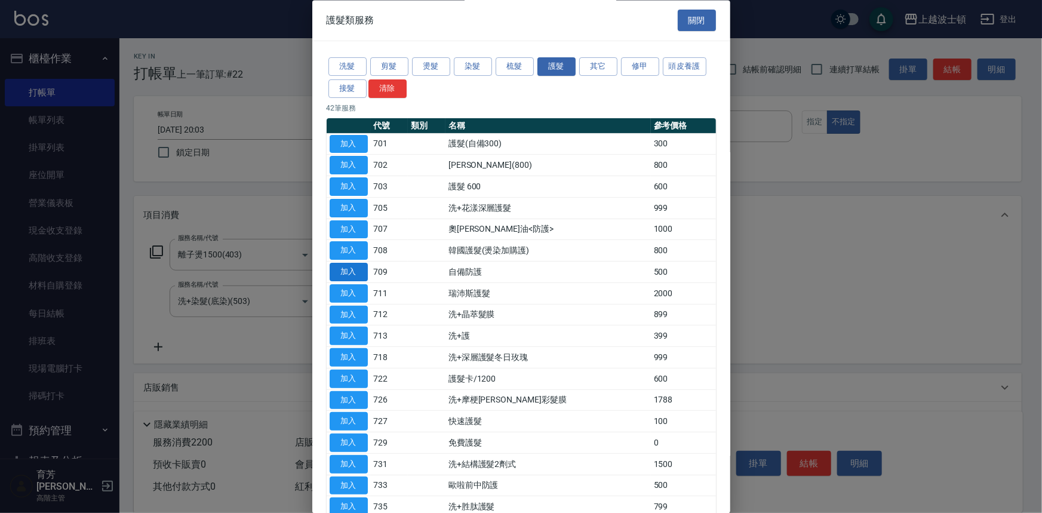
click at [352, 267] on button "加入" at bounding box center [349, 272] width 38 height 19
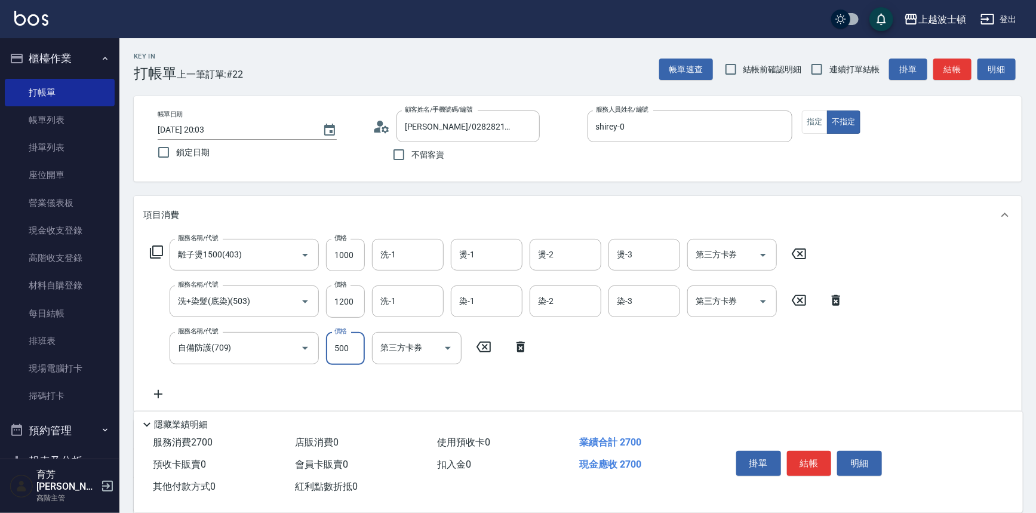
click at [355, 340] on input "500" at bounding box center [345, 348] width 39 height 32
drag, startPoint x: 355, startPoint y: 340, endPoint x: 335, endPoint y: 349, distance: 21.4
click at [335, 349] on input "500" at bounding box center [345, 348] width 39 height 32
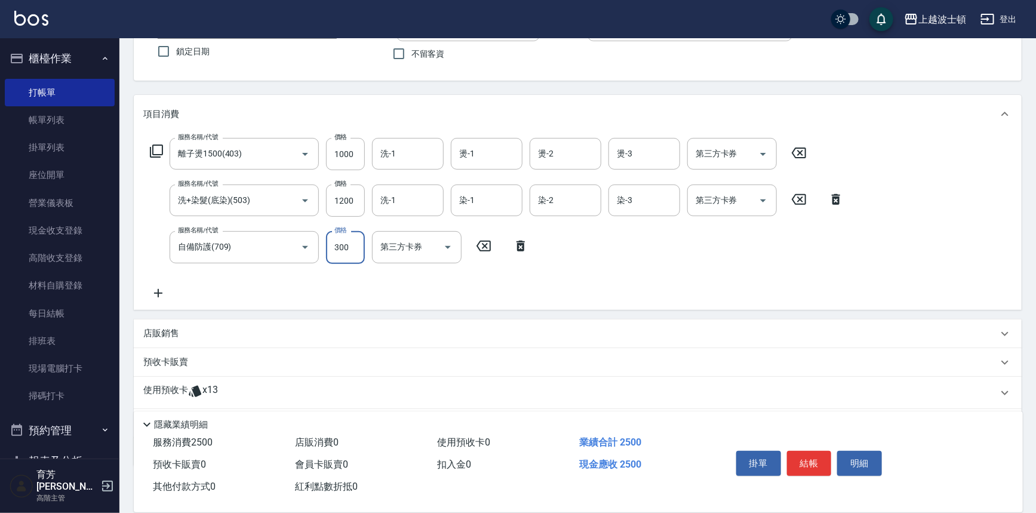
scroll to position [103, 0]
type input "300"
click at [158, 146] on icon at bounding box center [156, 149] width 14 height 14
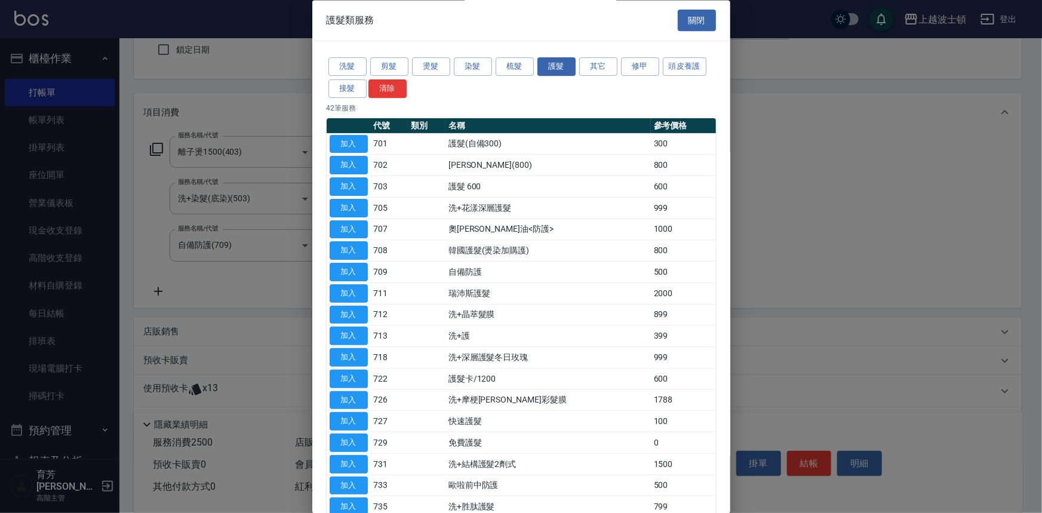
click at [352, 442] on button "加入" at bounding box center [349, 443] width 38 height 19
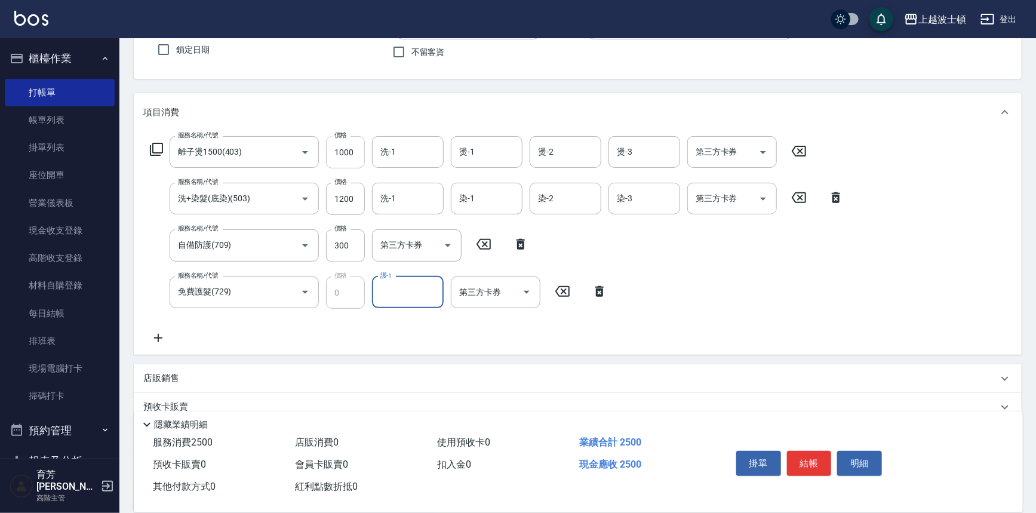
click at [349, 147] on input "1000" at bounding box center [345, 152] width 39 height 32
click at [352, 147] on input "1000" at bounding box center [345, 152] width 39 height 32
click at [355, 148] on input "1000" at bounding box center [345, 152] width 39 height 32
click at [355, 149] on input "1000" at bounding box center [345, 152] width 39 height 32
click at [356, 151] on input "1000" at bounding box center [345, 152] width 39 height 32
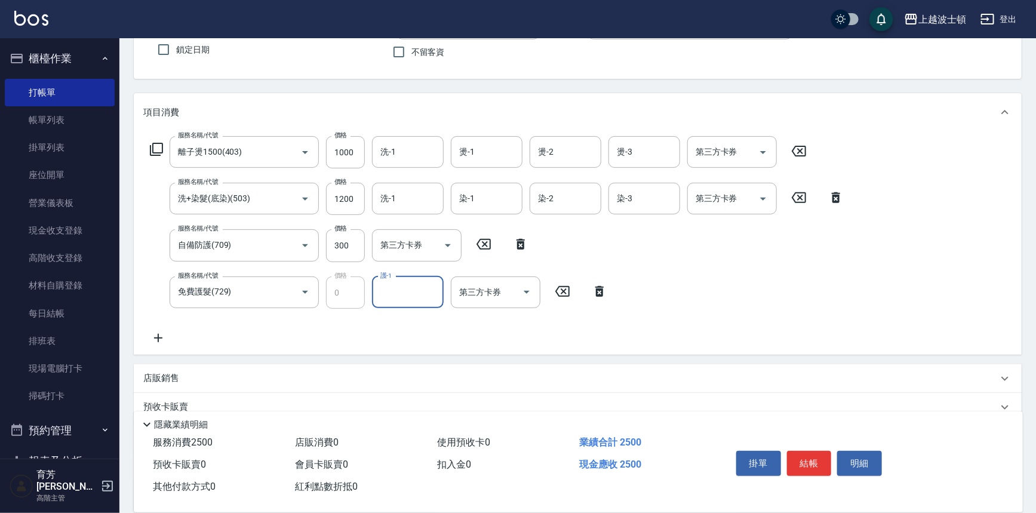
click at [800, 146] on icon at bounding box center [799, 151] width 14 height 11
click at [150, 144] on icon at bounding box center [156, 149] width 14 height 14
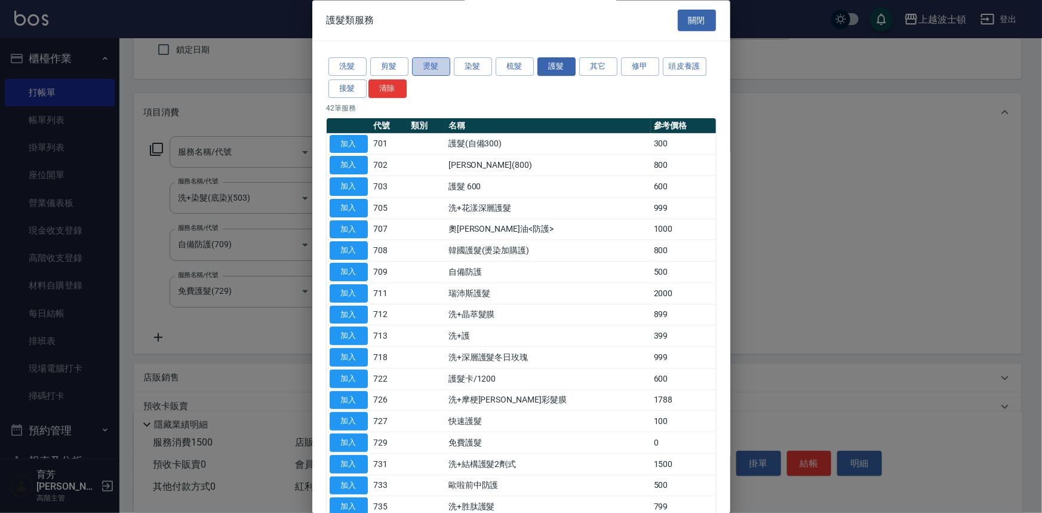
click at [435, 58] on button "燙髮" at bounding box center [431, 67] width 38 height 19
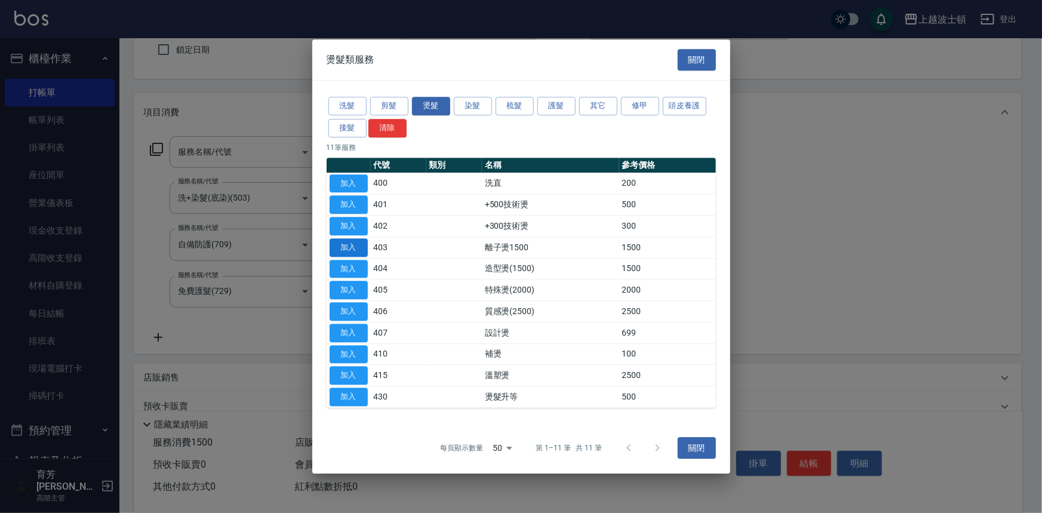
click at [352, 245] on button "加入" at bounding box center [349, 247] width 38 height 19
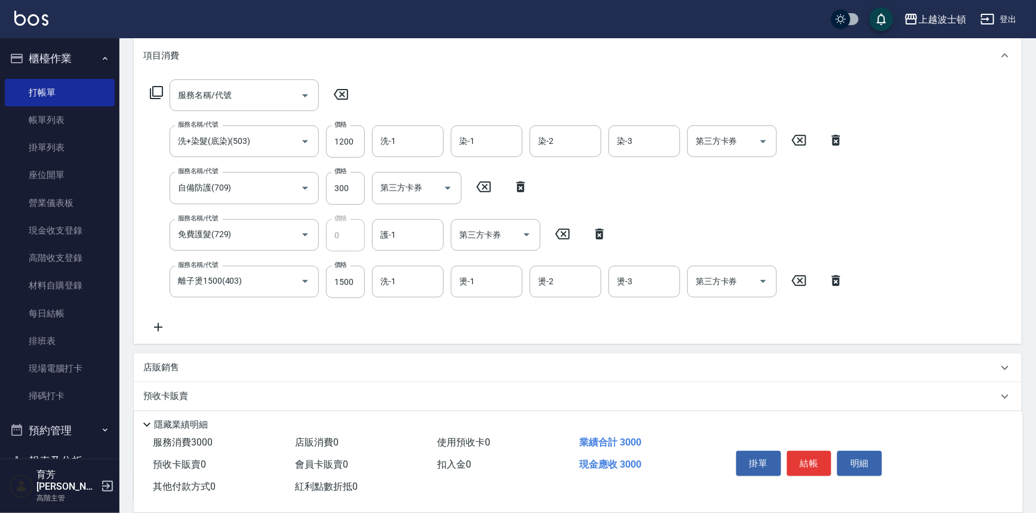
scroll to position [258, 0]
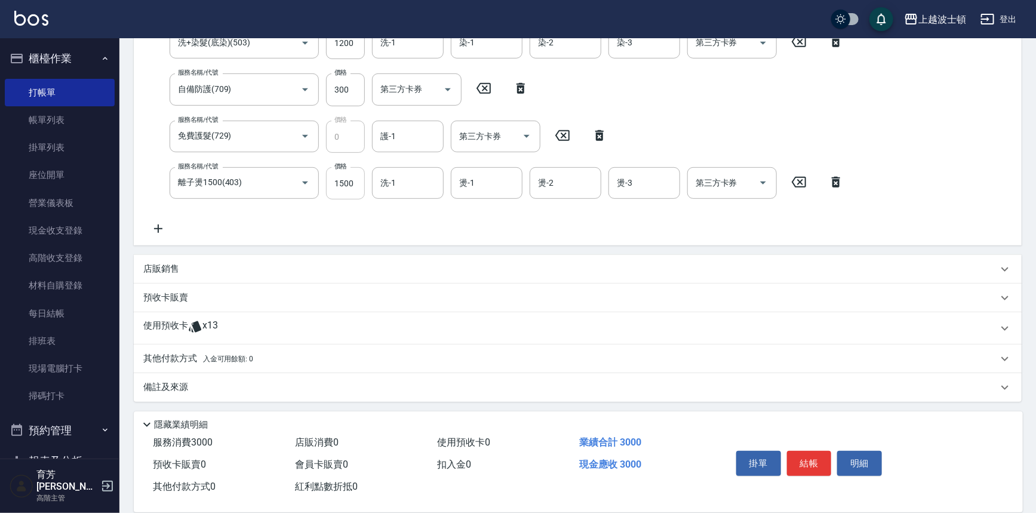
click at [358, 187] on input "1500" at bounding box center [345, 183] width 39 height 32
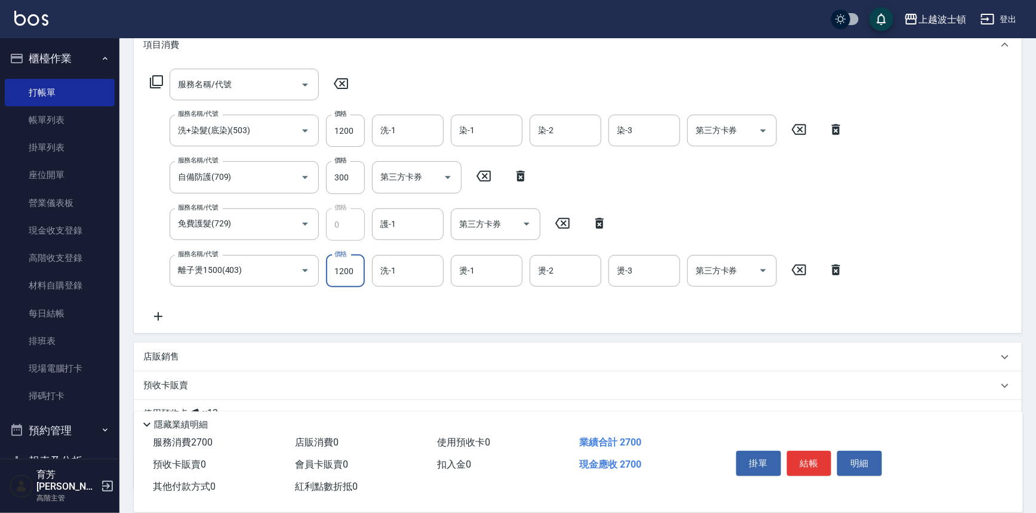
scroll to position [168, 0]
type input "1200"
click at [355, 136] on input "1200" at bounding box center [345, 133] width 39 height 32
type input "1300"
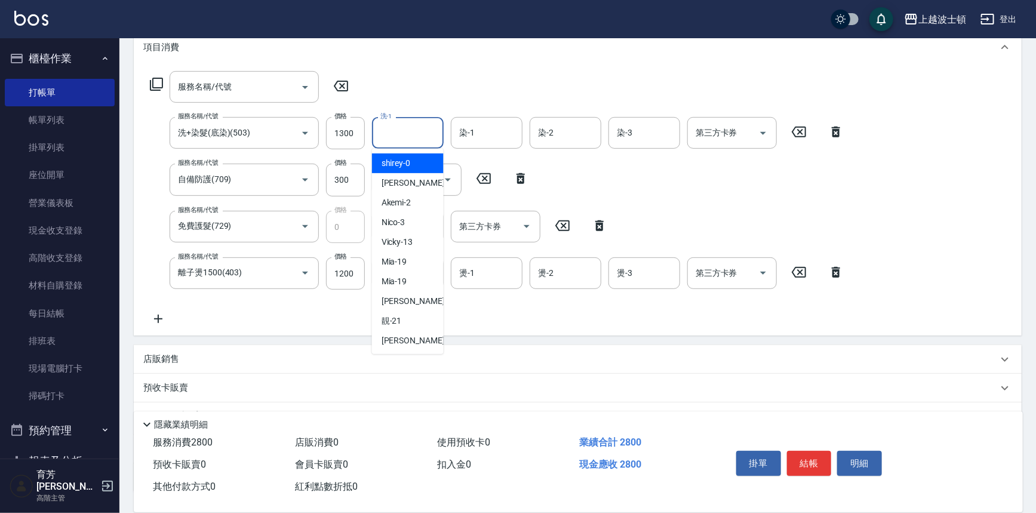
click at [410, 134] on input "洗-1" at bounding box center [407, 132] width 61 height 21
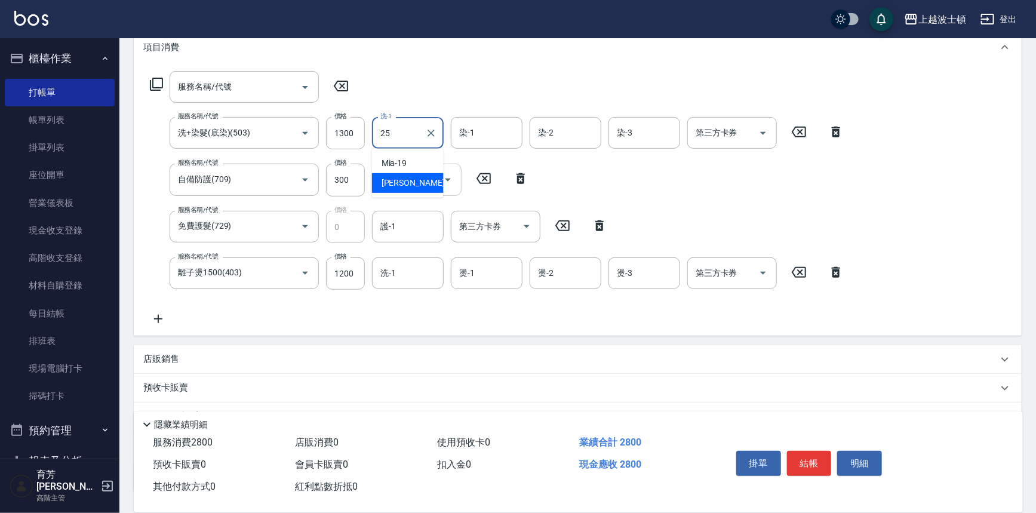
drag, startPoint x: 418, startPoint y: 178, endPoint x: 436, endPoint y: 170, distance: 19.2
click at [420, 179] on div "林佩姍 -25" at bounding box center [408, 183] width 72 height 20
type input "林佩姍-25"
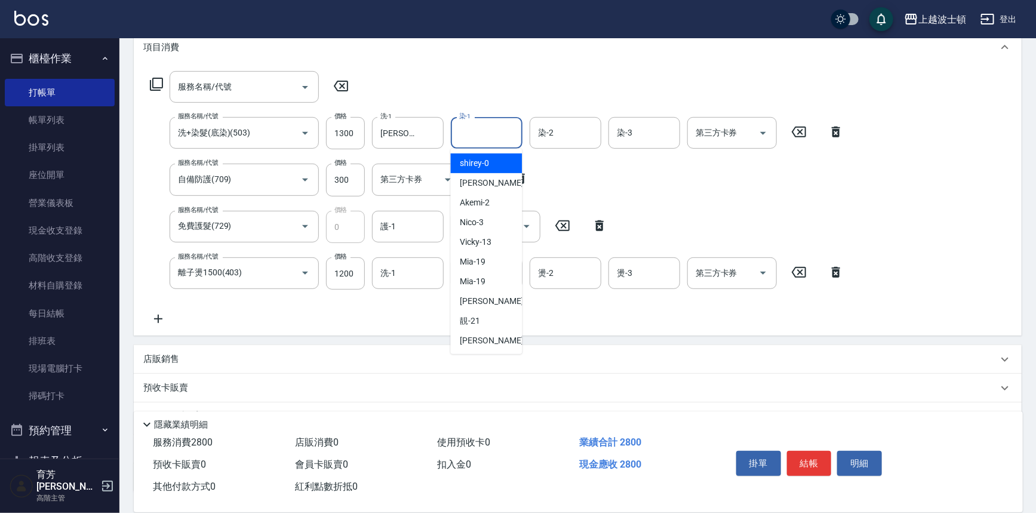
click at [470, 137] on input "染-1" at bounding box center [486, 132] width 61 height 21
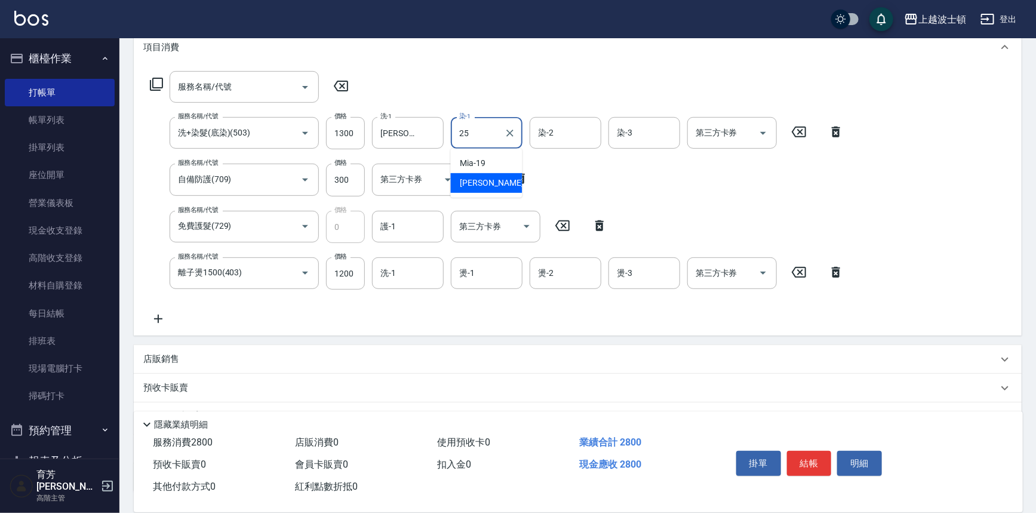
drag, startPoint x: 485, startPoint y: 184, endPoint x: 500, endPoint y: 166, distance: 23.3
click at [486, 184] on span "林佩姍 -25" at bounding box center [497, 183] width 75 height 13
type input "林佩姍-25"
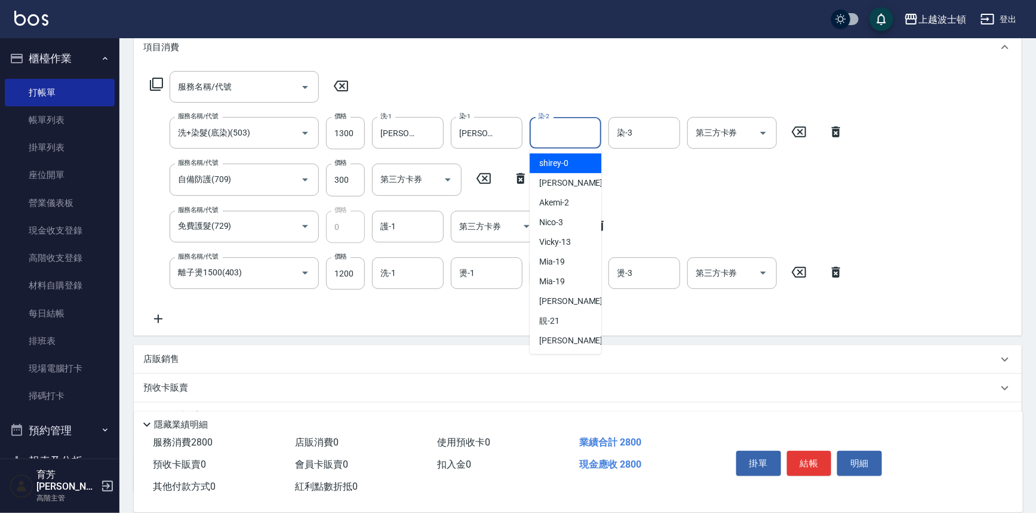
click at [567, 138] on input "染-2" at bounding box center [565, 132] width 61 height 21
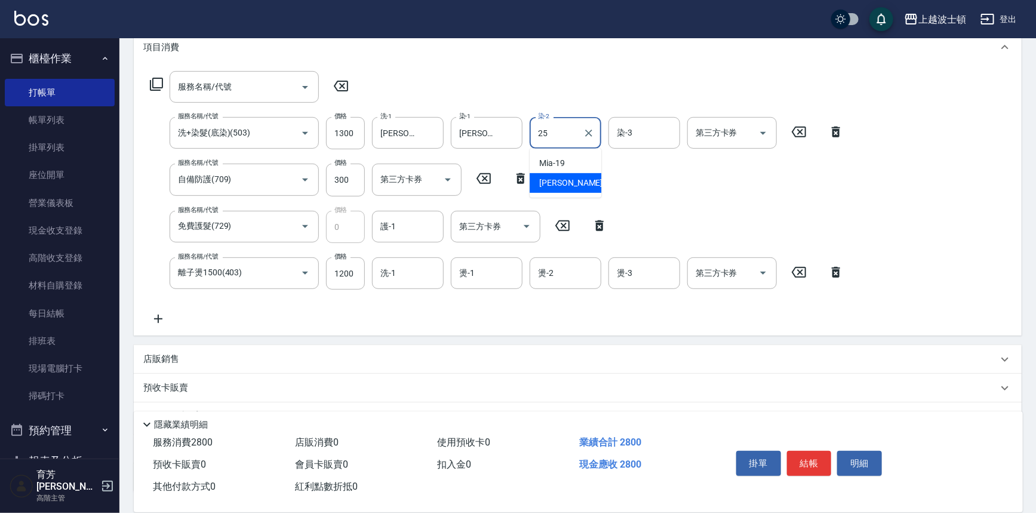
drag, startPoint x: 573, startPoint y: 180, endPoint x: 626, endPoint y: 156, distance: 59.0
click at [574, 180] on span "林佩姍 -25" at bounding box center [576, 183] width 75 height 13
type input "林佩姍-25"
click at [639, 137] on input "染-3" at bounding box center [644, 132] width 61 height 21
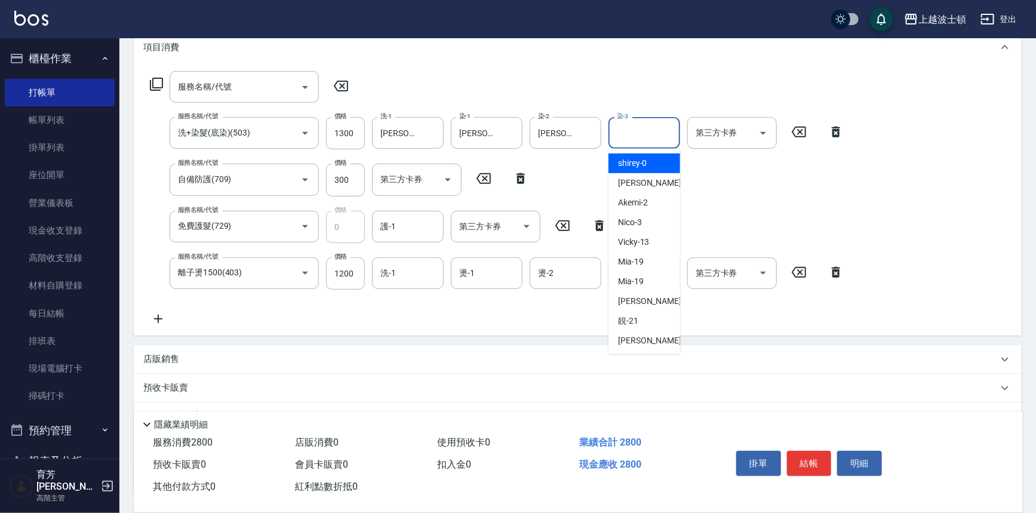
click at [639, 164] on span "shirey -0" at bounding box center [632, 163] width 29 height 13
type input "shirey-0"
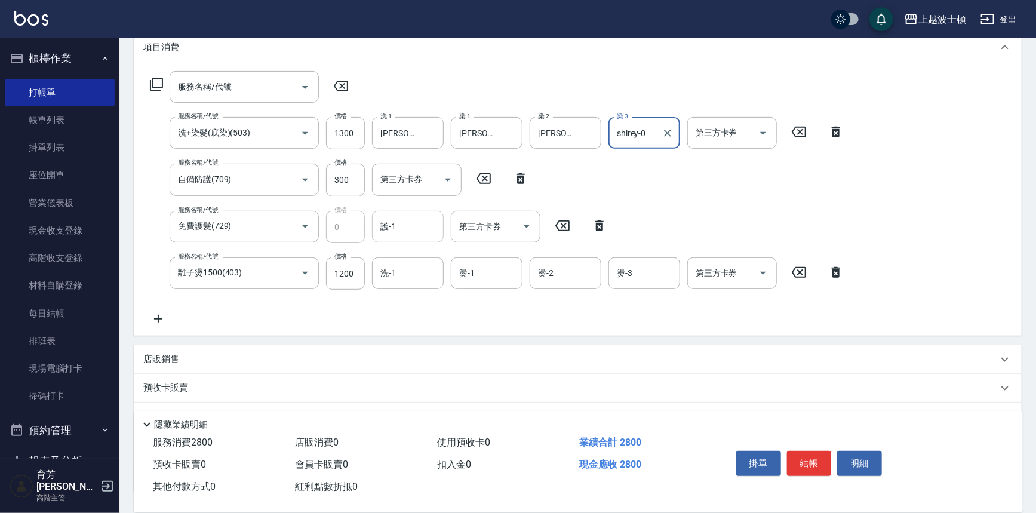
click at [395, 223] on input "護-1" at bounding box center [407, 226] width 61 height 21
click at [409, 270] on span "林佩姍 -25" at bounding box center [418, 276] width 75 height 13
type input "林佩姍-25"
click at [409, 270] on input "洗-1" at bounding box center [407, 273] width 61 height 21
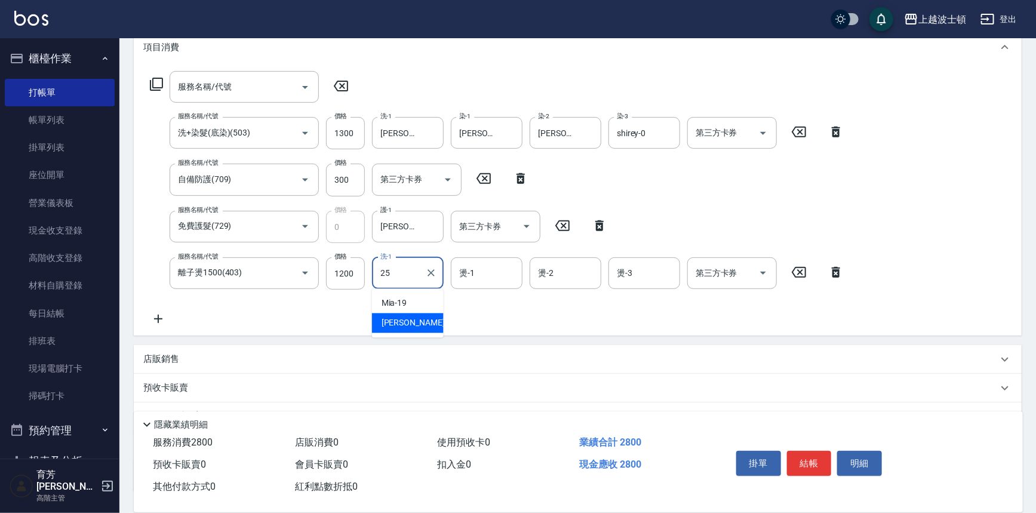
click at [433, 314] on div "林佩姍 -25" at bounding box center [408, 323] width 72 height 20
type input "林佩姍-25"
click at [434, 267] on icon "Clear" at bounding box center [431, 273] width 12 height 12
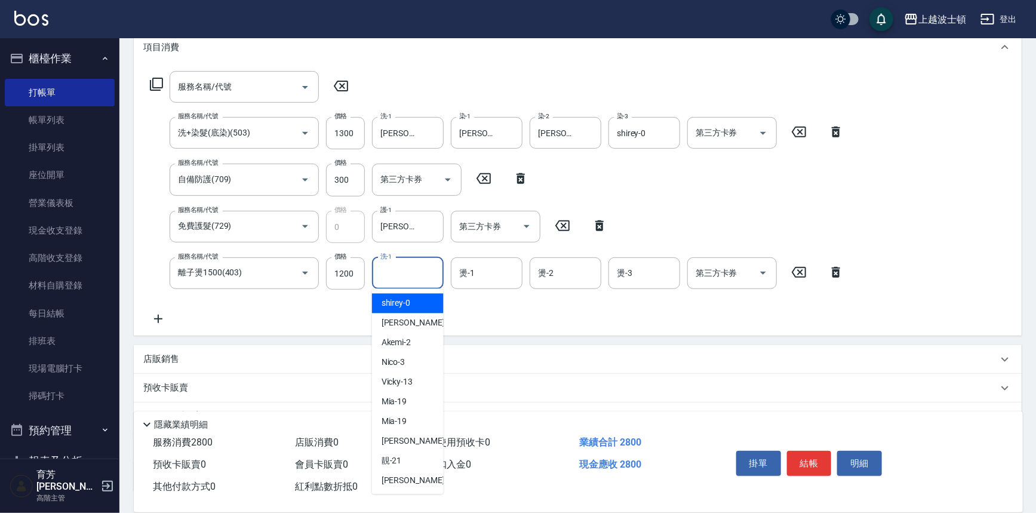
click at [399, 278] on input "洗-1" at bounding box center [407, 273] width 61 height 21
click at [429, 130] on icon "Clear" at bounding box center [431, 133] width 12 height 12
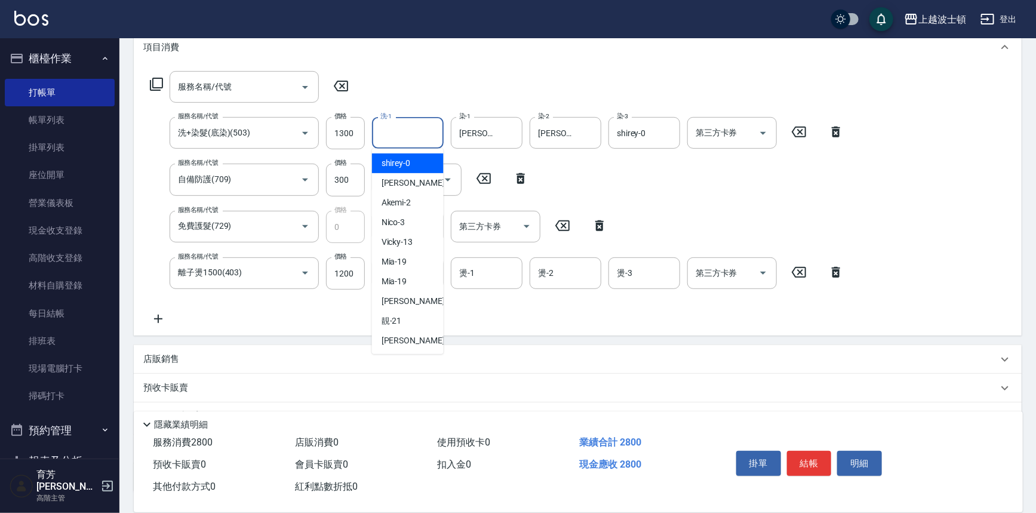
click at [417, 133] on input "洗-1" at bounding box center [407, 132] width 61 height 21
click at [412, 161] on div "shirey -0" at bounding box center [408, 163] width 72 height 20
type input "shirey-0"
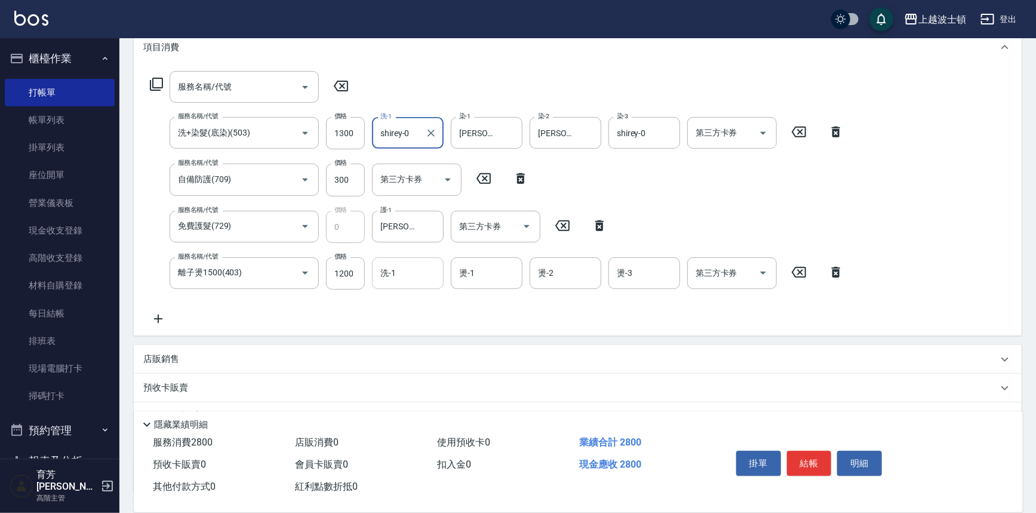
click at [418, 285] on div "洗-1" at bounding box center [408, 273] width 72 height 32
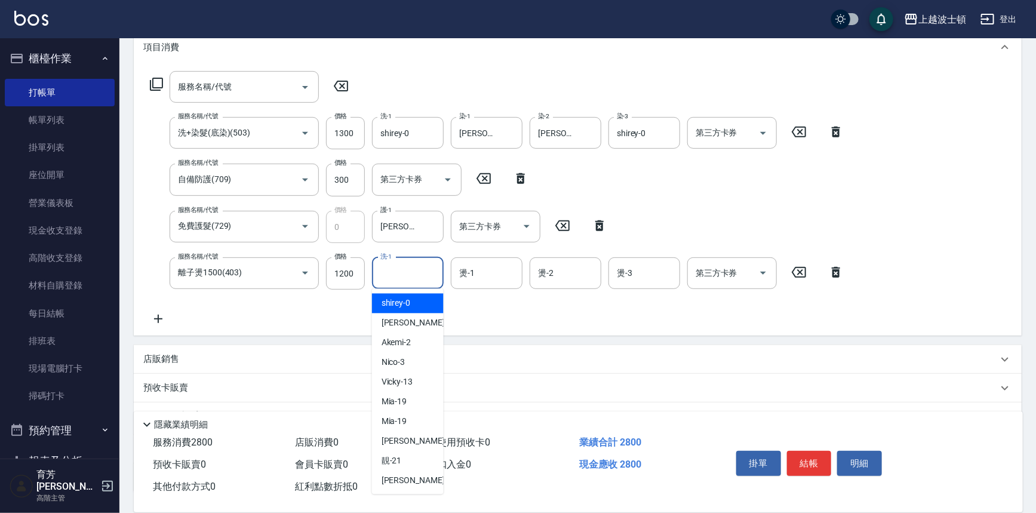
click at [418, 272] on input "洗-1" at bounding box center [407, 273] width 61 height 21
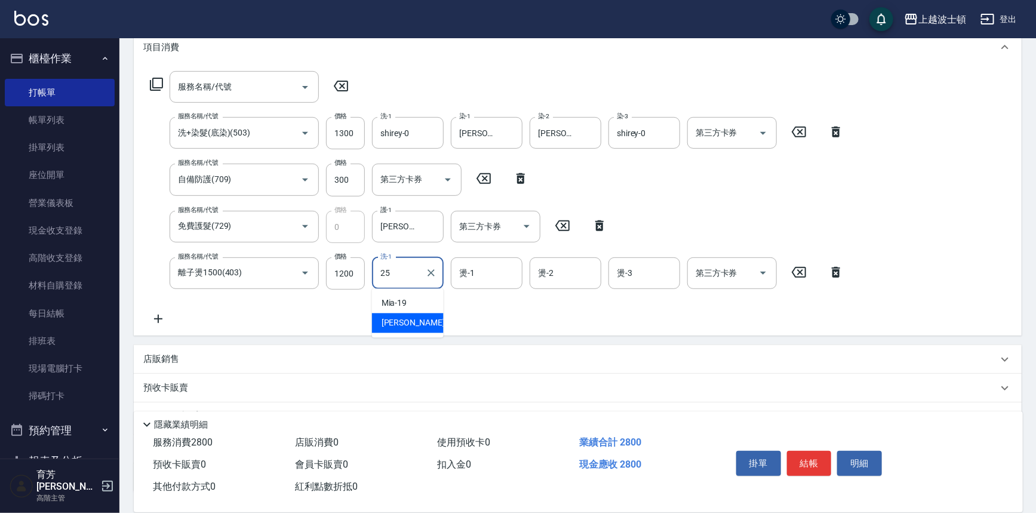
click at [427, 315] on div "林佩姍 -25" at bounding box center [408, 323] width 72 height 20
type input "林佩姍-25"
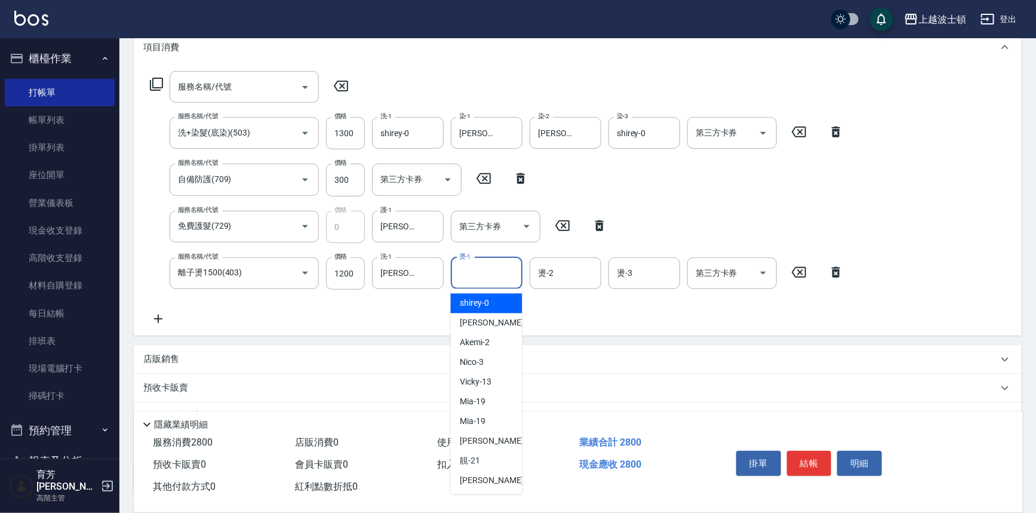
click at [469, 274] on input "燙-1" at bounding box center [486, 273] width 61 height 21
click at [472, 299] on span "shirey -0" at bounding box center [474, 303] width 29 height 13
type input "shirey-0"
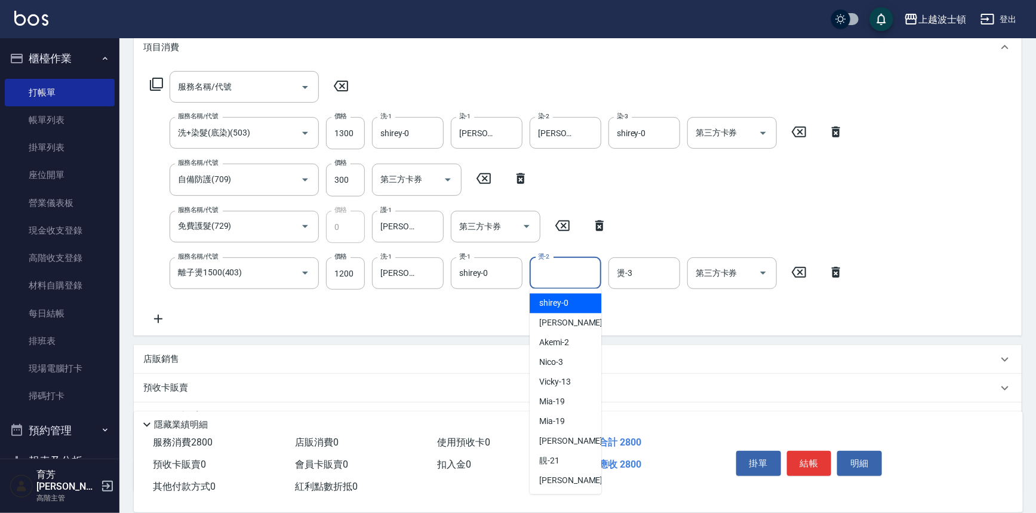
click at [547, 274] on input "燙-2" at bounding box center [565, 273] width 61 height 21
drag, startPoint x: 556, startPoint y: 302, endPoint x: 639, endPoint y: 295, distance: 83.3
click at [563, 303] on span "shirey -0" at bounding box center [553, 303] width 29 height 13
type input "shirey-0"
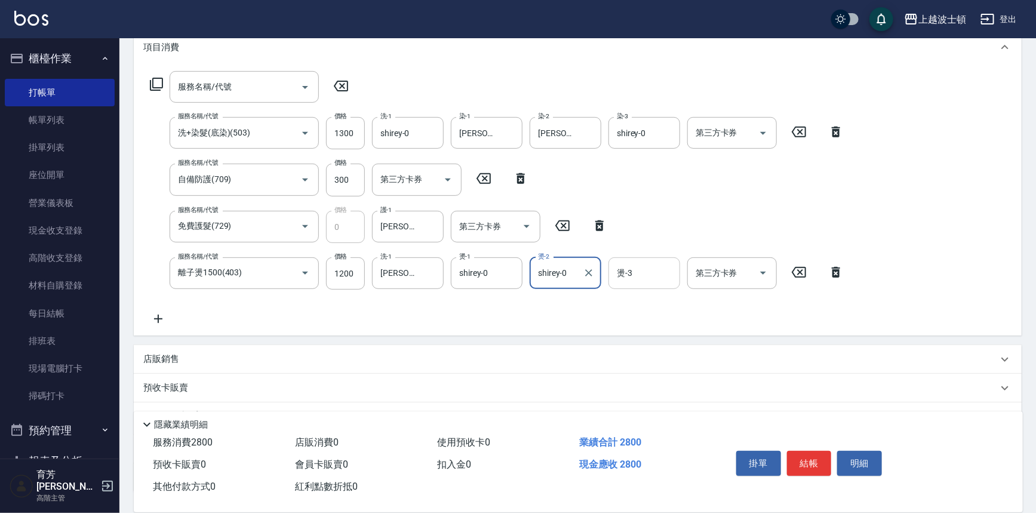
click at [647, 275] on input "燙-3" at bounding box center [644, 273] width 61 height 21
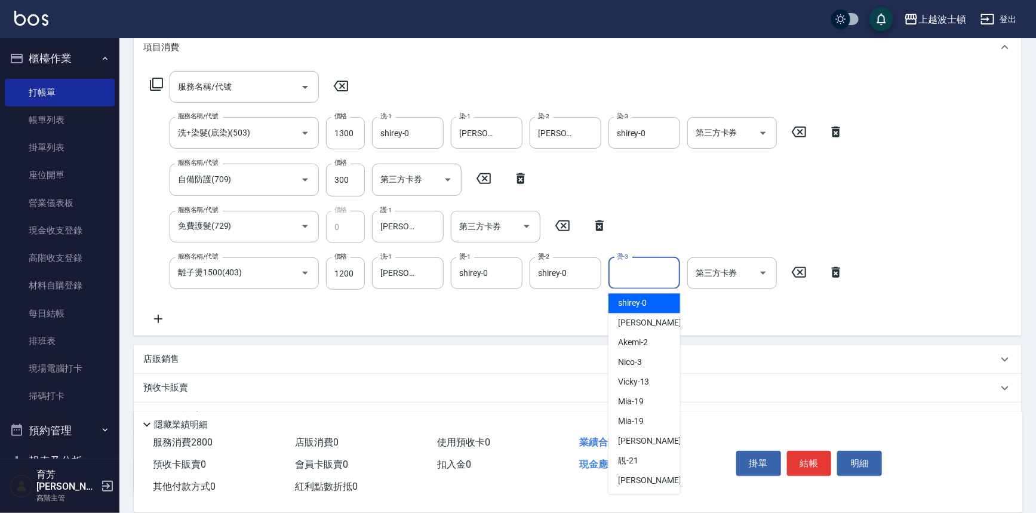
click at [655, 306] on div "shirey -0" at bounding box center [644, 304] width 72 height 20
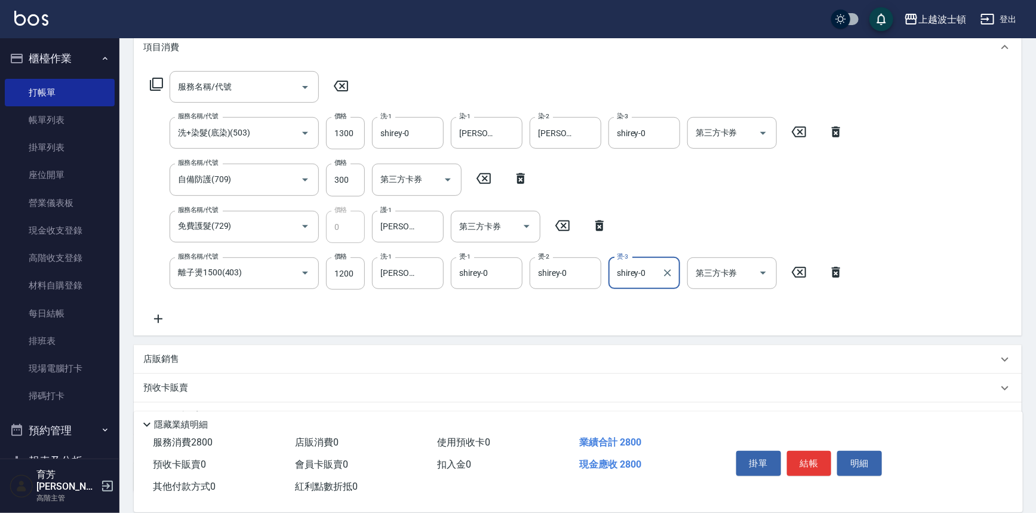
type input "shirey-0"
click at [820, 456] on button "結帳" at bounding box center [809, 463] width 45 height 25
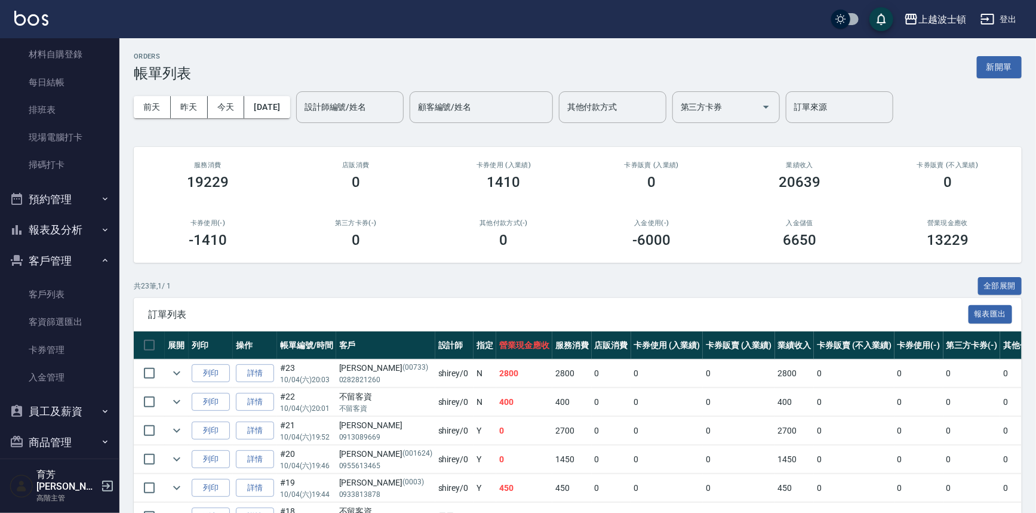
scroll to position [232, 0]
click at [60, 292] on link "客戶列表" at bounding box center [60, 293] width 110 height 27
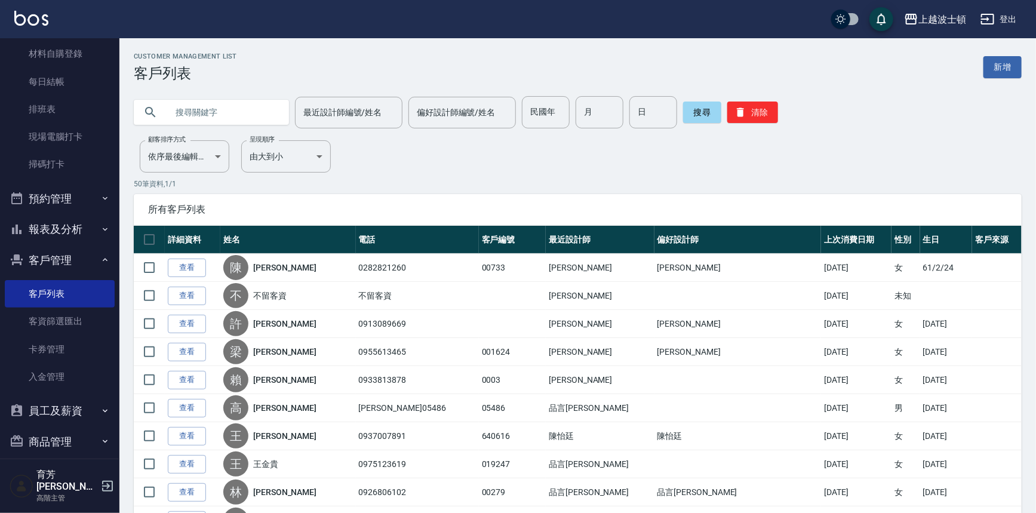
click at [189, 264] on link "查看" at bounding box center [187, 267] width 38 height 19
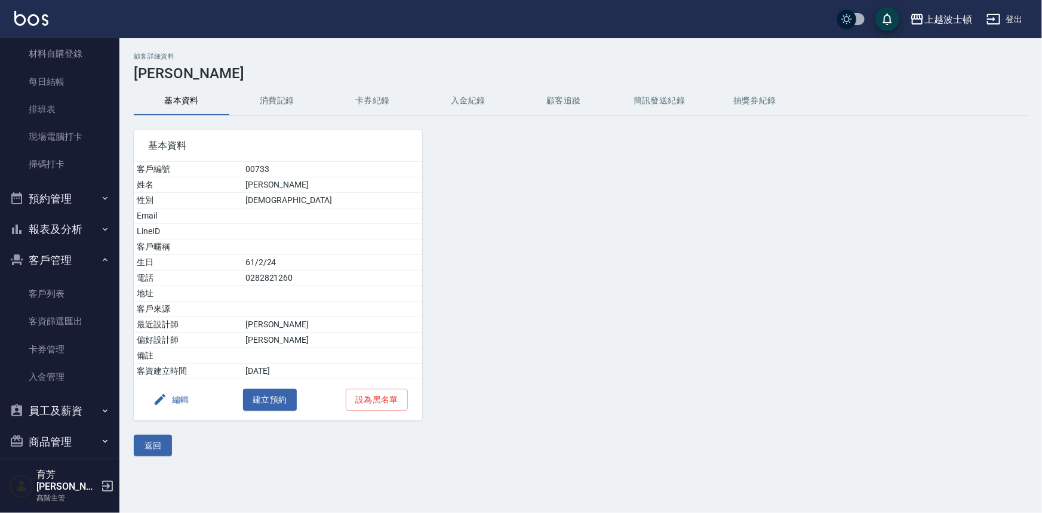
click at [282, 103] on button "消費記錄" at bounding box center [277, 101] width 96 height 29
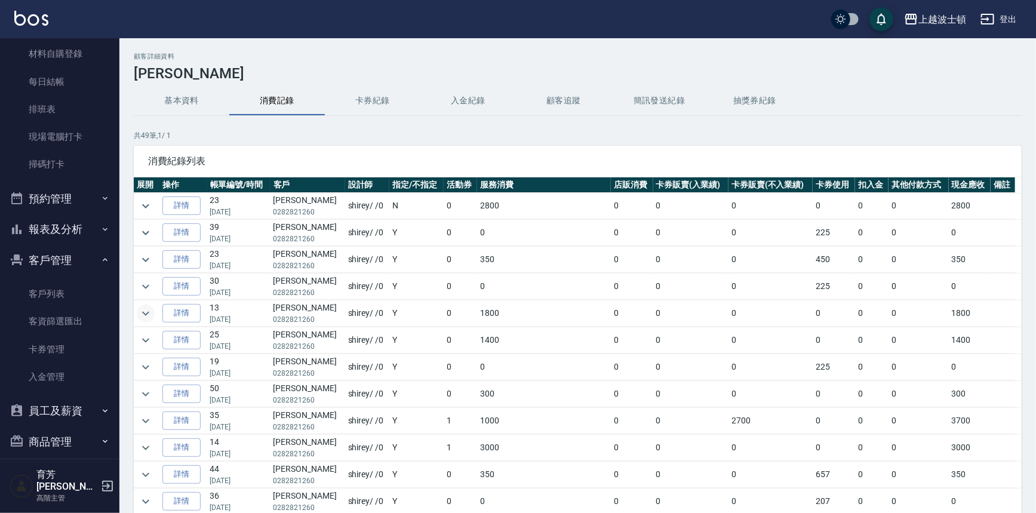
click at [146, 310] on icon "expand row" at bounding box center [146, 313] width 14 height 14
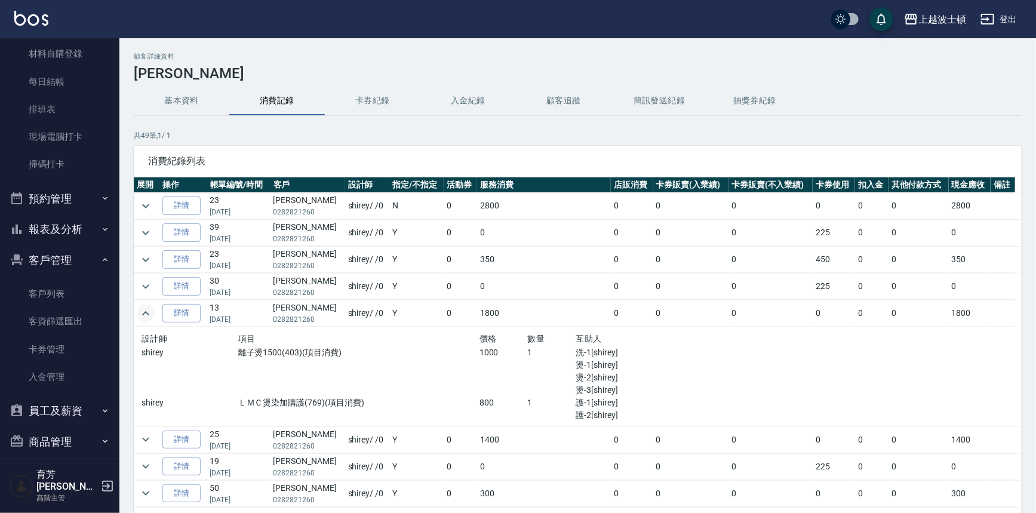
drag, startPoint x: 1021, startPoint y: 241, endPoint x: 1021, endPoint y: 272, distance: 30.4
click at [1021, 272] on div "顧客詳細資料 陳素珍 基本資料 消費記錄 卡券紀錄 入金紀錄 顧客追蹤 簡訊發送紀錄 抽獎券紀錄 共 49 筆, 1 / 1 消費紀錄列表 展開 操作 帳單編…" at bounding box center [577, 316] width 916 height 527
click at [777, 115] on hr at bounding box center [578, 115] width 888 height 1
drag, startPoint x: 1023, startPoint y: 248, endPoint x: 1017, endPoint y: 299, distance: 51.1
click at [1017, 299] on div "顧客詳細資料 陳素珍 基本資料 消費記錄 卡券紀錄 入金紀錄 顧客追蹤 簡訊發送紀錄 抽獎券紀錄 共 49 筆, 1 / 1 消費紀錄列表 展開 操作 帳單編…" at bounding box center [577, 316] width 916 height 527
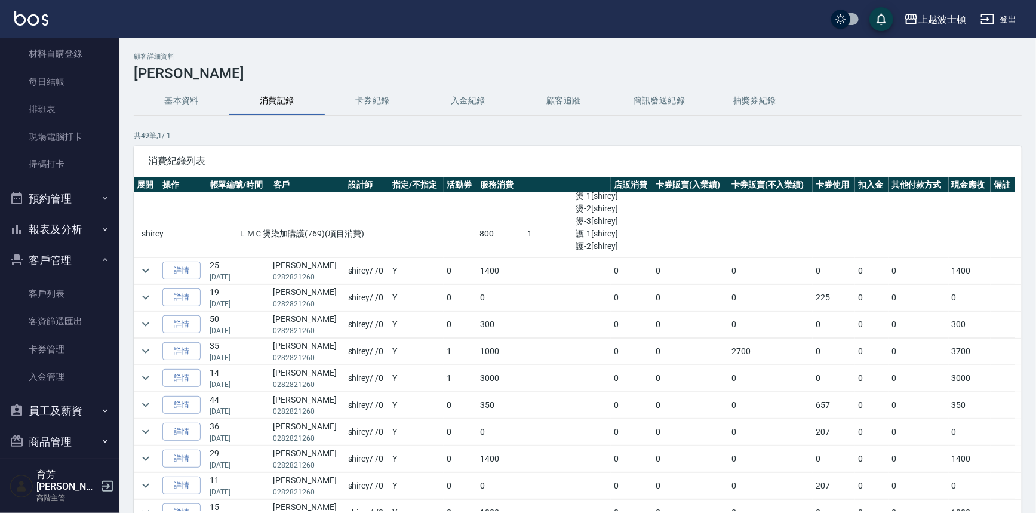
scroll to position [183, 0]
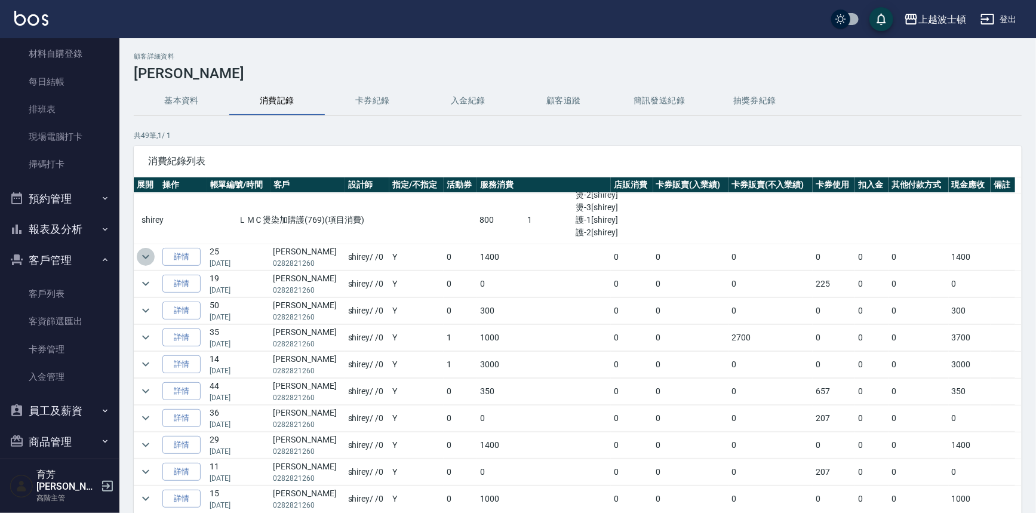
click at [143, 252] on icon "expand row" at bounding box center [146, 257] width 14 height 14
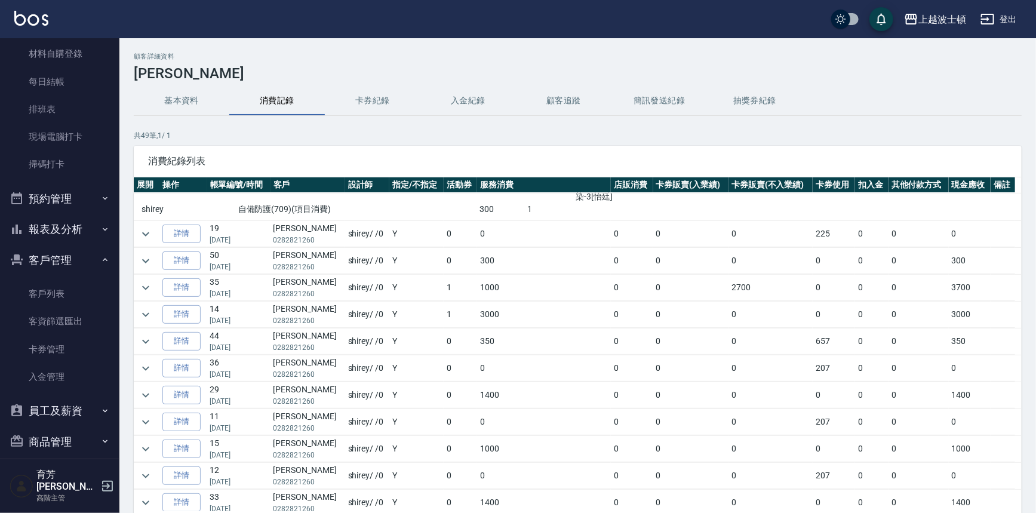
scroll to position [381, 0]
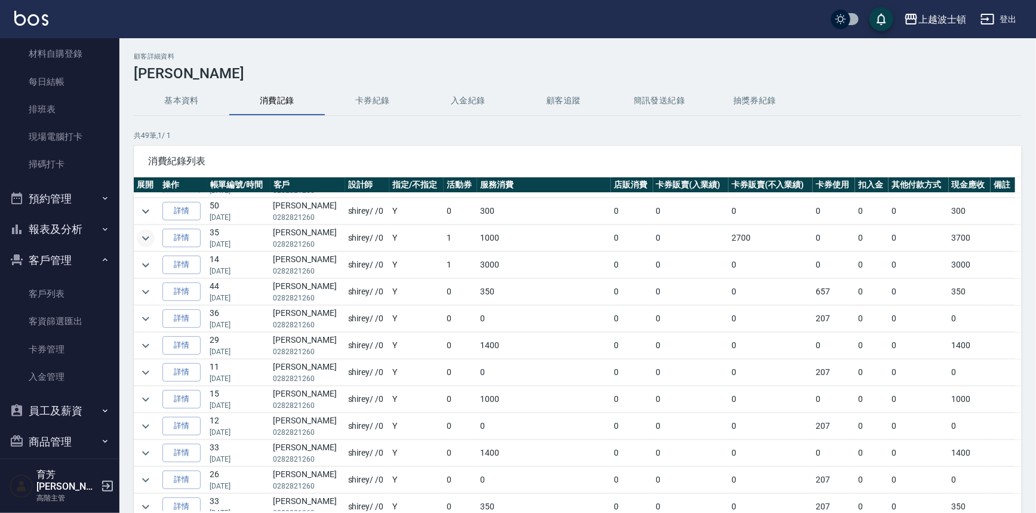
click at [144, 235] on icon "expand row" at bounding box center [146, 238] width 14 height 14
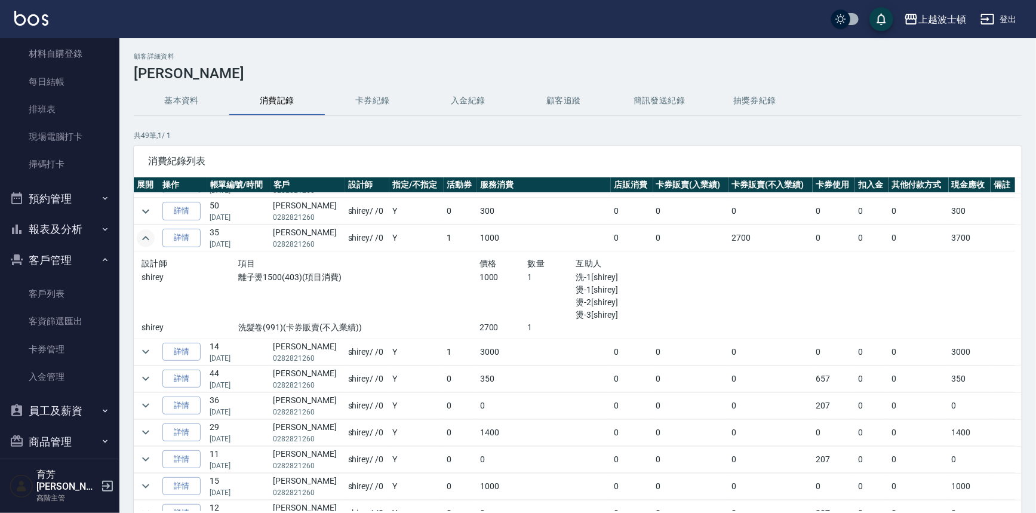
drag, startPoint x: 1023, startPoint y: 312, endPoint x: 1021, endPoint y: 346, distance: 34.0
click at [1025, 341] on div "顧客詳細資料 陳素珍 基本資料 消費記錄 卡券紀錄 入金紀錄 顧客追蹤 簡訊發送紀錄 抽獎券紀錄 共 49 筆, 1 / 1 消費紀錄列表 展開 操作 帳單編…" at bounding box center [577, 316] width 916 height 527
click at [140, 430] on icon "expand row" at bounding box center [146, 432] width 14 height 14
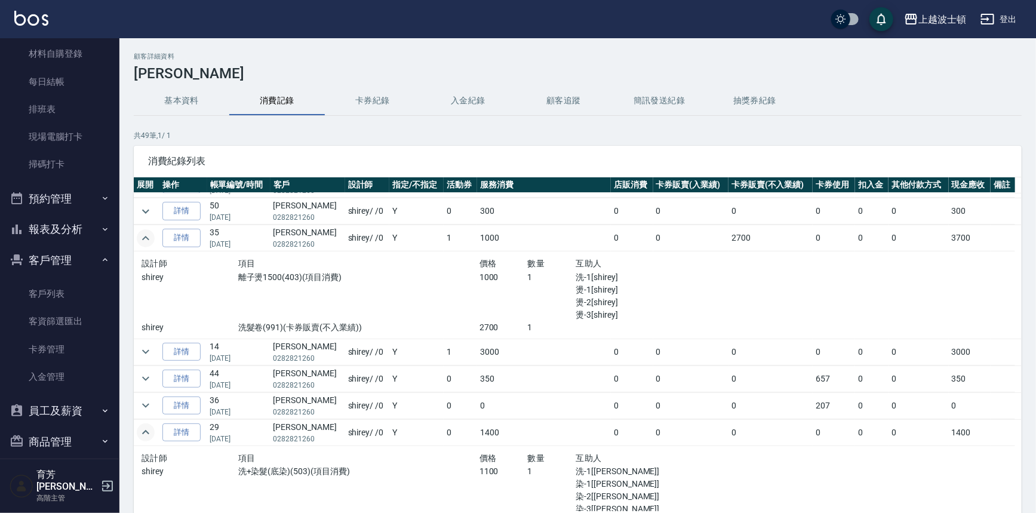
drag, startPoint x: 1021, startPoint y: 303, endPoint x: 1021, endPoint y: 359, distance: 56.1
click at [1019, 359] on div "顧客詳細資料 陳素珍 基本資料 消費記錄 卡券紀錄 入金紀錄 顧客追蹤 簡訊發送紀錄 抽獎券紀錄 共 49 筆, 1 / 1 消費紀錄列表 展開 操作 帳單編…" at bounding box center [577, 316] width 916 height 527
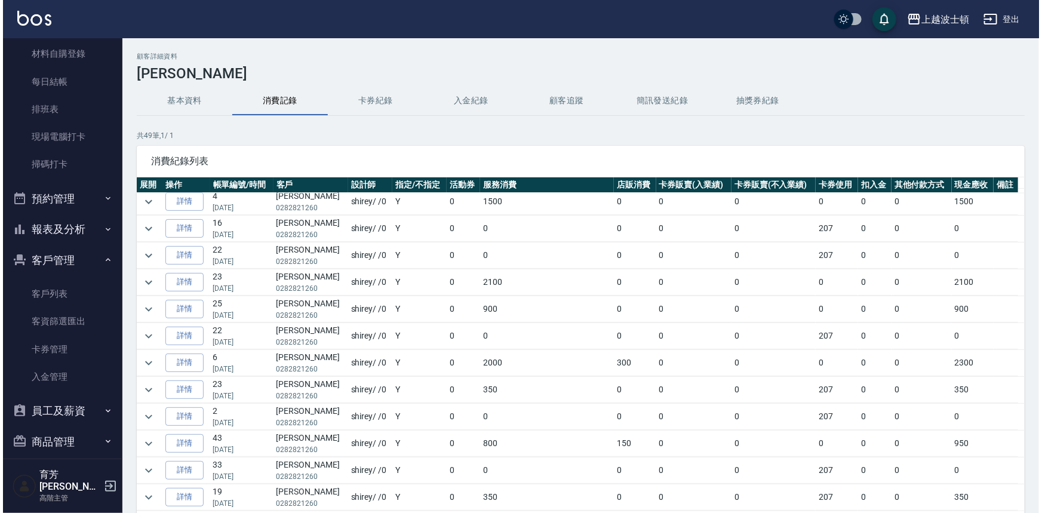
scroll to position [1045, 0]
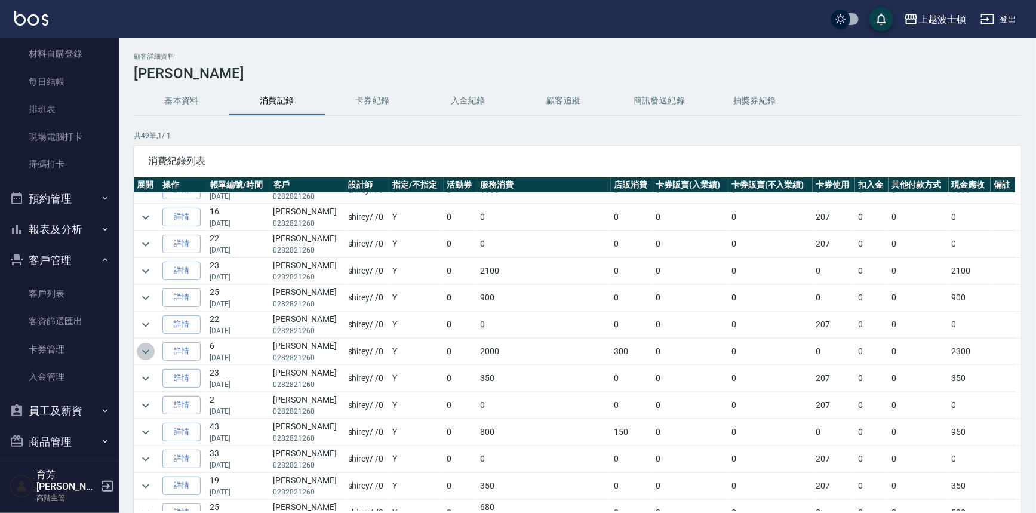
click at [147, 352] on icon "expand row" at bounding box center [146, 351] width 14 height 14
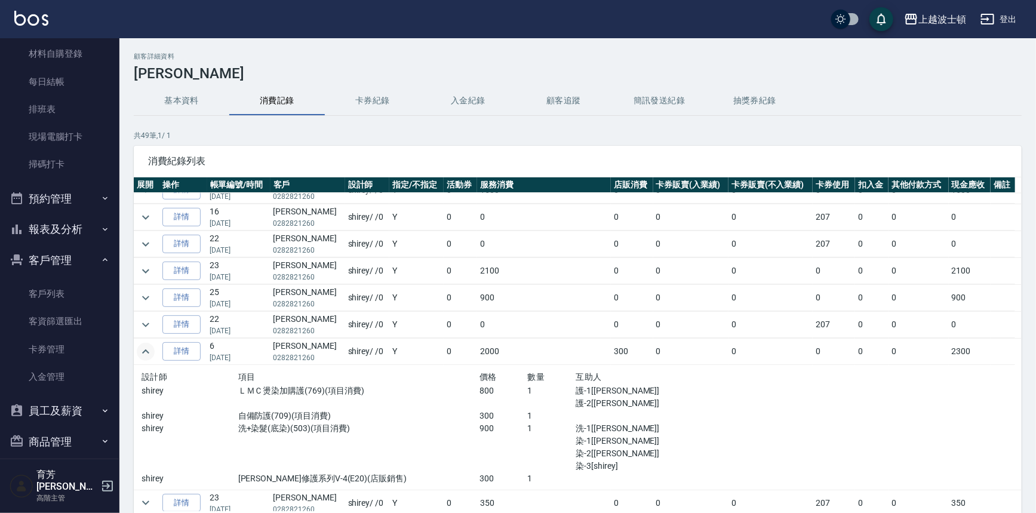
click at [195, 100] on button "基本資料" at bounding box center [182, 101] width 96 height 29
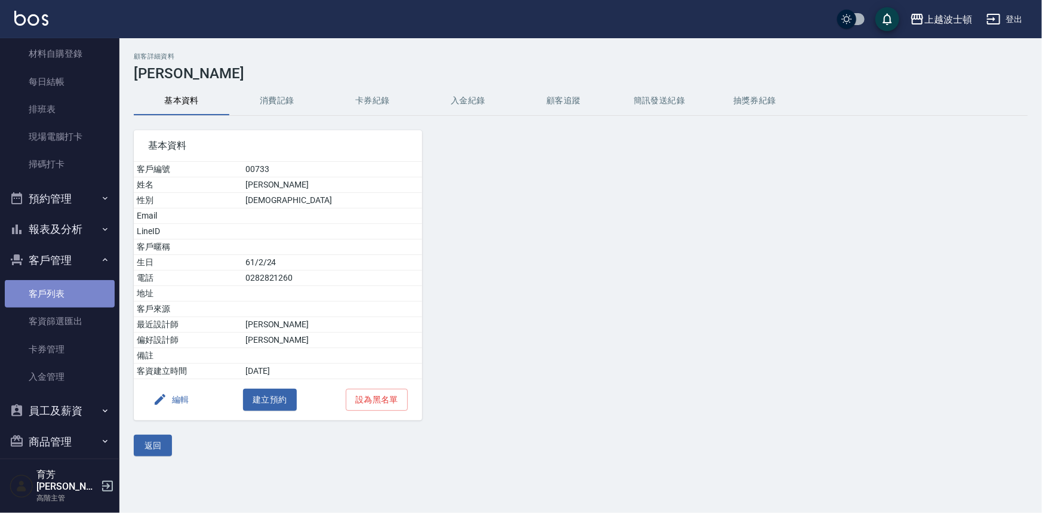
click at [63, 287] on link "客戶列表" at bounding box center [60, 293] width 110 height 27
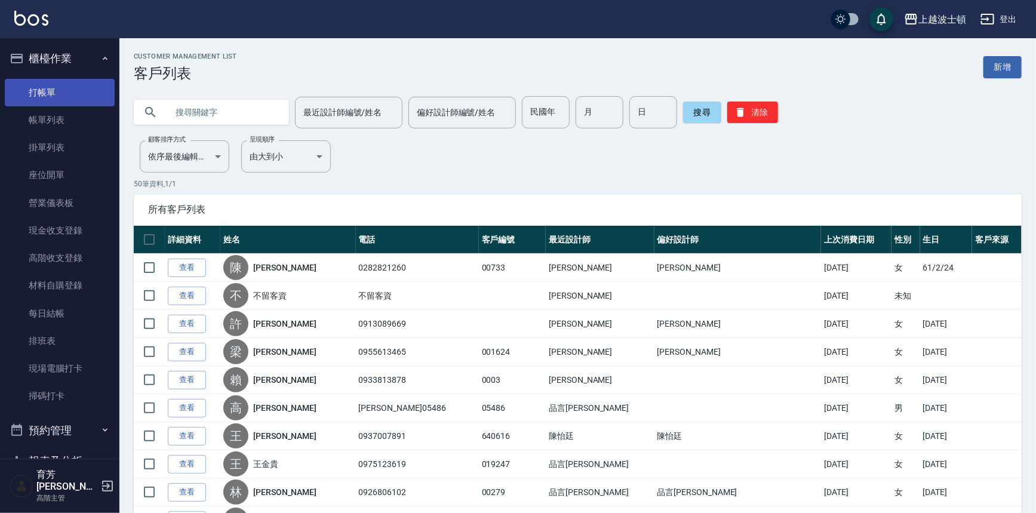
click at [39, 87] on link "打帳單" at bounding box center [60, 92] width 110 height 27
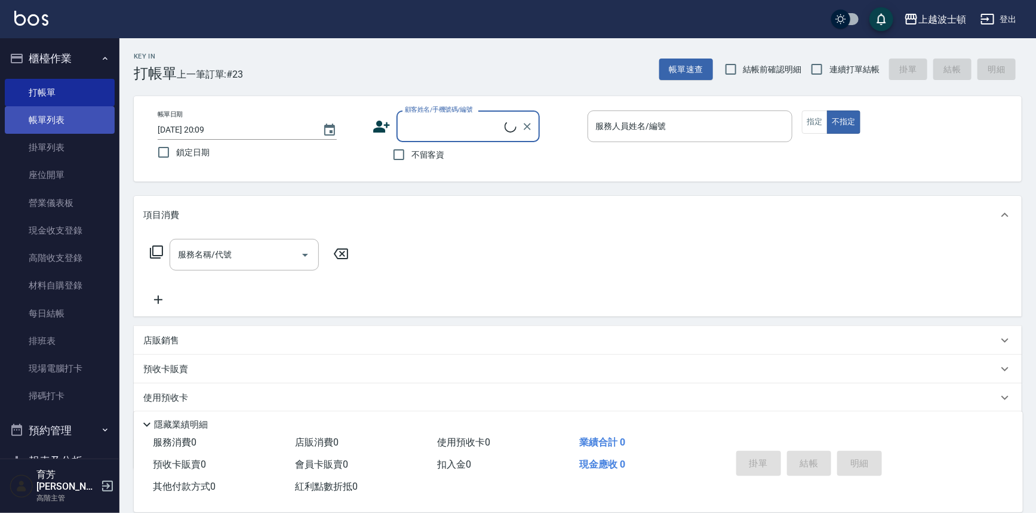
click at [72, 115] on link "帳單列表" at bounding box center [60, 119] width 110 height 27
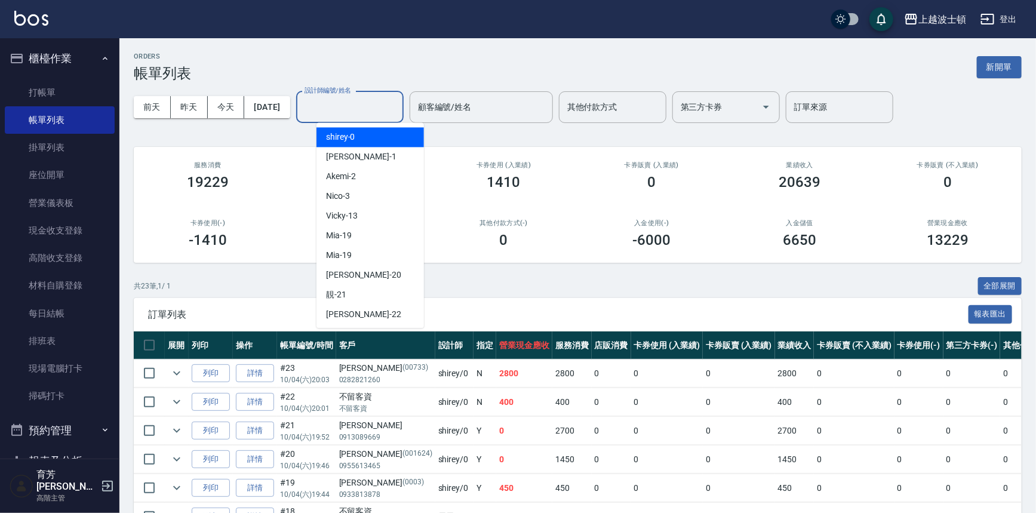
click at [376, 116] on input "設計師編號/姓名" at bounding box center [349, 107] width 97 height 21
click at [380, 137] on div "shirey -0" at bounding box center [369, 137] width 107 height 20
type input "shirey-0"
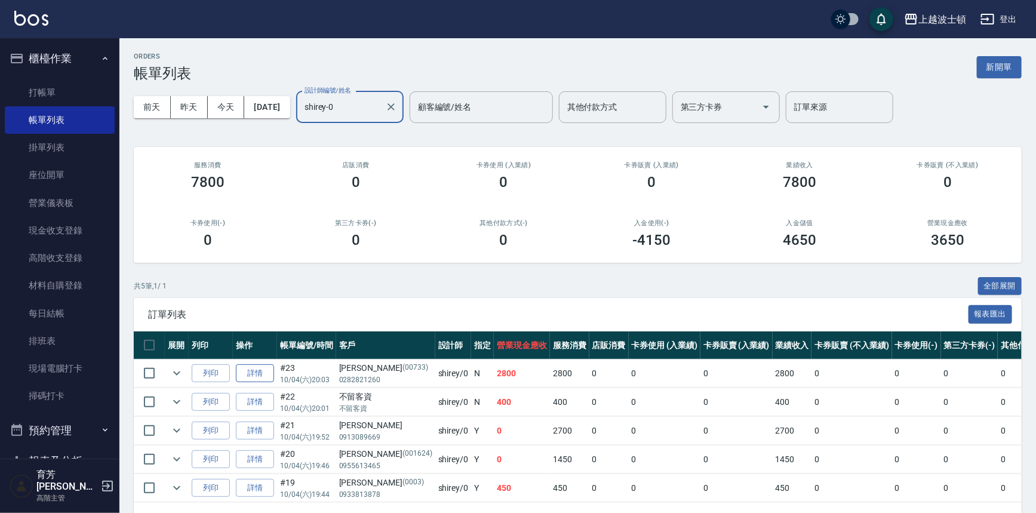
click at [251, 368] on link "詳情" at bounding box center [255, 373] width 38 height 19
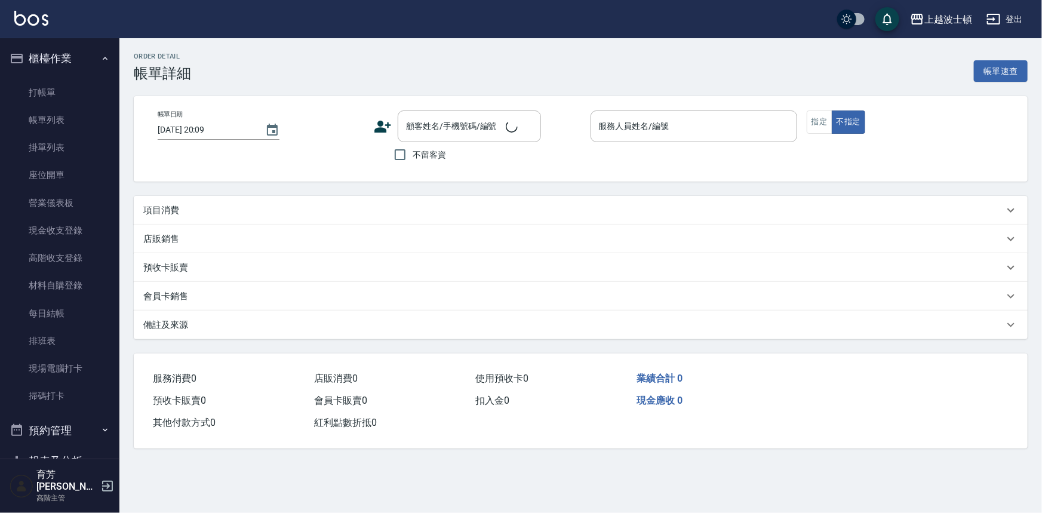
type input "2025/10/04 20:03"
type input "shirey-0"
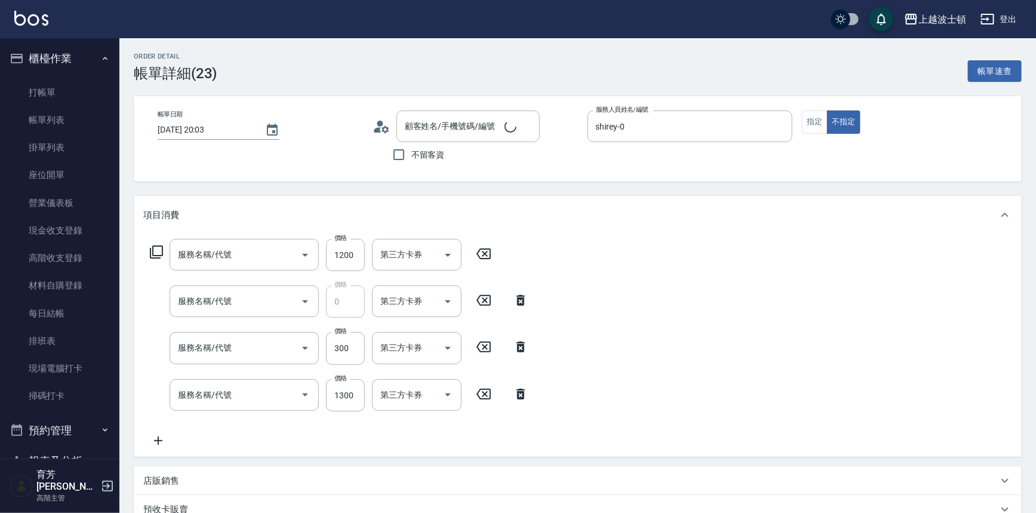
type input "離子燙1500(403)"
type input "免費護髮(729)"
type input "自備防護(709)"
type input "洗+染髮(底染)(503)"
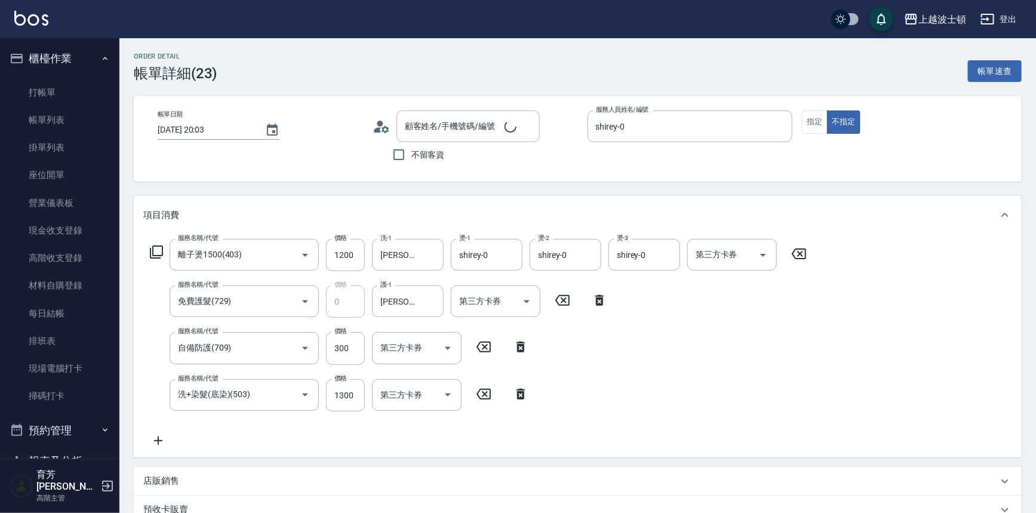
type input "陳素珍/0282821260/00733"
click at [819, 127] on button "指定" at bounding box center [815, 121] width 26 height 23
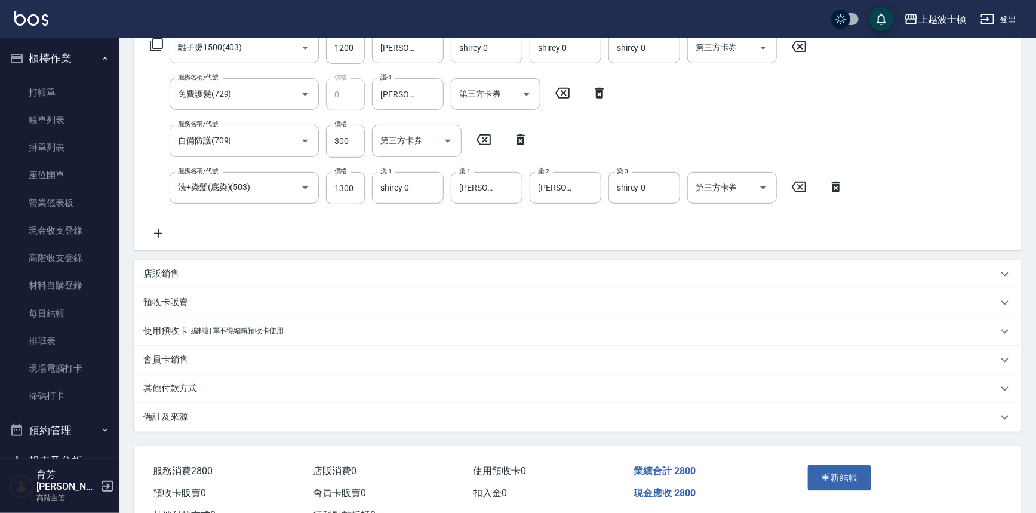
scroll to position [252, 0]
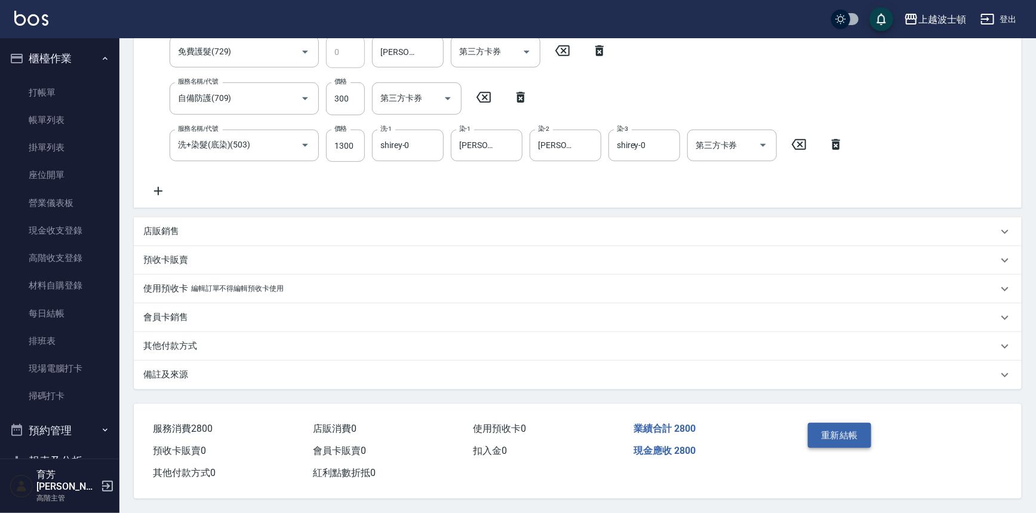
click at [866, 426] on button "重新結帳" at bounding box center [839, 435] width 63 height 25
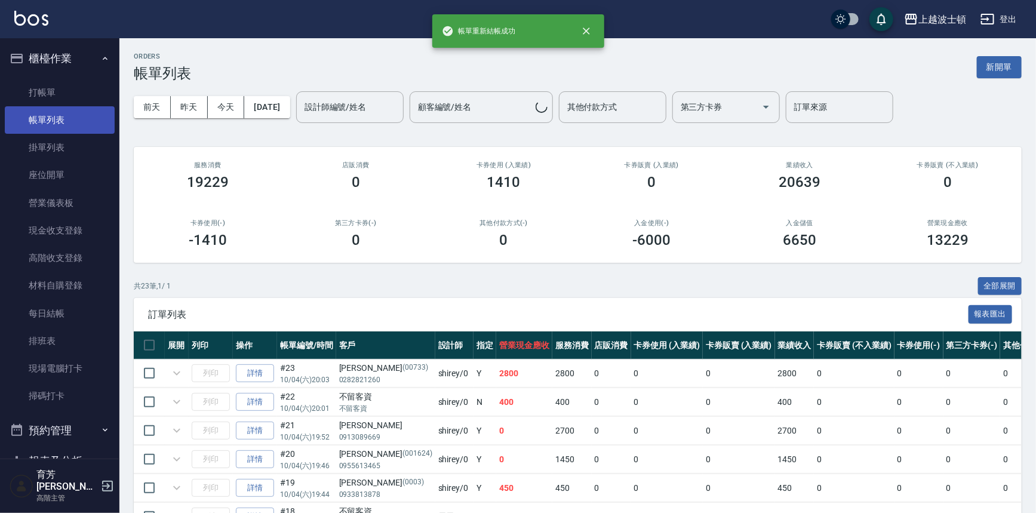
click at [45, 122] on link "帳單列表" at bounding box center [60, 119] width 110 height 27
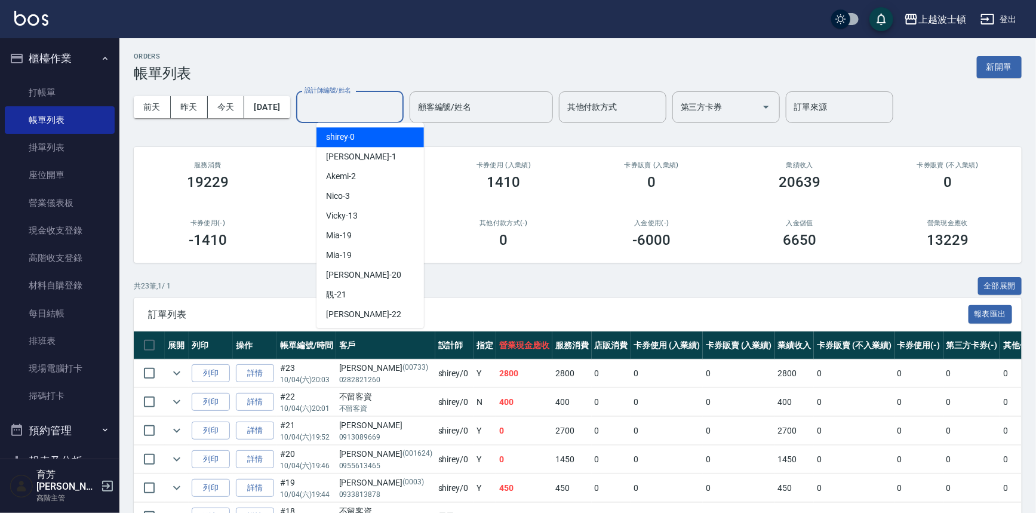
drag, startPoint x: 359, startPoint y: 104, endPoint x: 374, endPoint y: 126, distance: 25.8
click at [360, 104] on input "設計師編號/姓名" at bounding box center [349, 107] width 97 height 21
click at [374, 140] on div "shirey -0" at bounding box center [369, 137] width 107 height 20
type input "shirey-0"
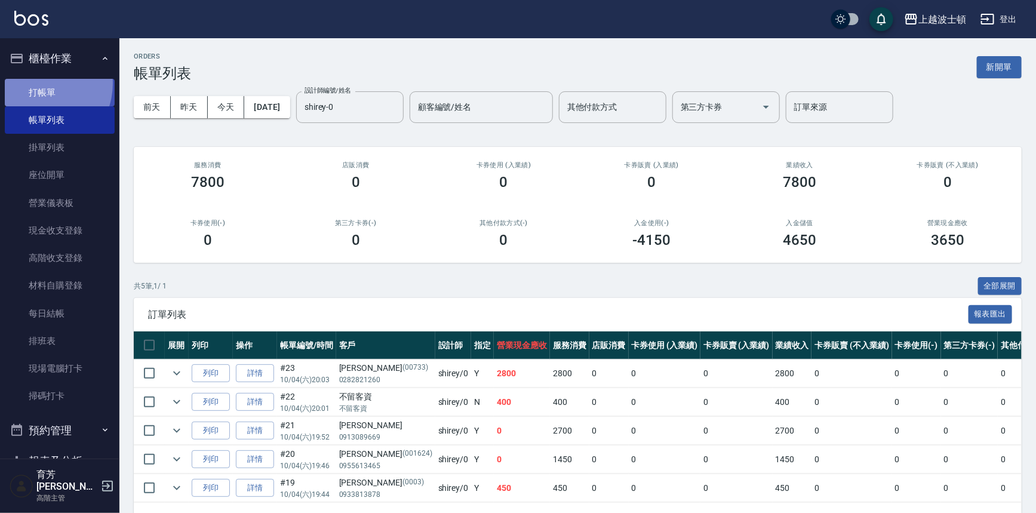
click at [38, 83] on link "打帳單" at bounding box center [60, 92] width 110 height 27
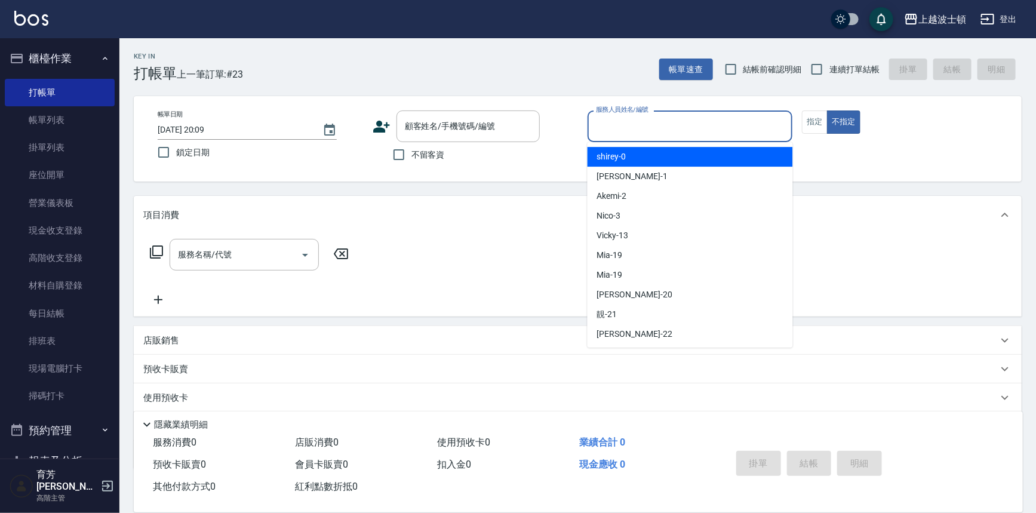
click at [624, 135] on input "服務人員姓名/編號" at bounding box center [690, 126] width 195 height 21
click at [641, 155] on div "shirey -0" at bounding box center [689, 157] width 205 height 20
type input "shirey-0"
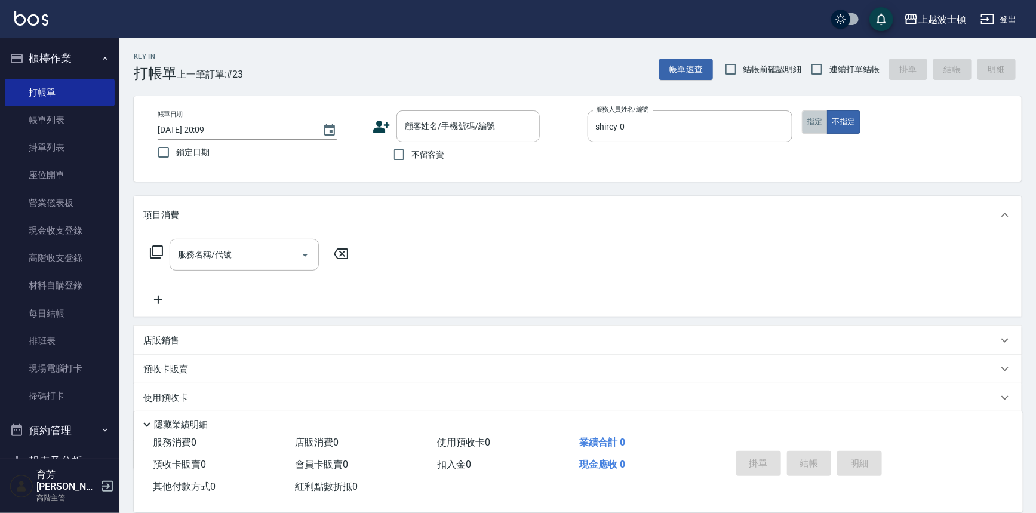
click at [813, 127] on button "指定" at bounding box center [815, 121] width 26 height 23
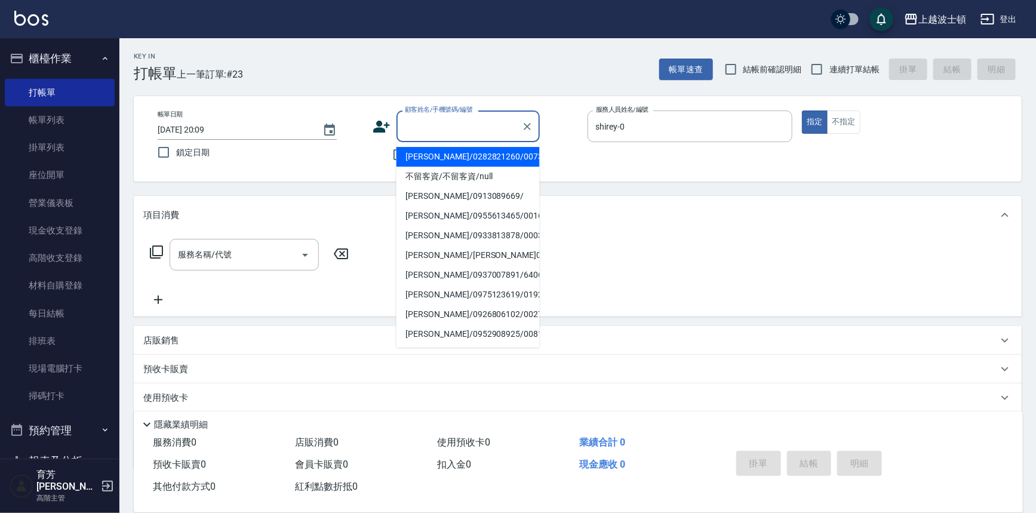
click at [446, 125] on input "顧客姓名/手機號碼/編號" at bounding box center [459, 126] width 115 height 21
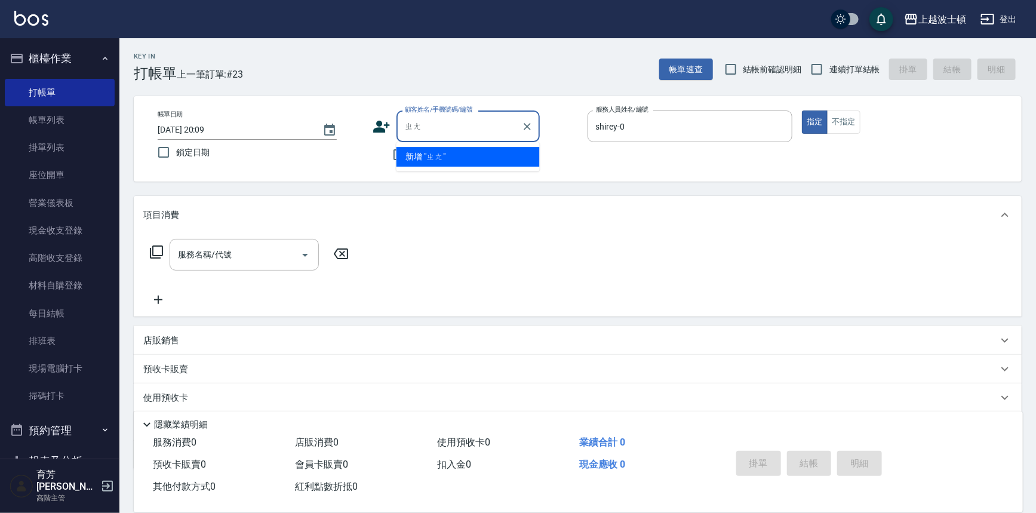
type input "張"
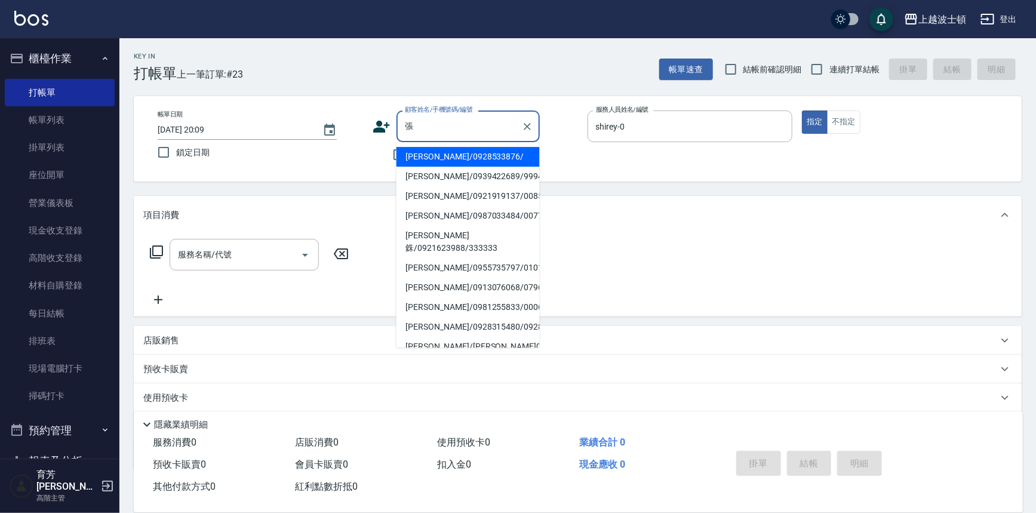
click at [423, 131] on input "張" at bounding box center [459, 126] width 115 height 21
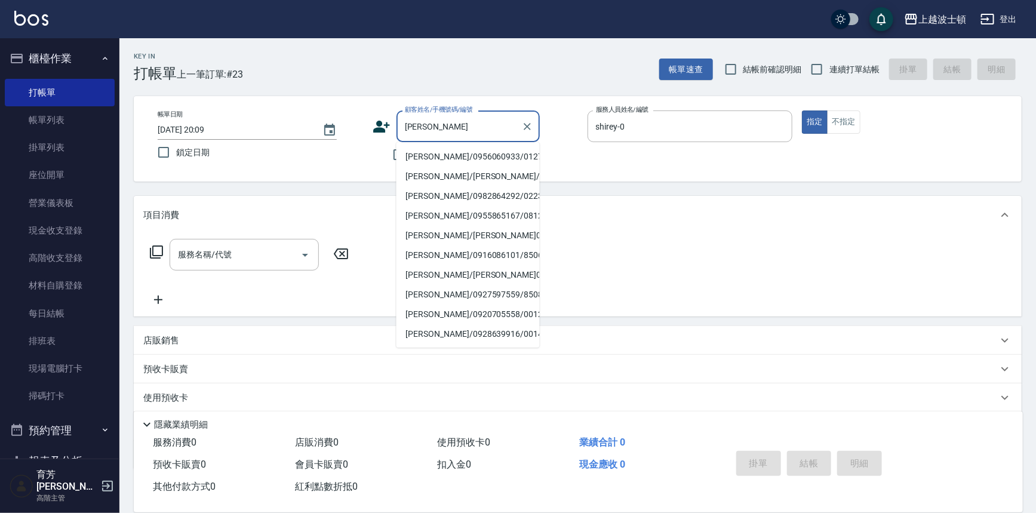
drag, startPoint x: 441, startPoint y: 157, endPoint x: 458, endPoint y: 156, distance: 17.4
click at [442, 158] on li "張蔡杰/0956060933/012710" at bounding box center [467, 157] width 143 height 20
type input "張蔡杰/0956060933/012710"
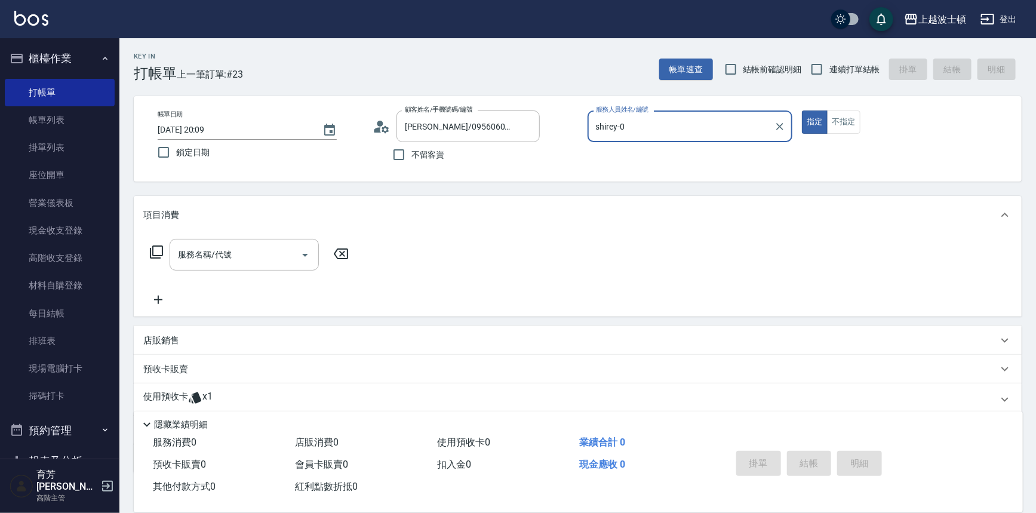
scroll to position [72, 0]
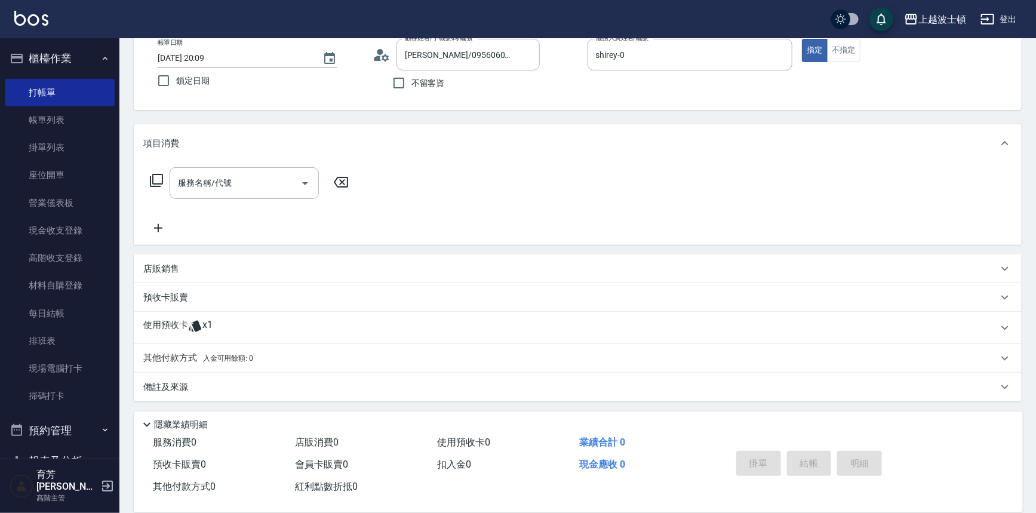
click at [212, 322] on span "x1" at bounding box center [207, 328] width 10 height 18
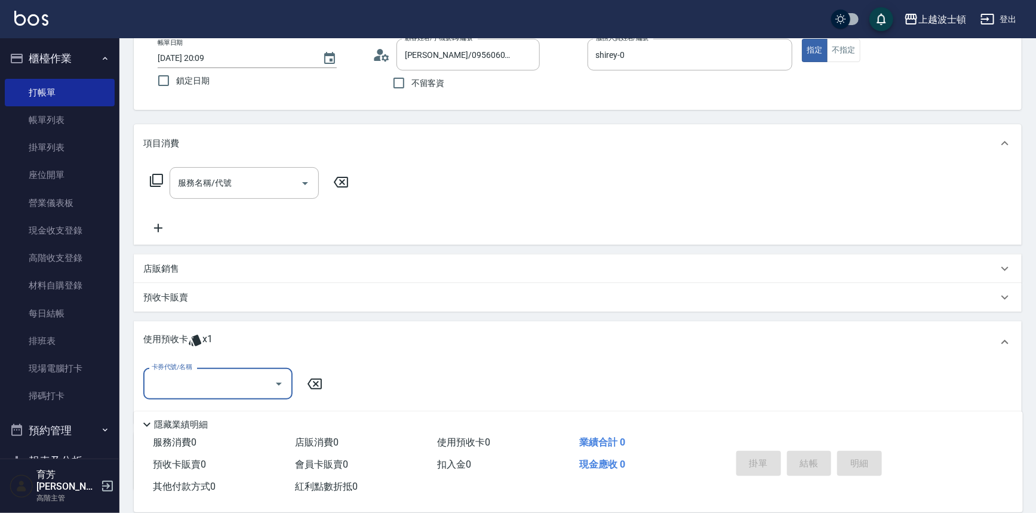
click at [286, 380] on button "Open" at bounding box center [278, 383] width 19 height 19
click at [265, 407] on div "剪髮卡 剩餘1張" at bounding box center [217, 414] width 149 height 20
type input "剪髮卡"
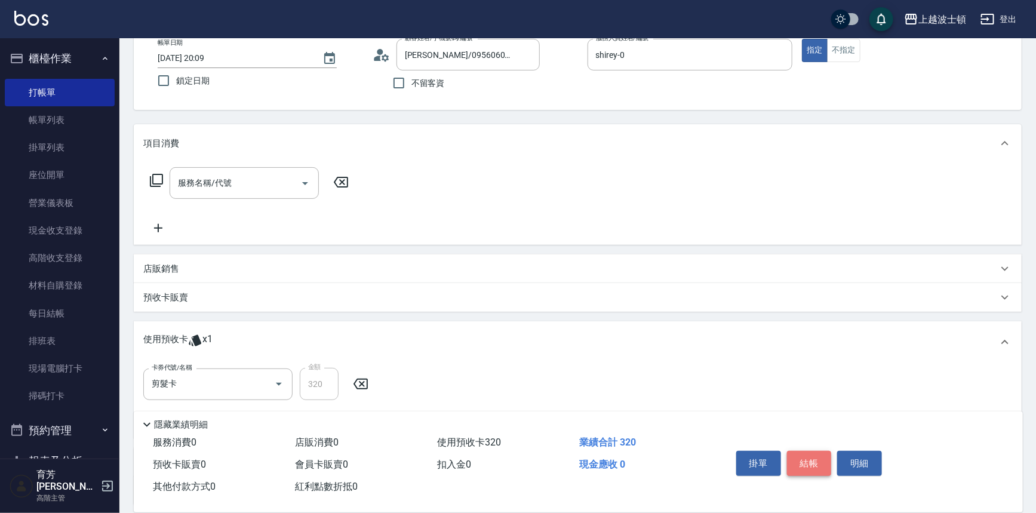
click at [812, 460] on button "結帳" at bounding box center [809, 463] width 45 height 25
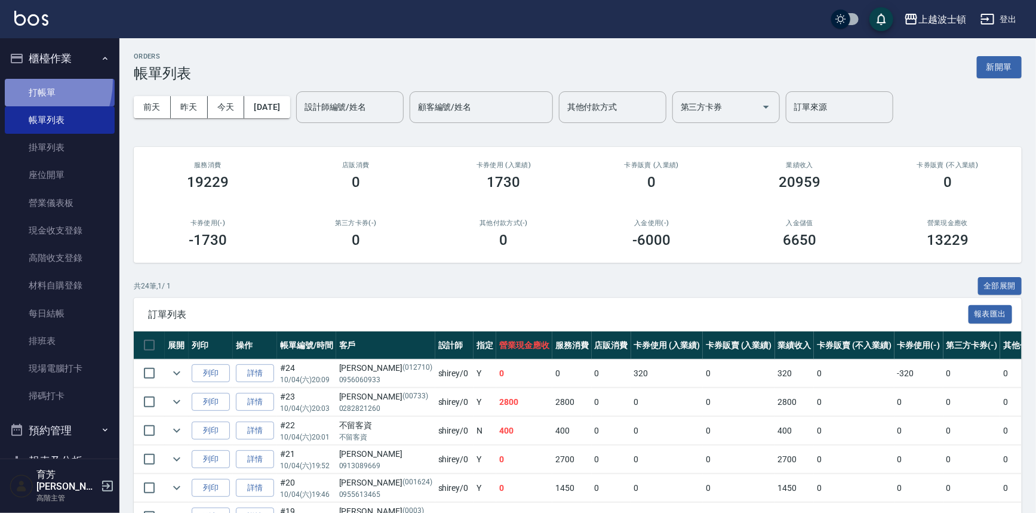
click at [21, 81] on link "打帳單" at bounding box center [60, 92] width 110 height 27
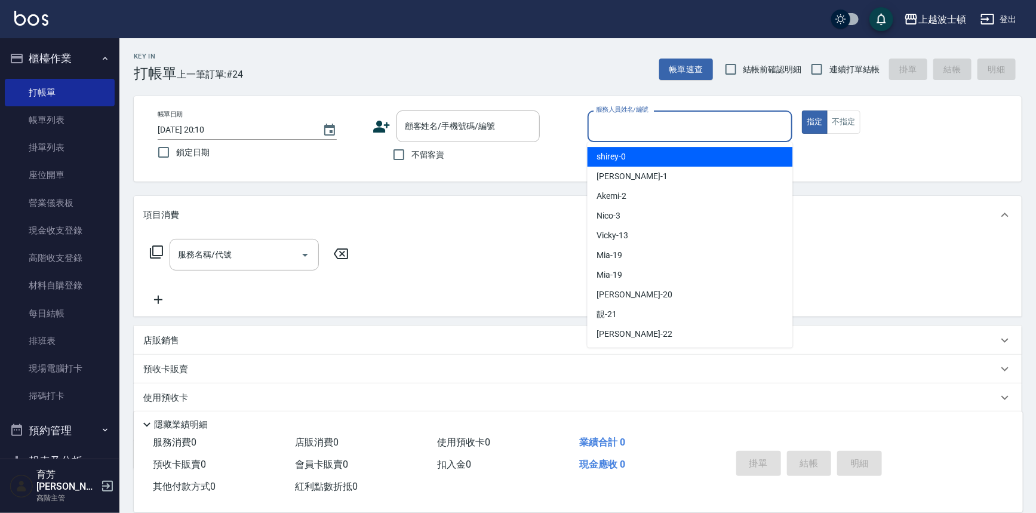
click at [682, 121] on input "服務人員姓名/編號" at bounding box center [690, 126] width 195 height 21
click at [682, 161] on div "shirey -0" at bounding box center [689, 157] width 205 height 20
type input "shirey-0"
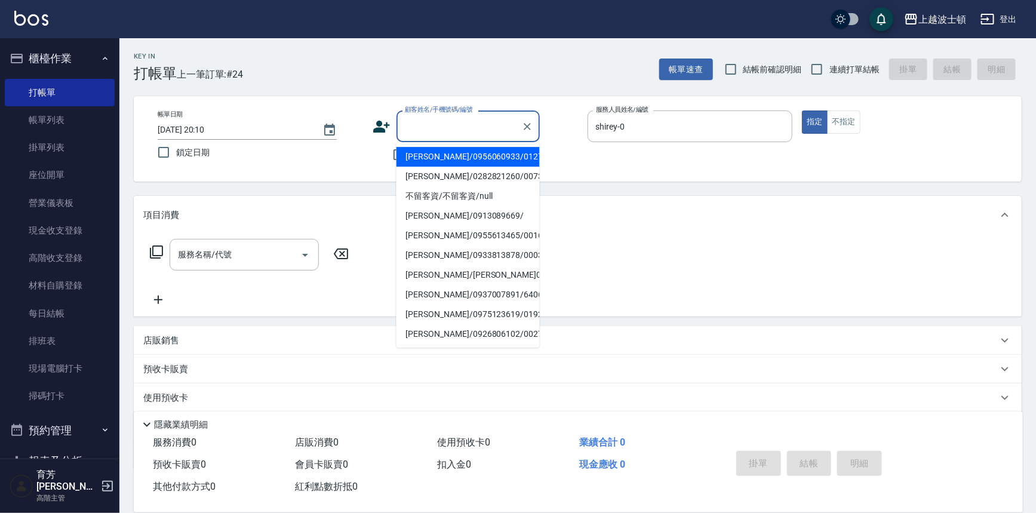
click at [433, 128] on input "顧客姓名/手機號碼/編號" at bounding box center [459, 126] width 115 height 21
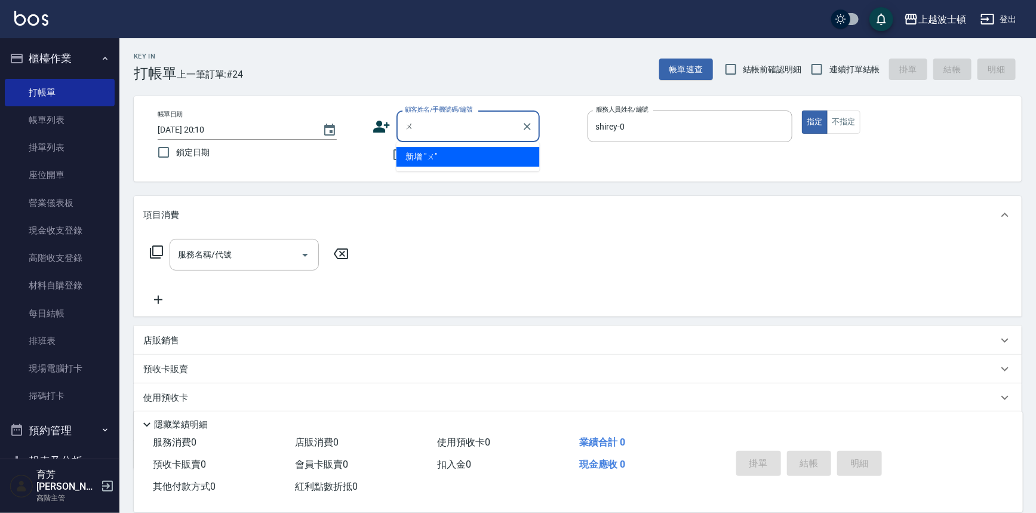
type input "吳"
click at [448, 155] on li "王品文/0919003258/0152" at bounding box center [467, 157] width 143 height 20
type input "王品文/0919003258/0152"
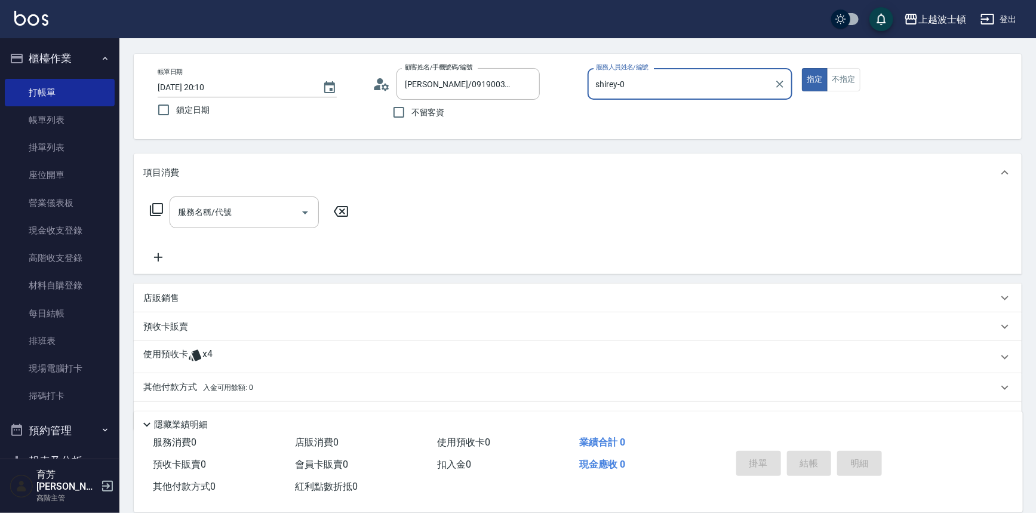
scroll to position [72, 0]
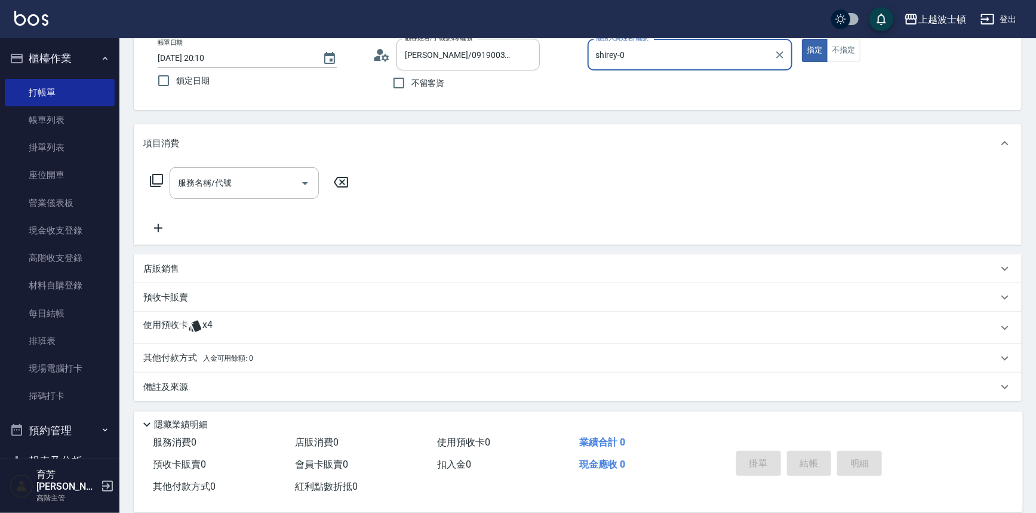
click at [207, 321] on span "x4" at bounding box center [207, 328] width 10 height 18
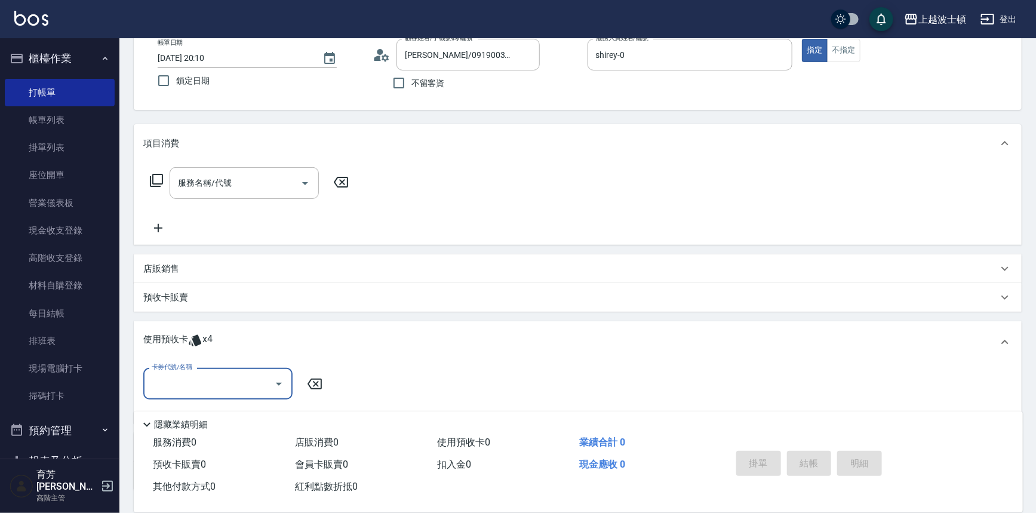
scroll to position [0, 0]
click at [284, 374] on div at bounding box center [278, 384] width 18 height 32
click at [280, 383] on icon "Open" at bounding box center [279, 384] width 14 height 14
click at [274, 424] on div "剪髮卡 剩餘2張" at bounding box center [217, 434] width 149 height 20
type input "剪髮卡"
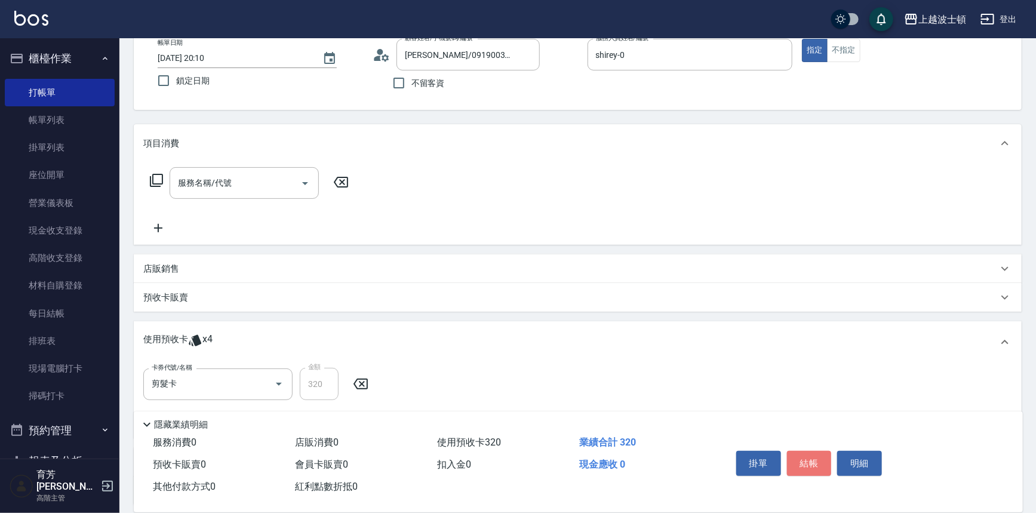
click at [800, 455] on button "結帳" at bounding box center [809, 463] width 45 height 25
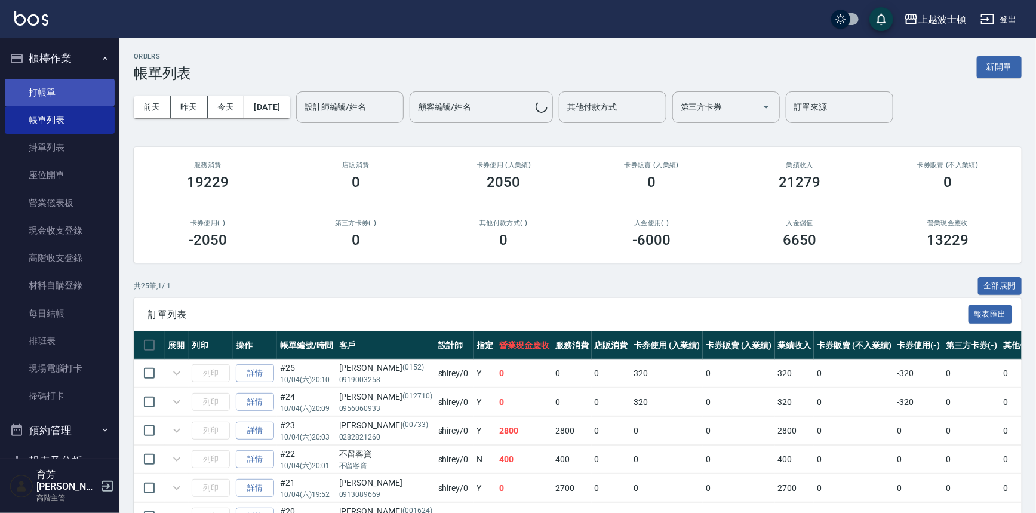
click at [35, 94] on link "打帳單" at bounding box center [60, 92] width 110 height 27
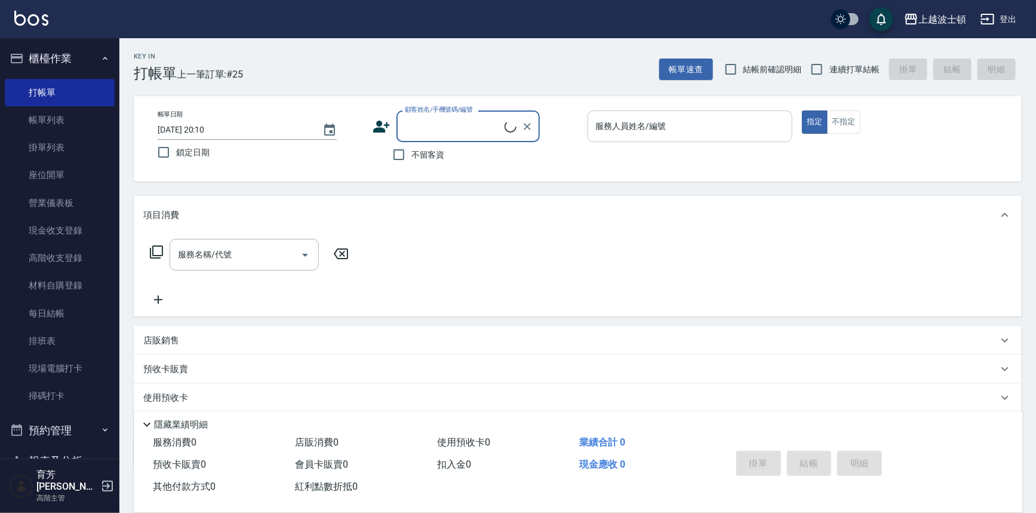
click at [758, 122] on input "服務人員姓名/編號" at bounding box center [690, 126] width 195 height 21
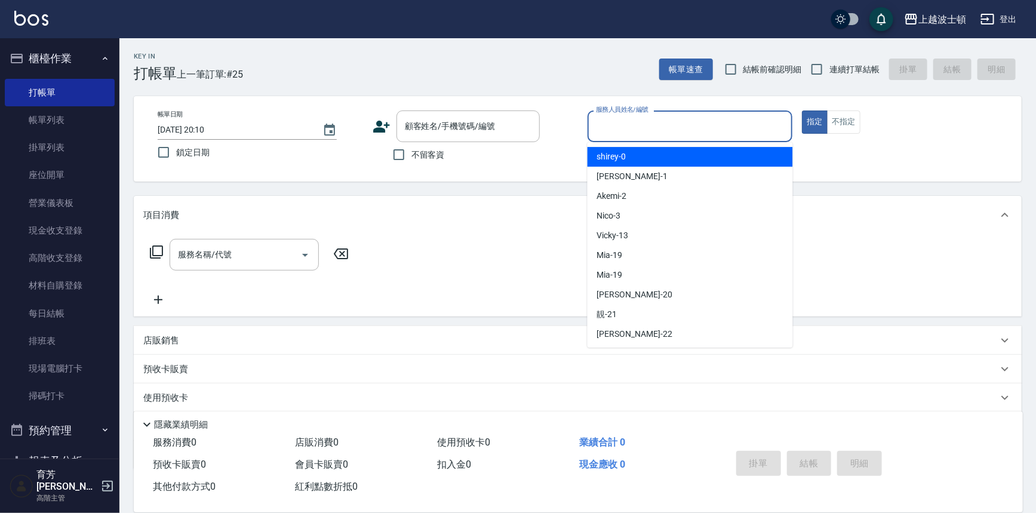
click at [764, 152] on div "shirey -0" at bounding box center [689, 157] width 205 height 20
type input "shirey-0"
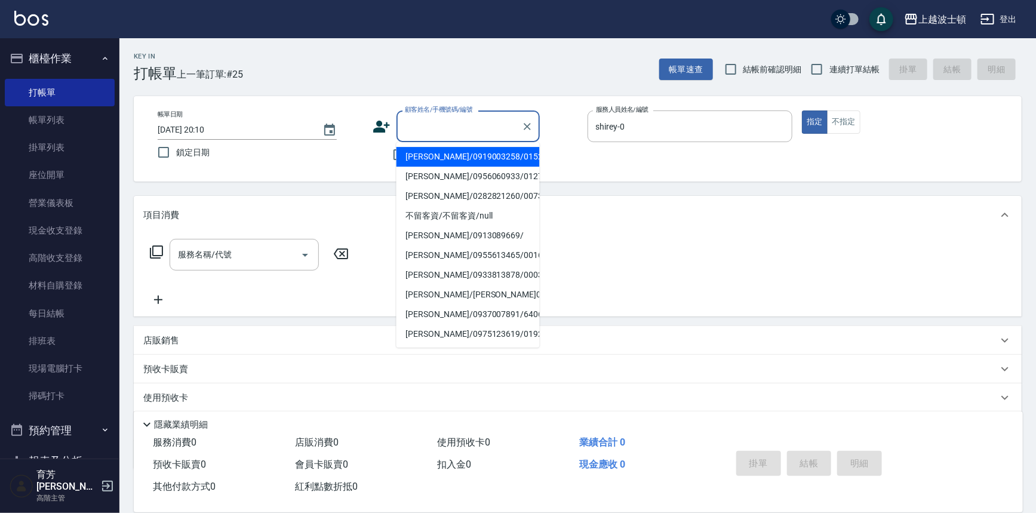
click at [445, 122] on input "顧客姓名/手機號碼/編號" at bounding box center [459, 126] width 115 height 21
click at [472, 159] on li "葉麗玲/0222835195/000885" at bounding box center [467, 157] width 143 height 20
type input "葉麗玲/0222835195/000885"
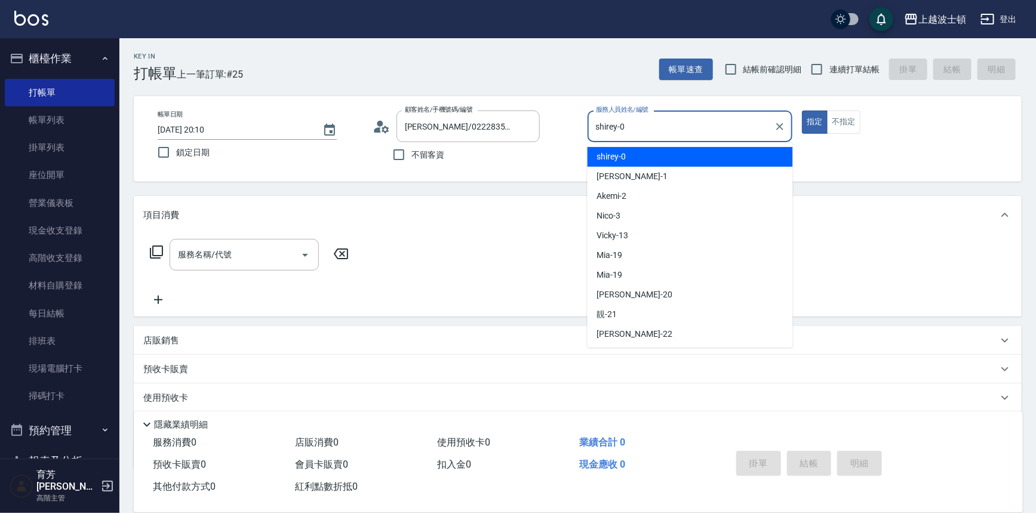
click at [611, 130] on input "shirey-0" at bounding box center [681, 126] width 177 height 21
click at [605, 155] on span "shirey -0" at bounding box center [611, 156] width 29 height 13
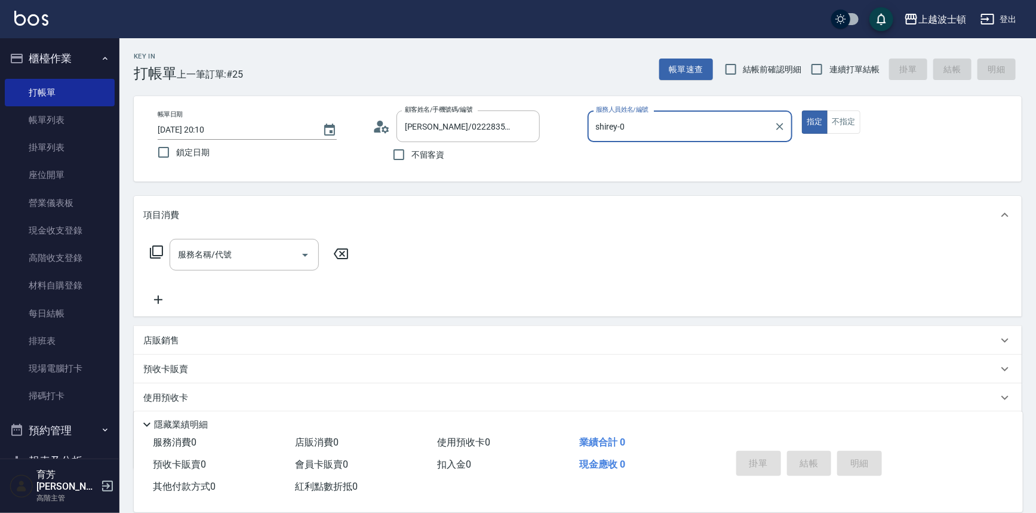
click at [159, 252] on icon at bounding box center [156, 252] width 14 height 14
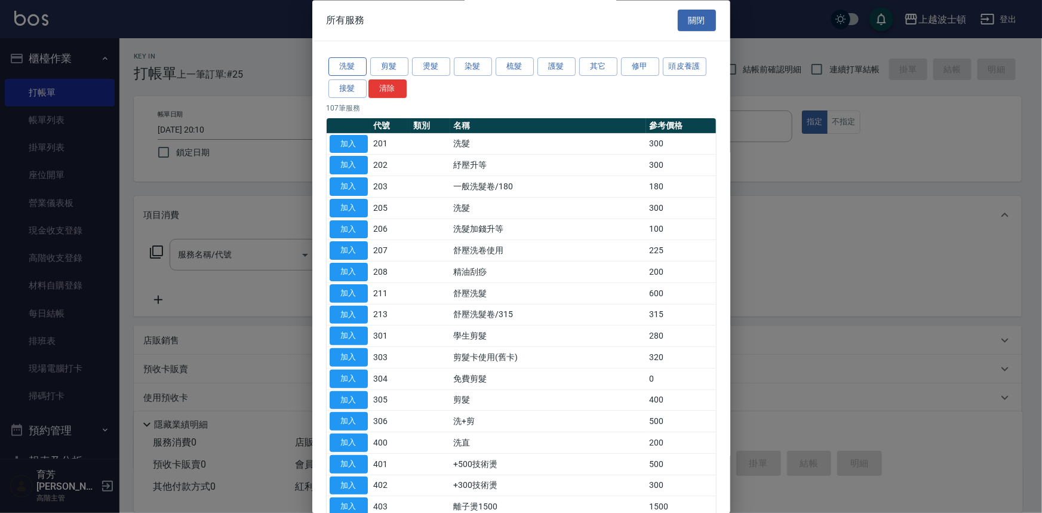
click at [356, 59] on button "洗髮" at bounding box center [347, 67] width 38 height 19
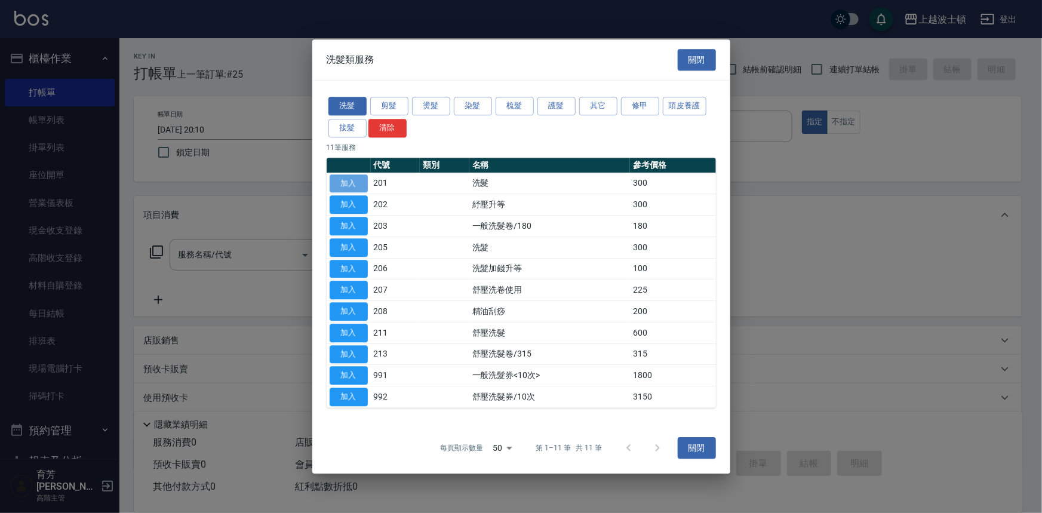
click at [350, 178] on button "加入" at bounding box center [349, 183] width 38 height 19
type input "洗髮(201)"
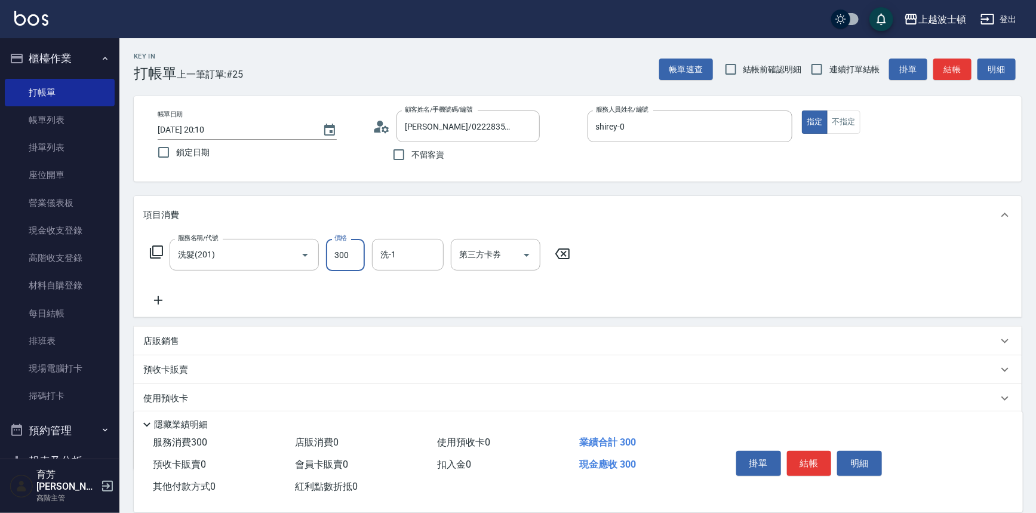
click at [356, 251] on input "300" at bounding box center [345, 255] width 39 height 32
type input "270"
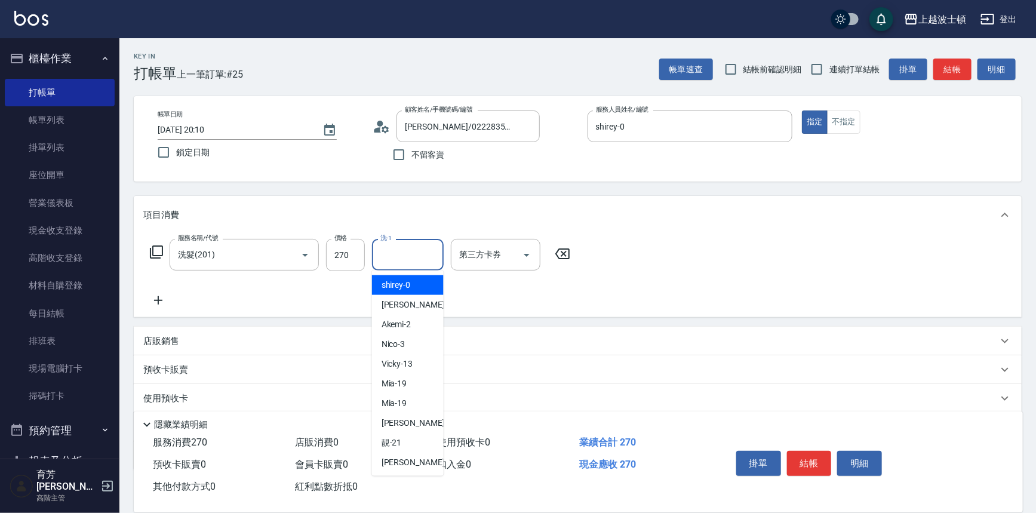
click at [421, 263] on input "洗-1" at bounding box center [407, 254] width 61 height 21
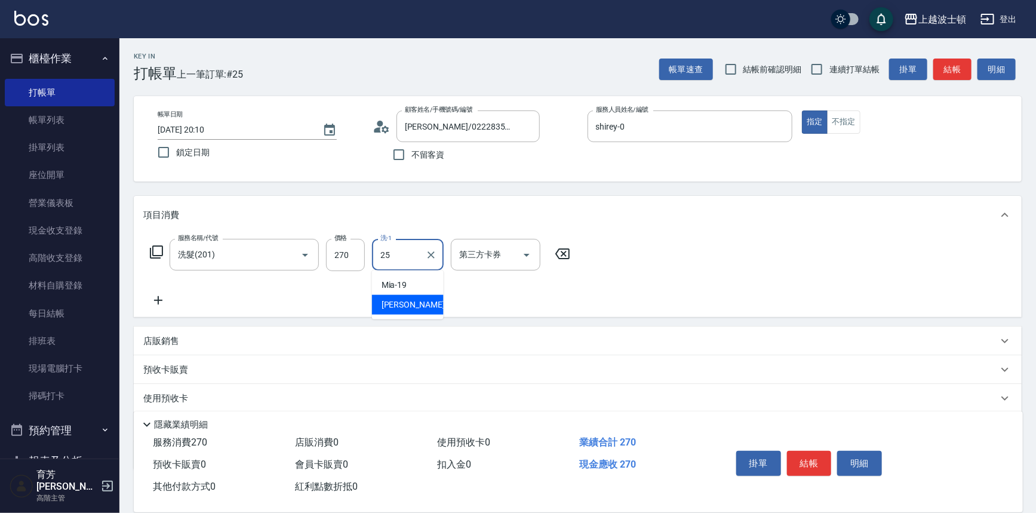
drag, startPoint x: 412, startPoint y: 303, endPoint x: 820, endPoint y: 272, distance: 408.9
click at [418, 303] on div "林佩姍 -25" at bounding box center [408, 305] width 72 height 20
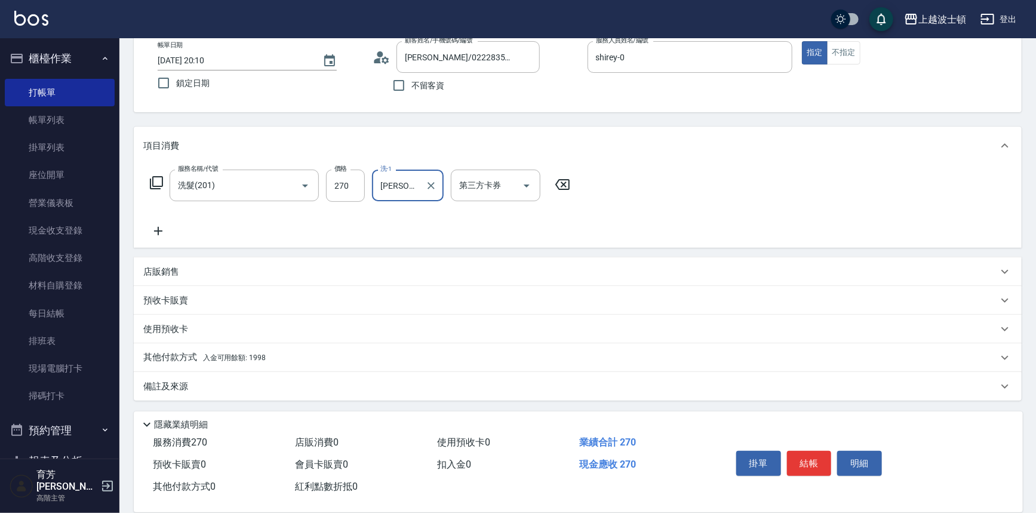
type input "林佩姍-25"
click at [253, 356] on span "入金可用餘額: 1998" at bounding box center [234, 357] width 63 height 8
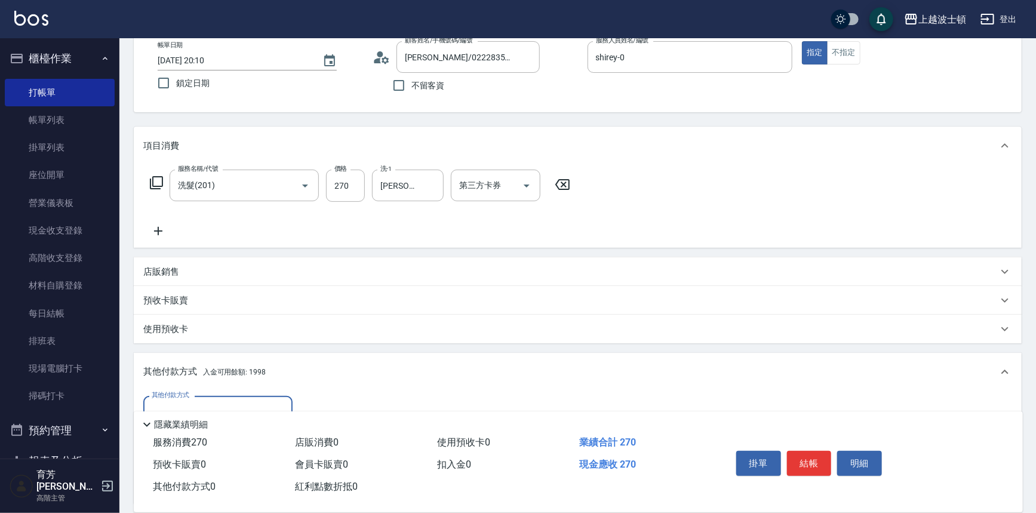
scroll to position [209, 0]
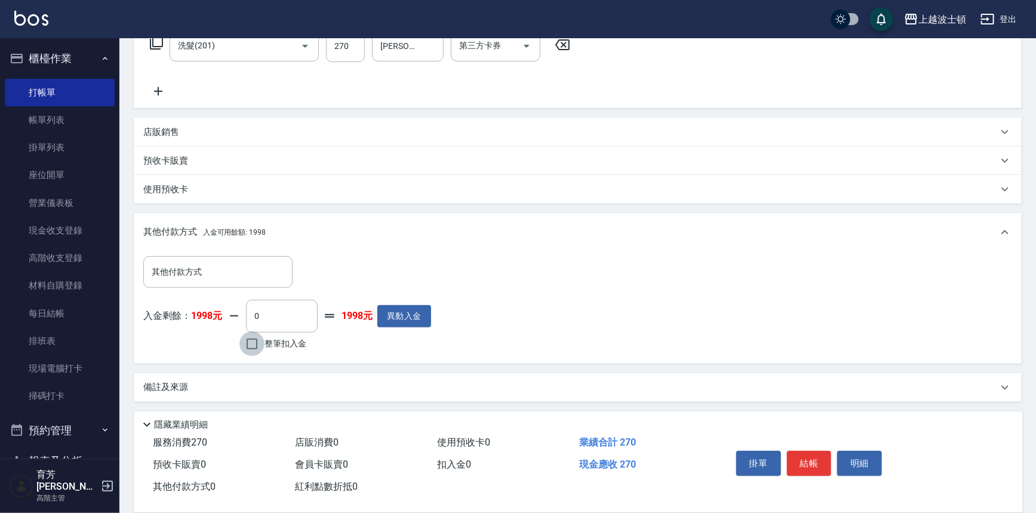
click at [253, 340] on input "整筆扣入金" at bounding box center [251, 343] width 25 height 25
checkbox input "true"
type input "270"
click at [796, 454] on button "結帳" at bounding box center [809, 463] width 45 height 25
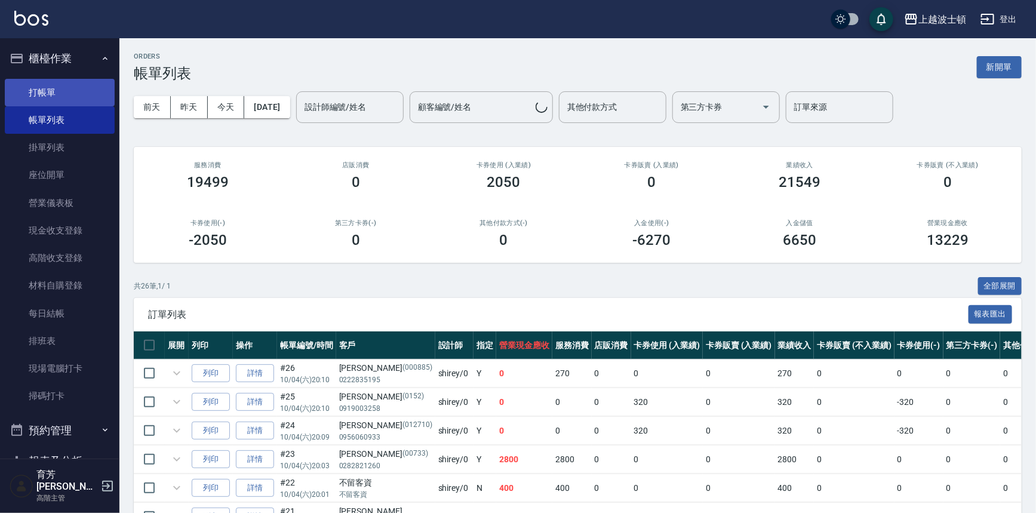
click at [43, 84] on link "打帳單" at bounding box center [60, 92] width 110 height 27
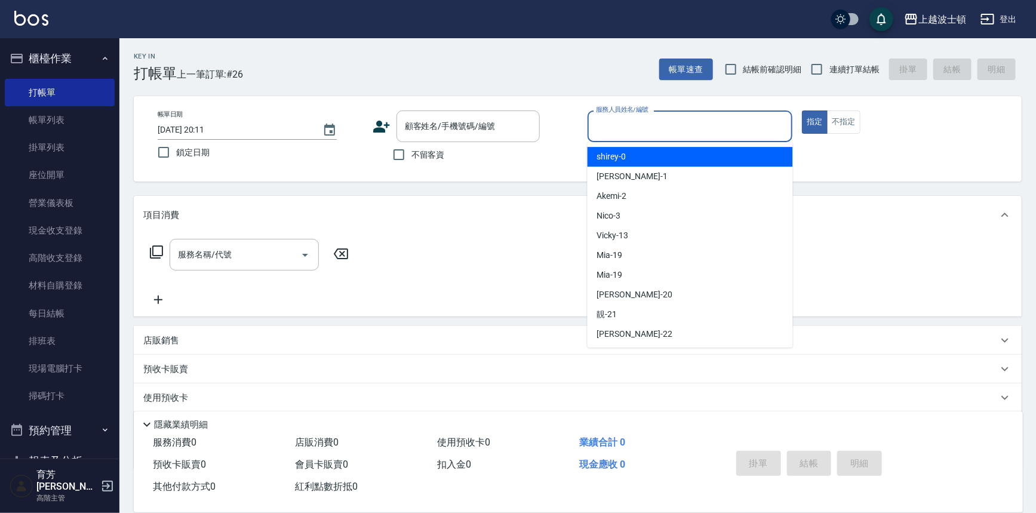
click at [698, 136] on input "服務人員姓名/編號" at bounding box center [690, 126] width 195 height 21
click at [697, 152] on div "shirey -0" at bounding box center [689, 157] width 205 height 20
type input "shirey-0"
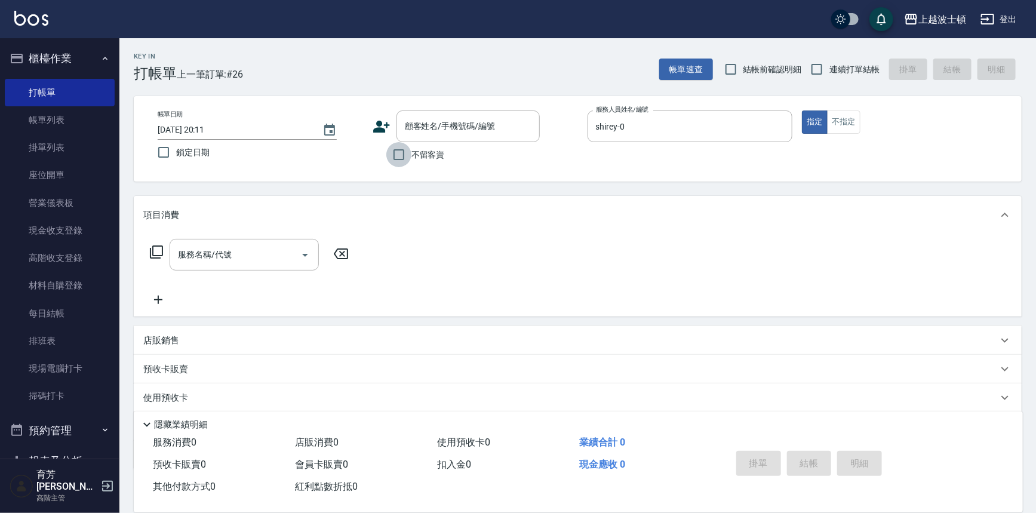
click at [405, 153] on input "不留客資" at bounding box center [398, 154] width 25 height 25
checkbox input "true"
click at [158, 246] on icon at bounding box center [156, 251] width 13 height 13
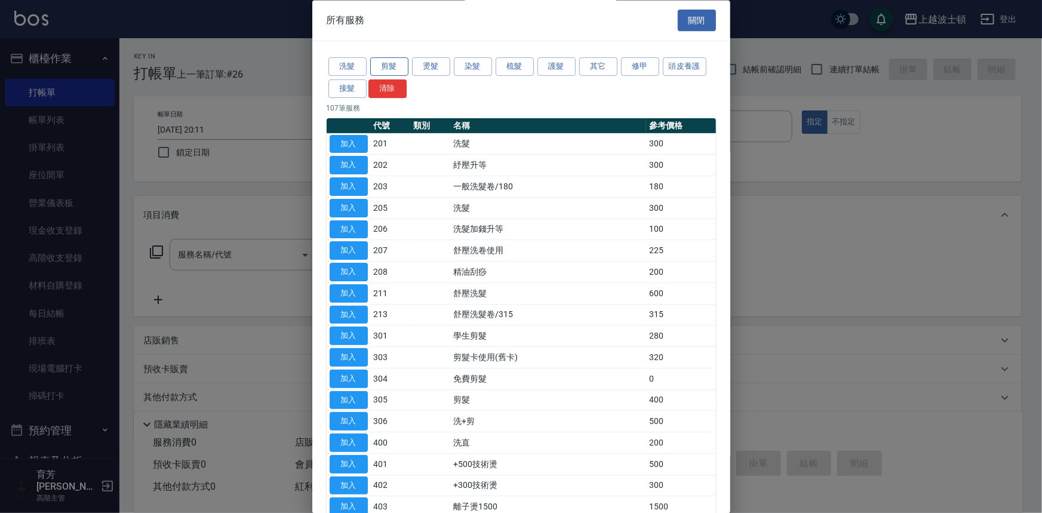
click at [393, 64] on button "剪髮" at bounding box center [389, 67] width 38 height 19
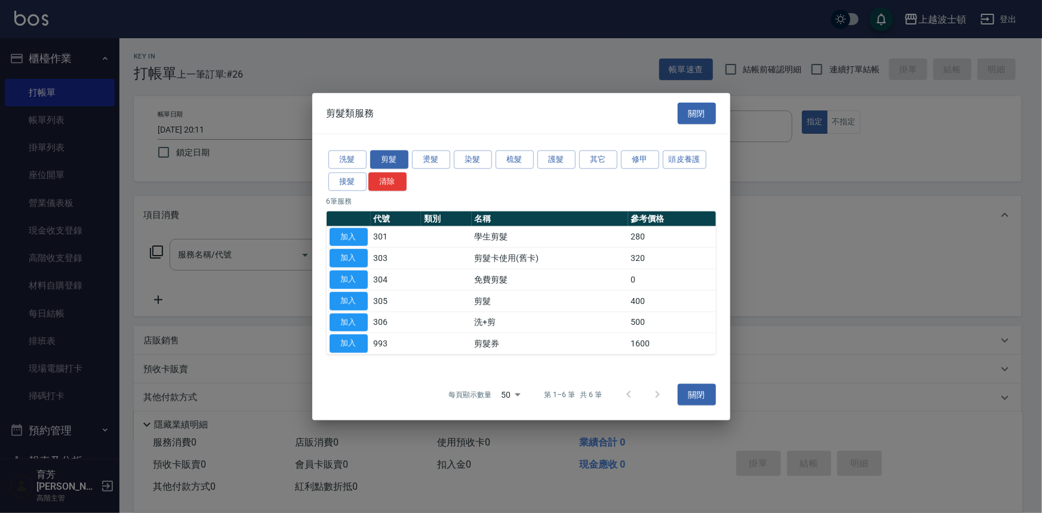
click at [353, 312] on td "加入" at bounding box center [349, 322] width 44 height 21
click at [352, 300] on button "加入" at bounding box center [349, 300] width 38 height 19
type input "剪髮(305)"
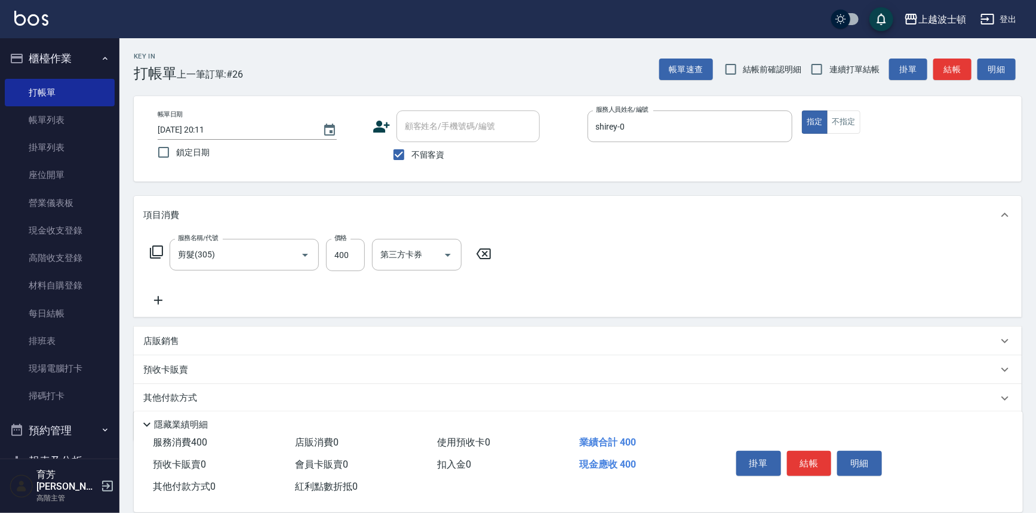
click at [369, 259] on div "服務名稱/代號 剪髮(305) 服務名稱/代號 價格 400 價格 第三方卡券 第三方卡券" at bounding box center [320, 255] width 355 height 32
click at [356, 252] on input "400" at bounding box center [345, 255] width 39 height 32
type input "300"
click at [815, 462] on button "結帳" at bounding box center [809, 463] width 45 height 25
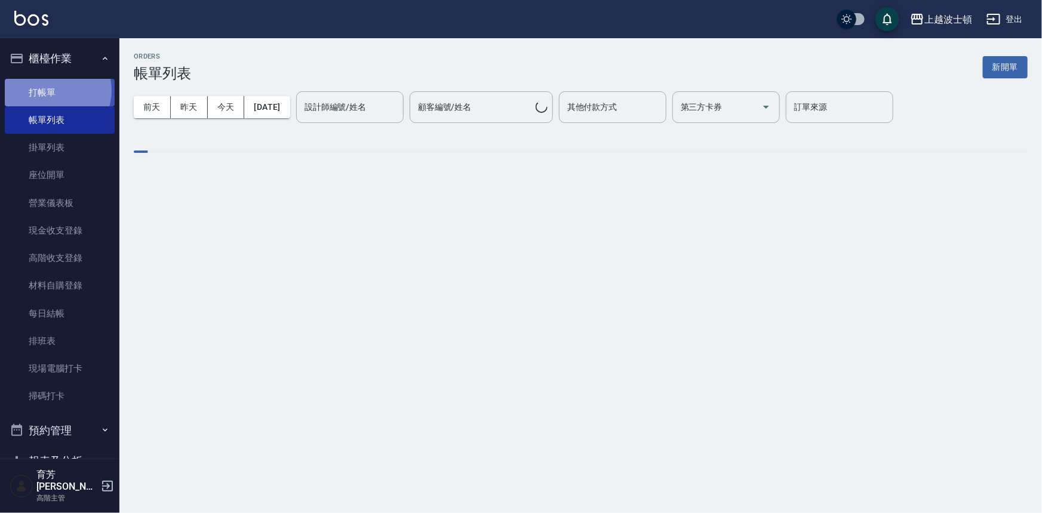
click at [56, 90] on link "打帳單" at bounding box center [60, 92] width 110 height 27
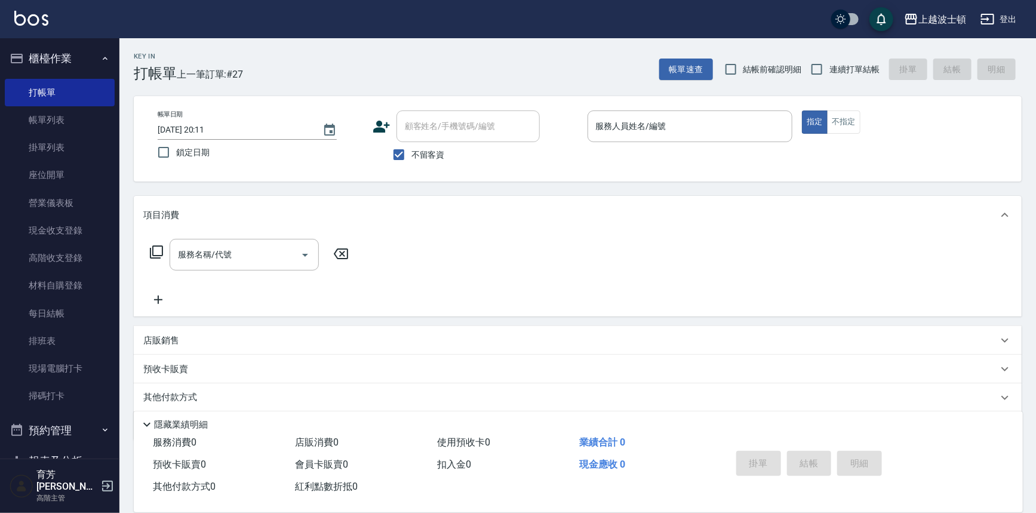
click at [418, 147] on label "不留客資" at bounding box center [415, 154] width 59 height 25
click at [411, 147] on input "不留客資" at bounding box center [398, 154] width 25 height 25
checkbox input "false"
click at [436, 120] on input "顧客姓名/手機號碼/編號" at bounding box center [459, 126] width 115 height 21
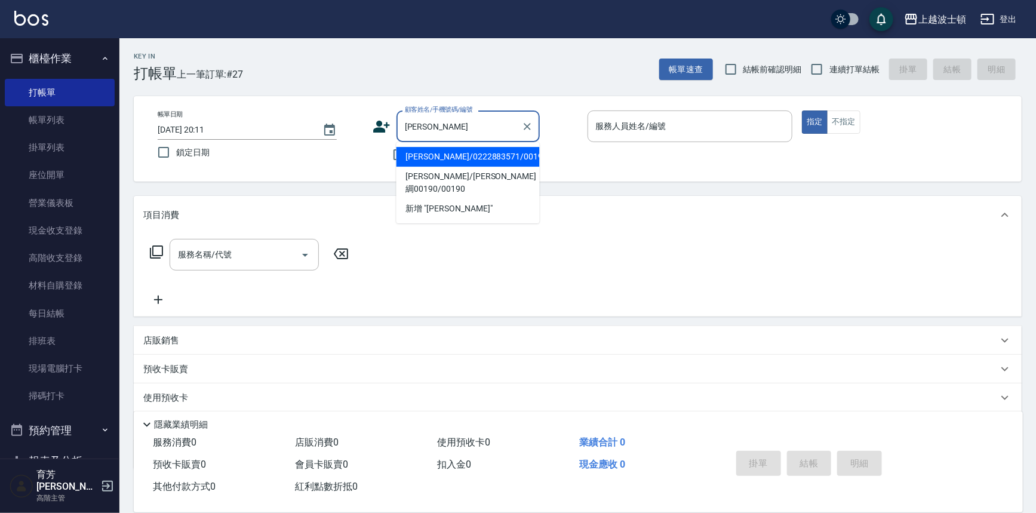
click at [450, 156] on li "蔡烏綢/0222883571/00190" at bounding box center [467, 157] width 143 height 20
type input "蔡烏綢/0222883571/00190"
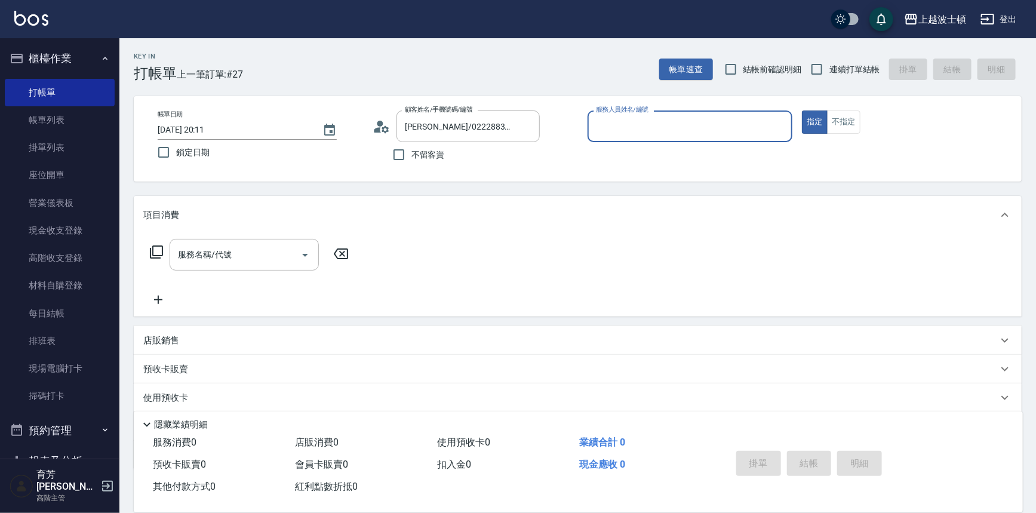
type input "shirey-0"
click at [161, 247] on icon at bounding box center [156, 252] width 14 height 14
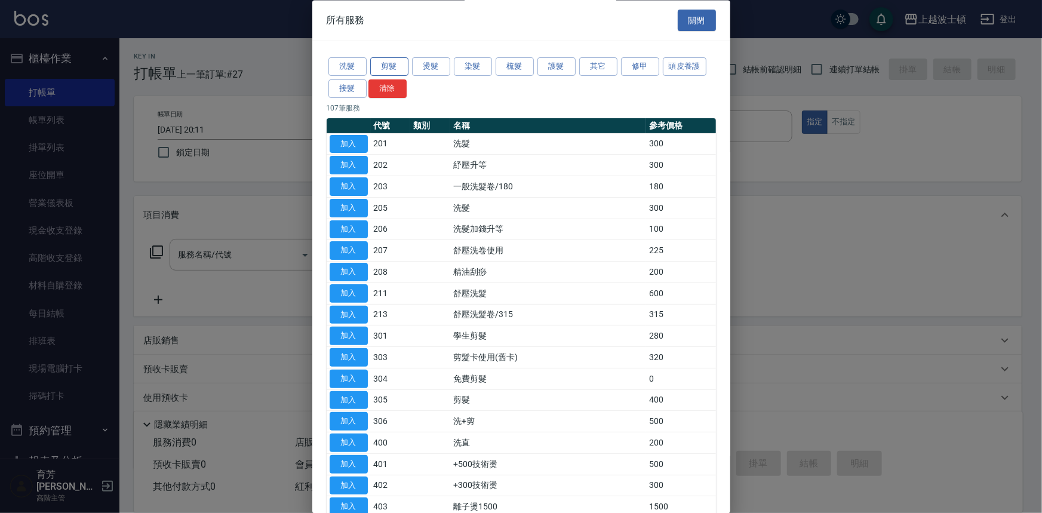
click at [387, 65] on button "剪髮" at bounding box center [389, 67] width 38 height 19
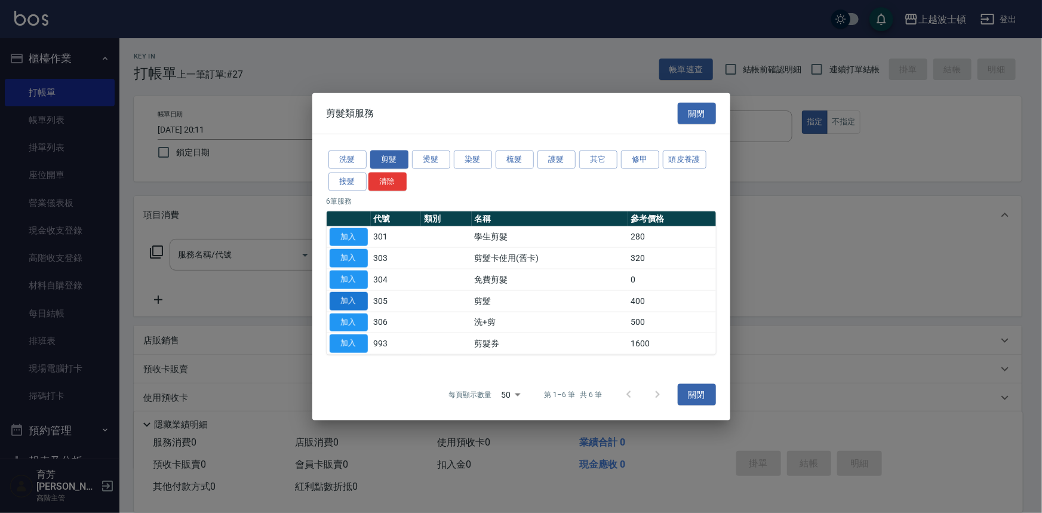
click at [357, 301] on button "加入" at bounding box center [349, 300] width 38 height 19
type input "剪髮(305)"
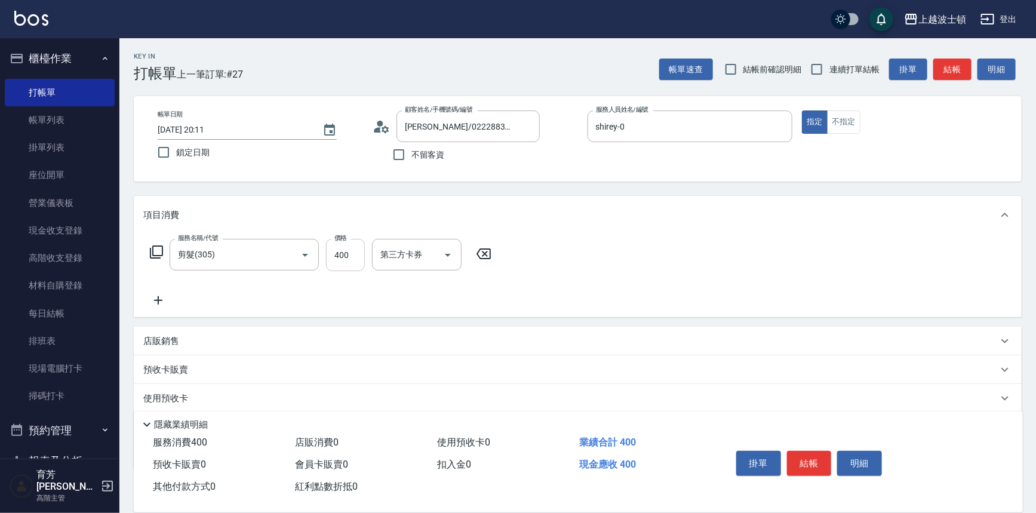
click at [360, 258] on input "400" at bounding box center [345, 255] width 39 height 32
type input "300"
click at [795, 458] on button "結帳" at bounding box center [809, 463] width 45 height 25
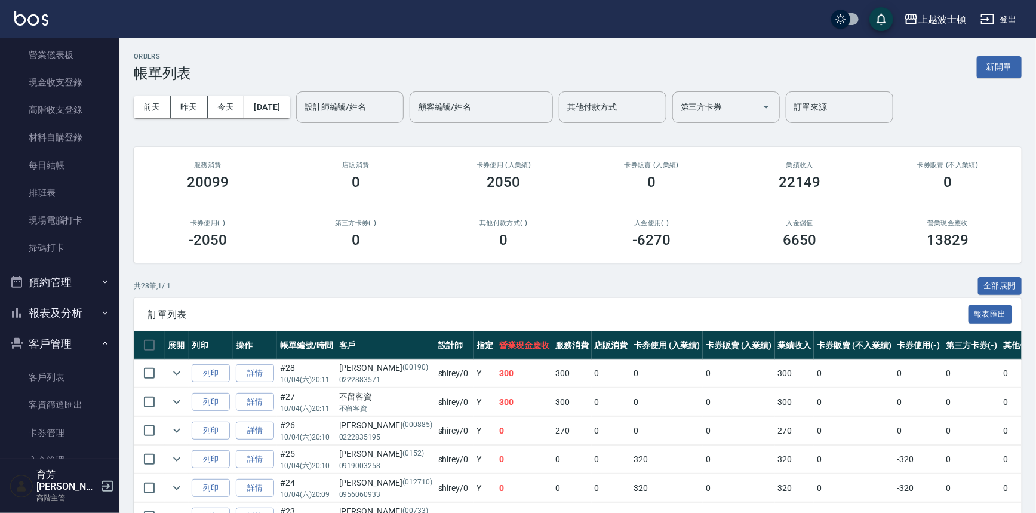
scroll to position [176, 0]
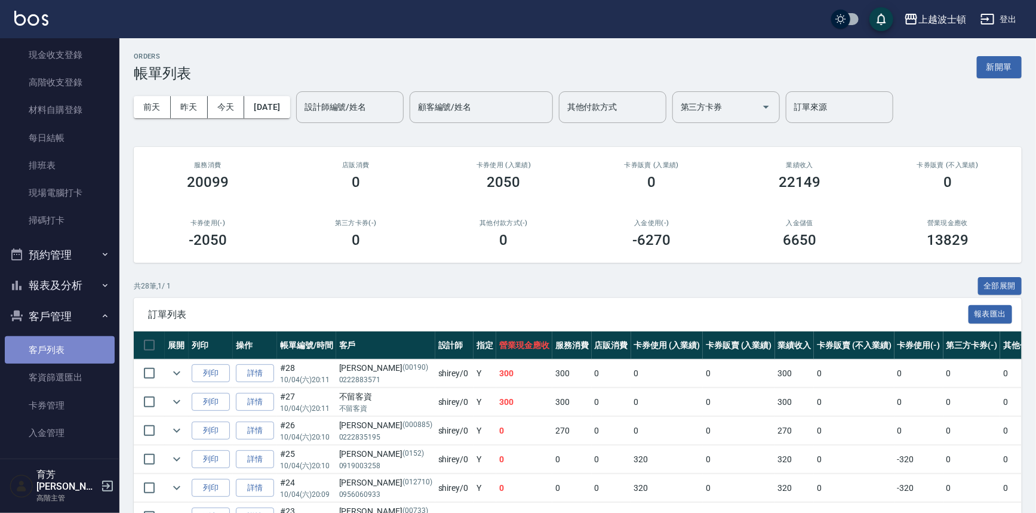
click at [66, 346] on link "客戶列表" at bounding box center [60, 349] width 110 height 27
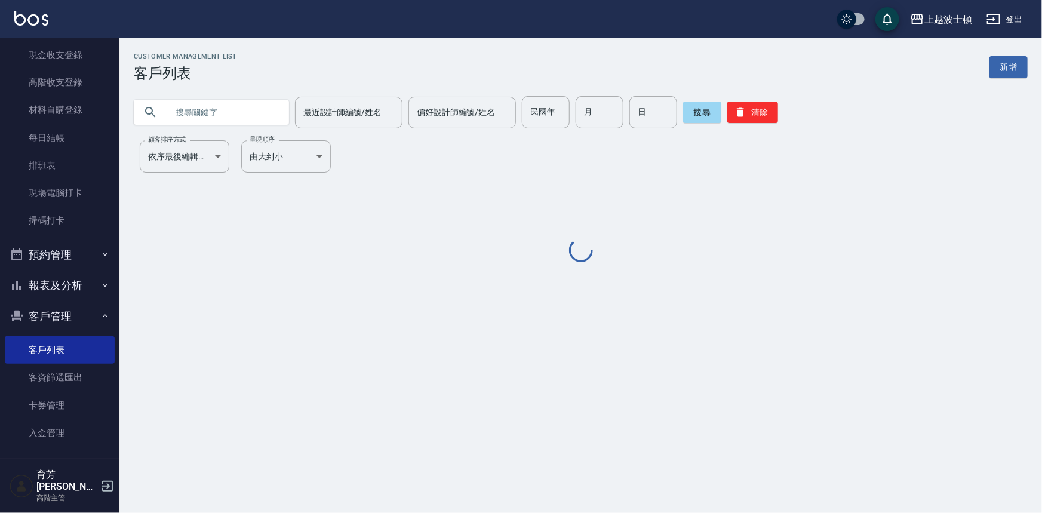
click at [196, 106] on input "text" at bounding box center [223, 112] width 112 height 32
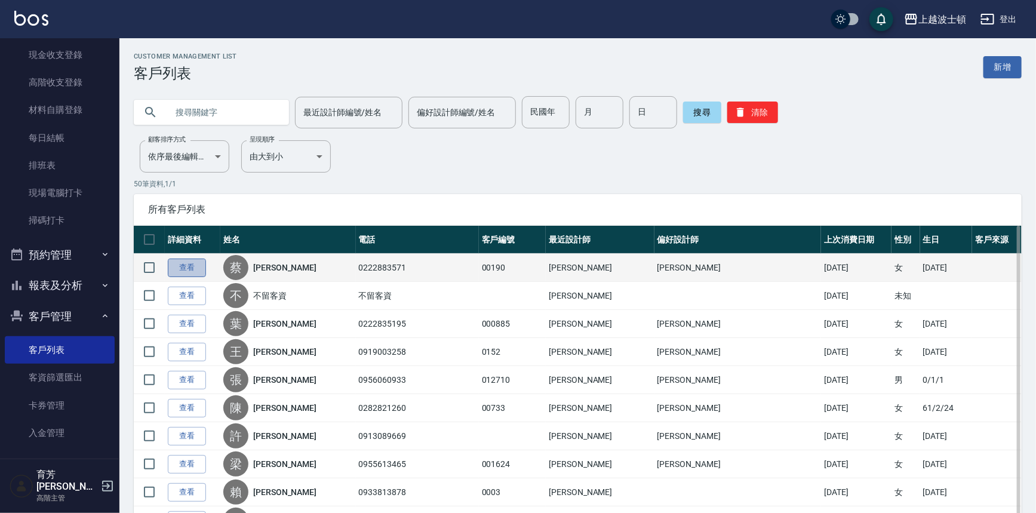
click at [175, 270] on link "查看" at bounding box center [187, 267] width 38 height 19
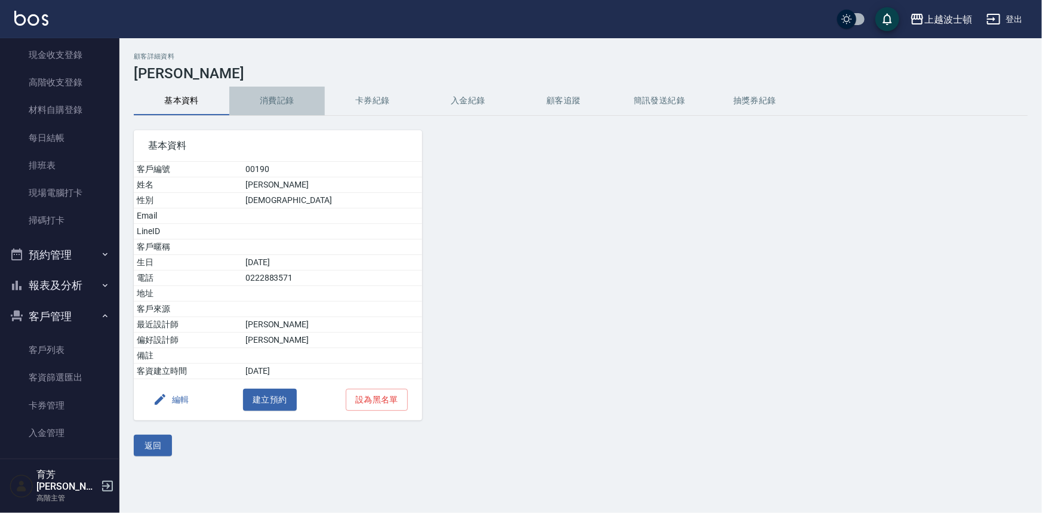
click at [276, 101] on button "消費記錄" at bounding box center [277, 101] width 96 height 29
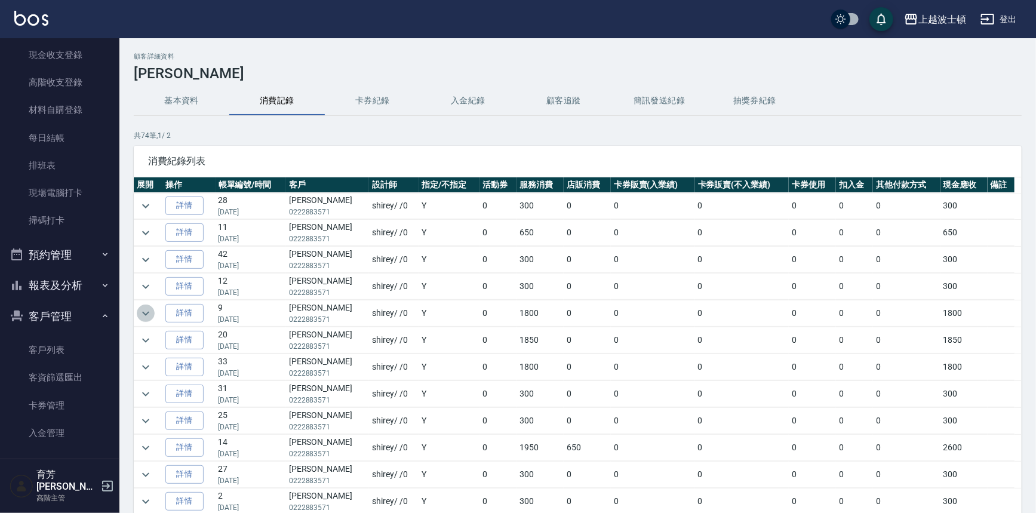
click at [151, 309] on icon "expand row" at bounding box center [146, 313] width 14 height 14
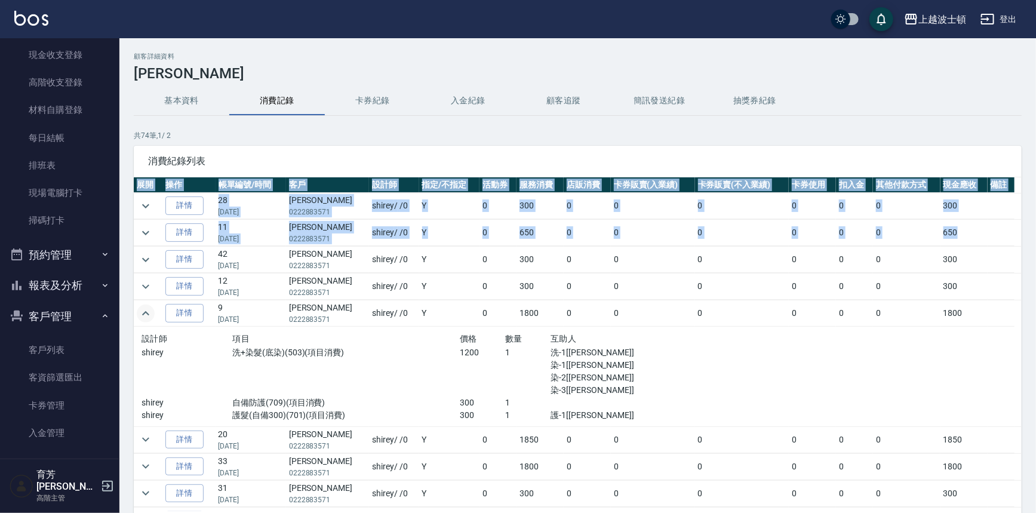
drag, startPoint x: 1015, startPoint y: 239, endPoint x: 1015, endPoint y: 252, distance: 12.6
click at [1015, 252] on div "展開 操作 帳單編號/時間 客戶 設計師 指定/不指定 活動券 服務消費 店販消費 卡券販賣(入業績) 卡券販賣(不入業績) 卡券使用 扣入金 其他付款方式 …" at bounding box center [578, 344] width 888 height 334
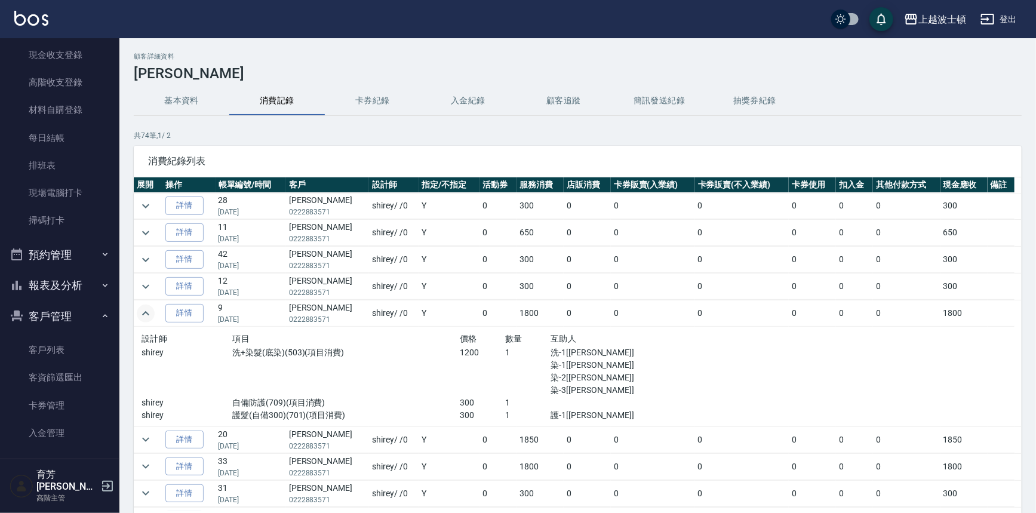
click at [932, 146] on div "消費紀錄列表" at bounding box center [578, 161] width 888 height 31
drag, startPoint x: 1023, startPoint y: 248, endPoint x: 1025, endPoint y: 269, distance: 20.4
click at [1025, 269] on div "顧客詳細資料 蔡烏綢 基本資料 消費記錄 卡券紀錄 入金紀錄 顧客追蹤 簡訊發送紀錄 抽獎券紀錄 共 74 筆, 1 / 2 消費紀錄列表 展開 操作 帳單編…" at bounding box center [577, 316] width 916 height 527
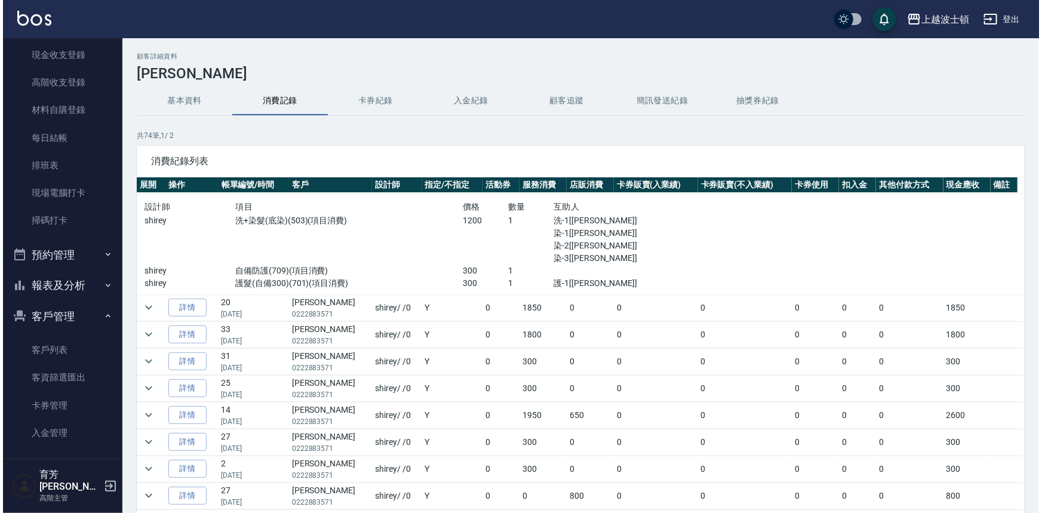
scroll to position [134, 0]
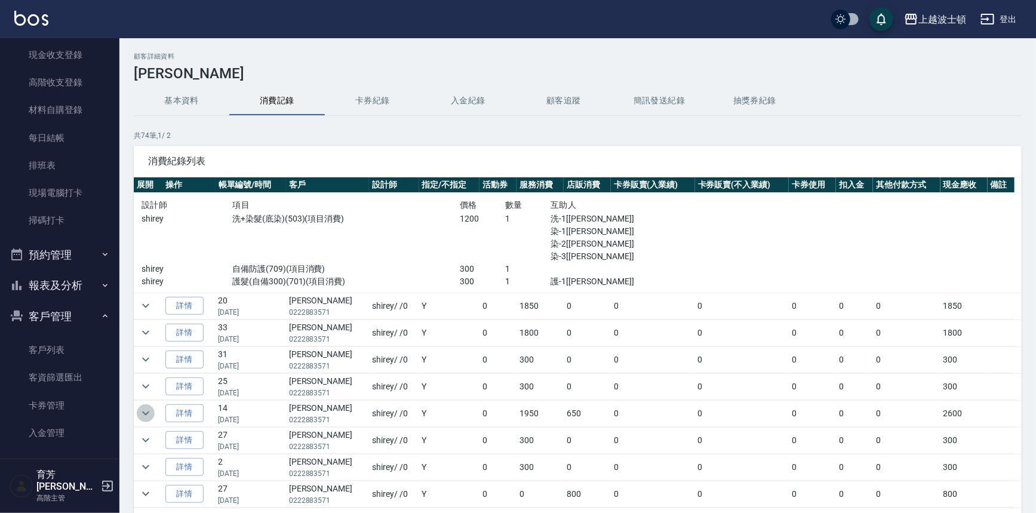
click at [142, 411] on icon "expand row" at bounding box center [146, 413] width 14 height 14
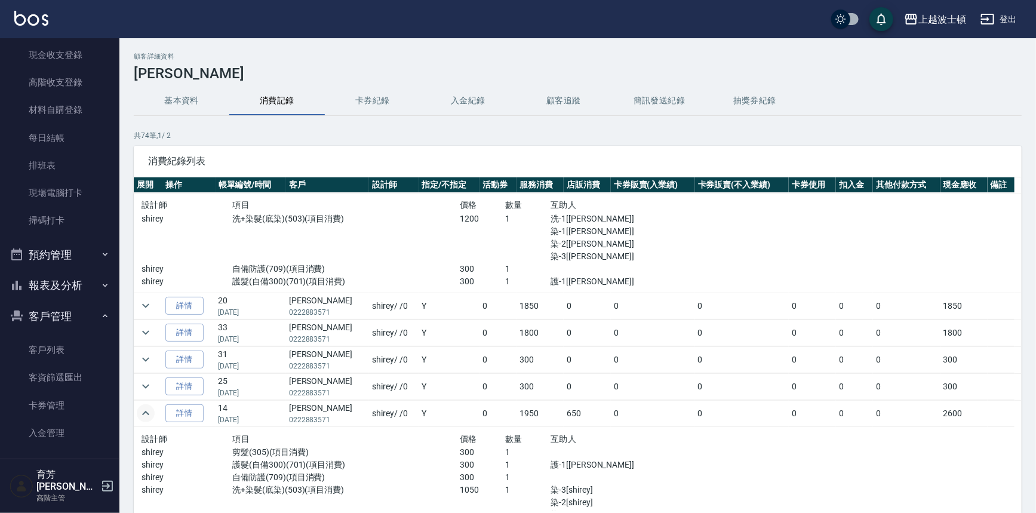
click at [184, 96] on button "基本資料" at bounding box center [182, 101] width 96 height 29
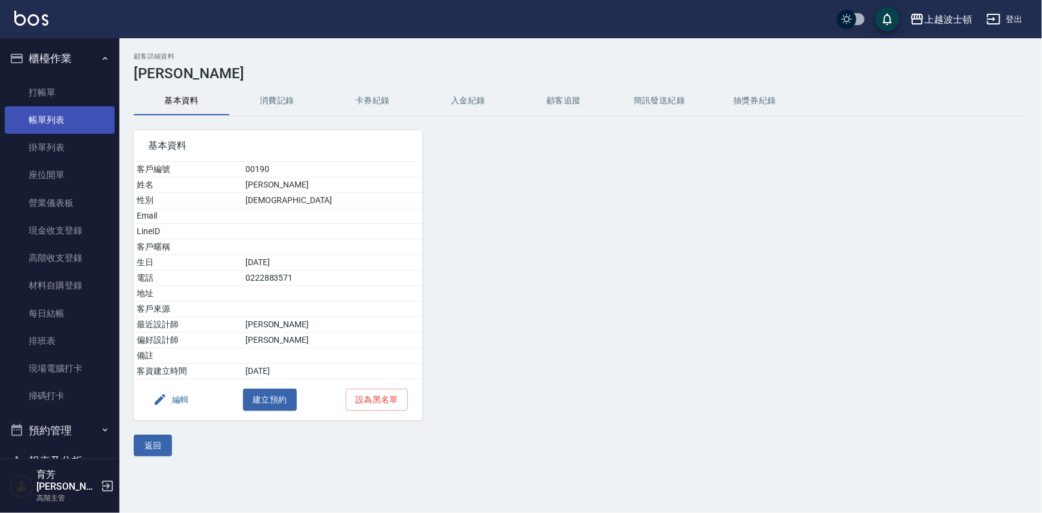
click at [43, 107] on link "帳單列表" at bounding box center [60, 119] width 110 height 27
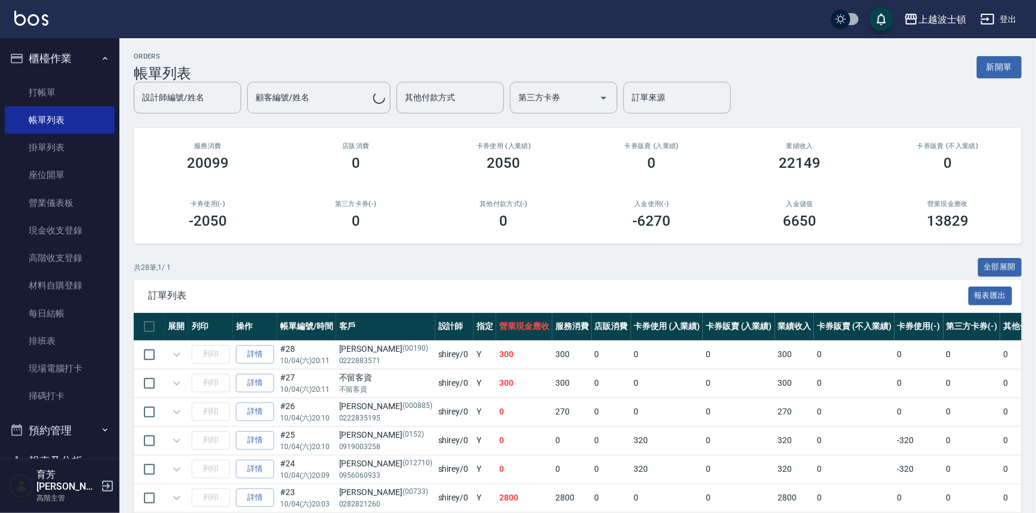
click at [312, 100] on div "設計師編號/姓名 設計師編號/姓名 顧客編號/姓名 顧客編號/姓名 其他付款方式 其他付款方式 第三方卡券 第三方卡券 訂單來源 訂單來源" at bounding box center [578, 98] width 888 height 32
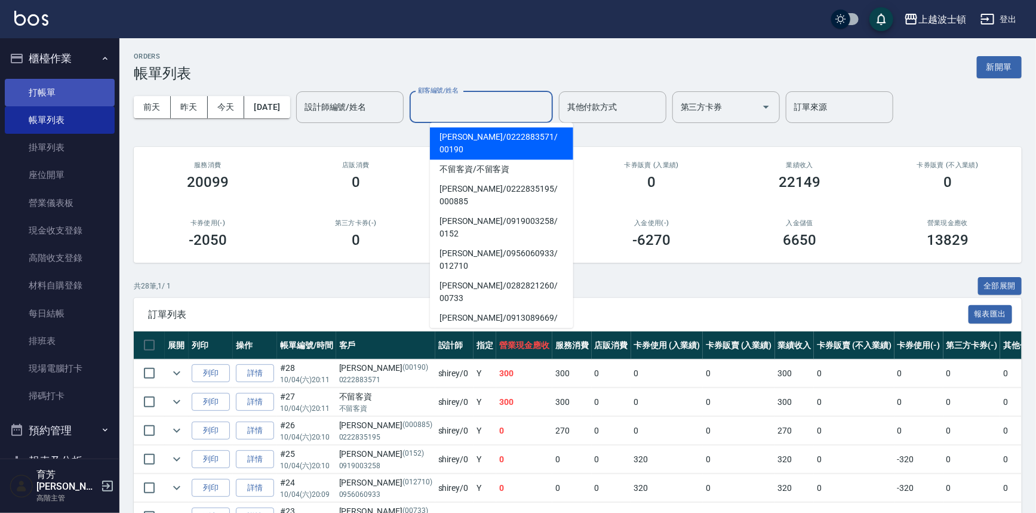
click at [96, 87] on link "打帳單" at bounding box center [60, 92] width 110 height 27
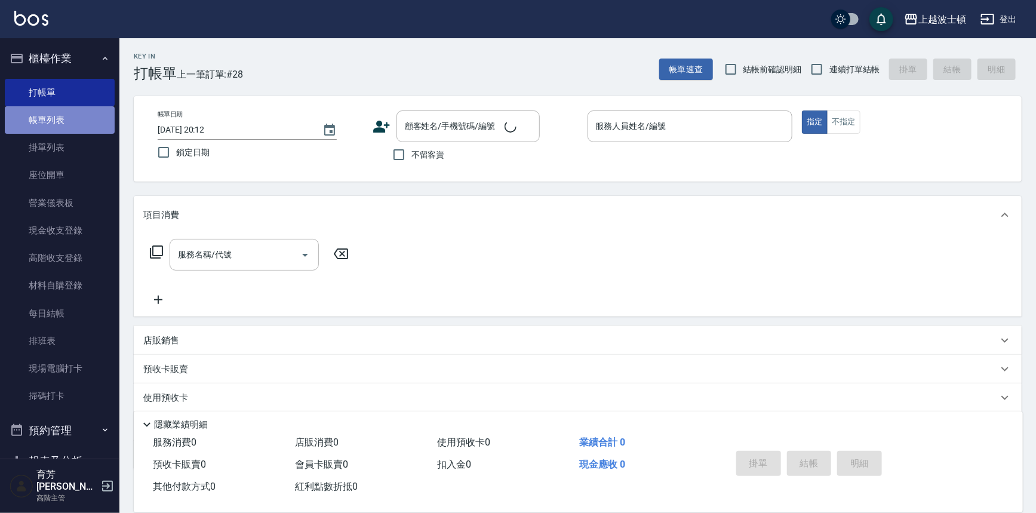
click at [79, 118] on link "帳單列表" at bounding box center [60, 119] width 110 height 27
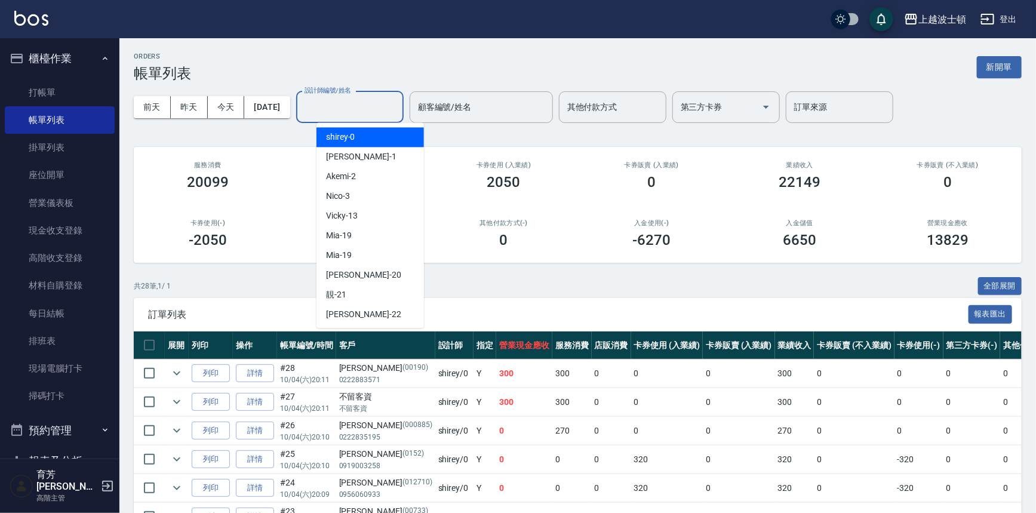
click at [373, 110] on input "設計師編號/姓名" at bounding box center [349, 107] width 97 height 21
click at [371, 134] on div "shirey -0" at bounding box center [369, 137] width 107 height 20
type input "shirey-0"
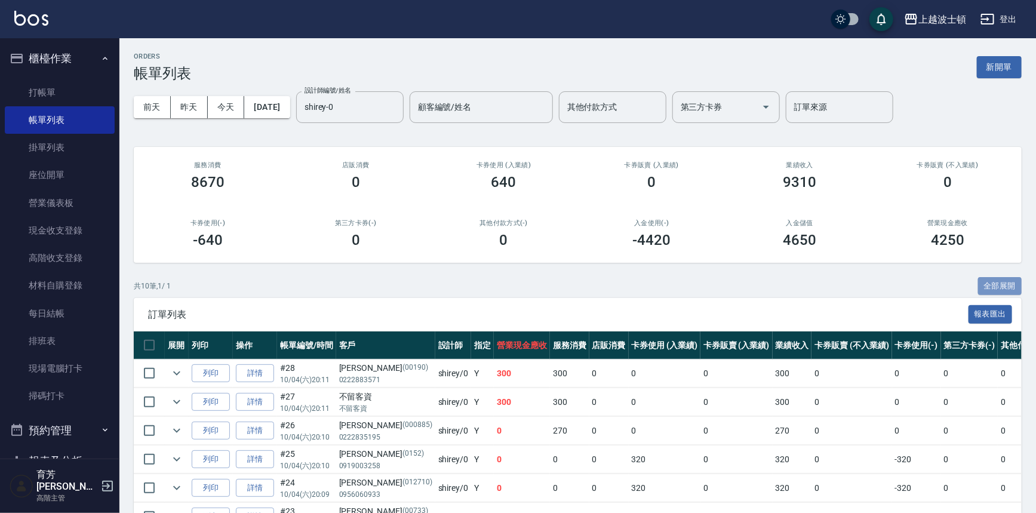
click at [1005, 280] on button "全部展開" at bounding box center [1000, 286] width 44 height 19
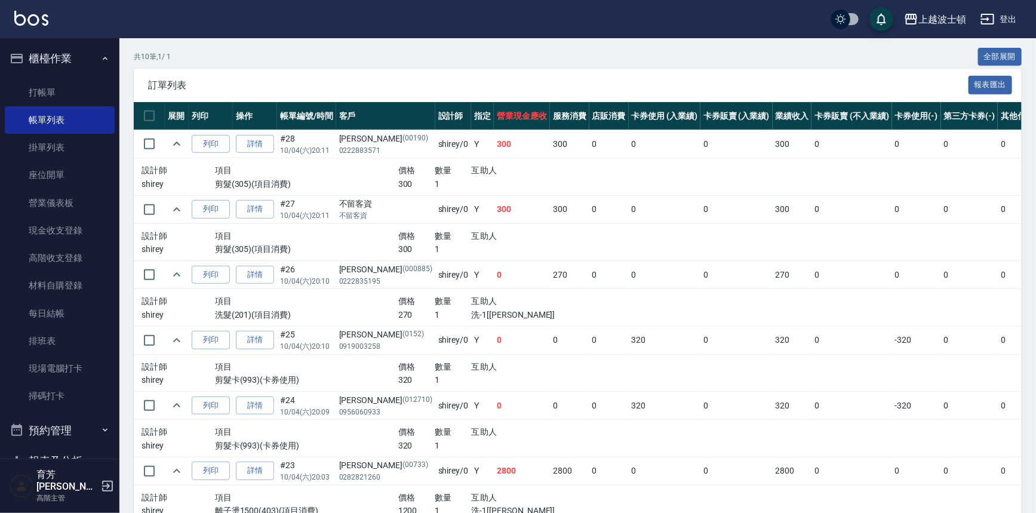
scroll to position [227, 0]
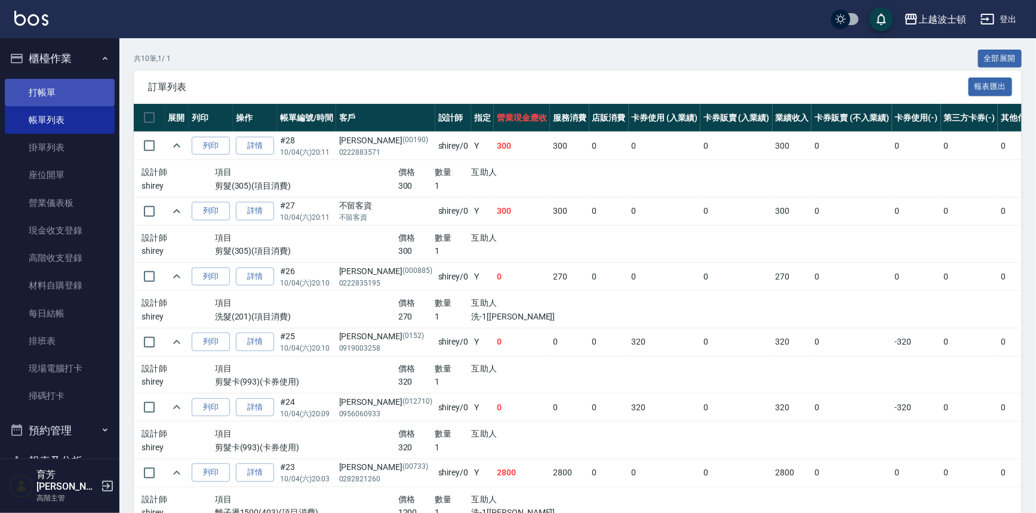
click at [49, 86] on link "打帳單" at bounding box center [60, 92] width 110 height 27
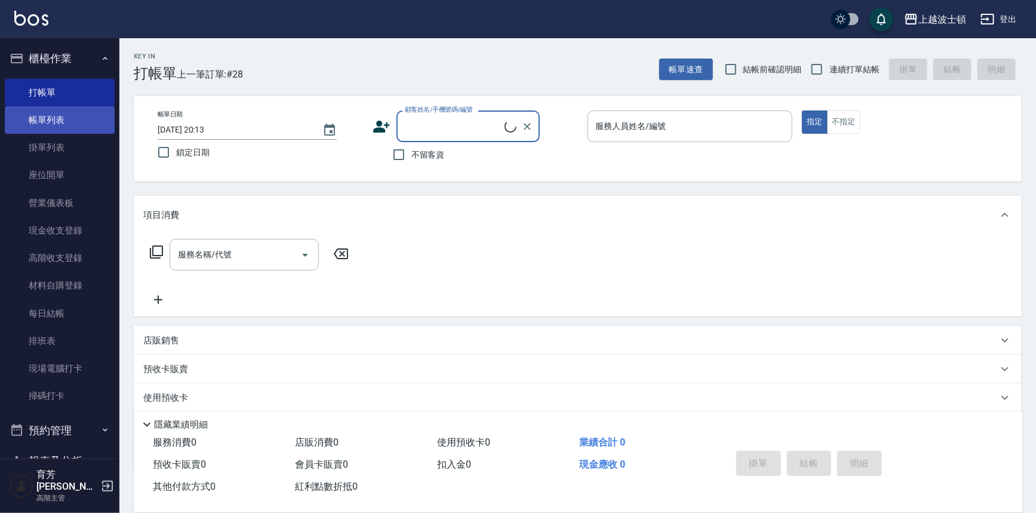
click at [48, 118] on link "帳單列表" at bounding box center [60, 119] width 110 height 27
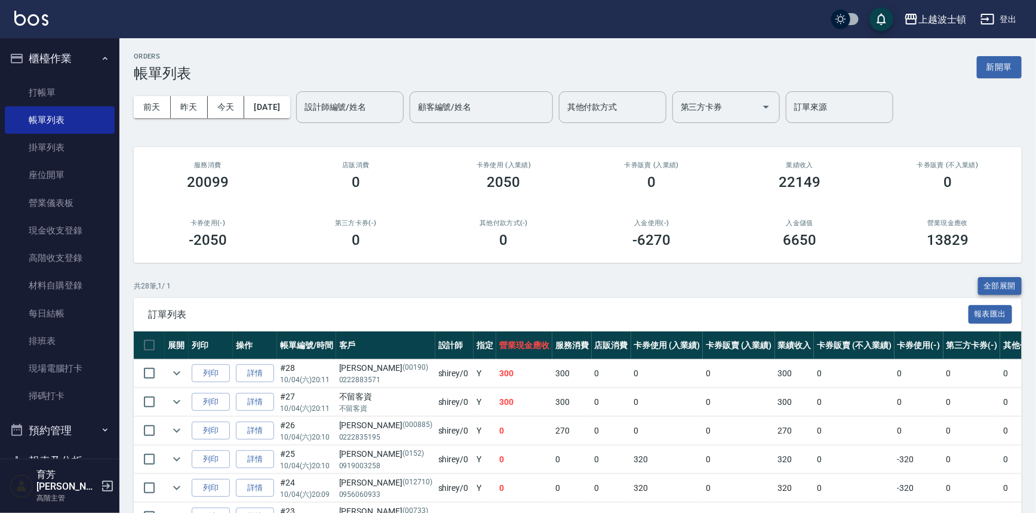
click at [1008, 286] on button "全部展開" at bounding box center [1000, 286] width 44 height 19
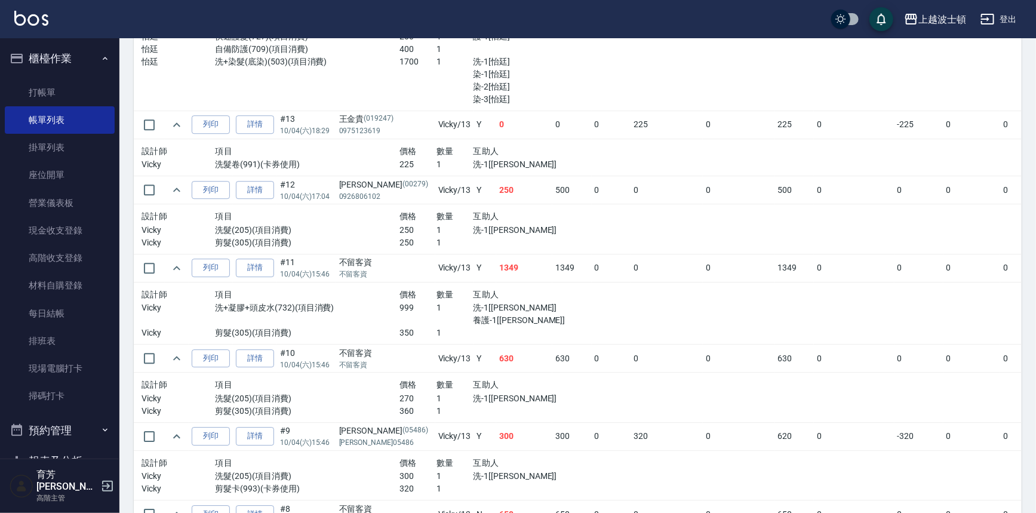
scroll to position [1633, 0]
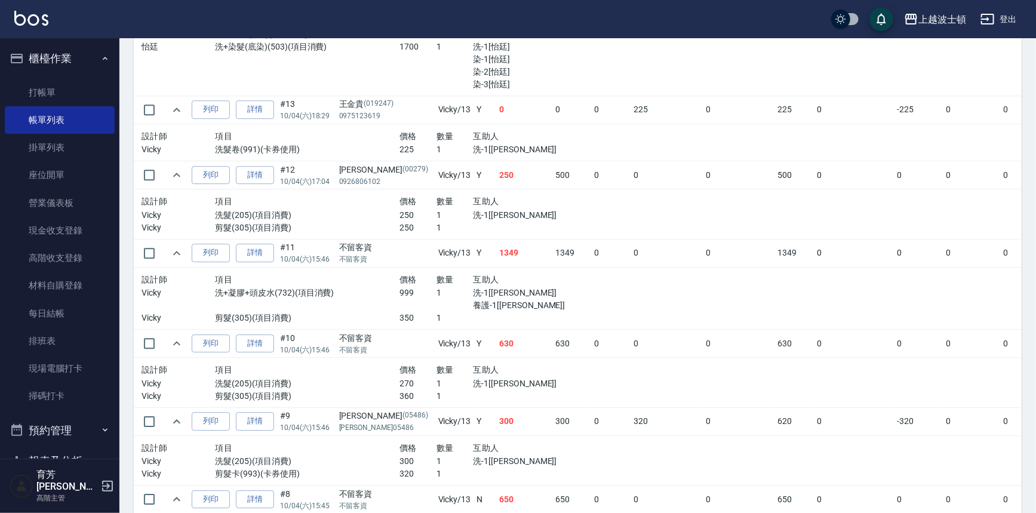
drag, startPoint x: 986, startPoint y: 379, endPoint x: 980, endPoint y: 400, distance: 21.6
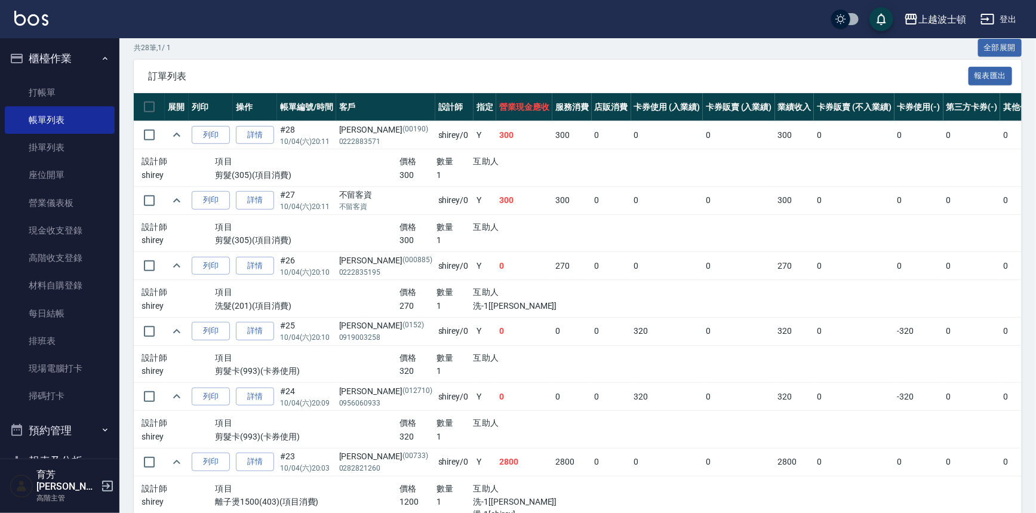
scroll to position [229, 0]
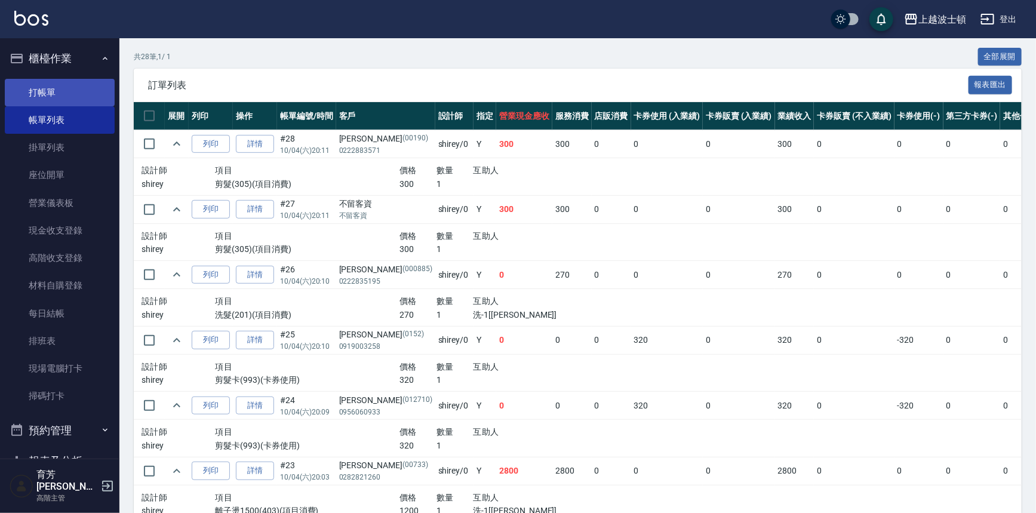
click at [49, 85] on link "打帳單" at bounding box center [60, 92] width 110 height 27
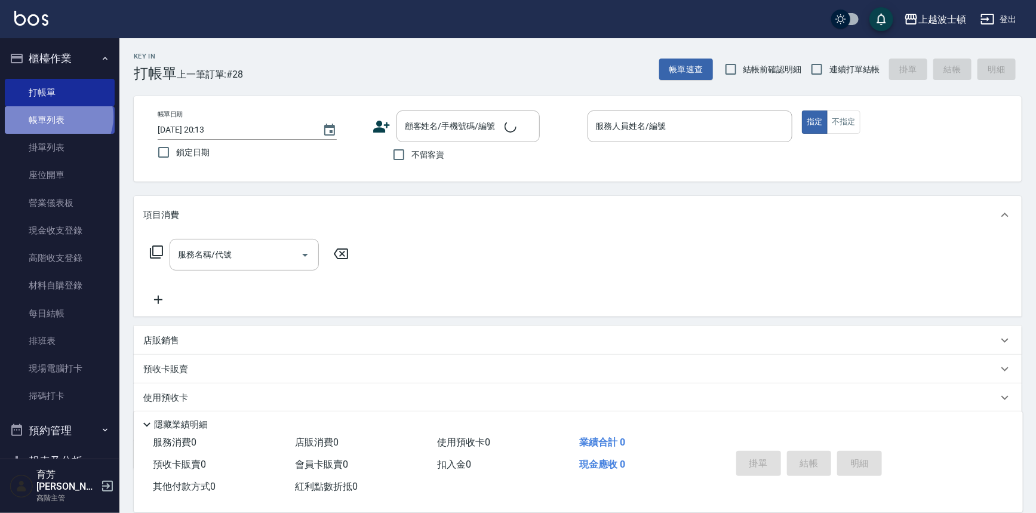
click at [57, 117] on link "帳單列表" at bounding box center [60, 119] width 110 height 27
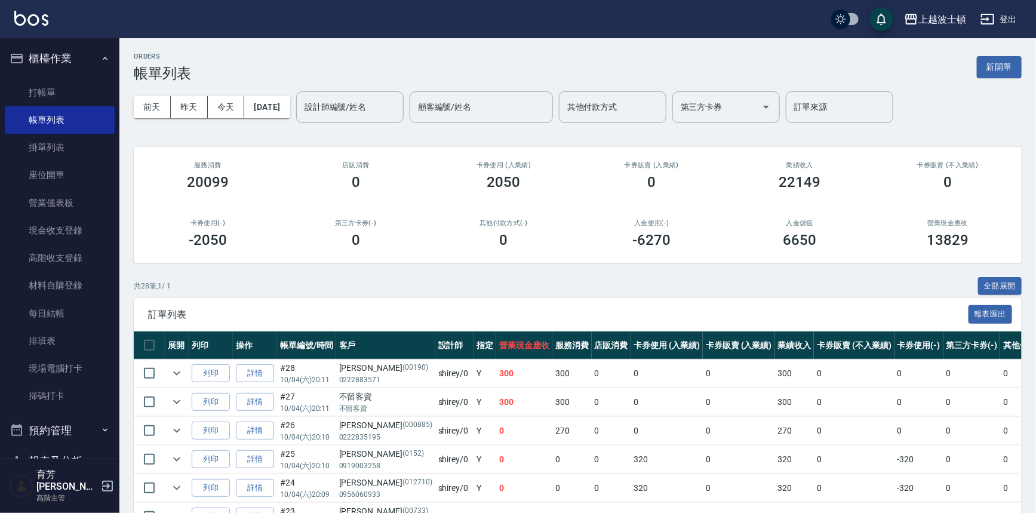
click at [32, 44] on button "櫃檯作業" at bounding box center [60, 58] width 110 height 31
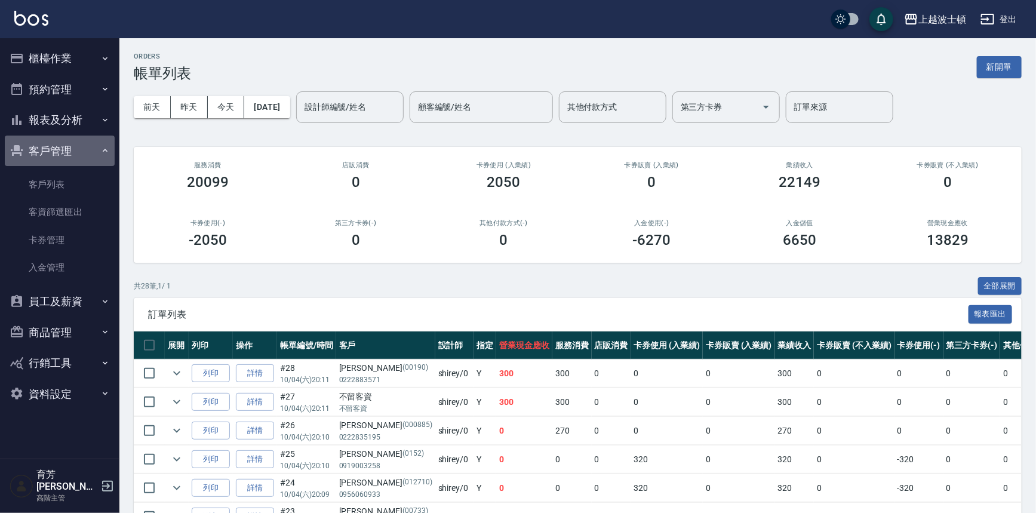
click at [66, 159] on button "客戶管理" at bounding box center [60, 151] width 110 height 31
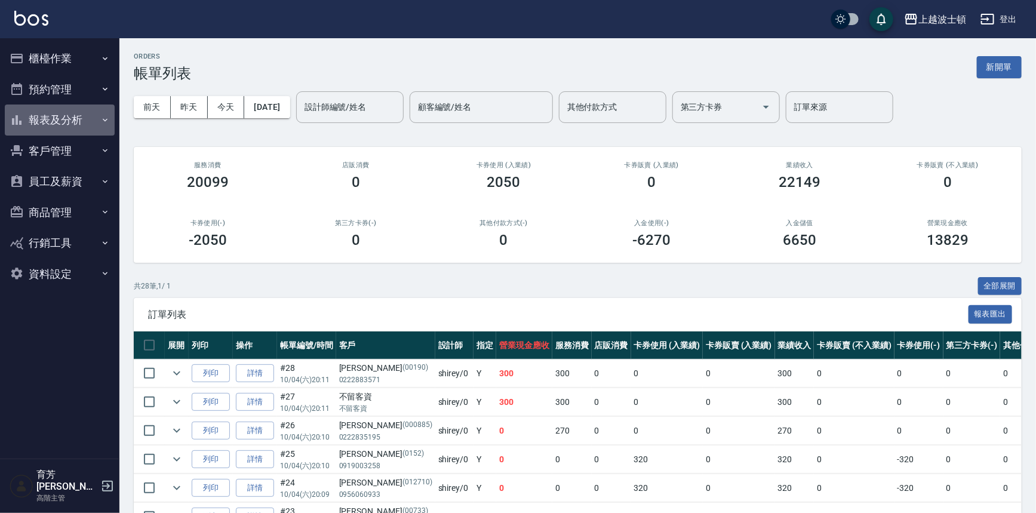
click at [61, 122] on button "報表及分析" at bounding box center [60, 119] width 110 height 31
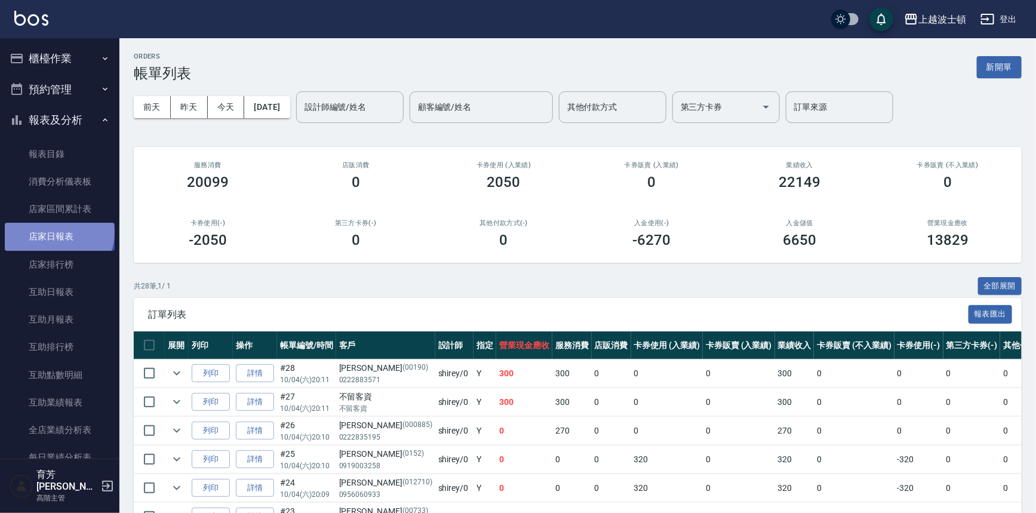
click at [58, 233] on link "店家日報表" at bounding box center [60, 236] width 110 height 27
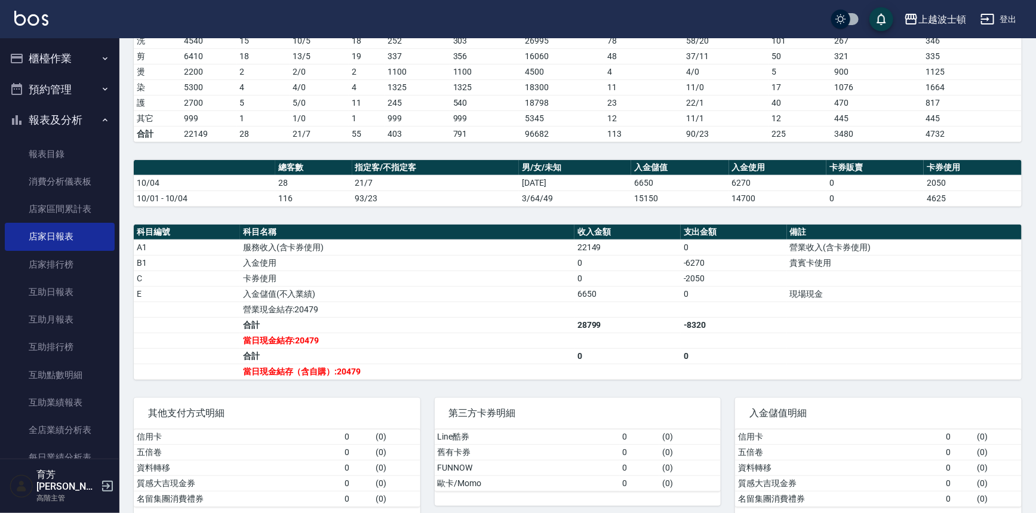
scroll to position [211, 0]
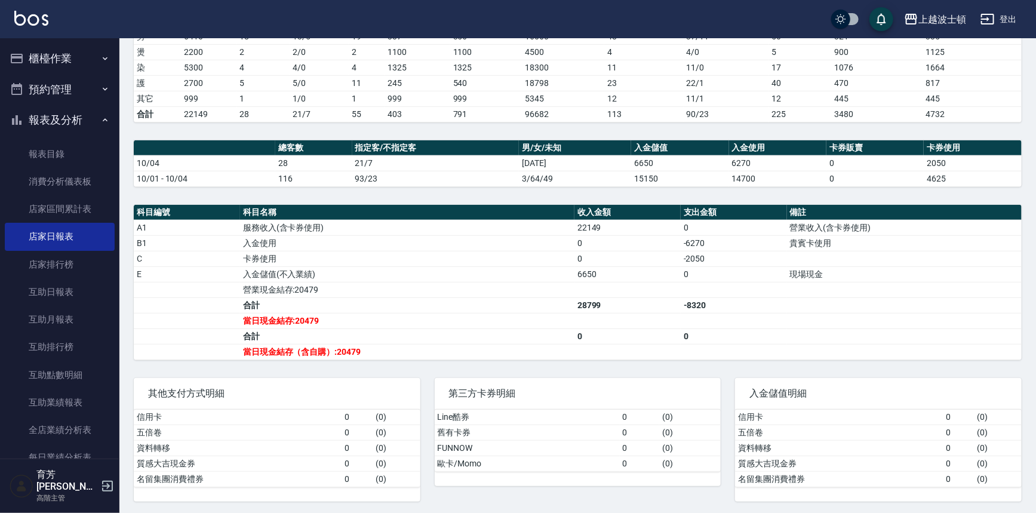
click at [60, 131] on button "報表及分析" at bounding box center [60, 119] width 110 height 31
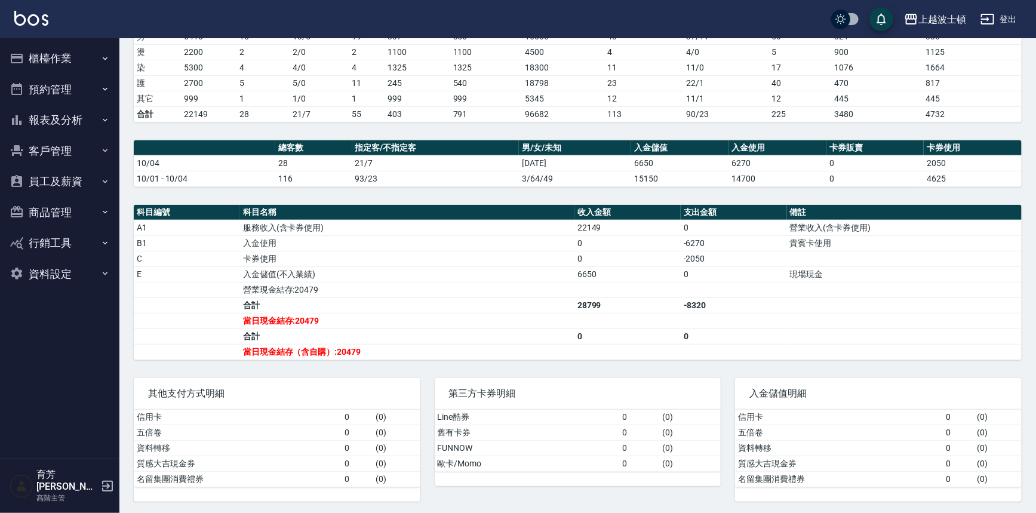
drag, startPoint x: 45, startPoint y: 59, endPoint x: 45, endPoint y: 68, distance: 9.0
click at [45, 59] on button "櫃檯作業" at bounding box center [60, 58] width 110 height 31
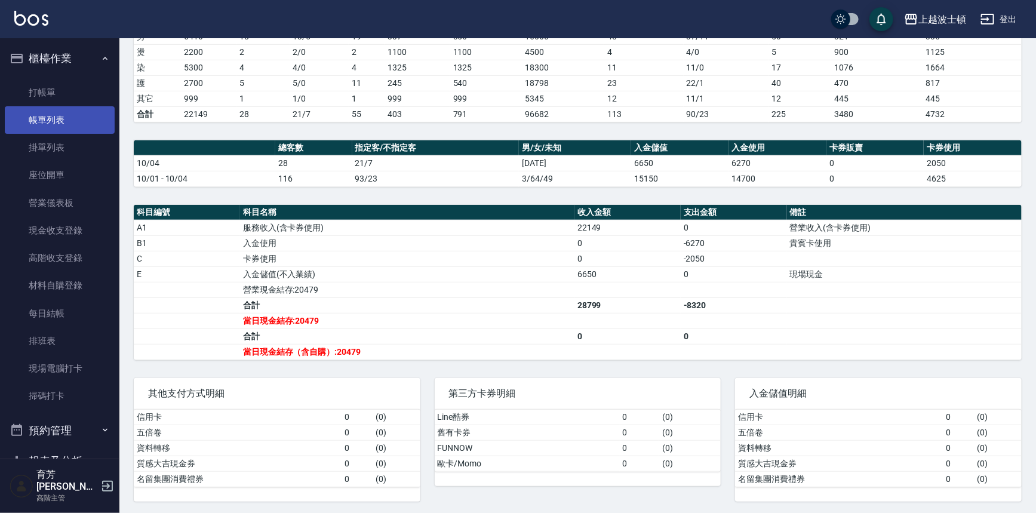
click at [39, 122] on link "帳單列表" at bounding box center [60, 119] width 110 height 27
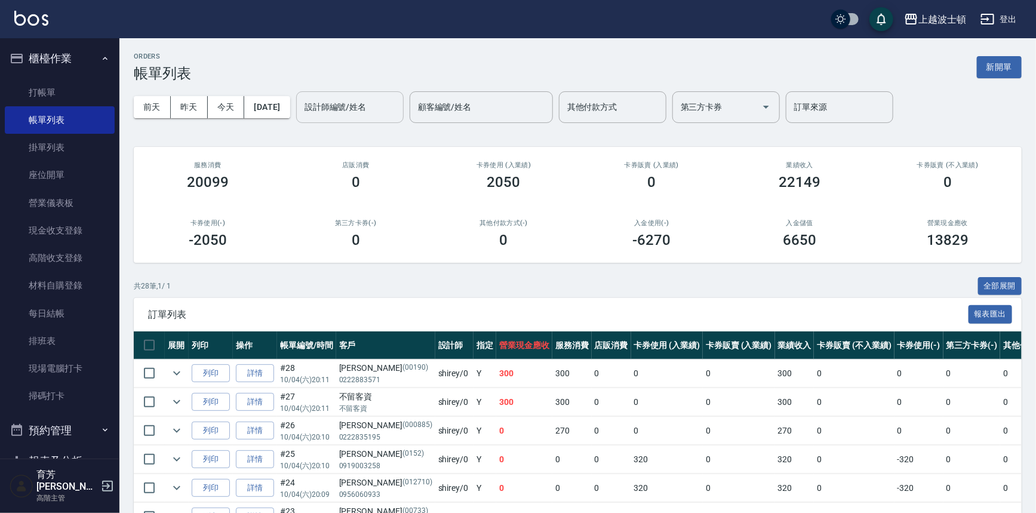
click at [383, 113] on input "設計師編號/姓名" at bounding box center [349, 107] width 97 height 21
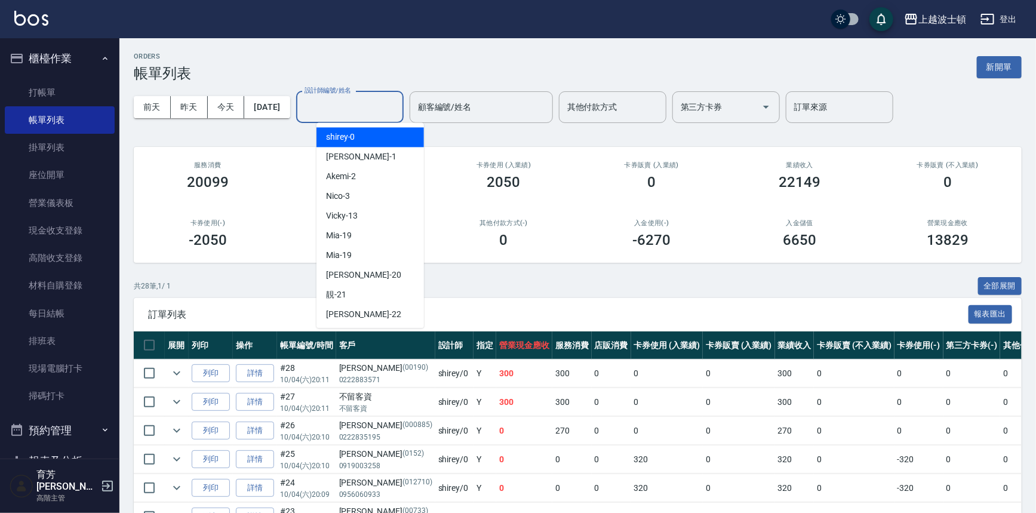
click at [371, 142] on div "shirey -0" at bounding box center [369, 137] width 107 height 20
type input "shirey-0"
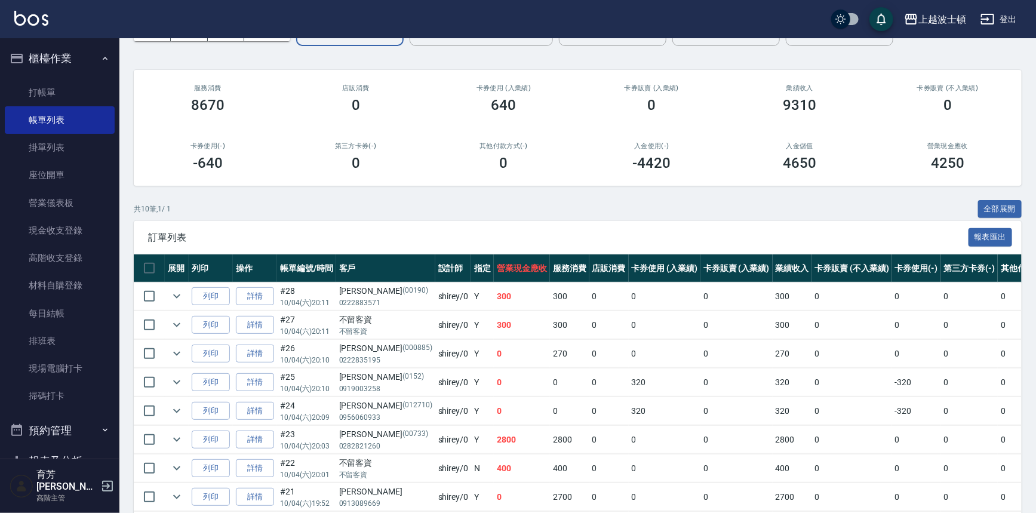
scroll to position [186, 0]
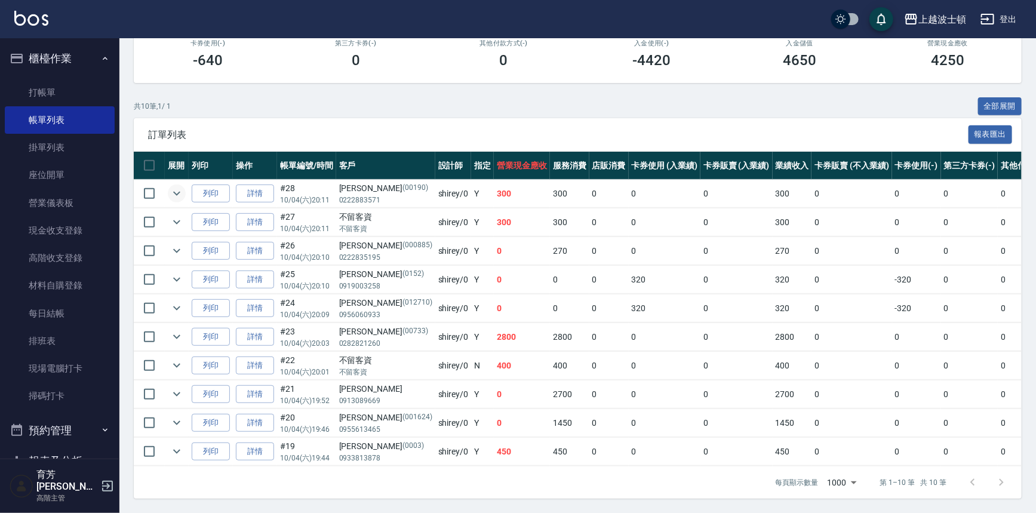
click at [168, 185] on button "expand row" at bounding box center [177, 193] width 18 height 18
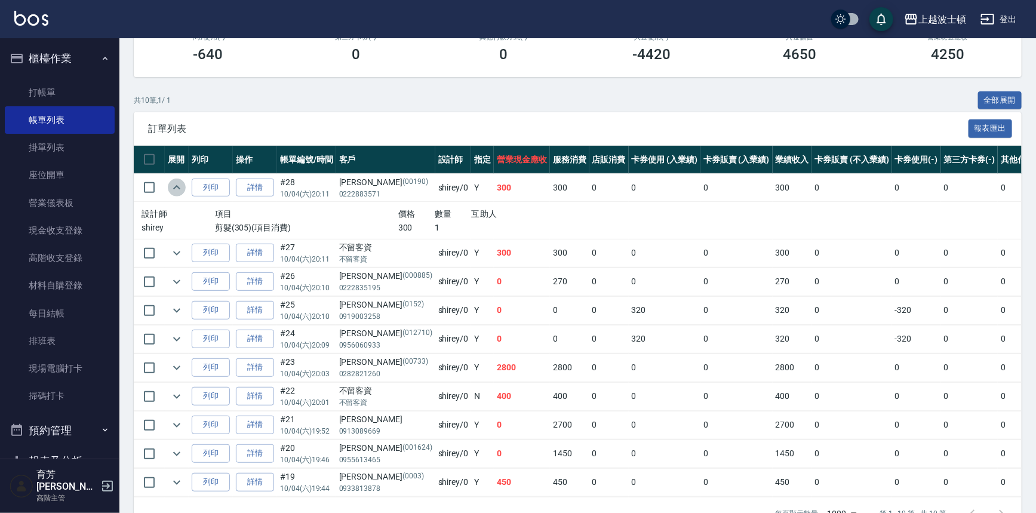
click at [168, 185] on button "expand row" at bounding box center [177, 188] width 18 height 18
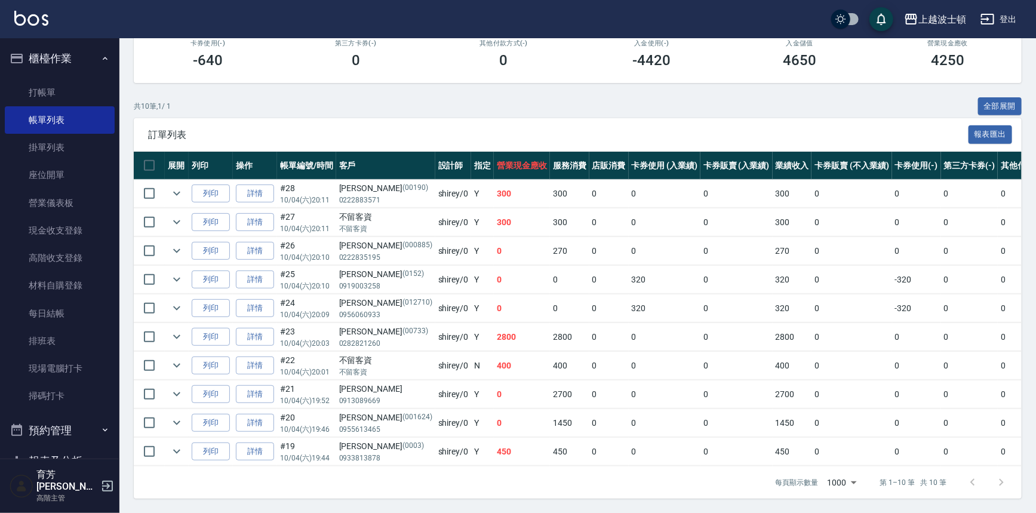
click at [170, 208] on td at bounding box center [177, 222] width 24 height 28
click at [176, 215] on icon "expand row" at bounding box center [177, 222] width 14 height 14
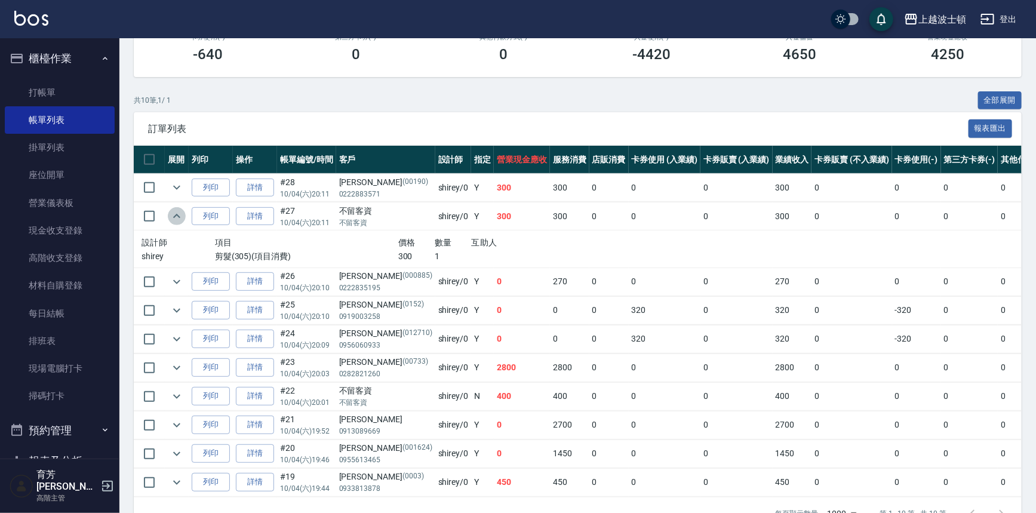
click at [176, 214] on icon "expand row" at bounding box center [176, 216] width 7 height 4
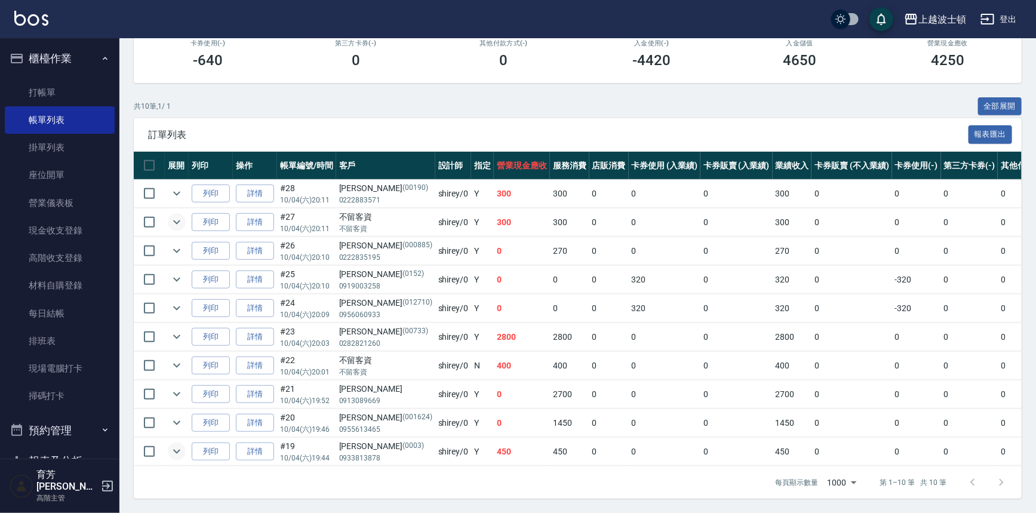
click at [174, 447] on icon "expand row" at bounding box center [177, 451] width 14 height 14
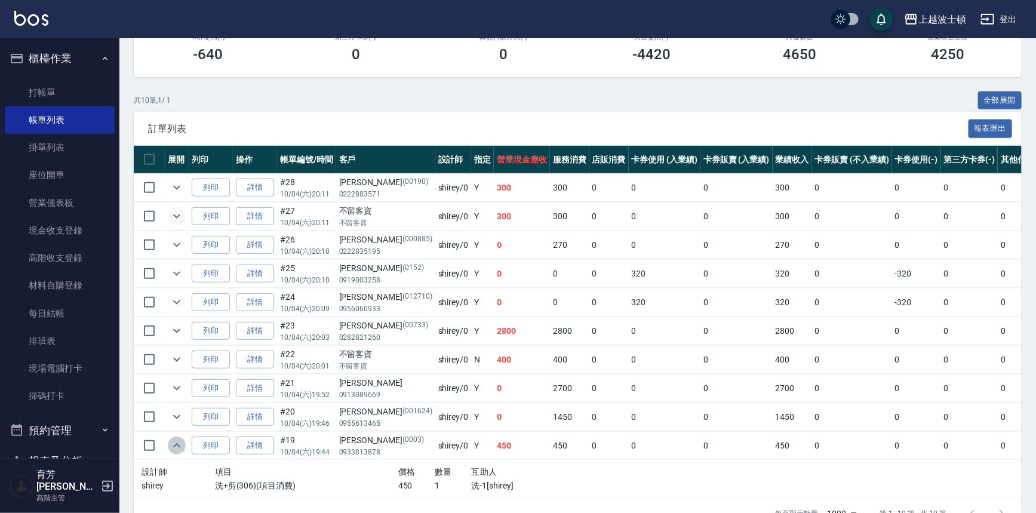
click at [174, 447] on icon "expand row" at bounding box center [177, 445] width 14 height 14
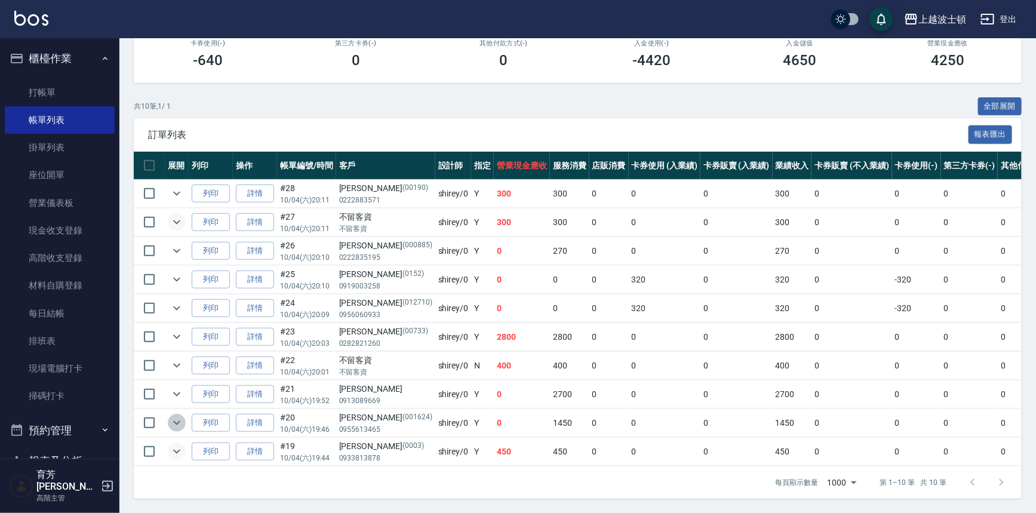
click at [177, 421] on icon "expand row" at bounding box center [176, 423] width 7 height 4
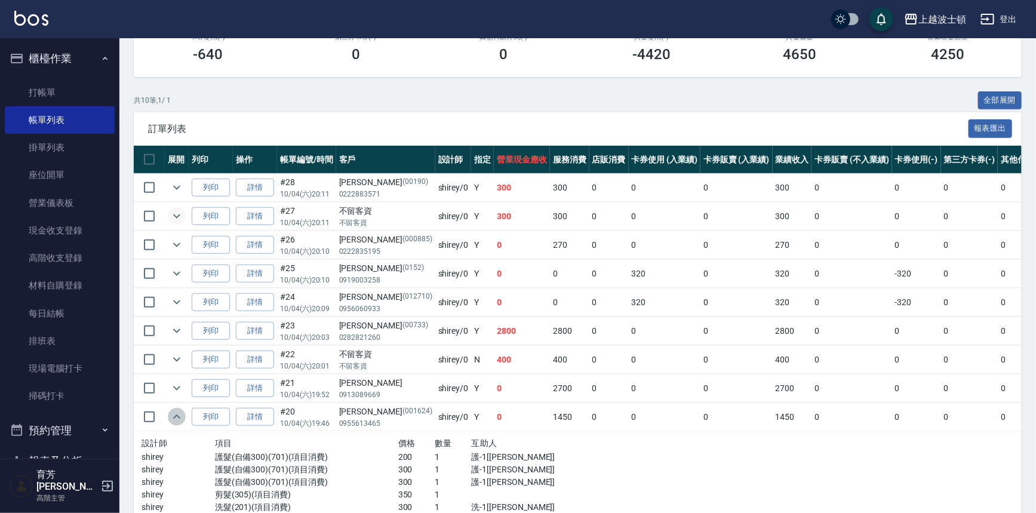
click at [177, 417] on icon "expand row" at bounding box center [177, 417] width 14 height 14
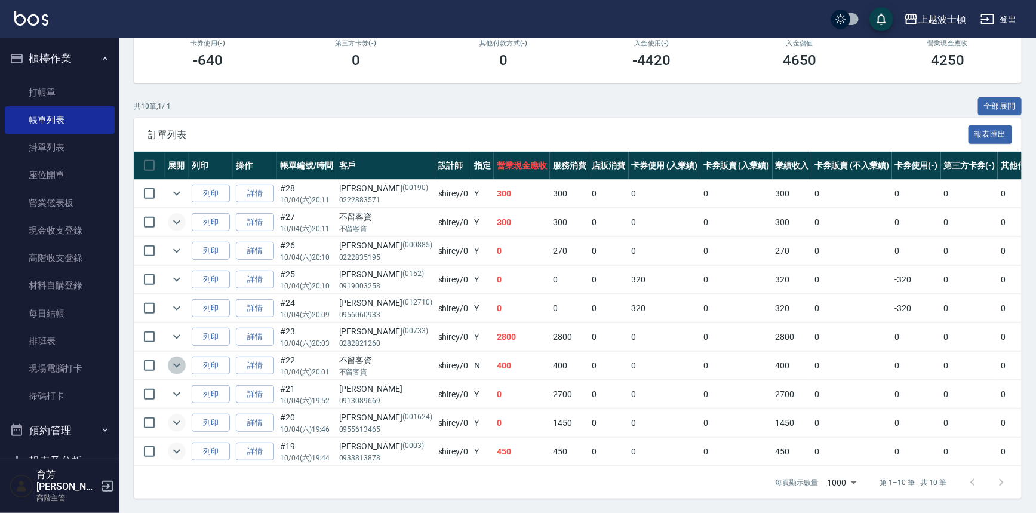
click at [179, 358] on icon "expand row" at bounding box center [177, 365] width 14 height 14
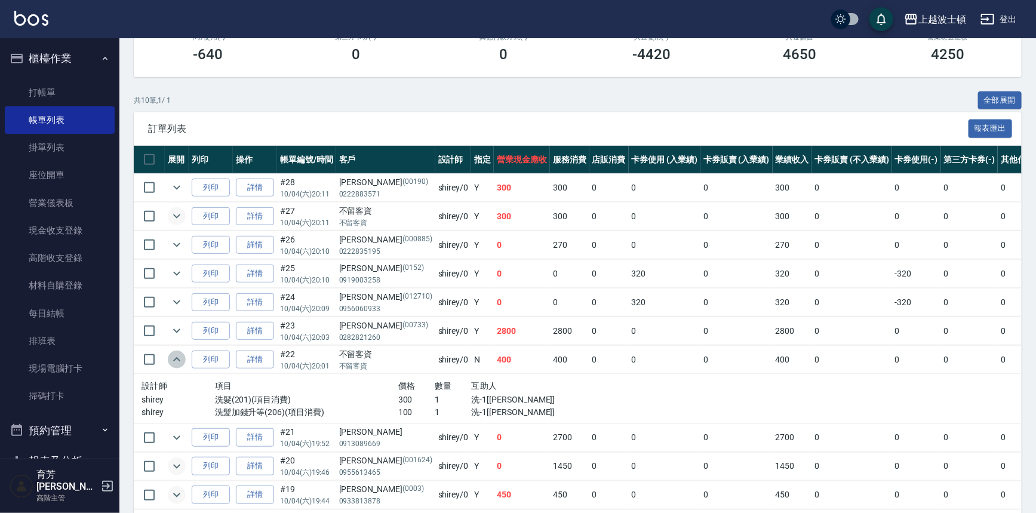
click at [179, 354] on icon "expand row" at bounding box center [177, 359] width 14 height 14
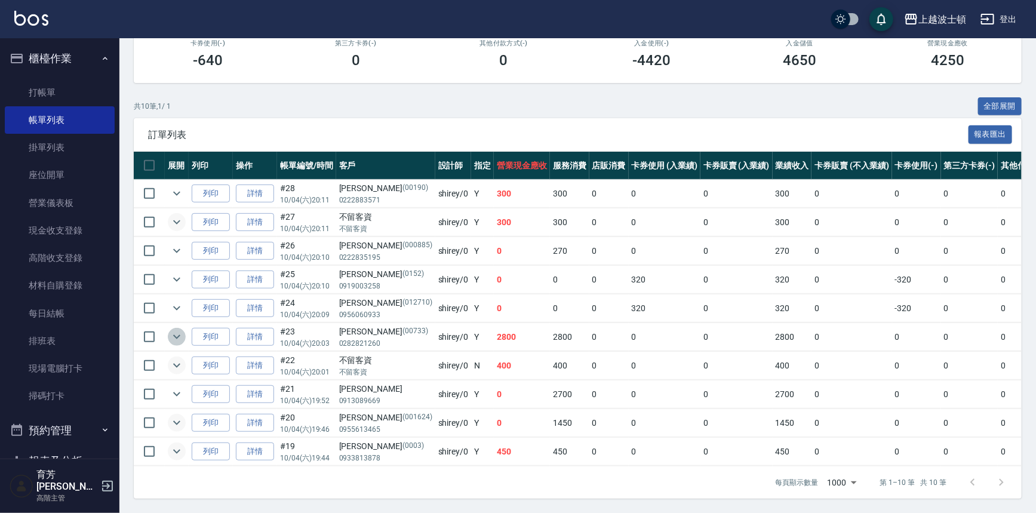
click at [173, 335] on icon "expand row" at bounding box center [176, 337] width 7 height 4
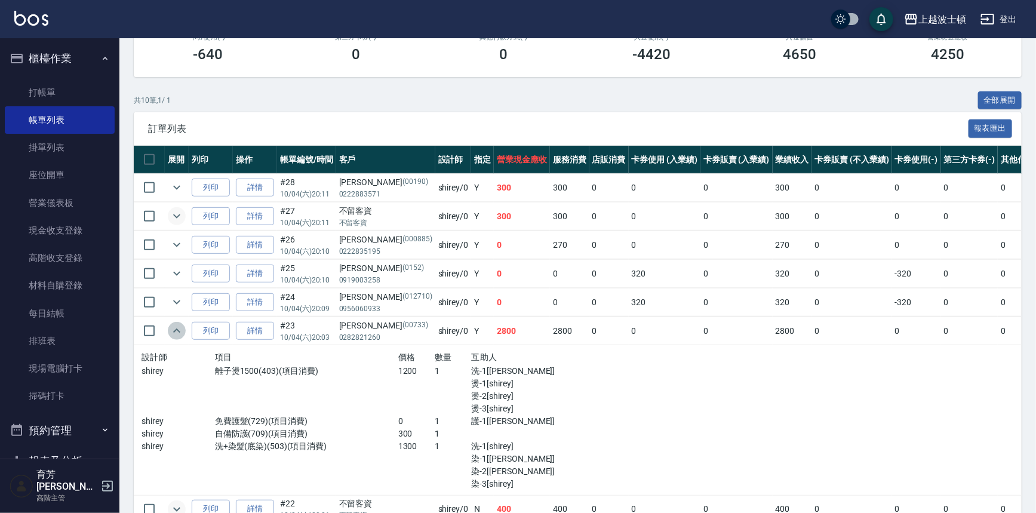
click at [173, 328] on icon "expand row" at bounding box center [177, 331] width 14 height 14
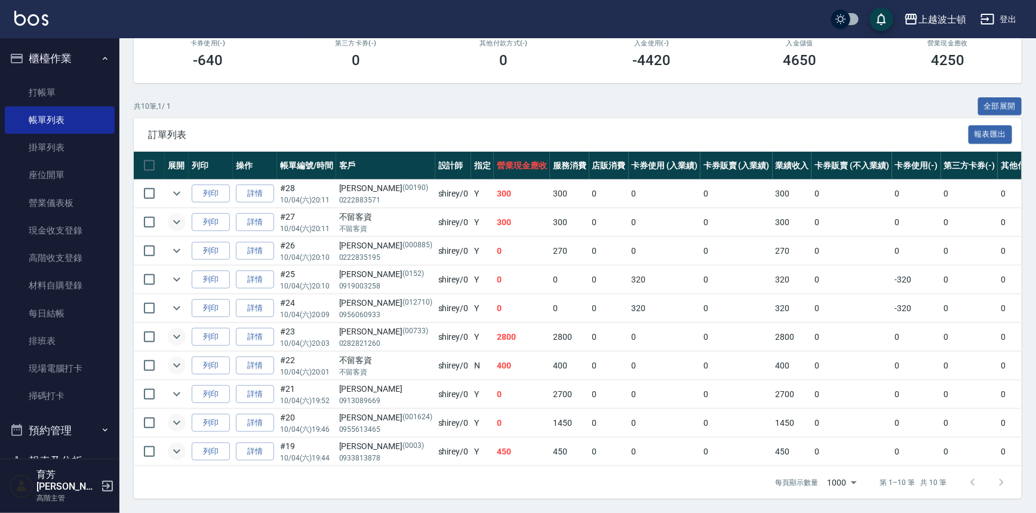
click at [179, 330] on icon "expand row" at bounding box center [177, 337] width 14 height 14
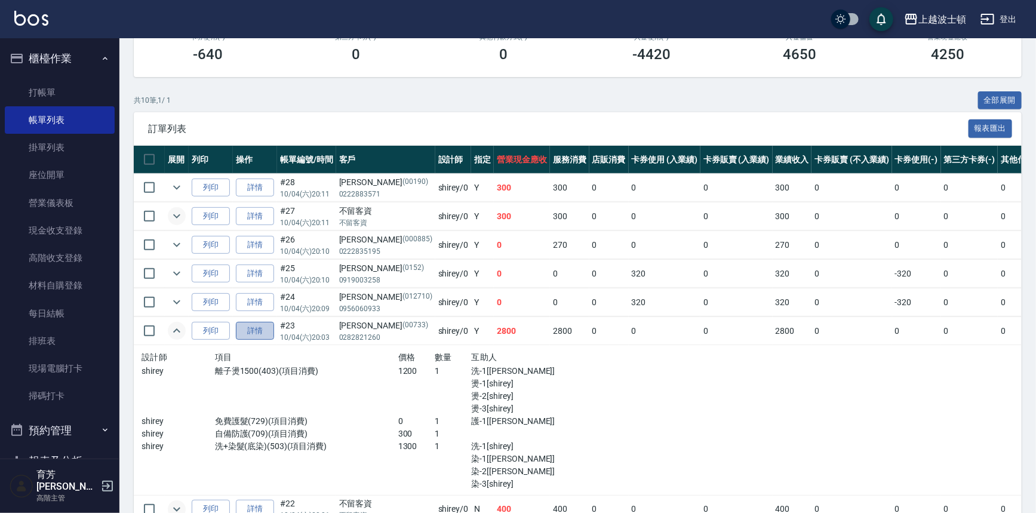
click at [256, 329] on link "詳情" at bounding box center [255, 331] width 38 height 19
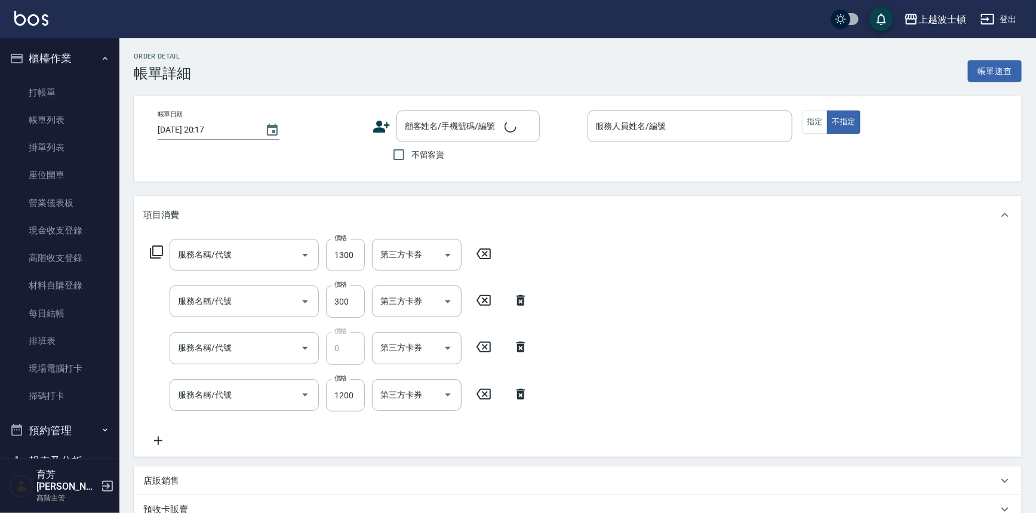
type input "2025/10/04 20:03"
type input "shirey-0"
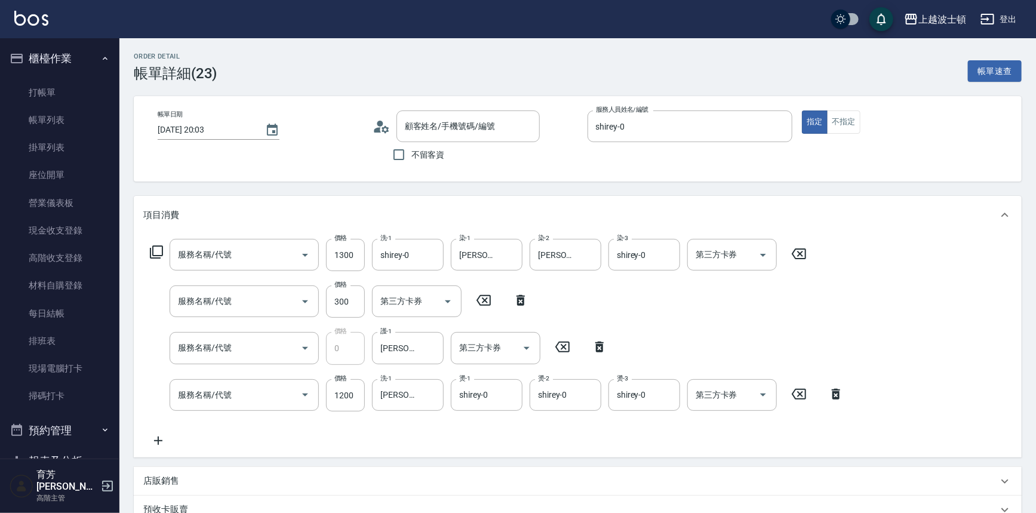
type input "陳素珍/0282821260/00733"
type input "洗+染髮(底染)(503)"
type input "自備防護(709)"
type input "免費護髮(729)"
type input "離子燙1500(403)"
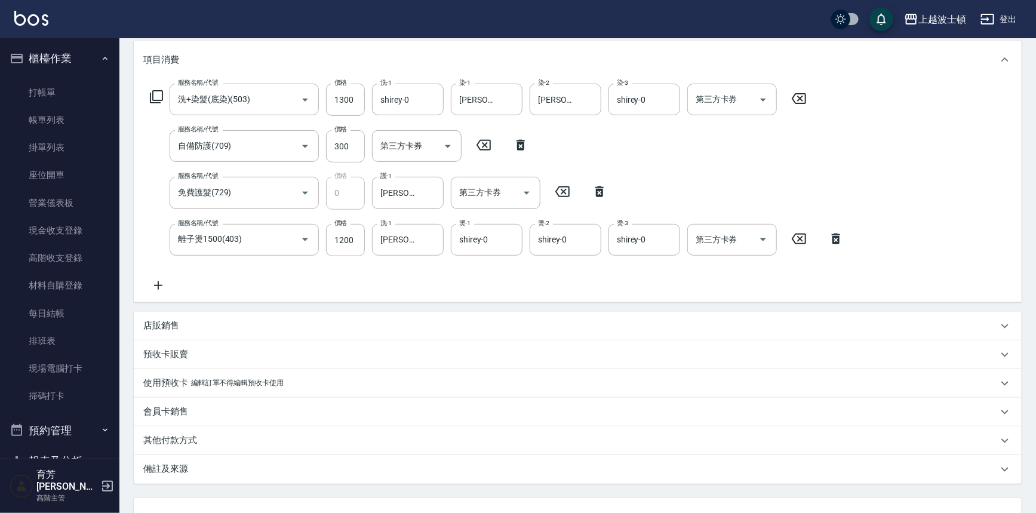
scroll to position [159, 0]
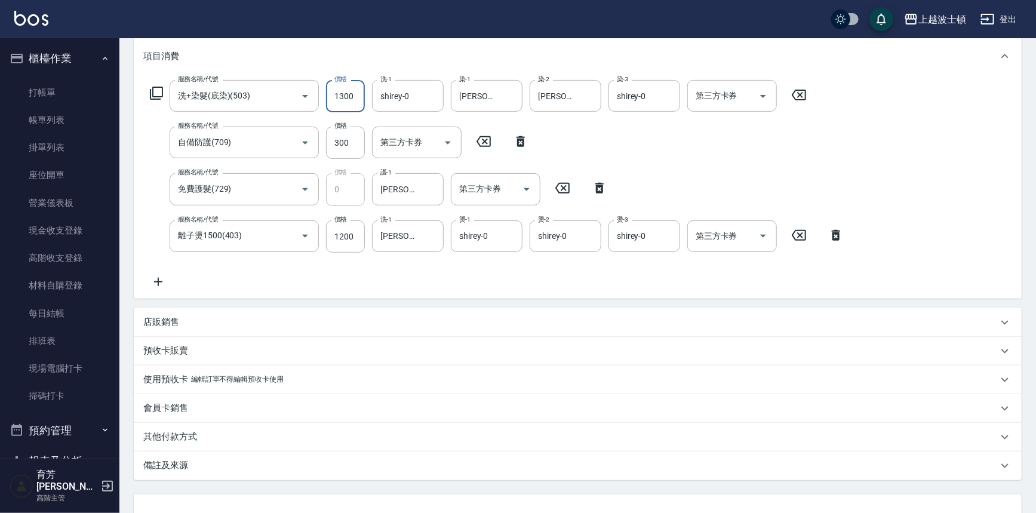
click at [355, 97] on input "1300" at bounding box center [345, 96] width 39 height 32
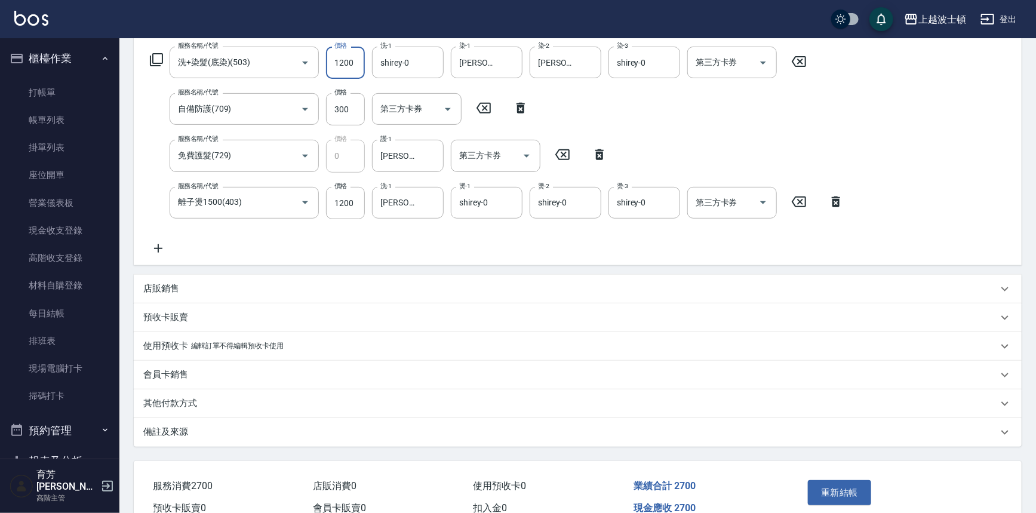
scroll to position [216, 0]
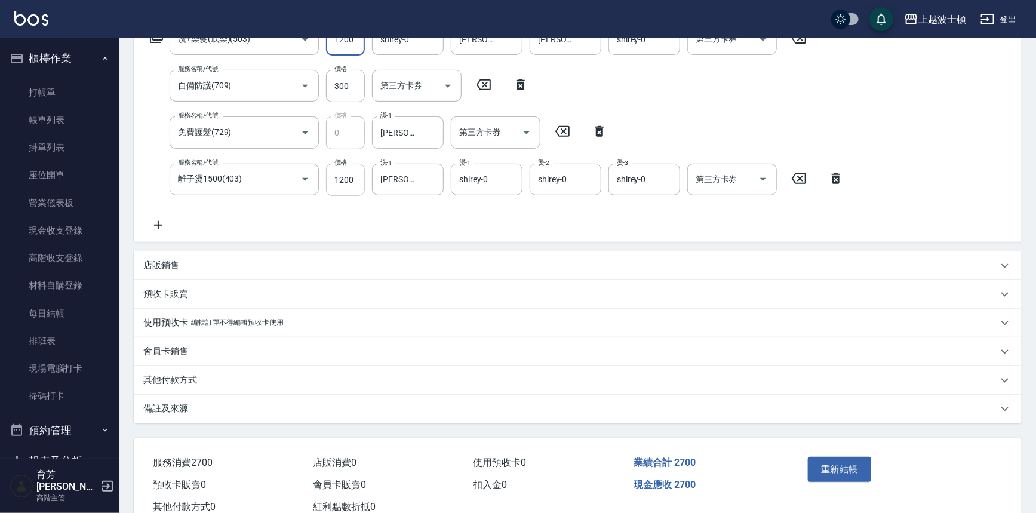
type input "1200"
click at [356, 173] on input "1200" at bounding box center [345, 180] width 39 height 32
drag, startPoint x: 350, startPoint y: 174, endPoint x: 337, endPoint y: 184, distance: 16.2
click at [337, 184] on input "1100" at bounding box center [345, 180] width 39 height 32
type input "1000"
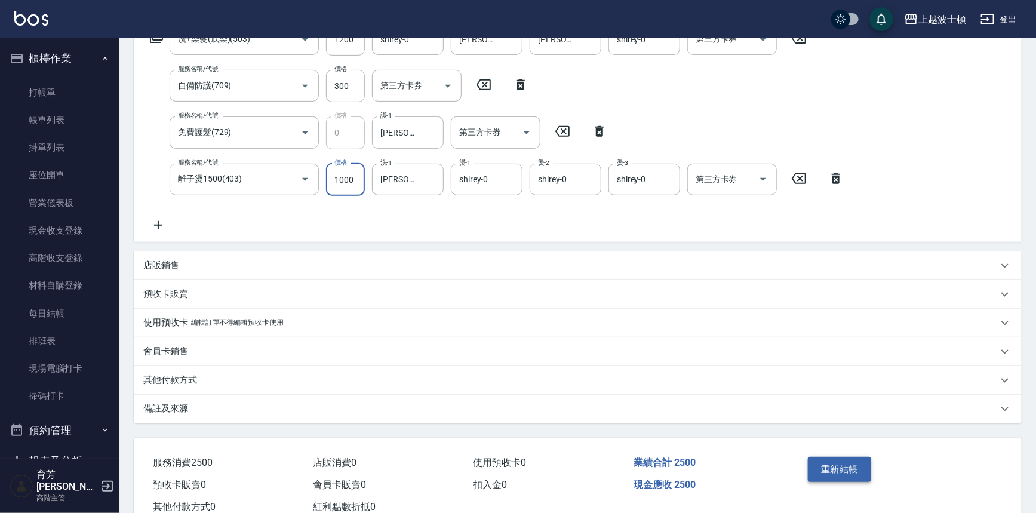
click at [841, 469] on button "重新結帳" at bounding box center [839, 469] width 63 height 25
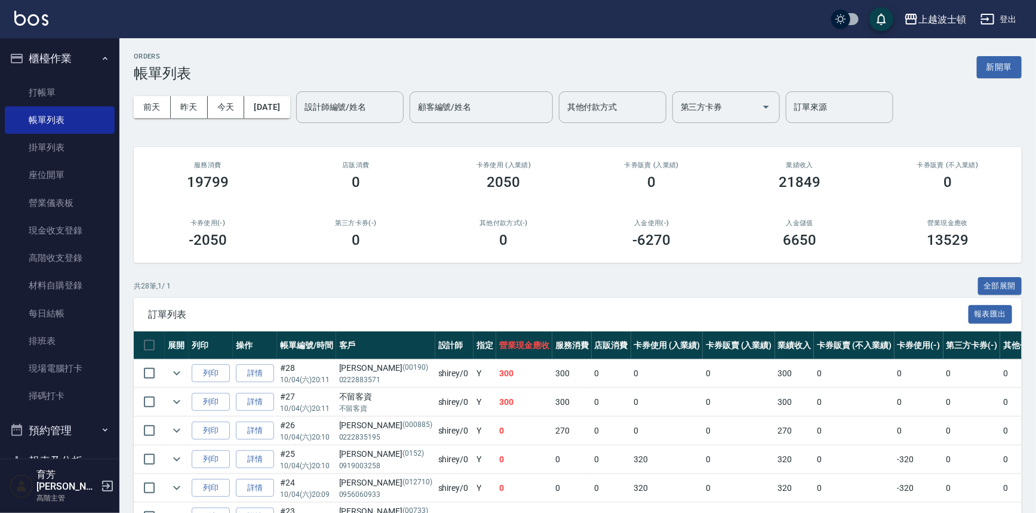
click at [53, 60] on button "櫃檯作業" at bounding box center [60, 58] width 110 height 31
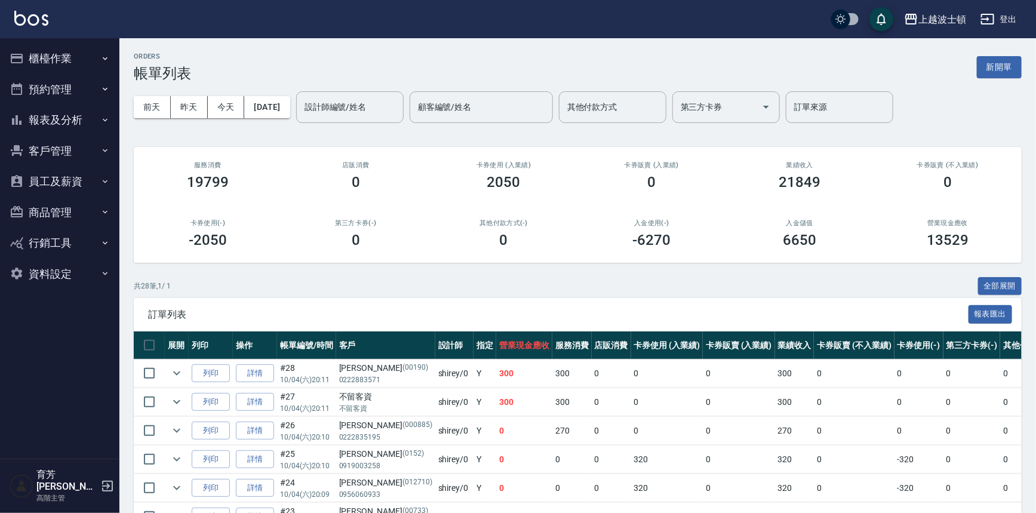
click at [39, 118] on button "報表及分析" at bounding box center [60, 119] width 110 height 31
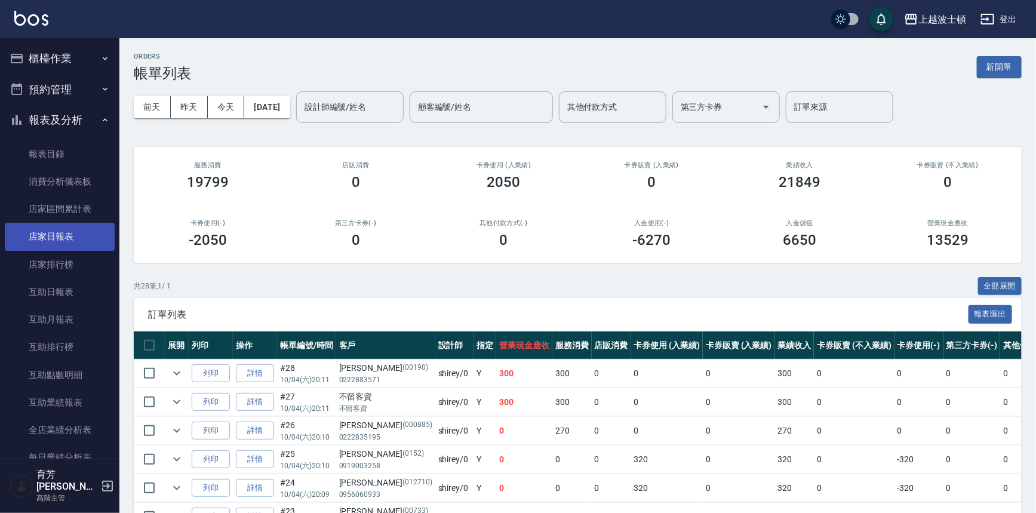
click at [47, 239] on link "店家日報表" at bounding box center [60, 236] width 110 height 27
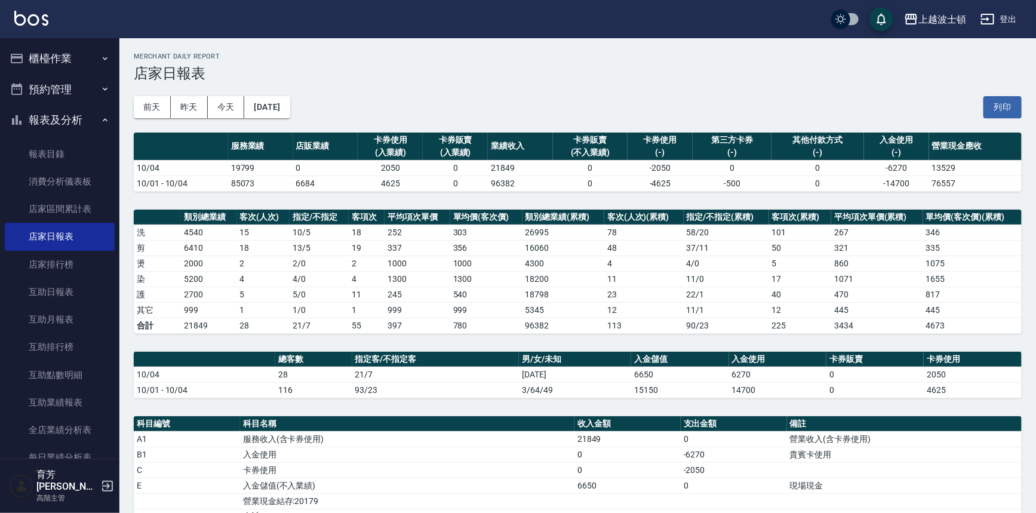
scroll to position [211, 0]
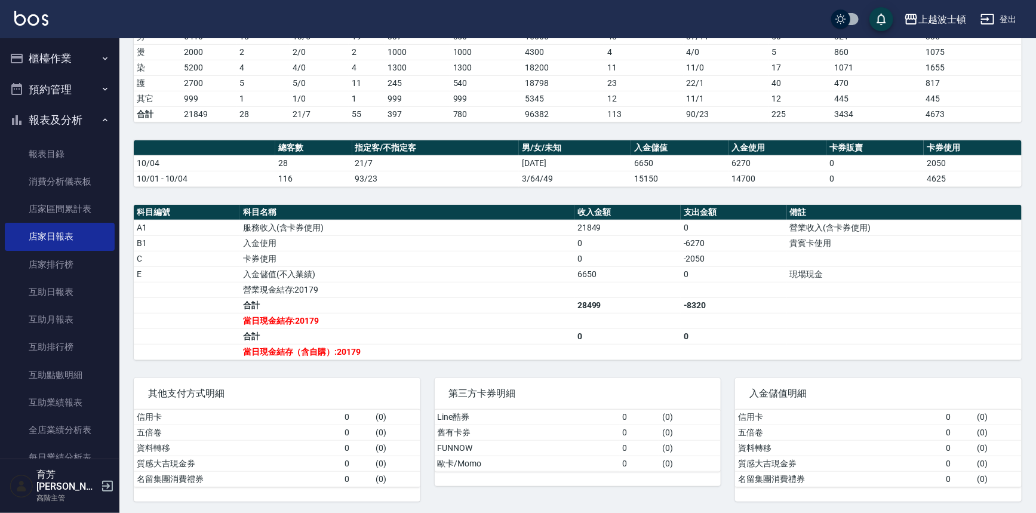
click at [42, 63] on button "櫃檯作業" at bounding box center [60, 58] width 110 height 31
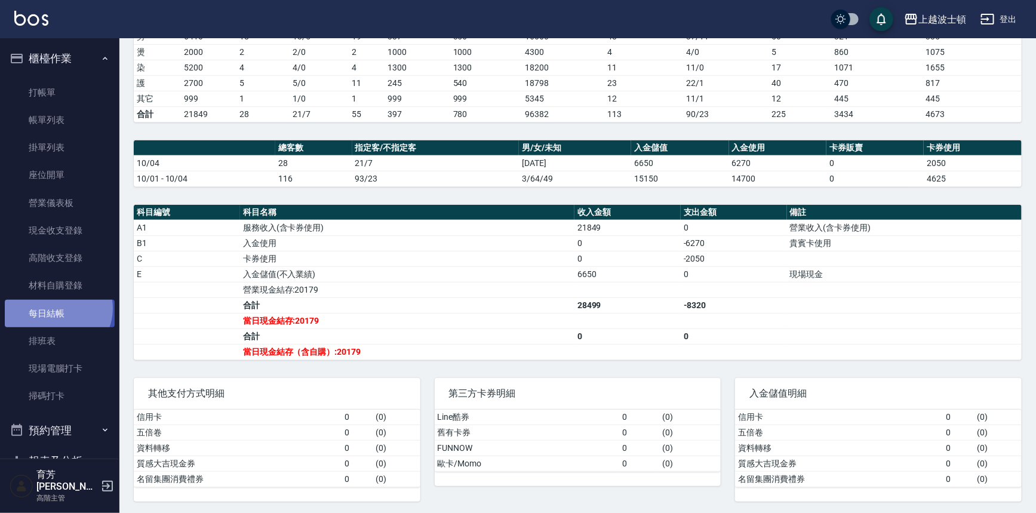
click at [56, 309] on link "每日結帳" at bounding box center [60, 313] width 110 height 27
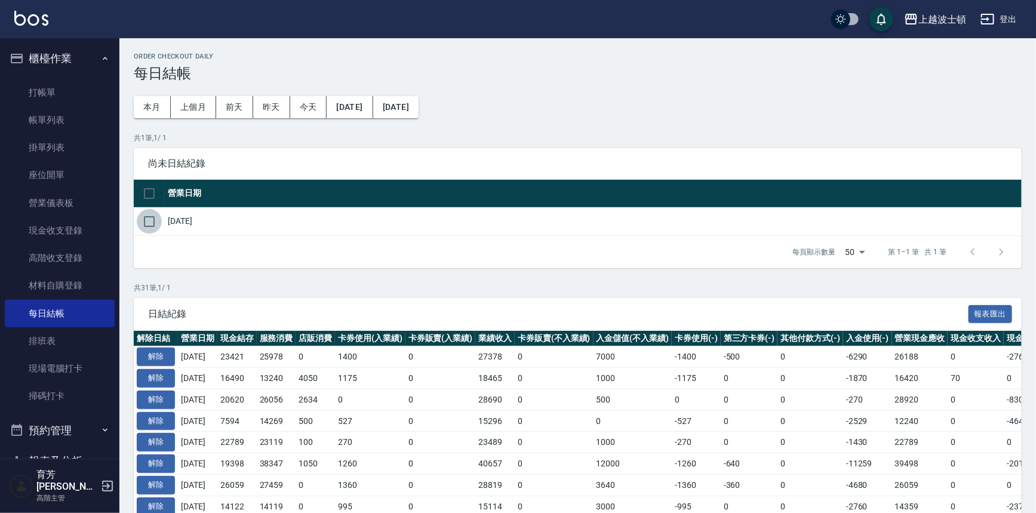
click at [157, 218] on input "checkbox" at bounding box center [149, 221] width 25 height 25
checkbox input "true"
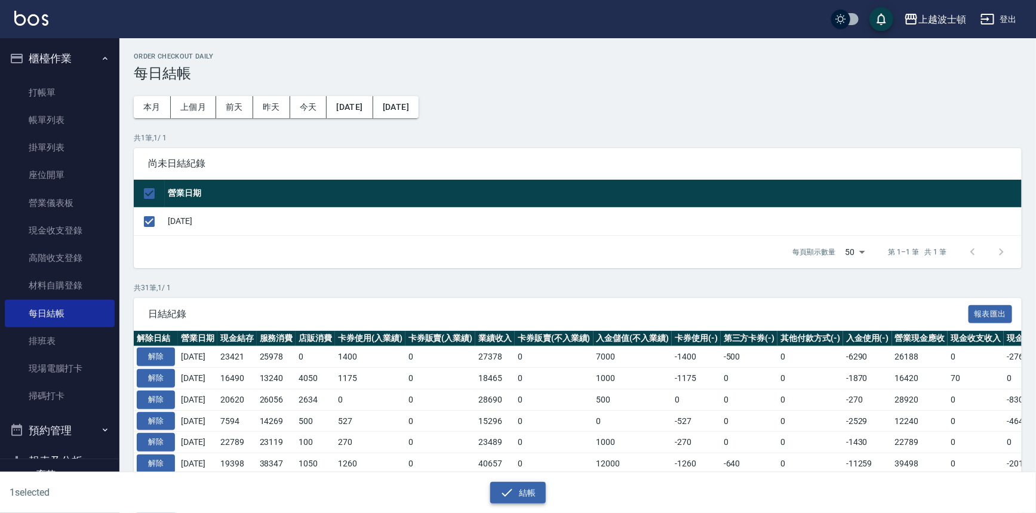
click at [522, 494] on button "結帳" at bounding box center [518, 493] width 56 height 22
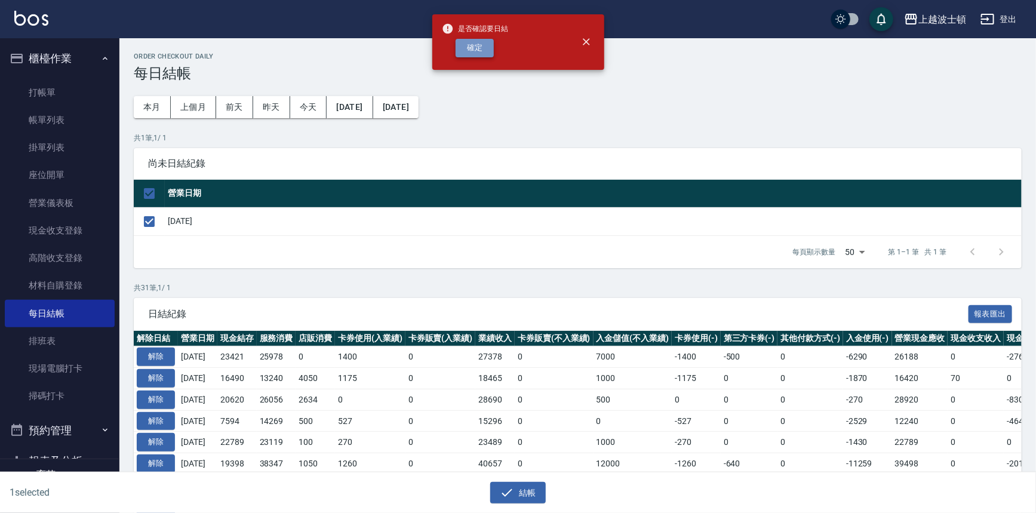
click at [475, 47] on button "確定" at bounding box center [475, 48] width 38 height 19
checkbox input "false"
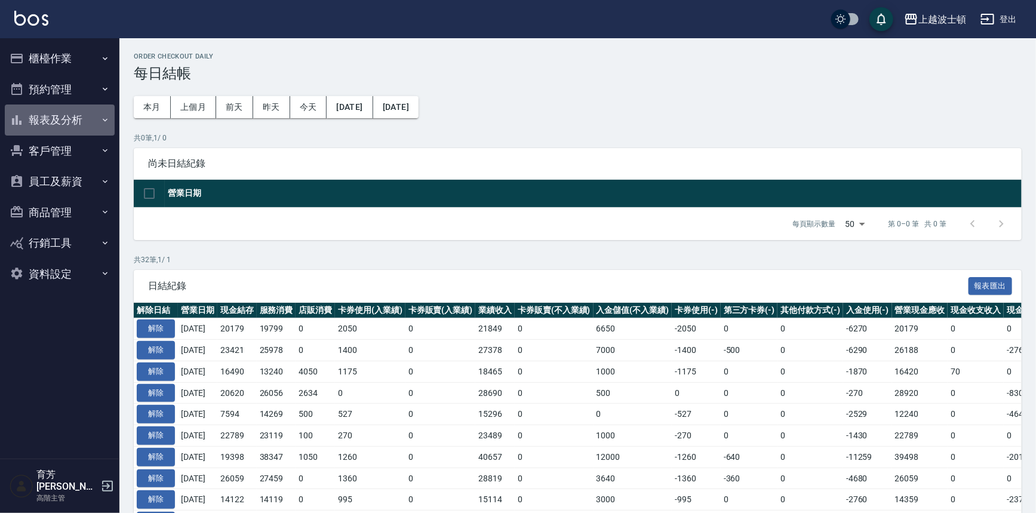
click at [56, 126] on button "報表及分析" at bounding box center [60, 119] width 110 height 31
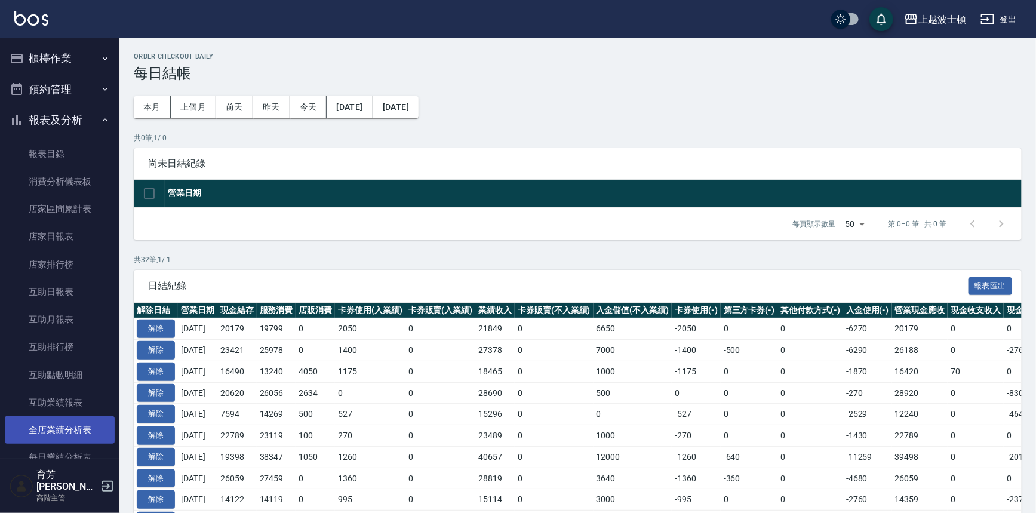
click at [75, 424] on link "全店業績分析表" at bounding box center [60, 429] width 110 height 27
